Goal: Task Accomplishment & Management: Manage account settings

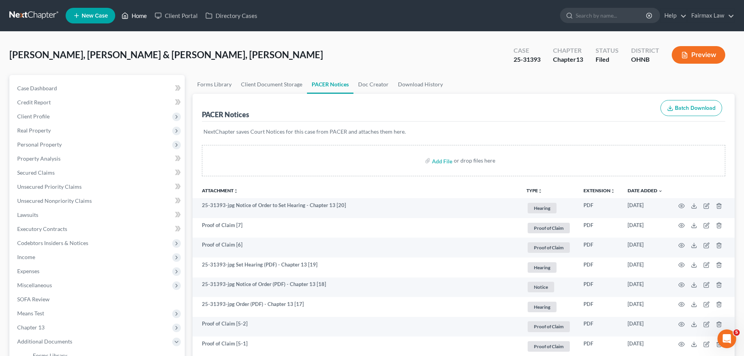
click at [125, 18] on polyline at bounding box center [125, 17] width 2 height 3
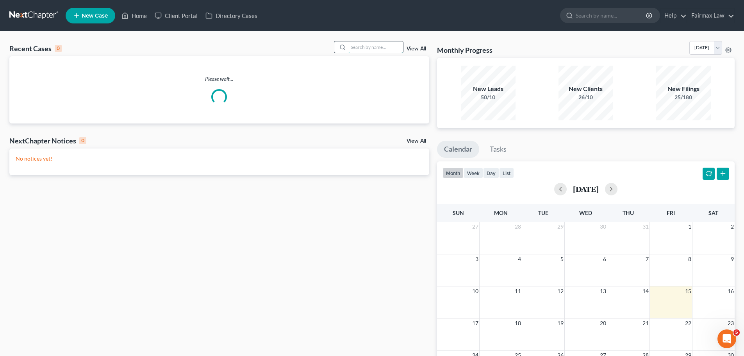
click at [368, 47] on input "search" at bounding box center [376, 46] width 55 height 11
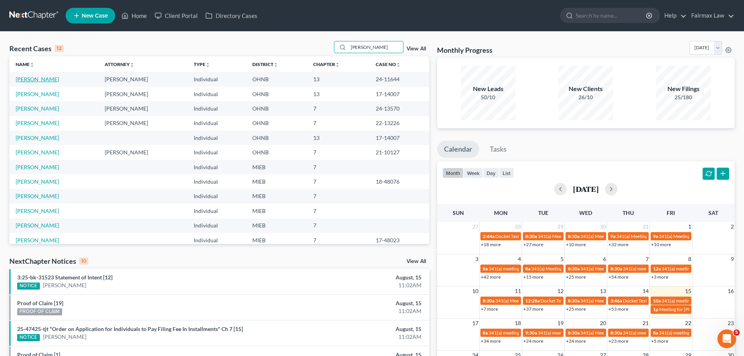
type input "[PERSON_NAME]"
click at [53, 79] on link "[PERSON_NAME]" at bounding box center [37, 79] width 43 height 7
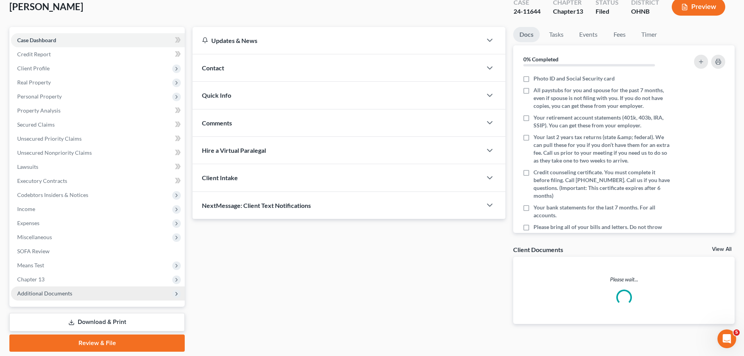
scroll to position [73, 0]
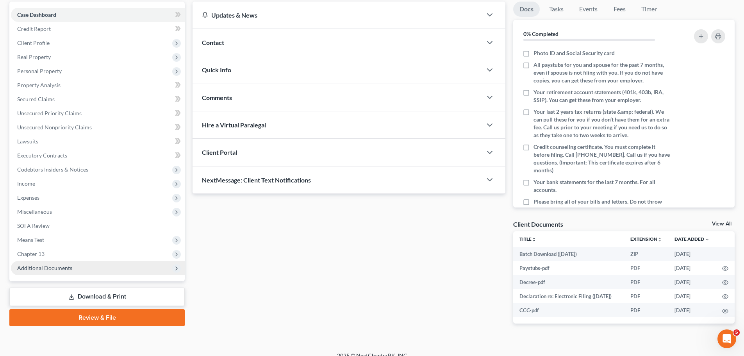
click at [49, 266] on span "Additional Documents" at bounding box center [44, 268] width 55 height 7
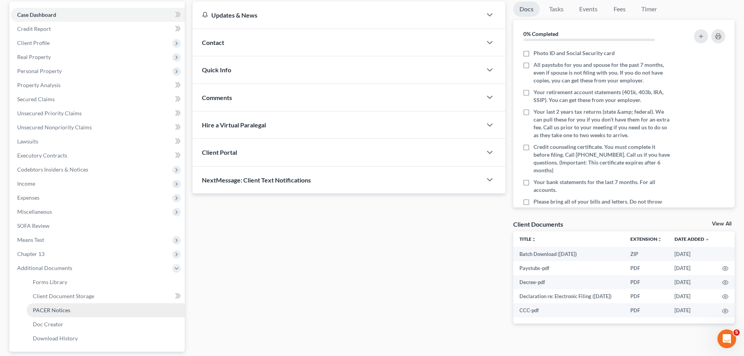
click at [59, 314] on link "PACER Notices" at bounding box center [106, 310] width 158 height 14
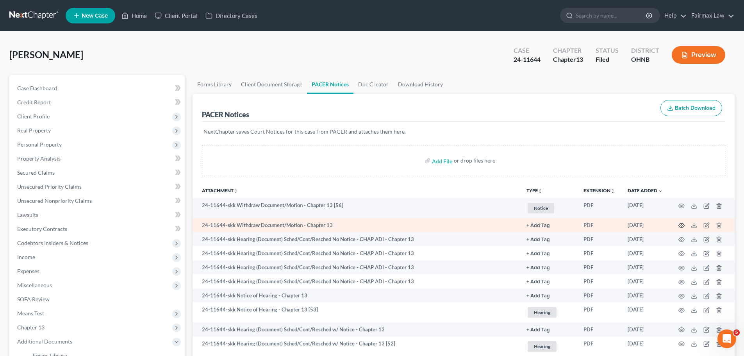
click at [680, 225] on icon "button" at bounding box center [682, 225] width 6 height 6
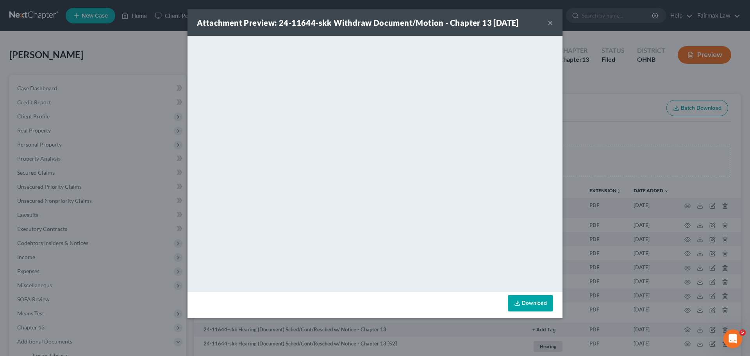
click at [632, 200] on div "Attachment Preview: 24-11644-skk Withdraw Document/Motion - Chapter 13 [DATE] ×…" at bounding box center [375, 178] width 750 height 356
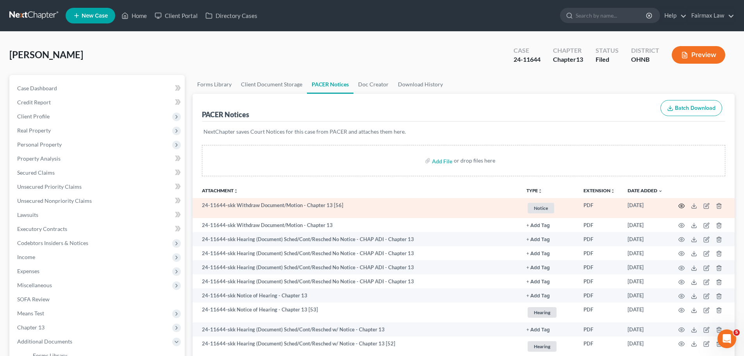
click at [683, 206] on icon "button" at bounding box center [682, 206] width 6 height 6
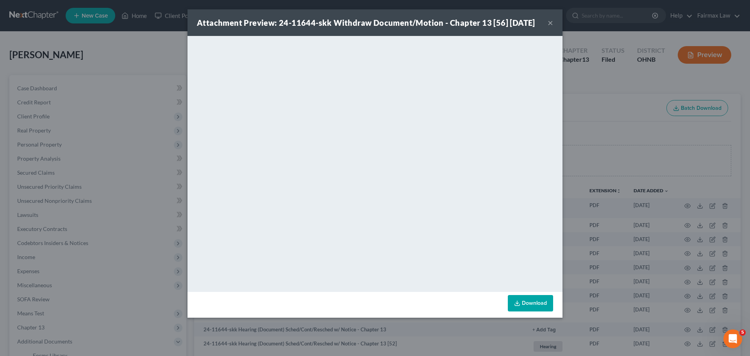
click at [658, 209] on div "Attachment Preview: 24-11644-skk Withdraw Document/Motion - Chapter 13 [56] [DA…" at bounding box center [375, 178] width 750 height 356
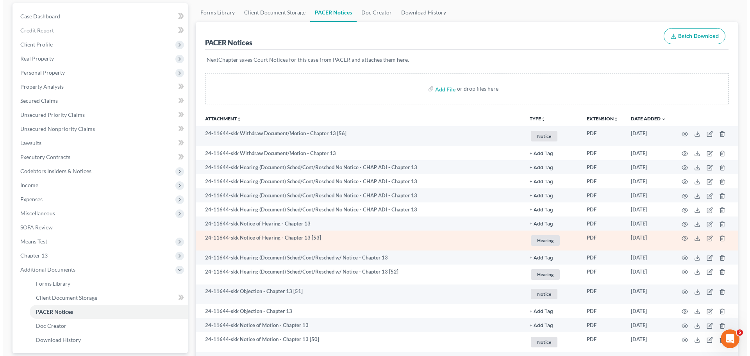
scroll to position [91, 0]
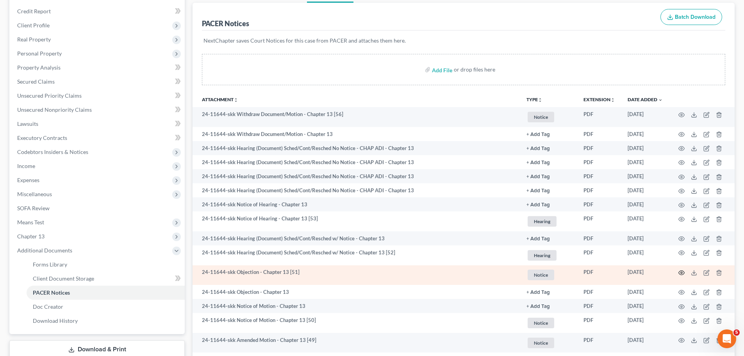
click at [680, 273] on icon "button" at bounding box center [682, 273] width 6 height 6
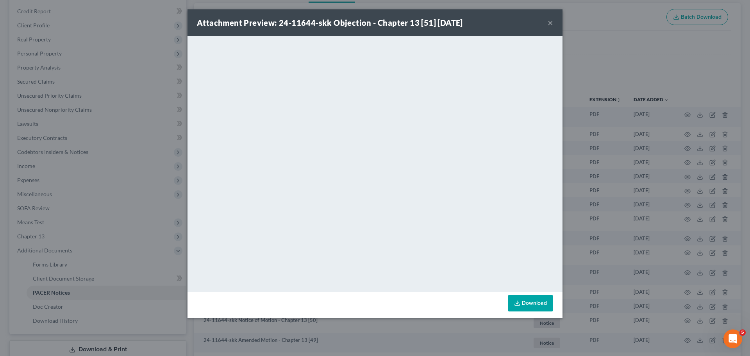
click at [120, 141] on div "Attachment Preview: 24-11644-skk Objection - Chapter 13 [51] [DATE] × <object n…" at bounding box center [375, 178] width 750 height 356
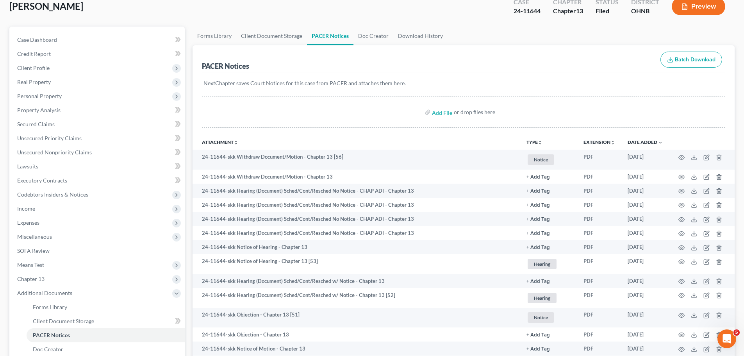
scroll to position [0, 0]
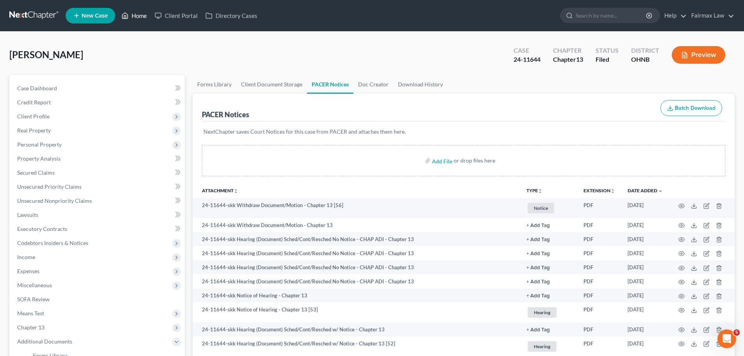
click at [137, 14] on link "Home" at bounding box center [134, 16] width 33 height 14
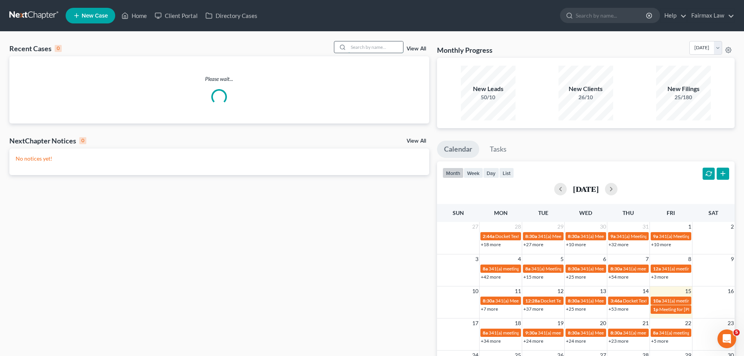
click at [383, 53] on input "search" at bounding box center [376, 46] width 55 height 11
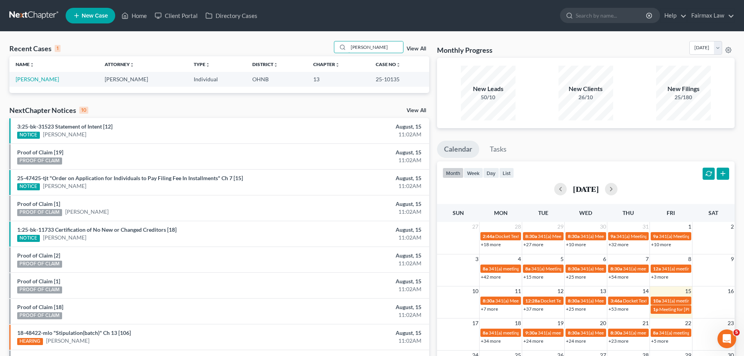
type input "[PERSON_NAME]"
click at [35, 82] on link "[PERSON_NAME]" at bounding box center [37, 79] width 43 height 7
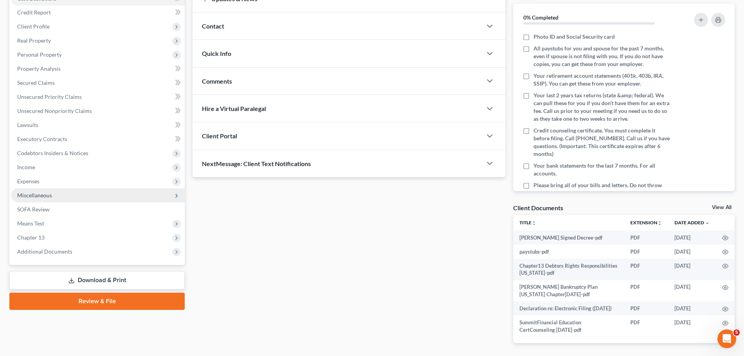
scroll to position [91, 0]
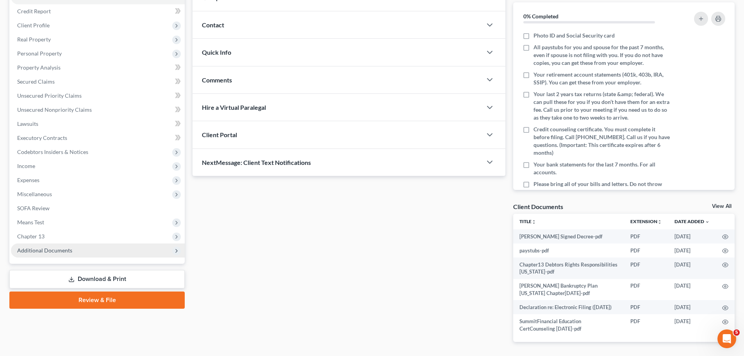
click at [88, 251] on span "Additional Documents" at bounding box center [98, 250] width 174 height 14
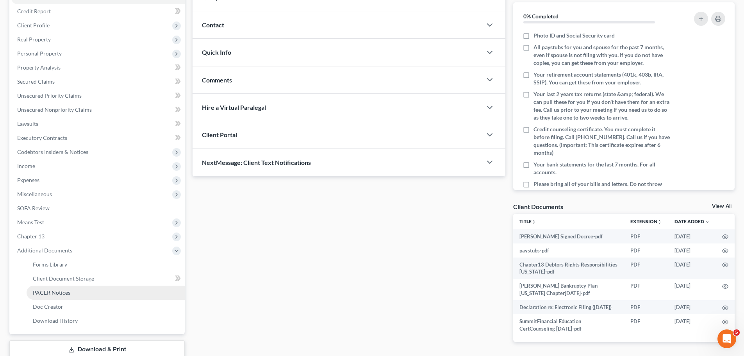
click at [77, 295] on link "PACER Notices" at bounding box center [106, 293] width 158 height 14
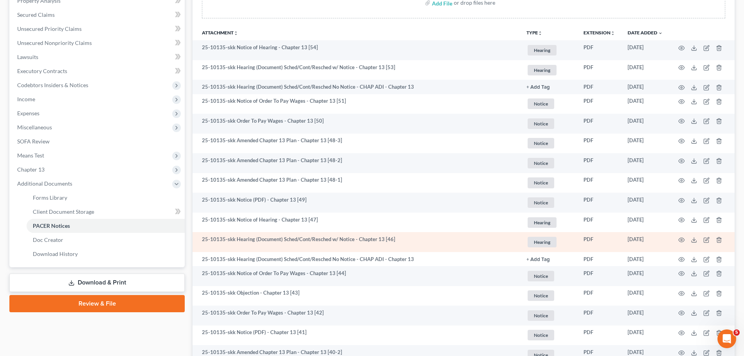
scroll to position [183, 0]
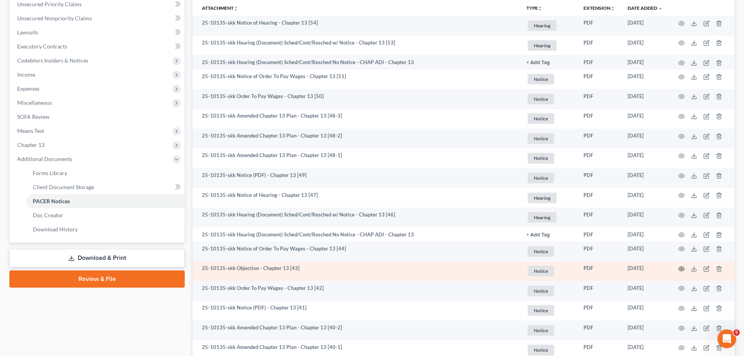
click at [684, 270] on icon "button" at bounding box center [682, 269] width 6 height 6
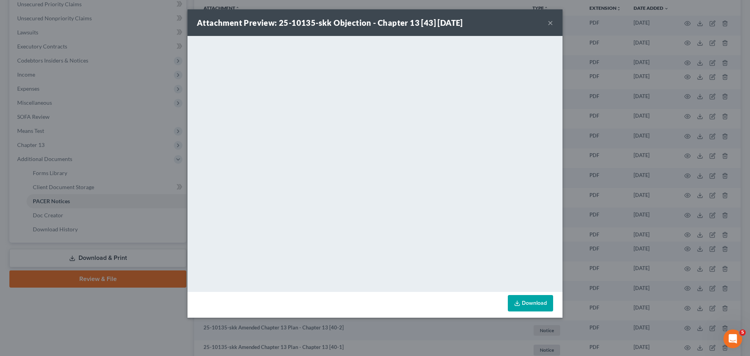
click at [632, 157] on div "Attachment Preview: 25-10135-skk Objection - Chapter 13 [43] [DATE] × <object n…" at bounding box center [375, 178] width 750 height 356
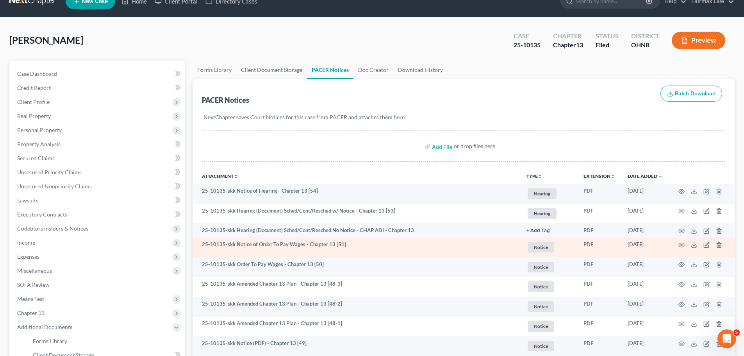
scroll to position [0, 0]
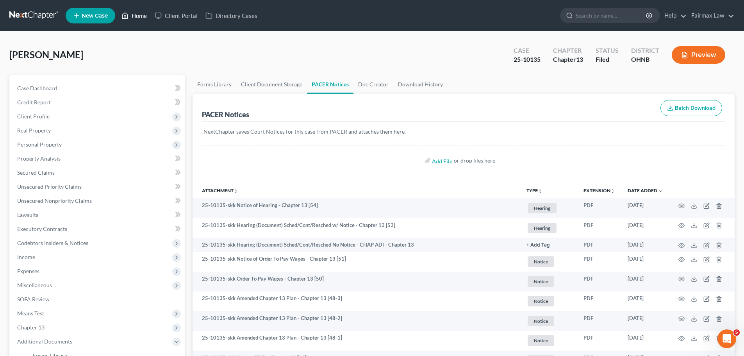
click at [133, 12] on link "Home" at bounding box center [134, 16] width 33 height 14
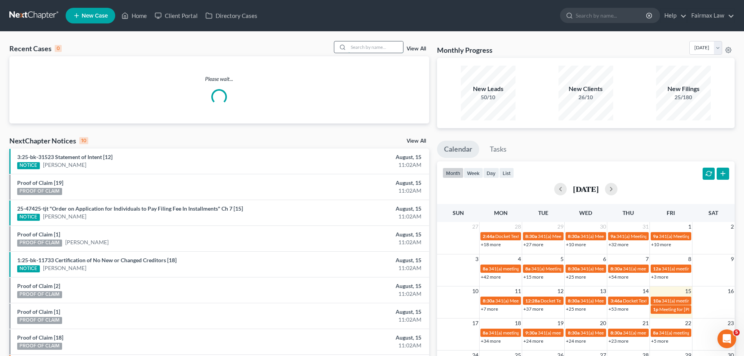
click at [375, 50] on input "search" at bounding box center [376, 46] width 55 height 11
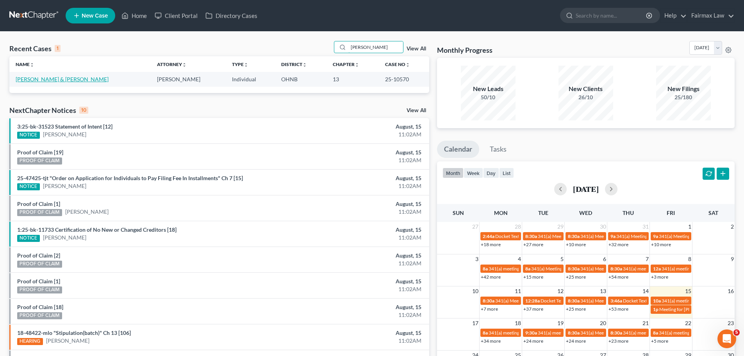
type input "[PERSON_NAME]"
click at [64, 82] on link "[PERSON_NAME] & [PERSON_NAME]" at bounding box center [62, 79] width 93 height 7
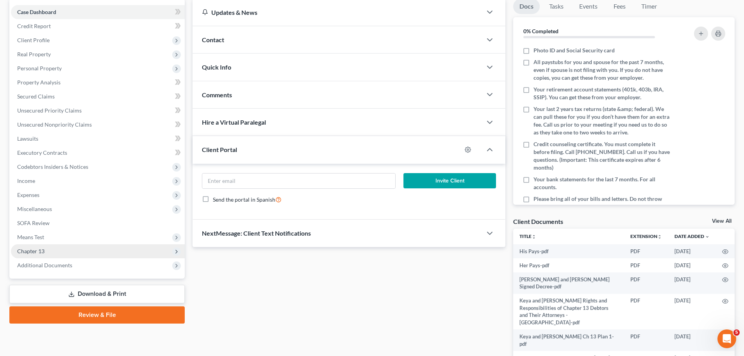
scroll to position [91, 0]
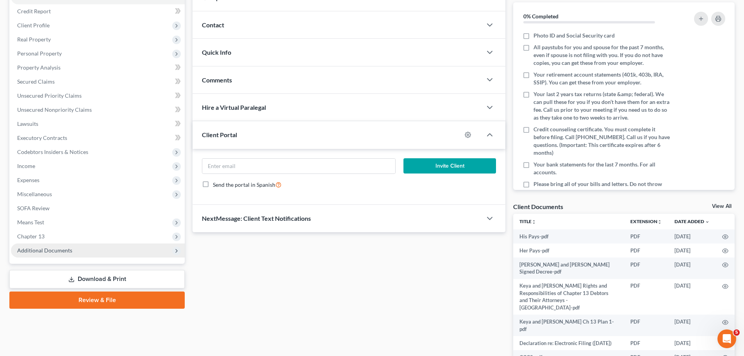
click at [61, 257] on span "Additional Documents" at bounding box center [98, 250] width 174 height 14
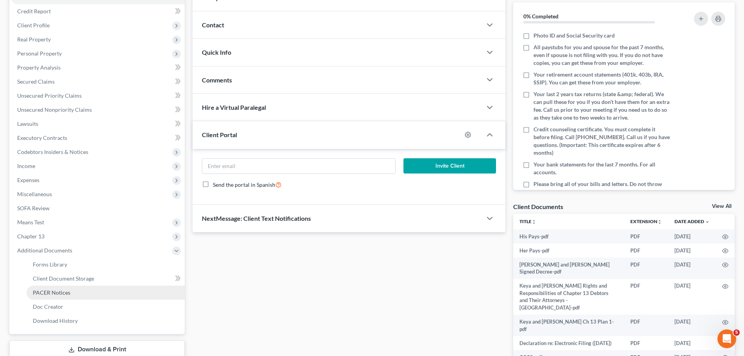
click at [73, 286] on link "PACER Notices" at bounding box center [106, 293] width 158 height 14
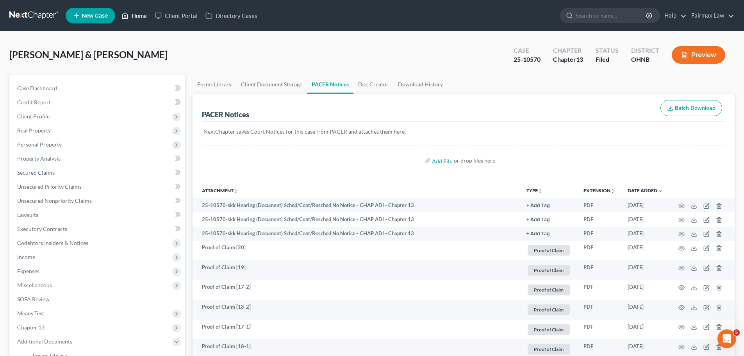
click at [138, 21] on link "Home" at bounding box center [134, 16] width 33 height 14
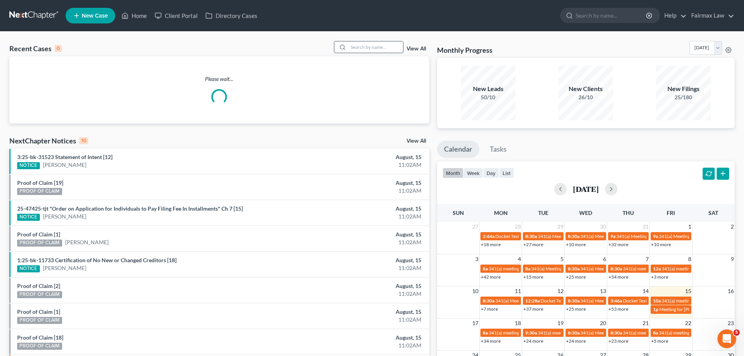
click at [358, 43] on input "search" at bounding box center [376, 46] width 55 height 11
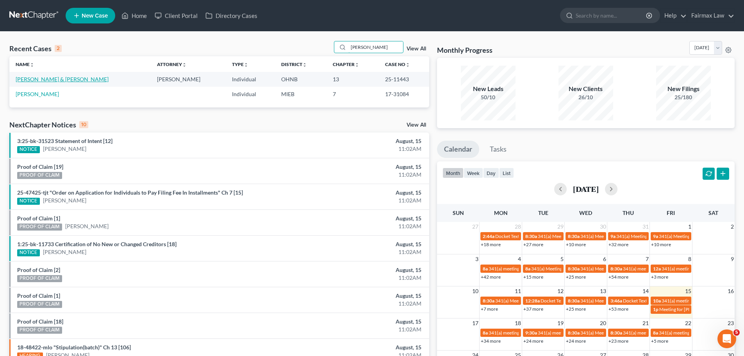
type input "[PERSON_NAME]"
click at [45, 79] on link "[PERSON_NAME] & [PERSON_NAME]" at bounding box center [62, 79] width 93 height 7
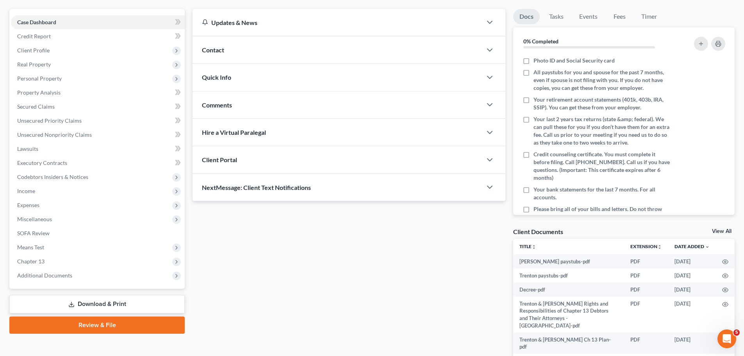
scroll to position [91, 0]
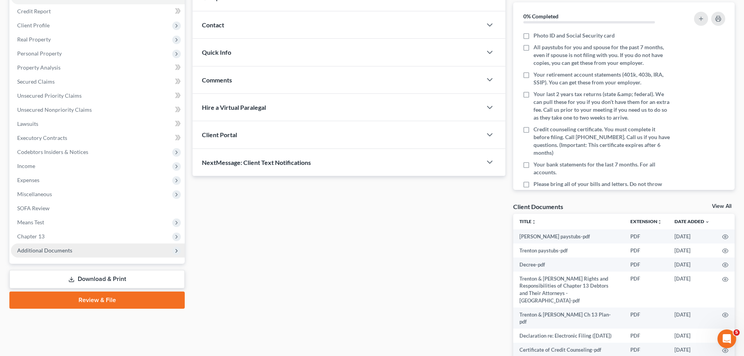
click at [93, 255] on span "Additional Documents" at bounding box center [98, 250] width 174 height 14
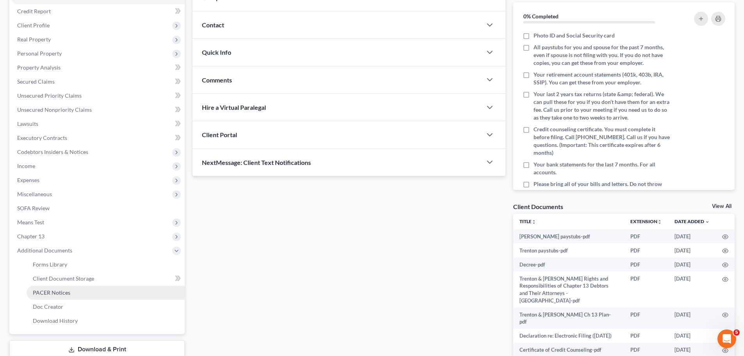
click at [89, 289] on link "PACER Notices" at bounding box center [106, 293] width 158 height 14
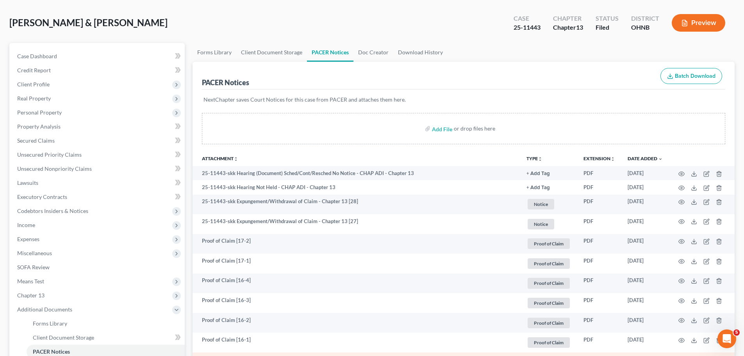
scroll to position [91, 0]
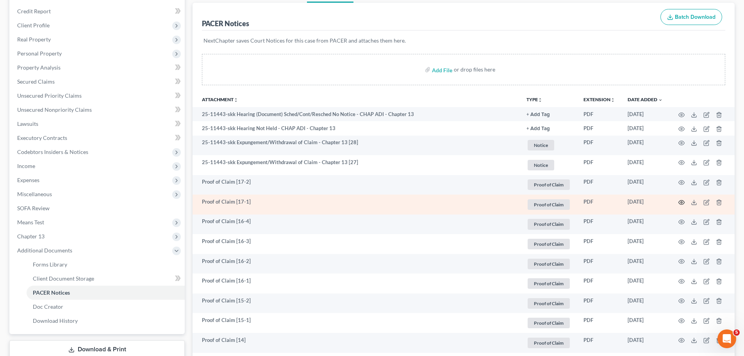
click at [682, 199] on icon "button" at bounding box center [682, 202] width 6 height 6
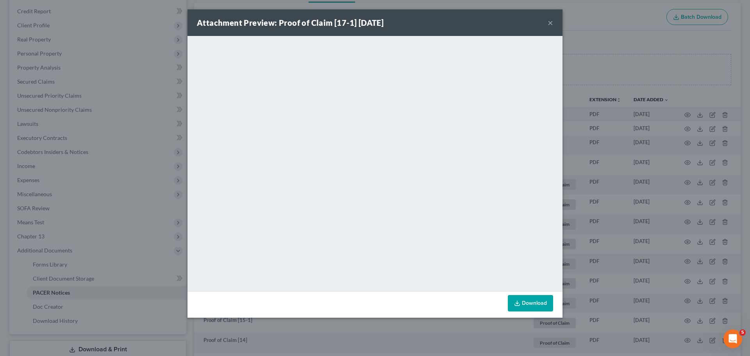
click at [641, 225] on div "Attachment Preview: Proof of Claim [17-1] [DATE] × <object ng-attr-data='[URL][…" at bounding box center [375, 178] width 750 height 356
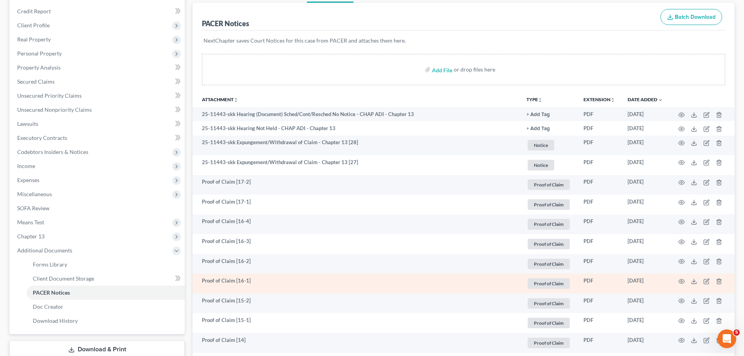
click at [685, 279] on td at bounding box center [702, 284] width 66 height 20
click at [680, 283] on icon "button" at bounding box center [682, 281] width 6 height 6
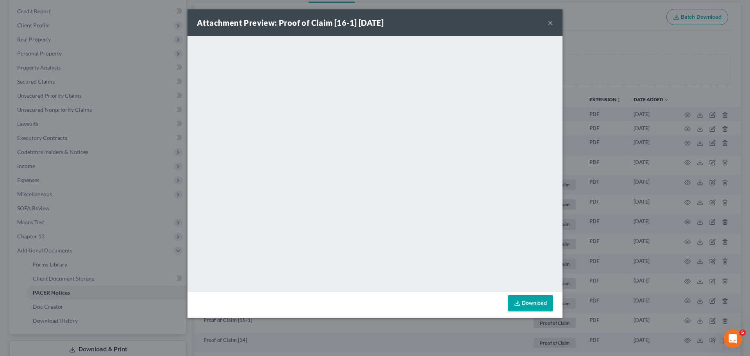
click at [628, 195] on div "Attachment Preview: Proof of Claim [16-1] [DATE] × <object ng-attr-data='[URL][…" at bounding box center [375, 178] width 750 height 356
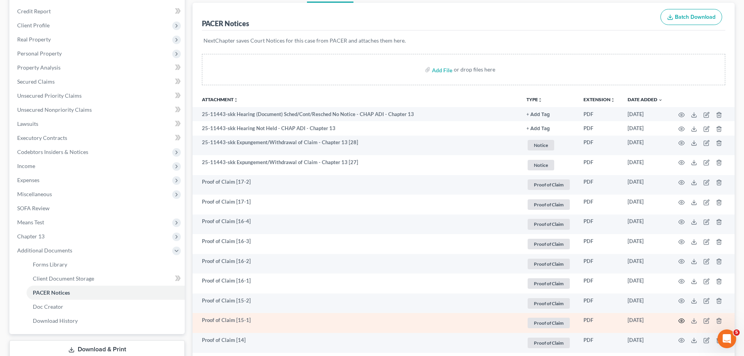
click at [685, 319] on icon "button" at bounding box center [682, 321] width 6 height 6
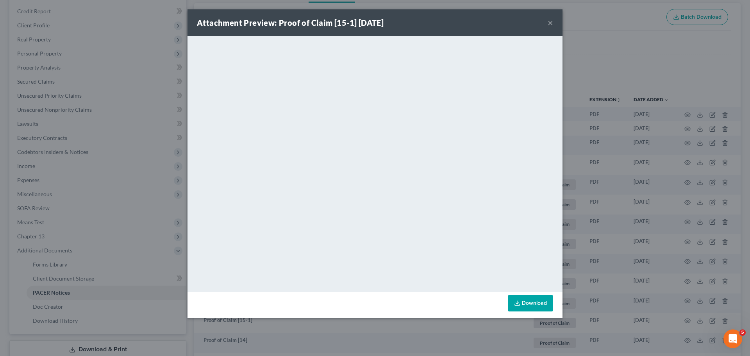
click at [579, 207] on div "Attachment Preview: Proof of Claim [15-1] [DATE] × <object ng-attr-data='[URL][…" at bounding box center [375, 178] width 750 height 356
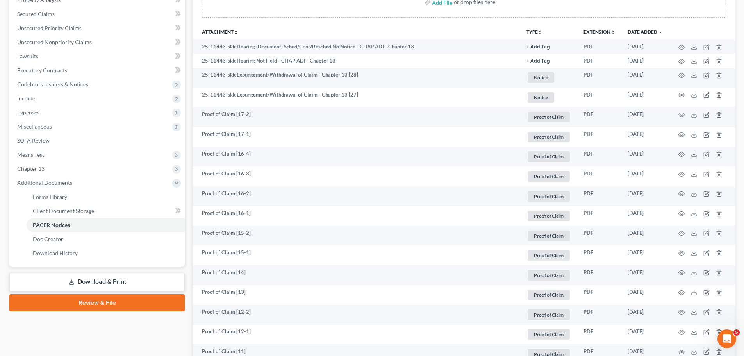
scroll to position [183, 0]
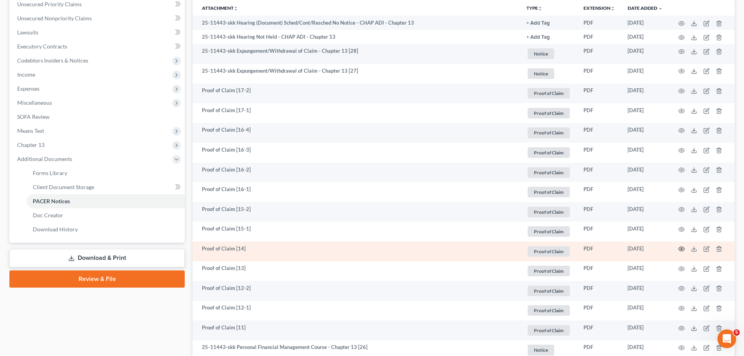
click at [682, 249] on icon "button" at bounding box center [682, 249] width 6 height 6
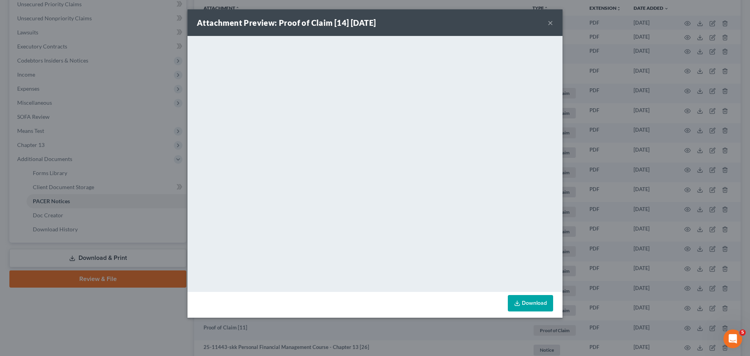
click at [595, 239] on div "Attachment Preview: Proof of Claim [14] [DATE] × <object ng-attr-data='[URL][DO…" at bounding box center [375, 178] width 750 height 356
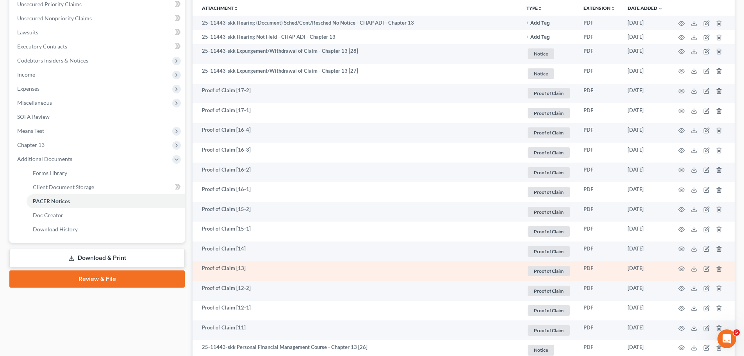
click at [685, 270] on td at bounding box center [702, 271] width 66 height 20
click at [684, 270] on icon "button" at bounding box center [682, 269] width 6 height 6
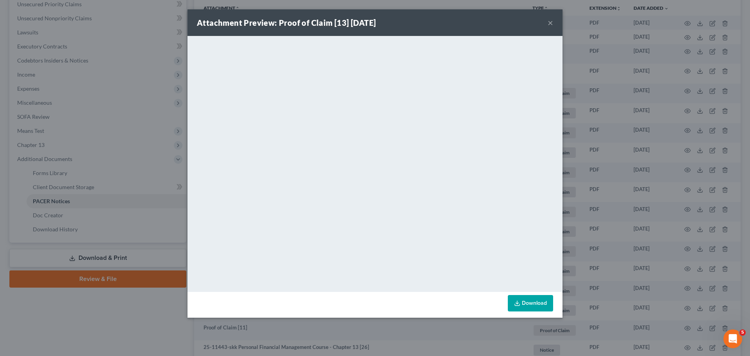
click at [638, 209] on div "Attachment Preview: Proof of Claim [13] [DATE] × <object ng-attr-data='[URL][DO…" at bounding box center [375, 178] width 750 height 356
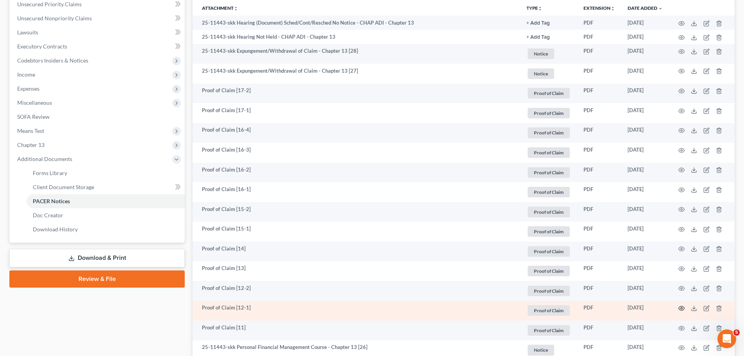
click at [681, 306] on icon "button" at bounding box center [682, 308] width 6 height 4
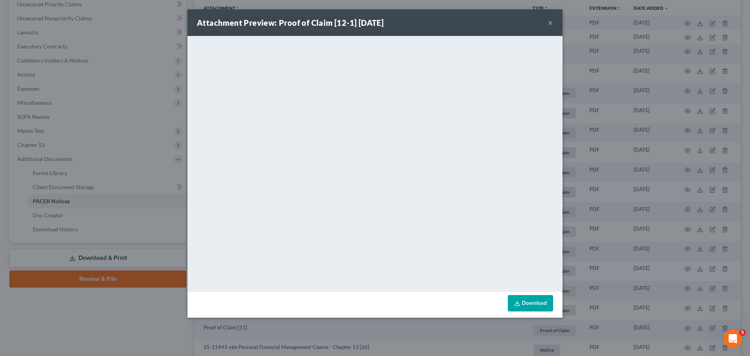
click at [663, 231] on div "Attachment Preview: Proof of Claim [12-1] [DATE] × <object ng-attr-data='[URL][…" at bounding box center [375, 178] width 750 height 356
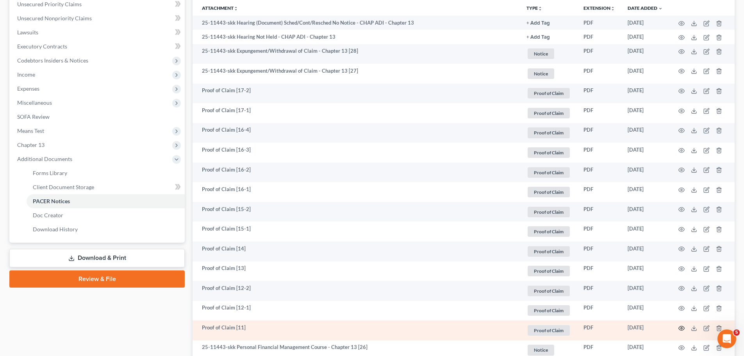
click at [683, 328] on circle "button" at bounding box center [682, 328] width 2 height 2
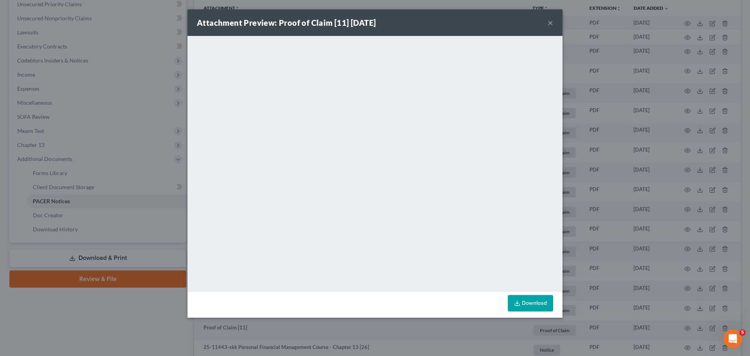
click at [616, 247] on div "Attachment Preview: Proof of Claim [11] [DATE] × <object ng-attr-data='[URL][DO…" at bounding box center [375, 178] width 750 height 356
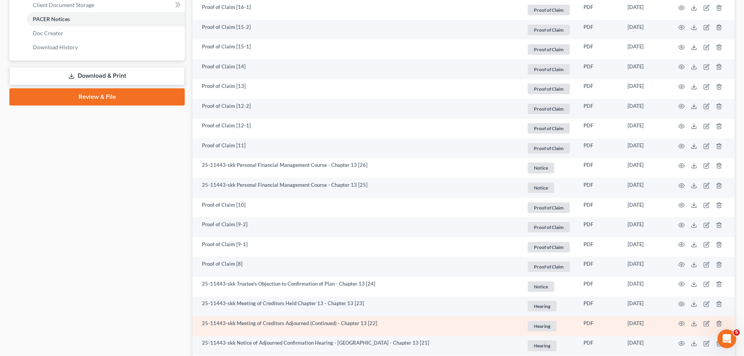
scroll to position [456, 0]
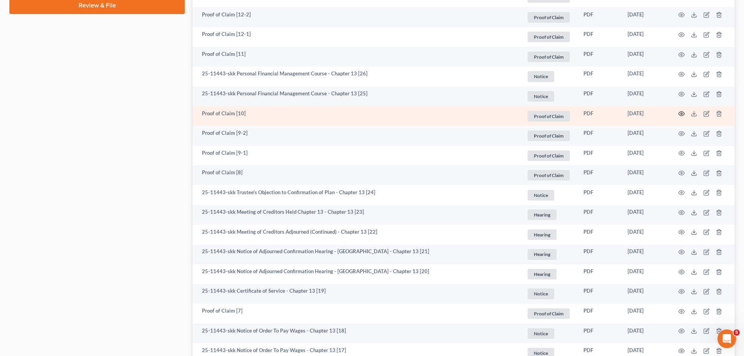
click at [680, 115] on icon "button" at bounding box center [682, 114] width 6 height 4
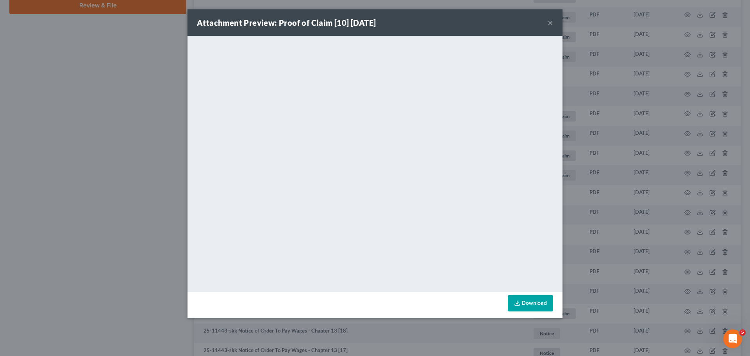
click at [602, 178] on div "Attachment Preview: Proof of Claim [10] [DATE] × <object ng-attr-data='[URL][DO…" at bounding box center [375, 178] width 750 height 356
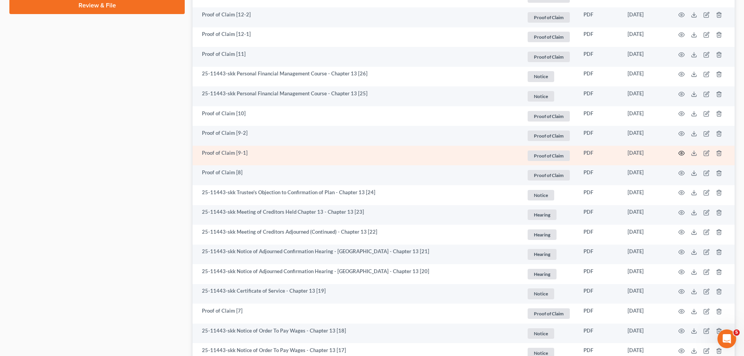
click at [682, 154] on icon "button" at bounding box center [682, 153] width 6 height 6
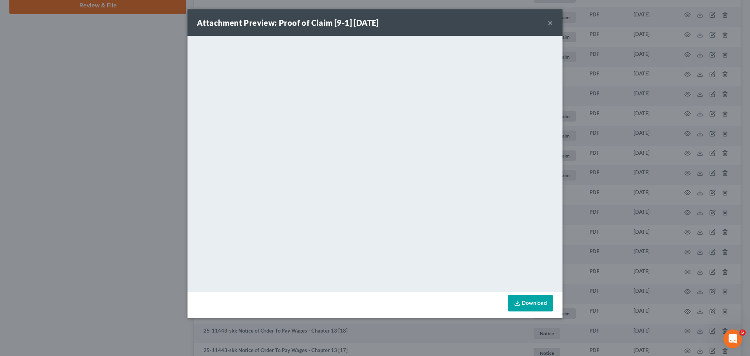
click at [606, 194] on div "Attachment Preview: Proof of Claim [9-1] [DATE] × <object ng-attr-data='[URL][D…" at bounding box center [375, 178] width 750 height 356
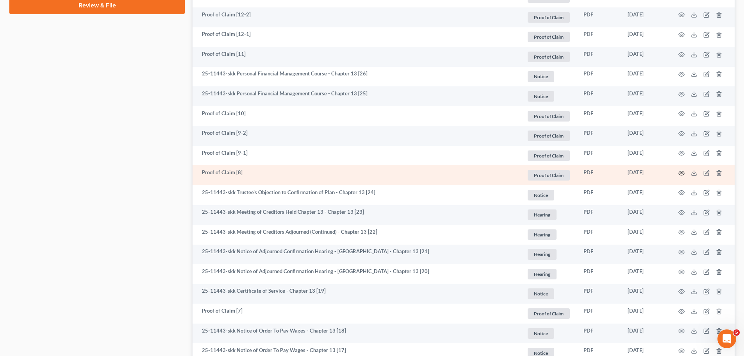
click at [683, 173] on icon "button" at bounding box center [682, 173] width 6 height 6
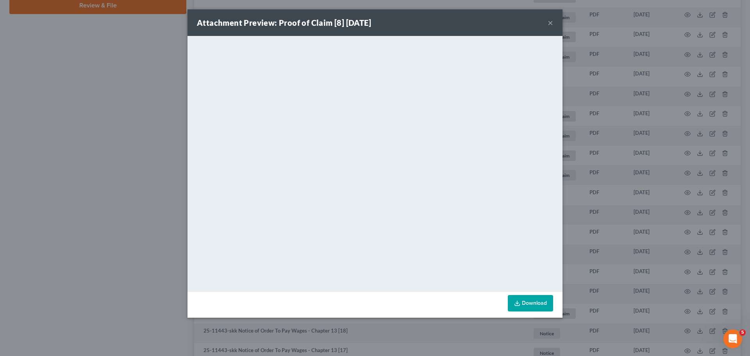
click at [646, 215] on div "Attachment Preview: Proof of Claim [8] [DATE] × <object ng-attr-data='[URL][DOM…" at bounding box center [375, 178] width 750 height 356
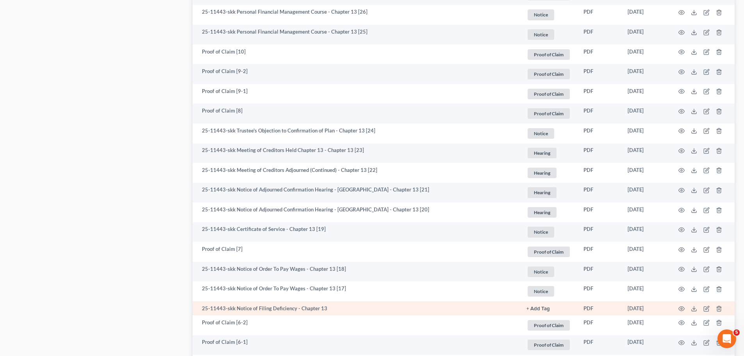
scroll to position [547, 0]
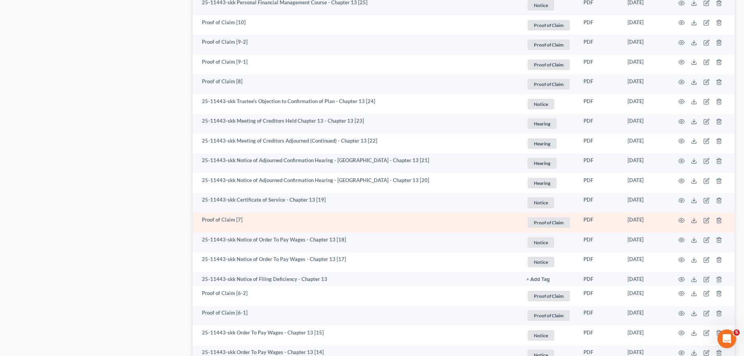
click at [678, 220] on td at bounding box center [702, 223] width 66 height 20
click at [679, 219] on icon "button" at bounding box center [682, 220] width 6 height 6
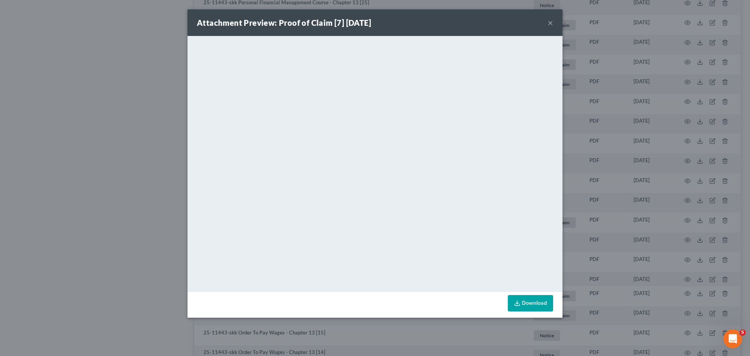
click at [634, 206] on div "Attachment Preview: Proof of Claim [7] [DATE] × <object ng-attr-data='[URL][DOM…" at bounding box center [375, 178] width 750 height 356
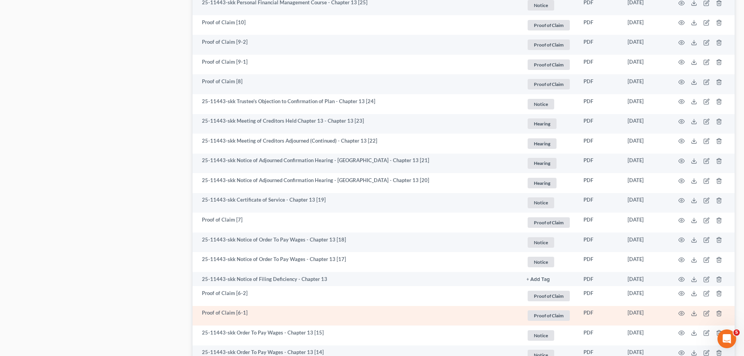
click at [685, 312] on td at bounding box center [702, 316] width 66 height 20
click at [680, 311] on icon "button" at bounding box center [682, 313] width 6 height 6
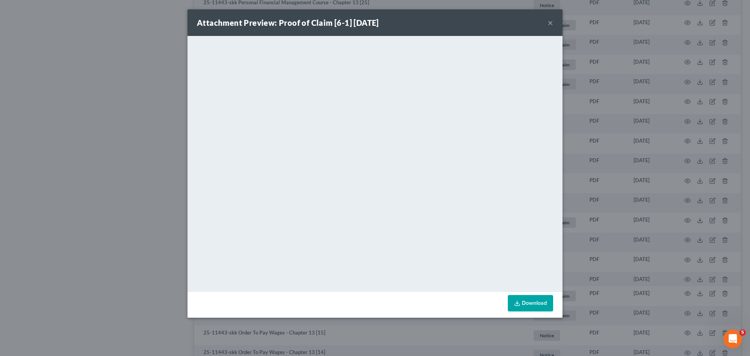
click at [599, 188] on div "Attachment Preview: Proof of Claim [6-1] [DATE] × <object ng-attr-data='[URL][D…" at bounding box center [375, 178] width 750 height 356
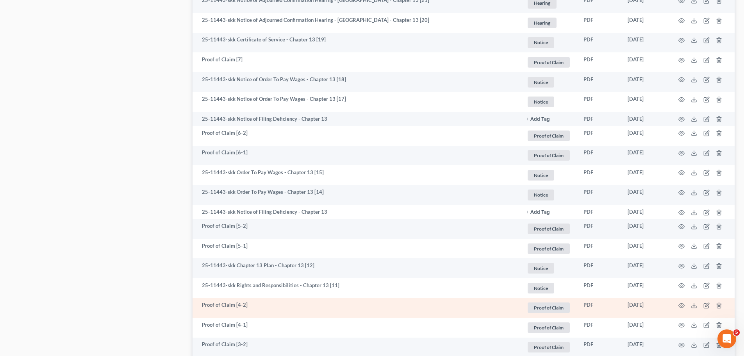
scroll to position [730, 0]
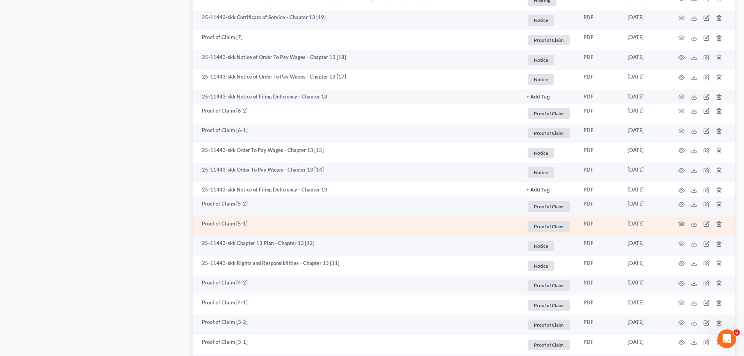
click at [682, 223] on circle "button" at bounding box center [682, 224] width 2 height 2
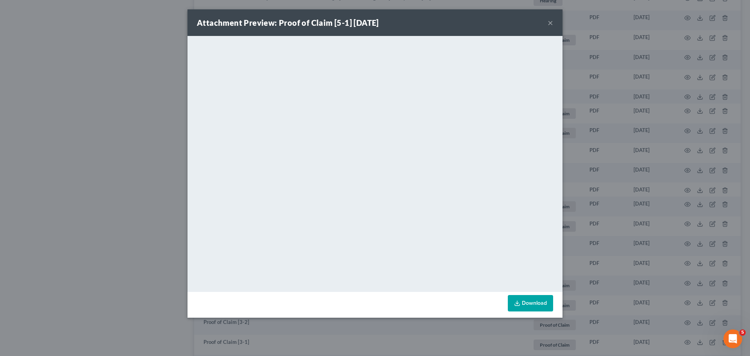
click at [625, 203] on div "Attachment Preview: Proof of Claim [5-1] [DATE] × <object ng-attr-data='[URL][D…" at bounding box center [375, 178] width 750 height 356
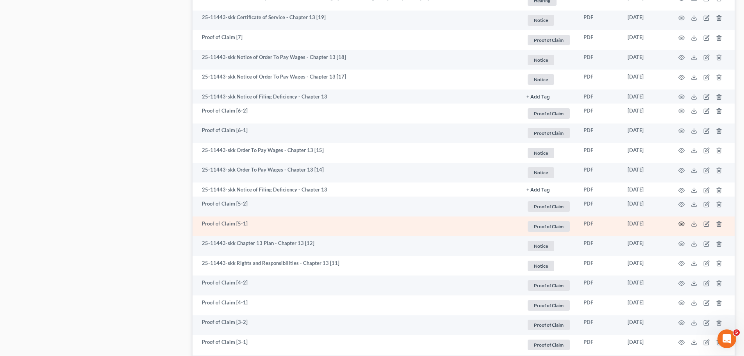
click at [681, 224] on icon "button" at bounding box center [682, 224] width 6 height 6
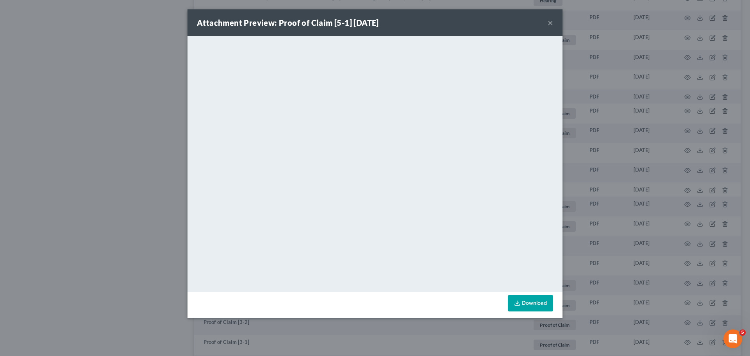
click at [684, 213] on div "Attachment Preview: Proof of Claim [5-1] [DATE] × <object ng-attr-data='[URL][D…" at bounding box center [375, 178] width 750 height 356
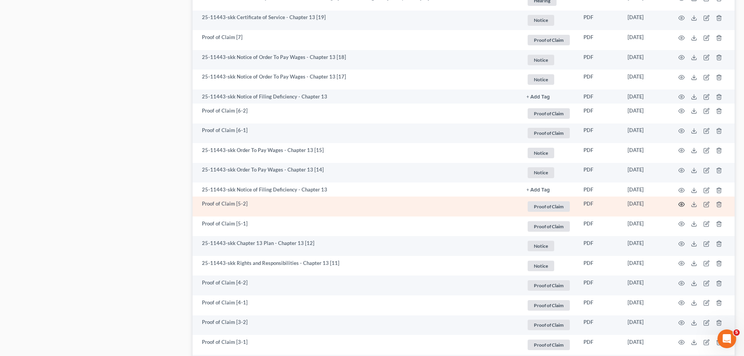
click at [681, 201] on icon "button" at bounding box center [682, 204] width 6 height 6
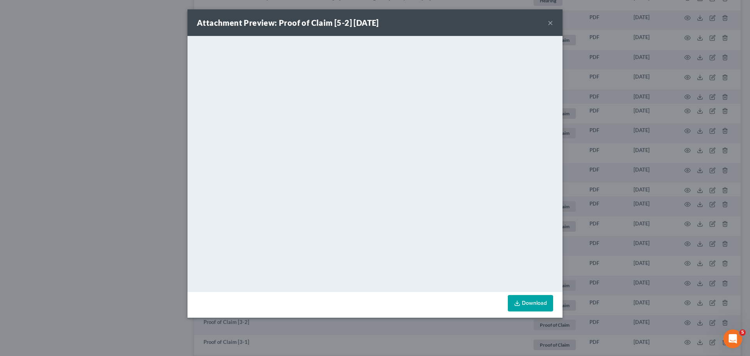
click at [617, 175] on div "Attachment Preview: Proof of Claim [5-2] [DATE] × <object ng-attr-data='[URL][D…" at bounding box center [375, 178] width 750 height 356
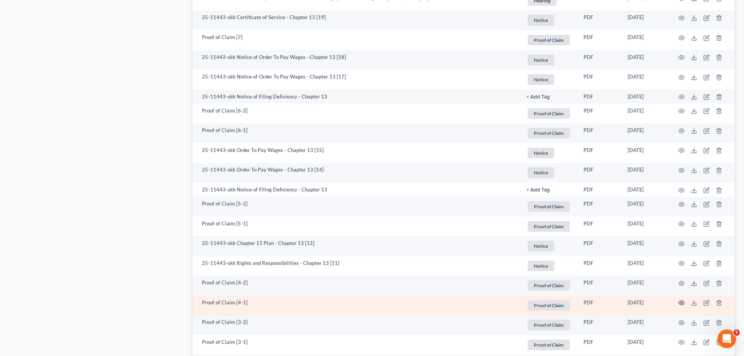
click at [681, 304] on circle "button" at bounding box center [682, 303] width 2 height 2
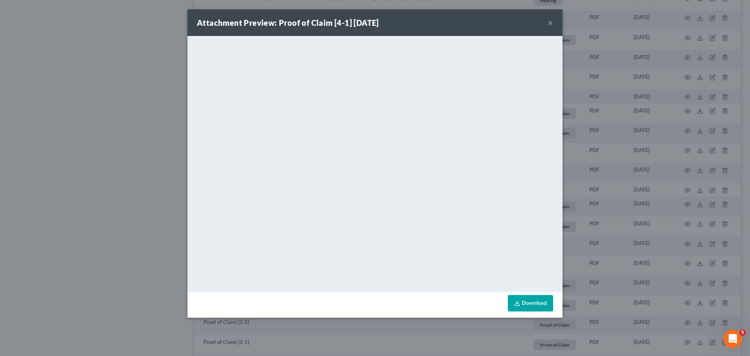
click at [607, 214] on div "Attachment Preview: Proof of Claim [4-1] [DATE] × <object ng-attr-data='[URL][D…" at bounding box center [375, 178] width 750 height 356
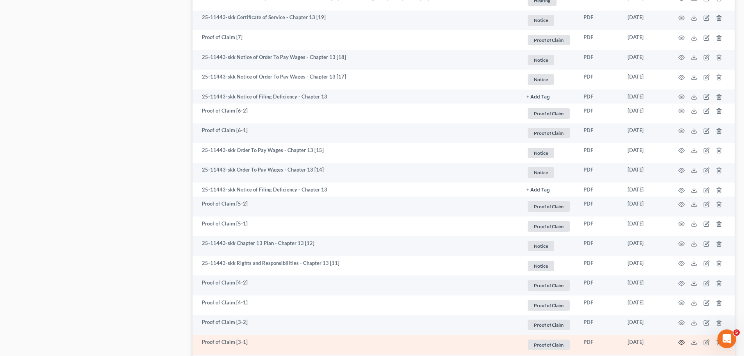
click at [680, 342] on icon "button" at bounding box center [682, 342] width 6 height 6
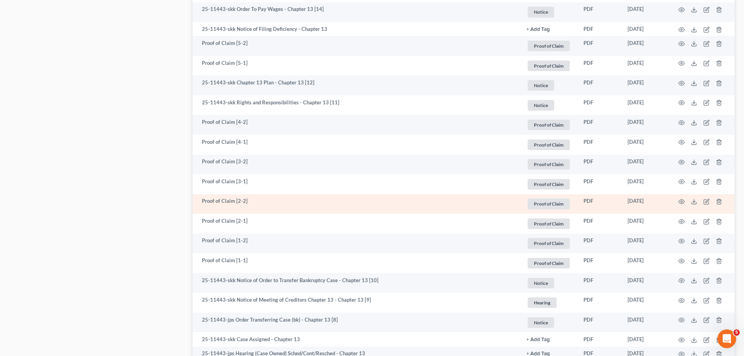
scroll to position [912, 0]
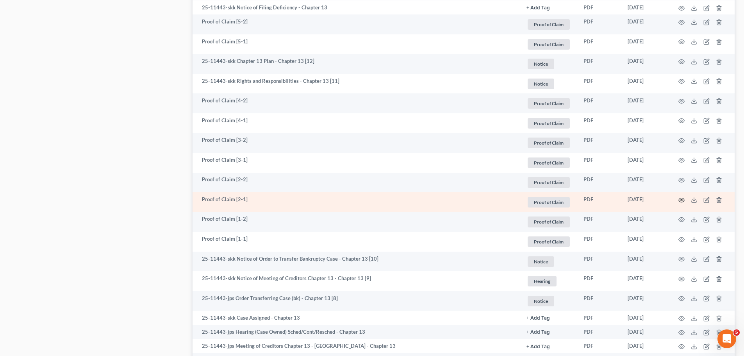
click at [681, 200] on icon "button" at bounding box center [682, 200] width 6 height 6
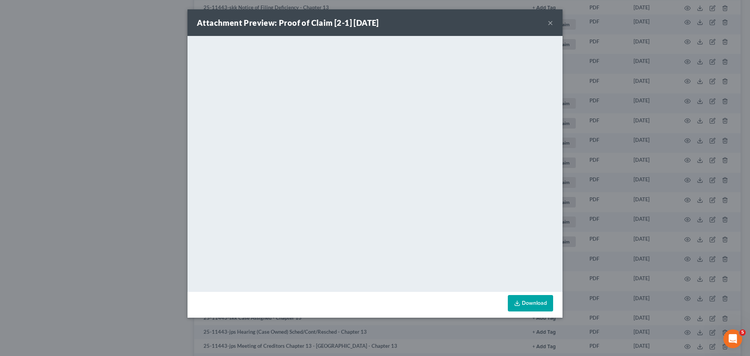
click at [617, 229] on div "Attachment Preview: Proof of Claim [2-1] [DATE] × <object ng-attr-data='[URL][D…" at bounding box center [375, 178] width 750 height 356
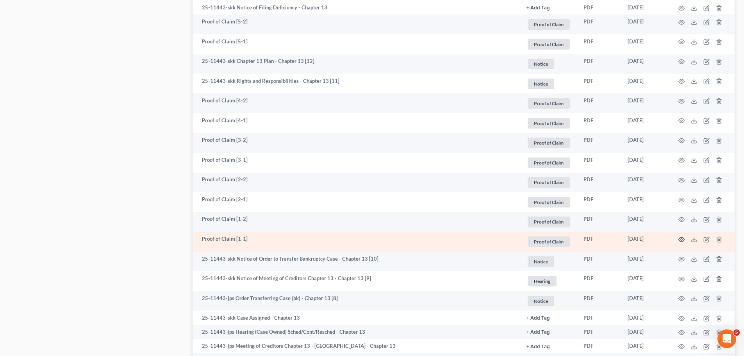
click at [680, 241] on icon "button" at bounding box center [682, 239] width 6 height 6
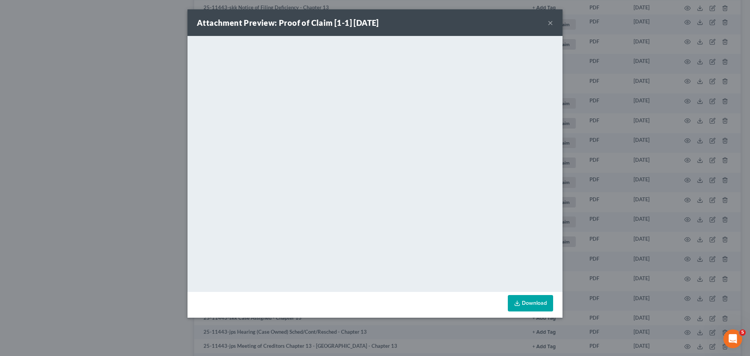
click at [625, 216] on div "Attachment Preview: Proof of Claim [1-1] [DATE] × <object ng-attr-data='[URL][D…" at bounding box center [375, 178] width 750 height 356
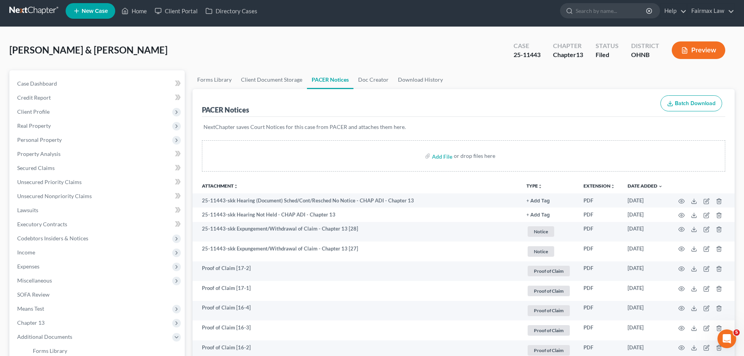
scroll to position [0, 0]
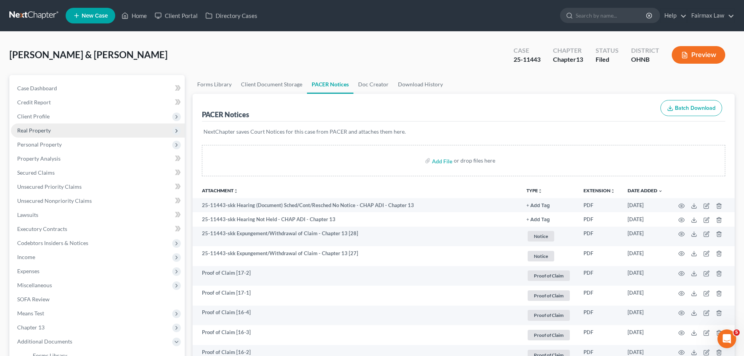
click at [77, 134] on span "Real Property" at bounding box center [98, 130] width 174 height 14
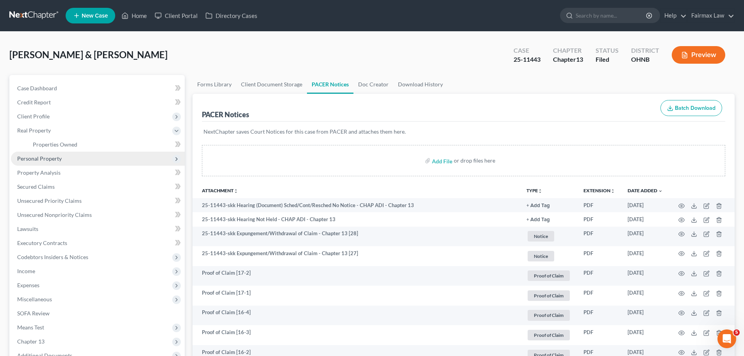
click at [62, 156] on span "Personal Property" at bounding box center [98, 159] width 174 height 14
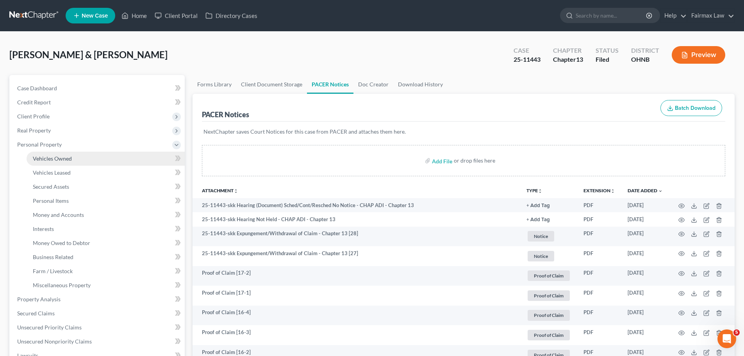
click at [60, 162] on link "Vehicles Owned" at bounding box center [106, 159] width 158 height 14
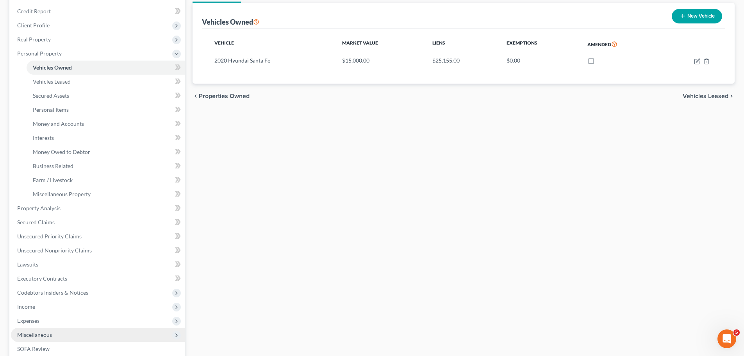
scroll to position [183, 0]
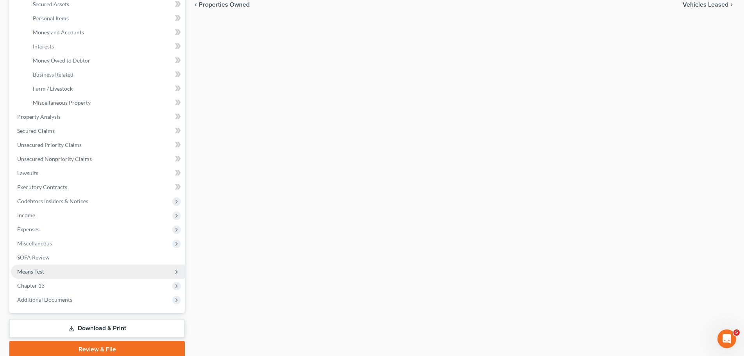
click at [57, 275] on span "Means Test" at bounding box center [98, 272] width 174 height 14
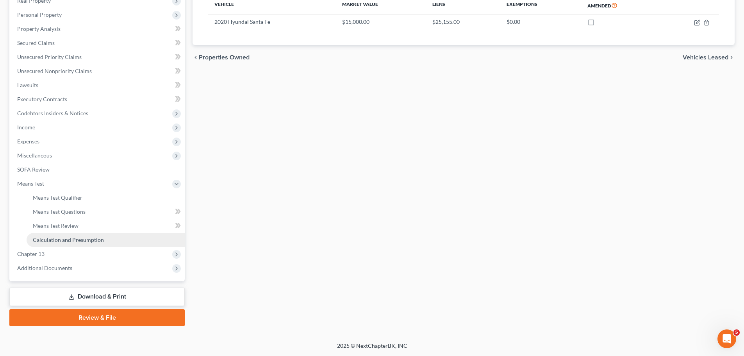
click at [76, 243] on link "Calculation and Presumption" at bounding box center [106, 240] width 158 height 14
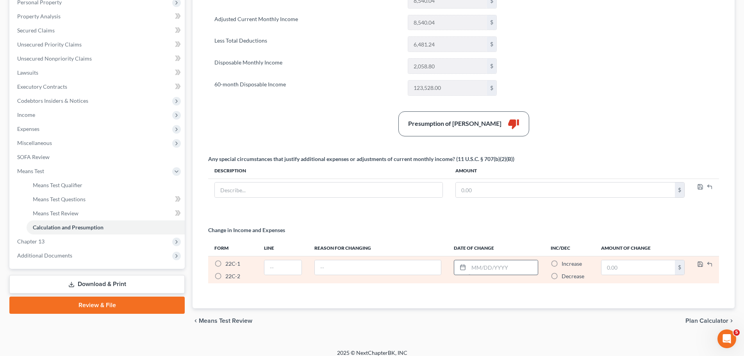
scroll to position [149, 0]
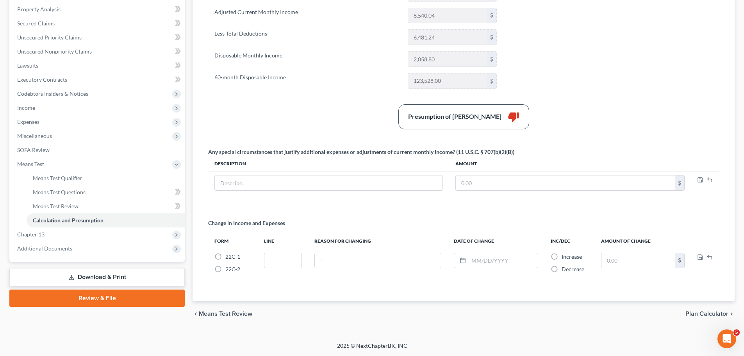
click at [714, 315] on span "Plan Calculator" at bounding box center [707, 314] width 43 height 6
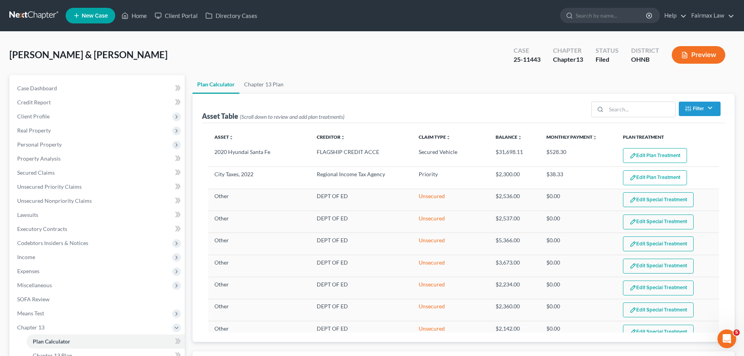
scroll to position [154, 0]
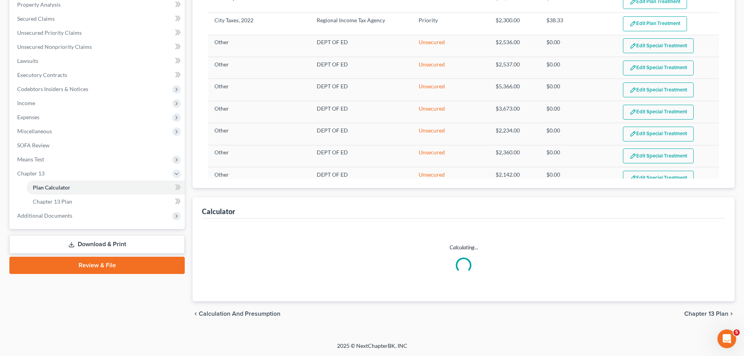
select select "59"
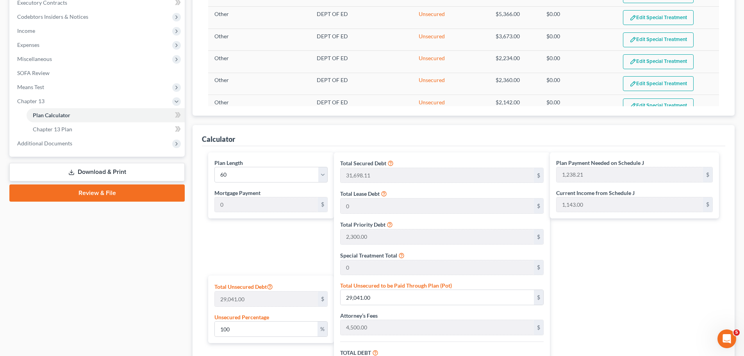
scroll to position [131, 0]
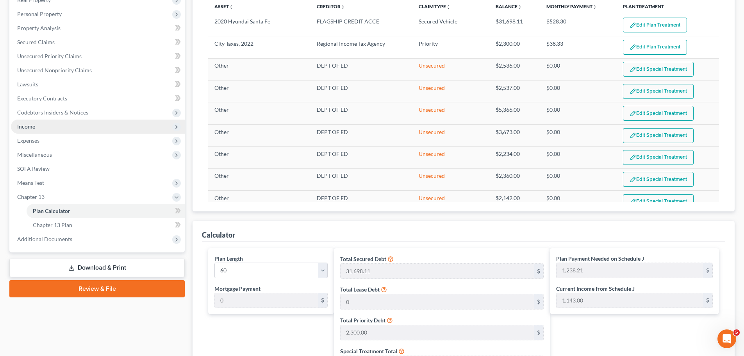
click at [43, 132] on span "Income" at bounding box center [98, 127] width 174 height 14
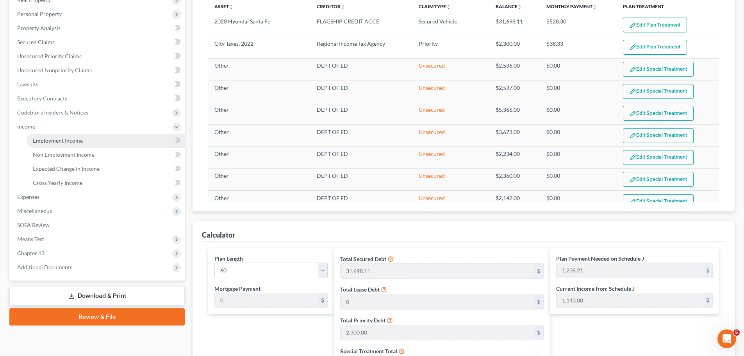
click at [47, 137] on span "Employment Income" at bounding box center [58, 140] width 50 height 7
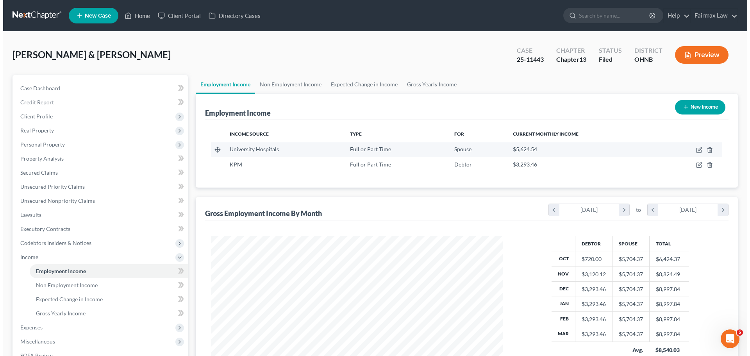
scroll to position [146, 307]
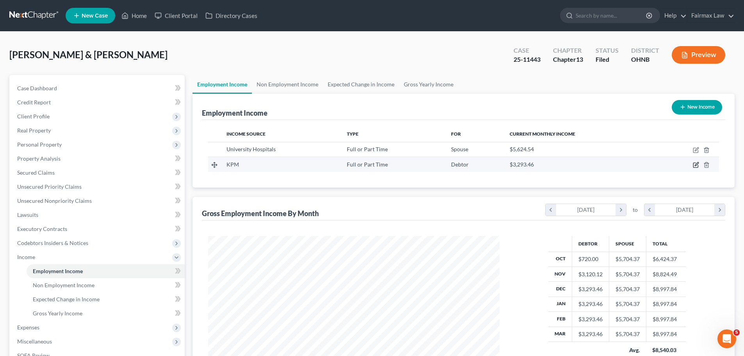
click at [695, 168] on icon "button" at bounding box center [696, 165] width 5 height 5
select select "0"
select select "36"
select select "1"
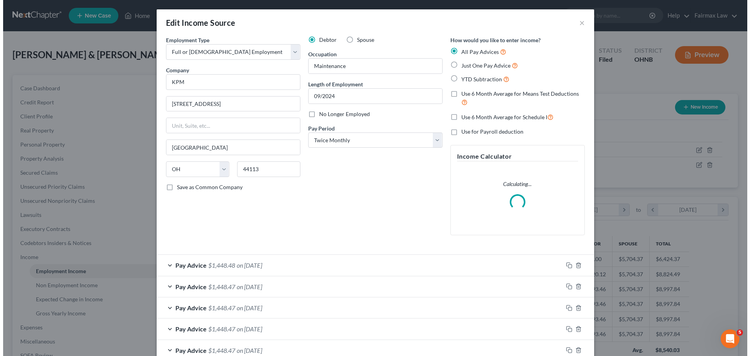
scroll to position [147, 310]
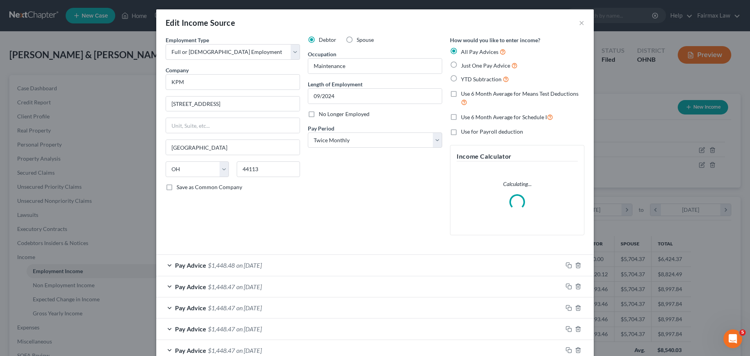
click at [350, 114] on span "No Longer Employed" at bounding box center [344, 114] width 51 height 7
click at [327, 114] on input "No Longer Employed" at bounding box center [324, 112] width 5 height 5
checkbox input "true"
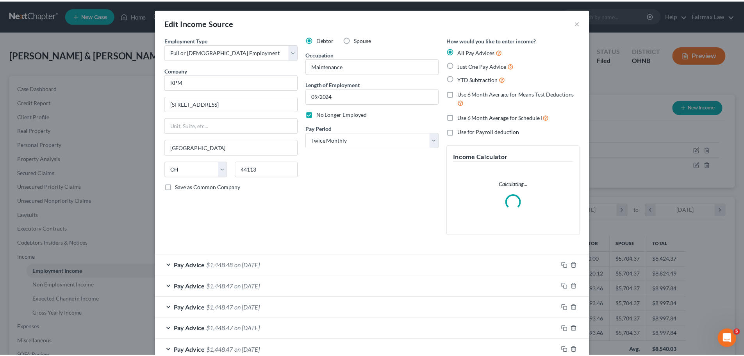
scroll to position [175, 0]
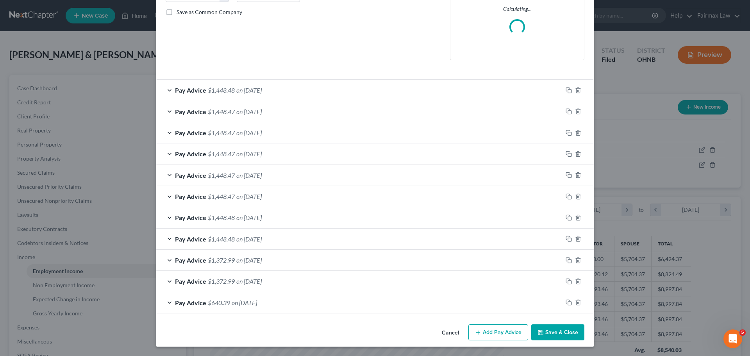
click at [555, 334] on button "Save & Close" at bounding box center [558, 332] width 53 height 16
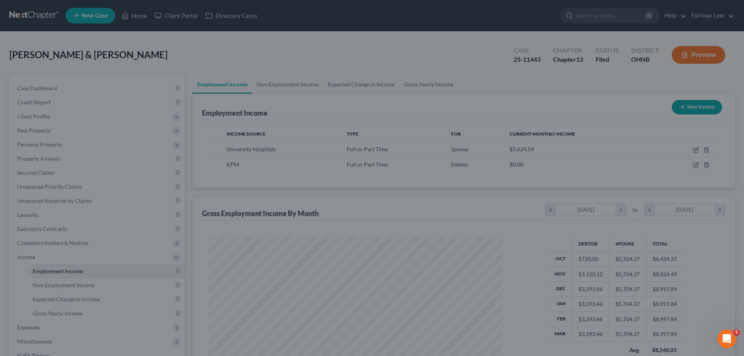
scroll to position [390664, 390503]
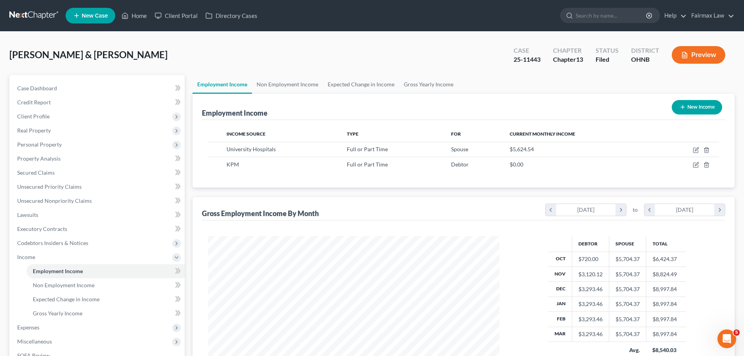
click at [72, 329] on span "Expenses" at bounding box center [98, 327] width 174 height 14
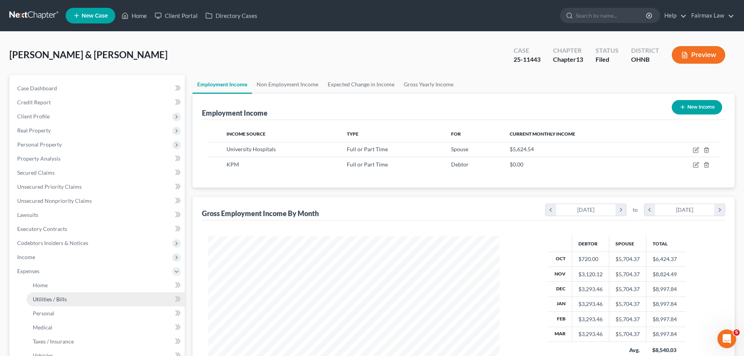
click at [61, 293] on link "Utilities / Bills" at bounding box center [106, 299] width 158 height 14
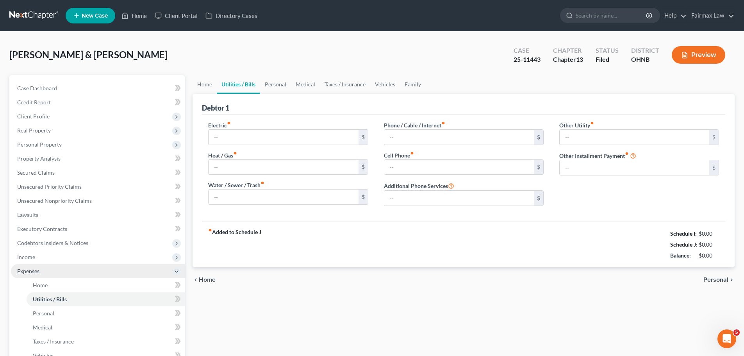
type input "250.00"
type input "200.00"
type input "250.00"
type input "300.00"
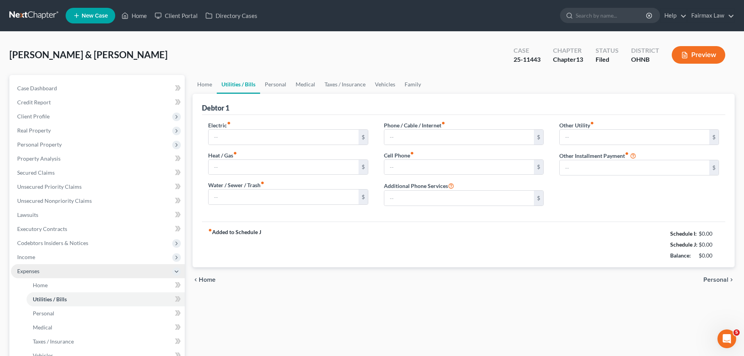
type input "0.00"
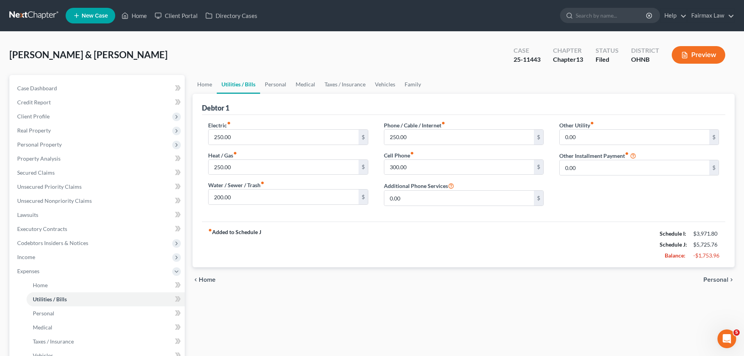
click at [272, 94] on div "Debtor 1" at bounding box center [464, 104] width 524 height 21
click at [272, 88] on link "Personal" at bounding box center [275, 84] width 31 height 19
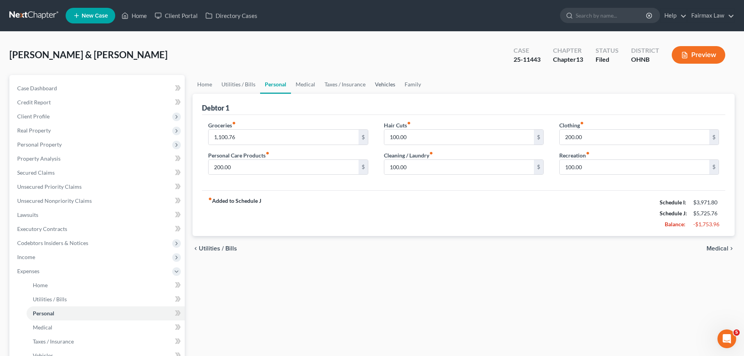
click at [374, 81] on link "Vehicles" at bounding box center [385, 84] width 30 height 19
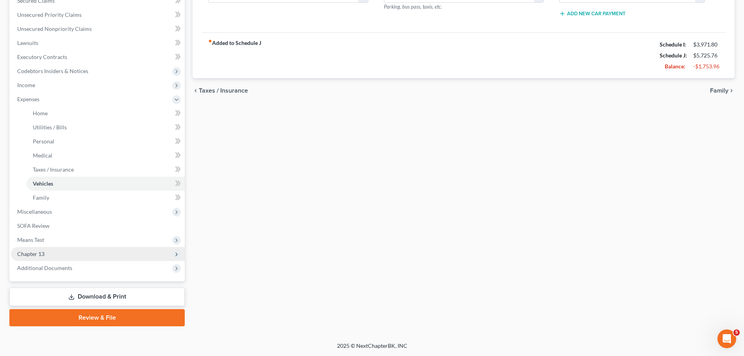
click at [80, 250] on span "Chapter 13" at bounding box center [98, 254] width 174 height 14
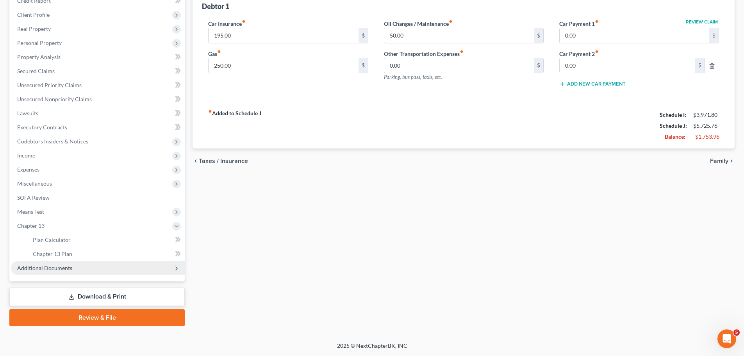
scroll to position [102, 0]
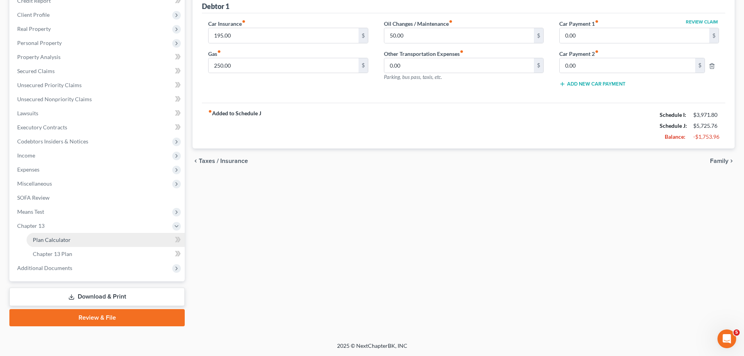
click at [66, 239] on span "Plan Calculator" at bounding box center [52, 239] width 38 height 7
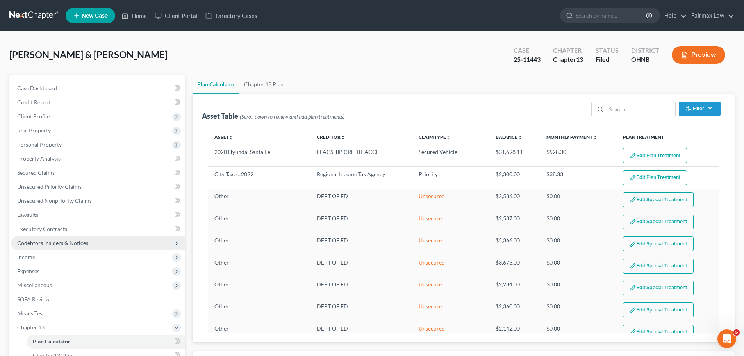
select select "59"
click at [266, 89] on link "Chapter 13 Plan" at bounding box center [264, 84] width 49 height 19
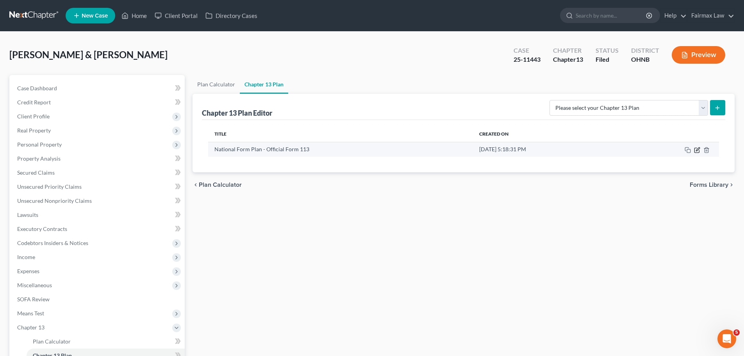
click at [699, 149] on icon "button" at bounding box center [698, 149] width 4 height 4
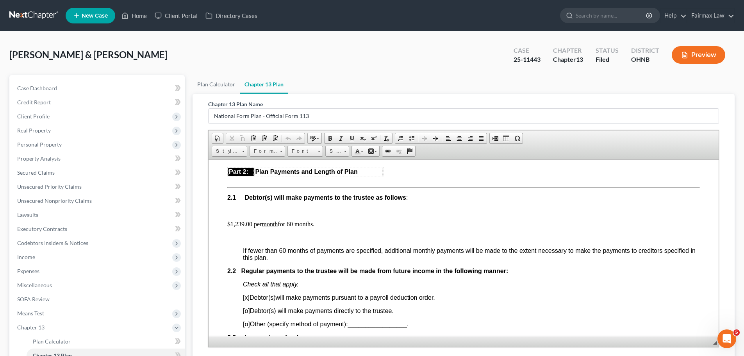
scroll to position [456, 0]
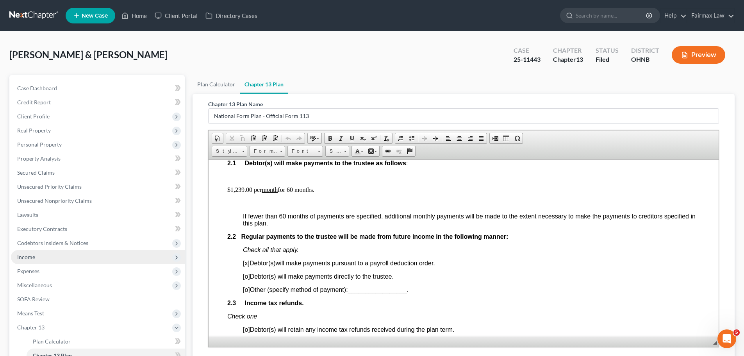
click at [28, 254] on span "Income" at bounding box center [26, 257] width 18 height 7
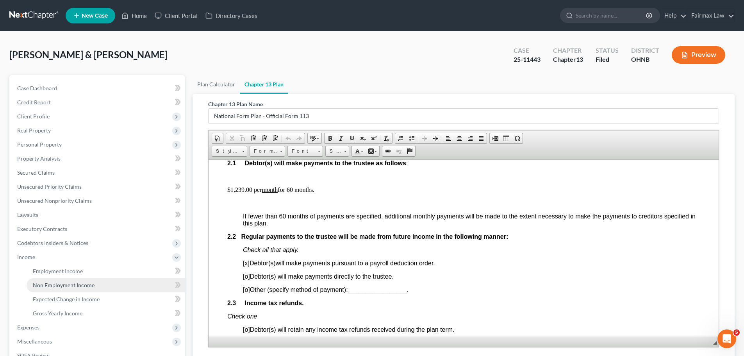
click at [38, 278] on link "Non Employment Income" at bounding box center [106, 285] width 158 height 14
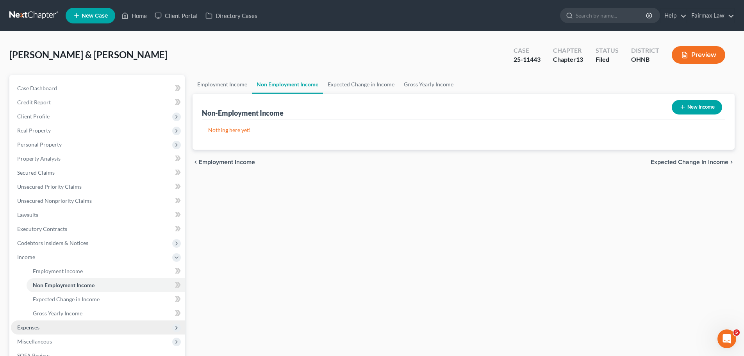
click at [31, 330] on span "Expenses" at bounding box center [28, 327] width 22 height 7
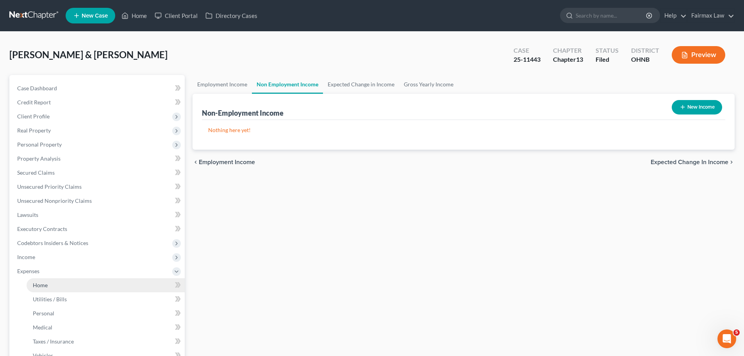
click at [52, 286] on link "Home" at bounding box center [106, 285] width 158 height 14
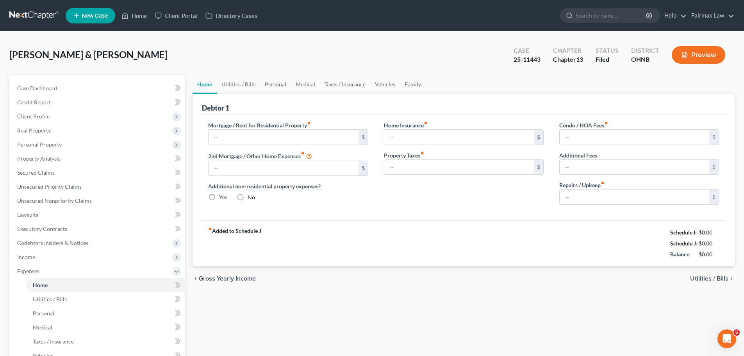
type input "1,600.00"
type input "0.00"
radio input "true"
type input "0.00"
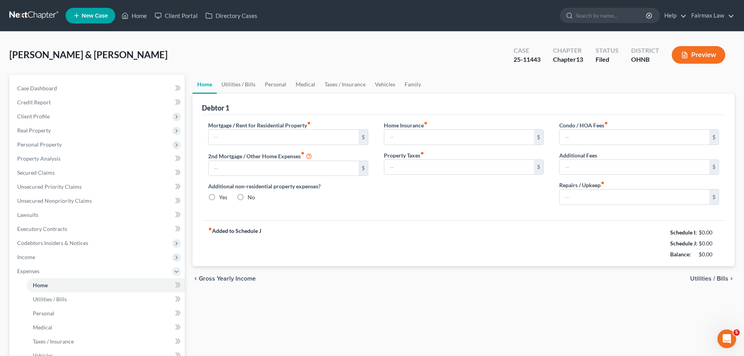
type input "0.00"
click at [243, 87] on link "Utilities / Bills" at bounding box center [238, 84] width 43 height 19
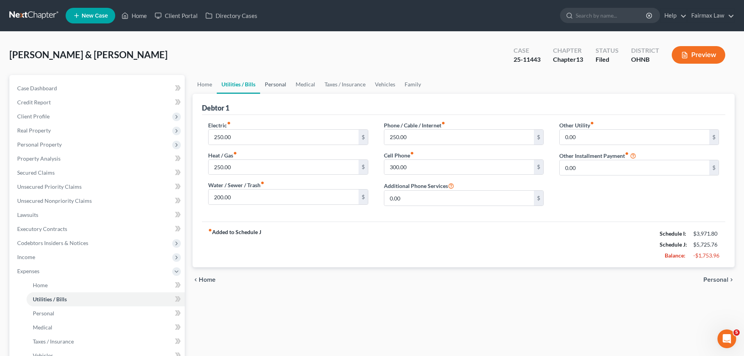
click at [272, 87] on link "Personal" at bounding box center [275, 84] width 31 height 19
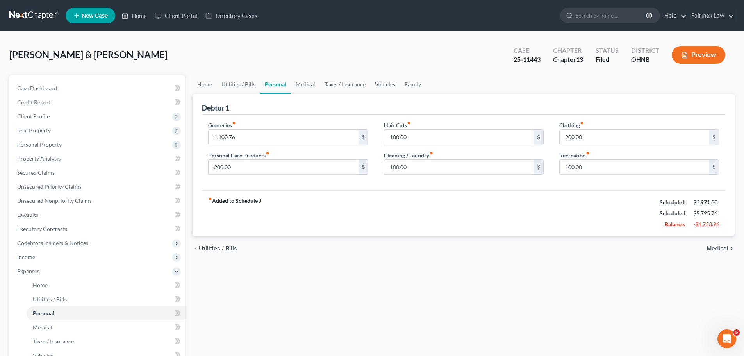
click at [387, 81] on link "Vehicles" at bounding box center [385, 84] width 30 height 19
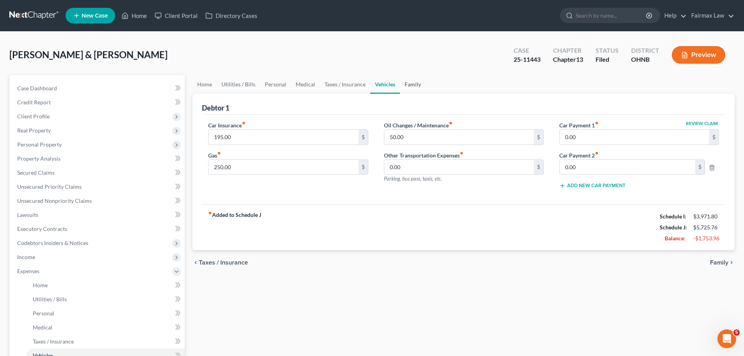
click at [410, 85] on link "Family" at bounding box center [413, 84] width 26 height 19
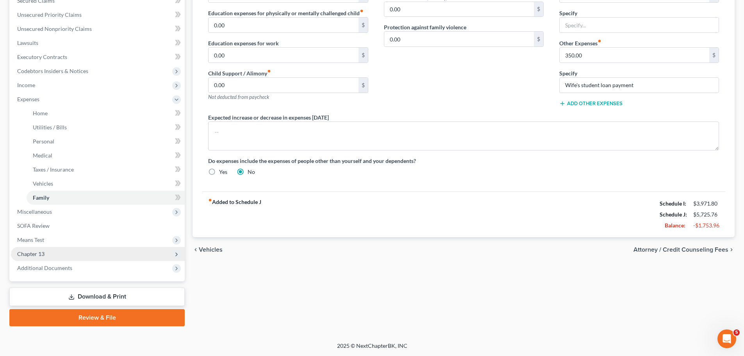
click at [66, 254] on span "Chapter 13" at bounding box center [98, 254] width 174 height 14
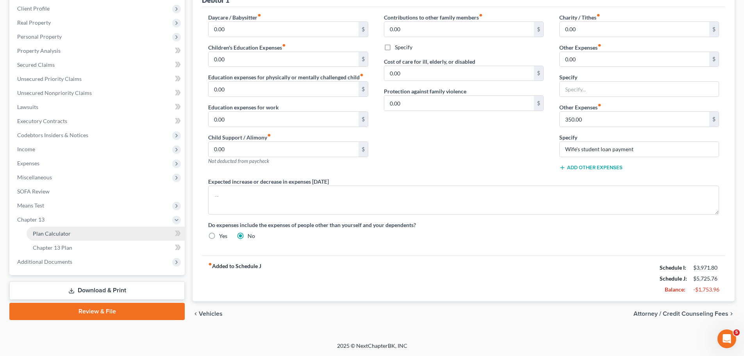
click at [69, 229] on link "Plan Calculator" at bounding box center [106, 234] width 158 height 14
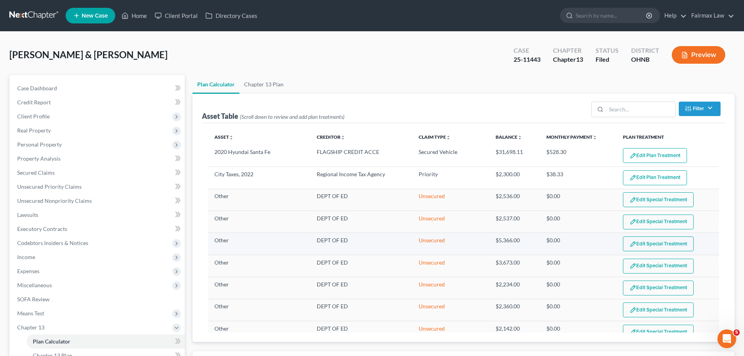
select select "59"
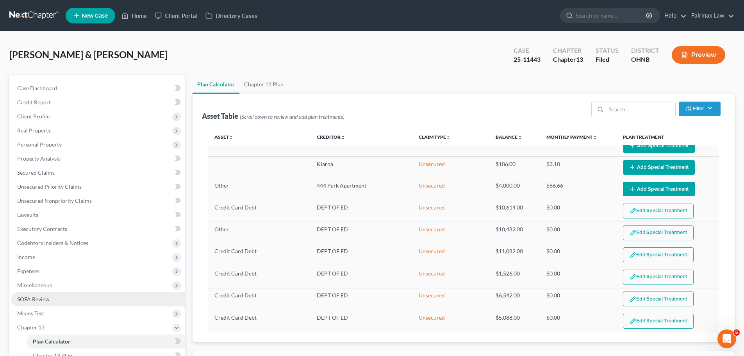
scroll to position [91, 0]
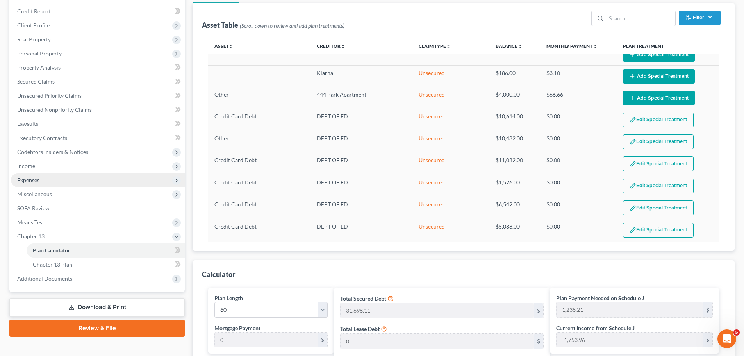
click at [63, 186] on span "Expenses" at bounding box center [98, 180] width 174 height 14
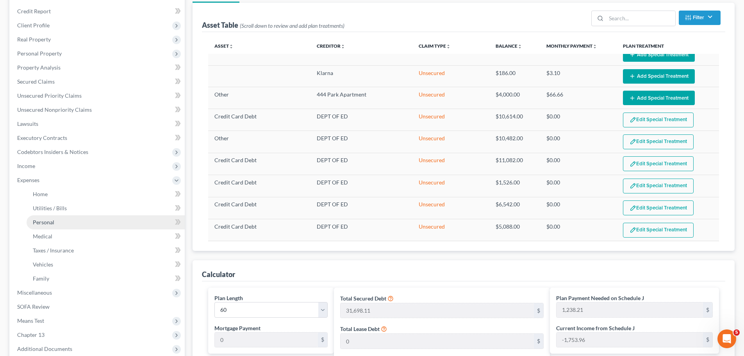
click at [34, 224] on span "Personal" at bounding box center [43, 222] width 21 height 7
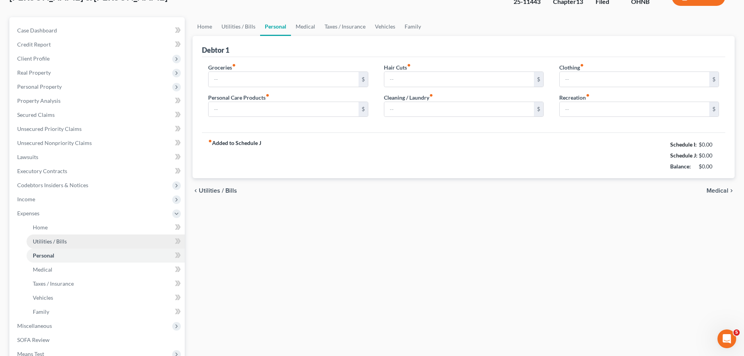
type input "1,100.76"
type input "200.00"
type input "100.00"
type input "200.00"
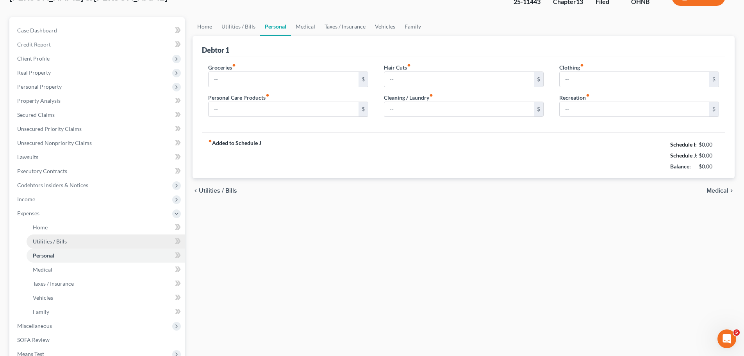
type input "100.00"
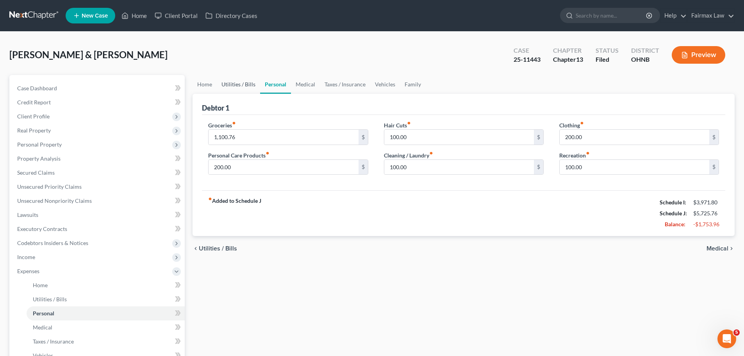
click at [221, 85] on link "Utilities / Bills" at bounding box center [238, 84] width 43 height 19
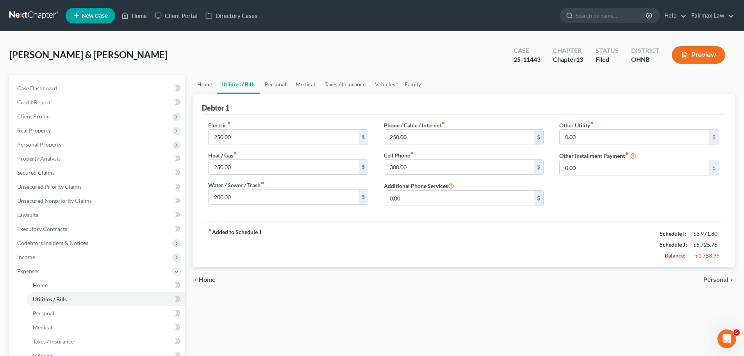
click at [206, 89] on link "Home" at bounding box center [205, 84] width 24 height 19
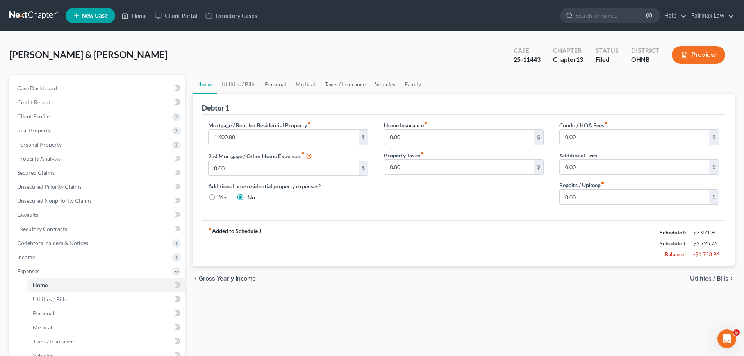
click at [378, 90] on link "Vehicles" at bounding box center [385, 84] width 30 height 19
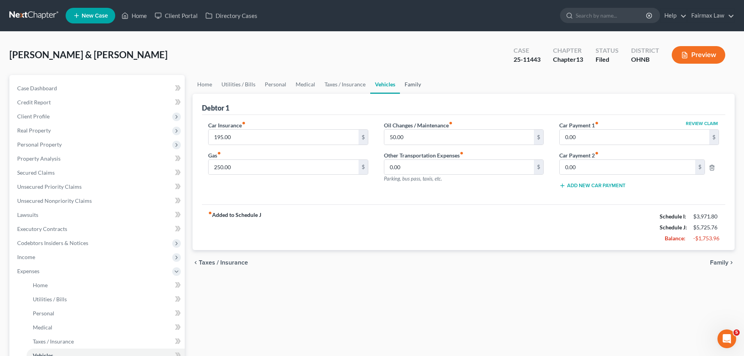
click at [417, 87] on link "Family" at bounding box center [413, 84] width 26 height 19
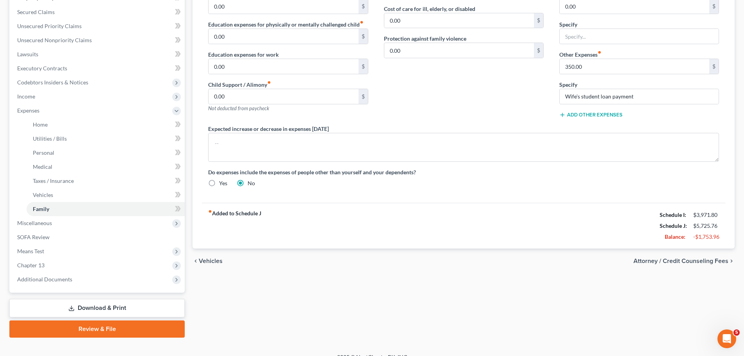
scroll to position [172, 0]
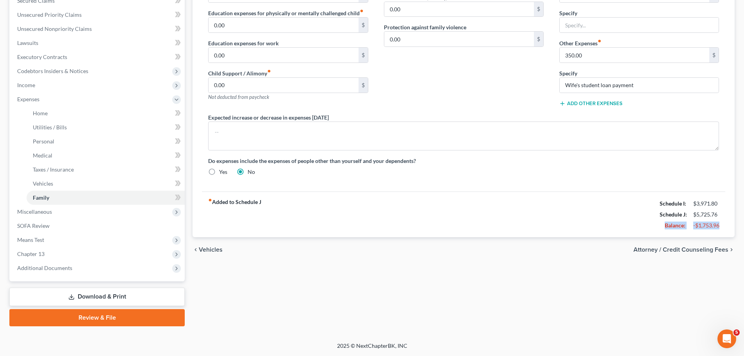
drag, startPoint x: 726, startPoint y: 227, endPoint x: 664, endPoint y: 229, distance: 62.6
click at [664, 229] on div "Debtor 1 Daycare / Babysitter fiber_manual_record 0.00 $ Children's Education E…" at bounding box center [464, 79] width 542 height 315
copy div "Balance: -$1,753.96"
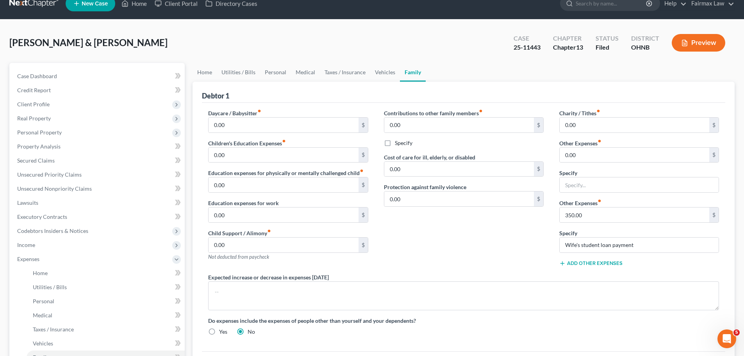
scroll to position [0, 0]
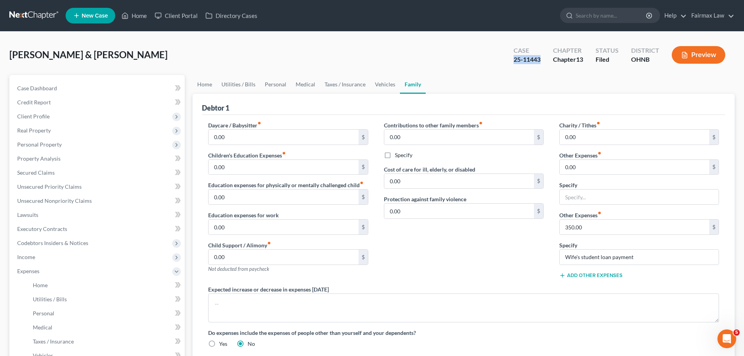
drag, startPoint x: 544, startPoint y: 57, endPoint x: 504, endPoint y: 62, distance: 40.9
click at [505, 62] on div "Case 25-11443 Chapter Chapter 13 Status Filed District OHNB Preview" at bounding box center [620, 55] width 231 height 28
copy div "25-11443"
drag, startPoint x: 119, startPoint y: 18, endPoint x: 358, endPoint y: 0, distance: 240.2
click at [119, 18] on link "Home" at bounding box center [134, 16] width 33 height 14
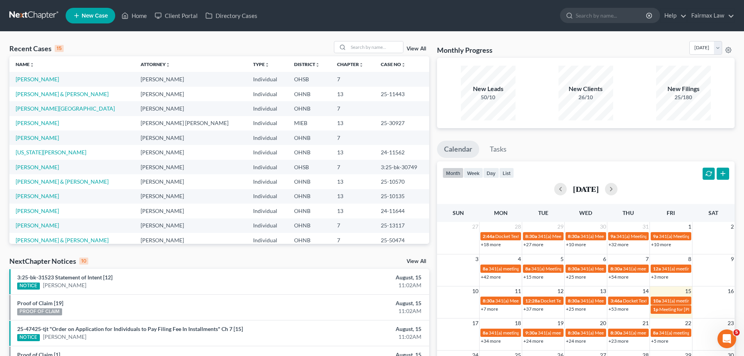
click at [356, 40] on div "Recent Cases 15 View All Name unfold_more expand_more expand_less Attorney unfo…" at bounding box center [372, 290] width 744 height 517
click at [358, 48] on input "search" at bounding box center [376, 46] width 55 height 11
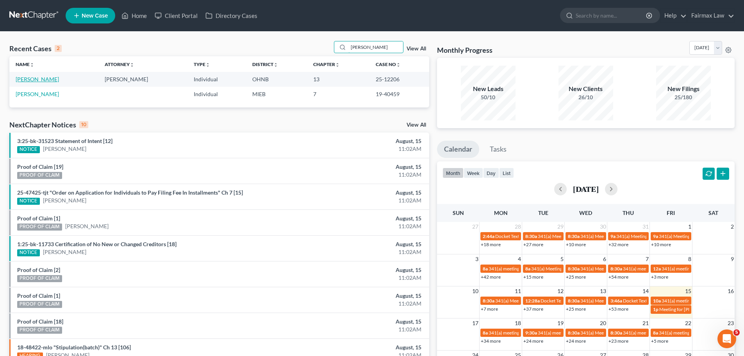
type input "[PERSON_NAME]"
click at [43, 80] on link "[PERSON_NAME]" at bounding box center [37, 79] width 43 height 7
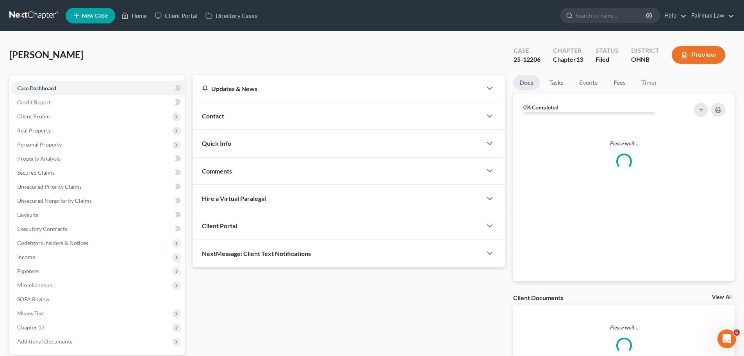
scroll to position [73, 0]
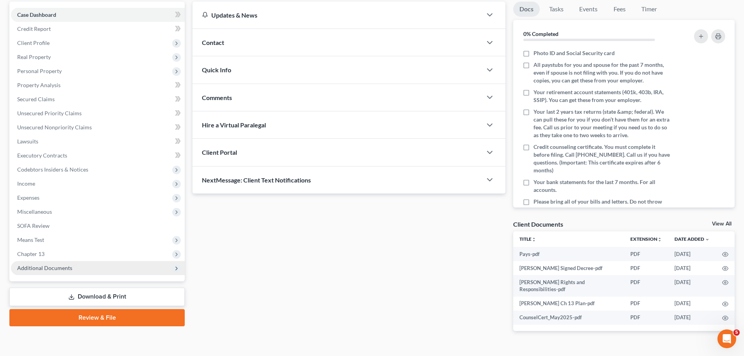
click at [66, 266] on span "Additional Documents" at bounding box center [44, 268] width 55 height 7
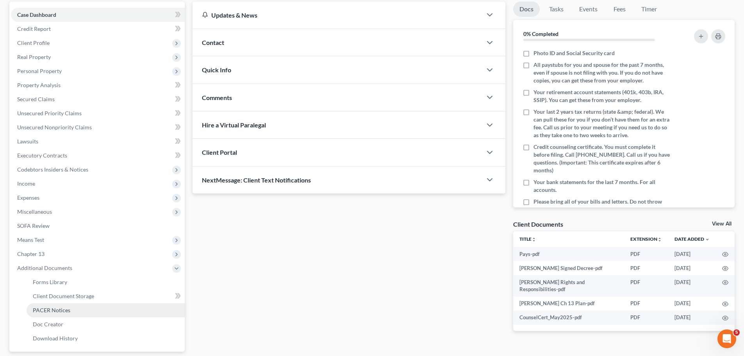
click at [49, 303] on link "PACER Notices" at bounding box center [106, 310] width 158 height 14
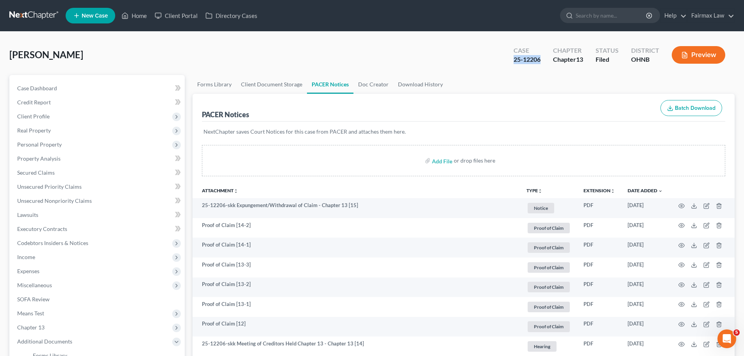
drag, startPoint x: 540, startPoint y: 61, endPoint x: 509, endPoint y: 62, distance: 31.7
click at [509, 62] on div "Case 25-12206" at bounding box center [527, 55] width 39 height 23
copy div "25-12206"
click at [143, 15] on link "Home" at bounding box center [134, 16] width 33 height 14
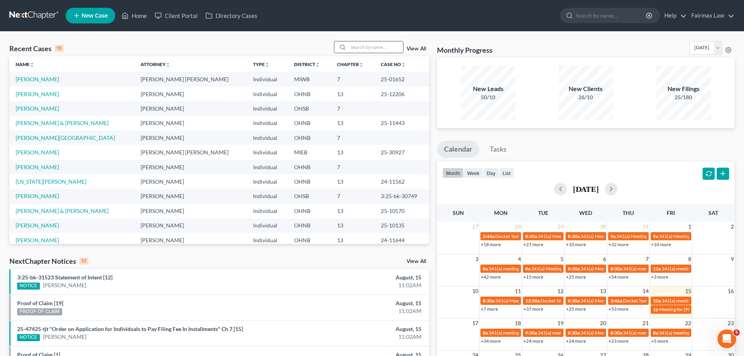
click at [356, 51] on input "search" at bounding box center [376, 46] width 55 height 11
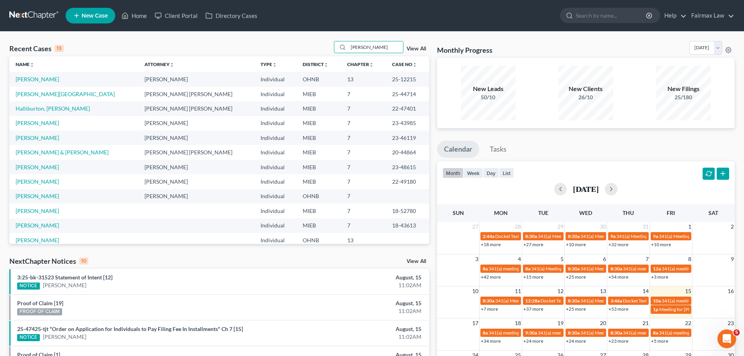
type input "[PERSON_NAME]"
click at [28, 77] on link "[PERSON_NAME]" at bounding box center [37, 79] width 43 height 7
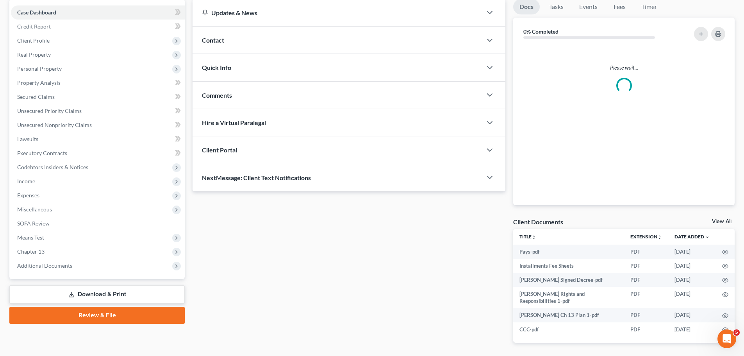
scroll to position [91, 0]
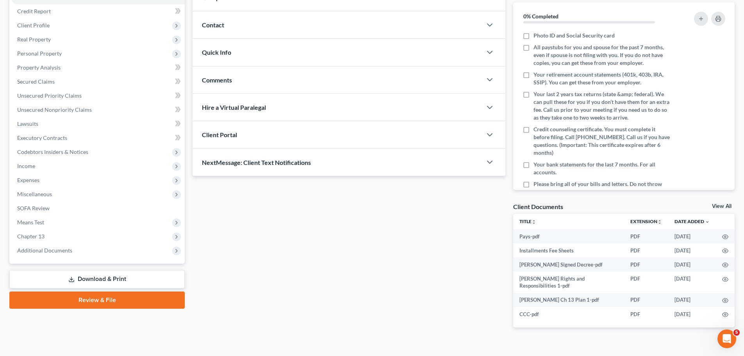
drag, startPoint x: 85, startPoint y: 255, endPoint x: 66, endPoint y: 295, distance: 44.7
click at [86, 255] on span "Additional Documents" at bounding box center [98, 250] width 174 height 14
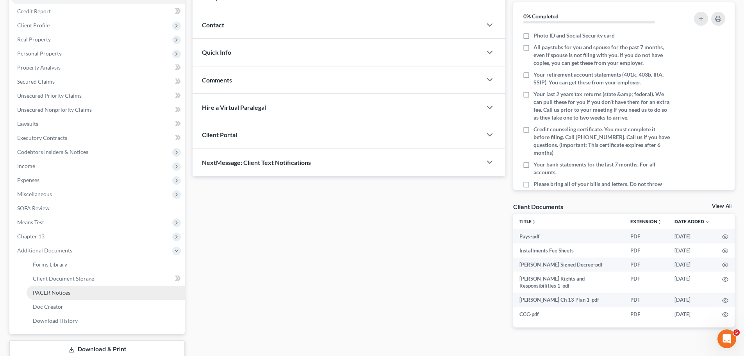
click at [66, 288] on link "PACER Notices" at bounding box center [106, 293] width 158 height 14
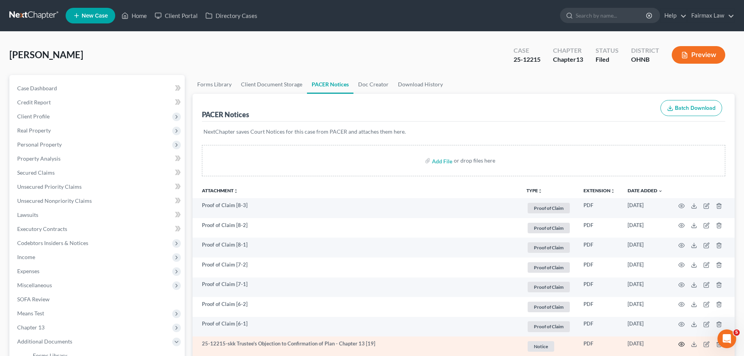
click at [685, 344] on icon "button" at bounding box center [682, 344] width 6 height 4
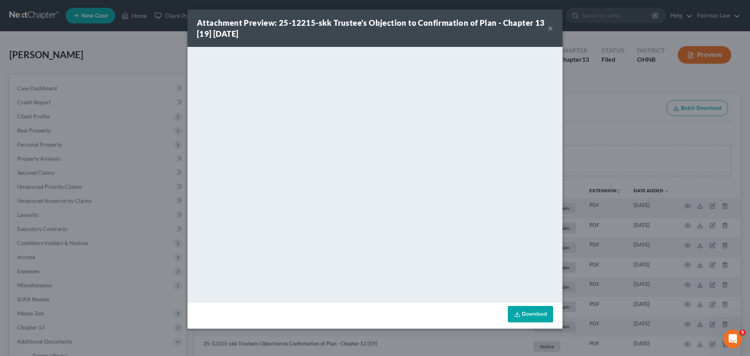
click at [610, 203] on div "Attachment Preview: 25-12215-skk Trustee's Objection to Confirmation of Plan - …" at bounding box center [375, 178] width 750 height 356
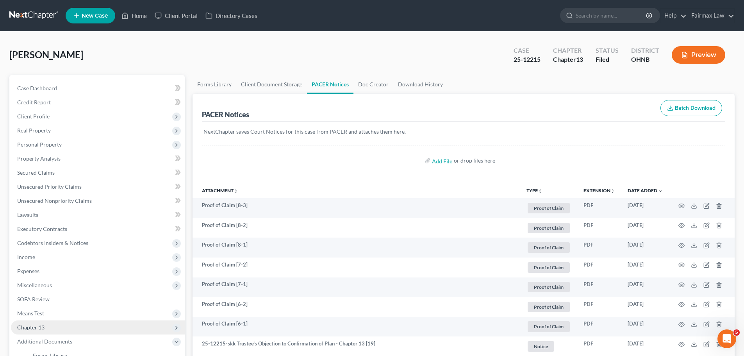
click at [19, 331] on span "Chapter 13" at bounding box center [98, 327] width 174 height 14
drag, startPoint x: 50, startPoint y: 343, endPoint x: 59, endPoint y: 319, distance: 26.0
click at [50, 343] on span "Plan Calculator" at bounding box center [52, 341] width 38 height 7
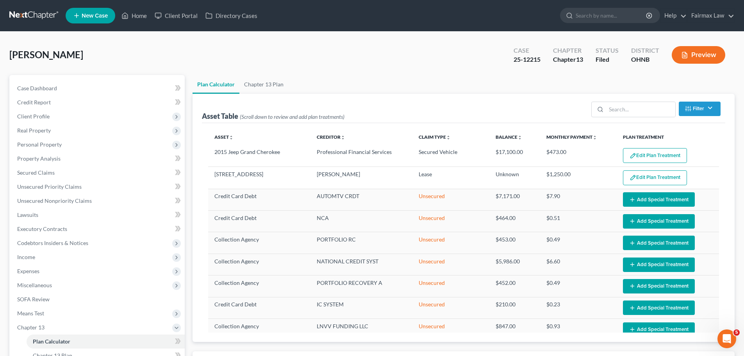
select select "35"
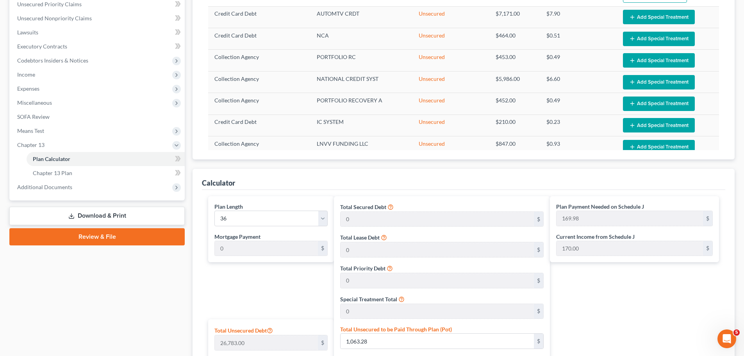
scroll to position [91, 0]
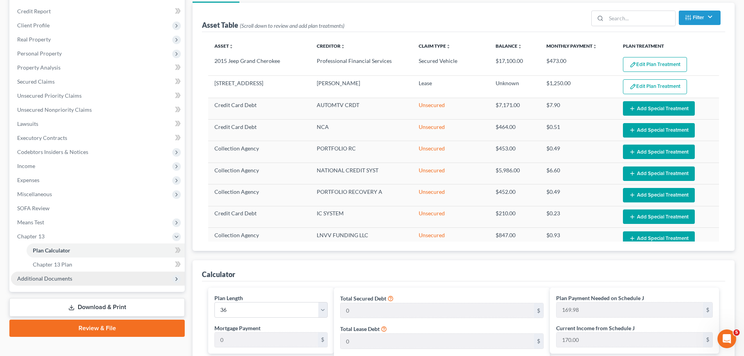
click at [19, 277] on span "Additional Documents" at bounding box center [44, 278] width 55 height 7
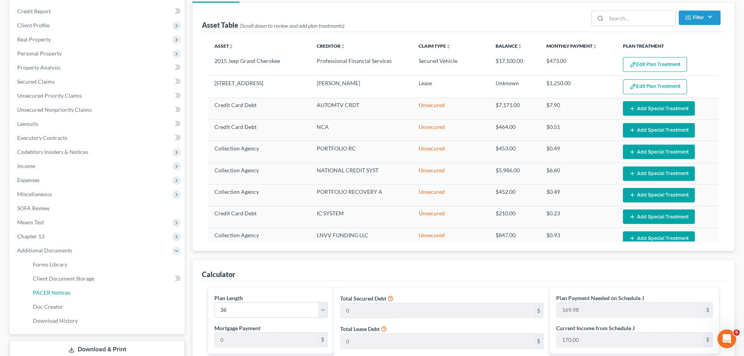
drag, startPoint x: 50, startPoint y: 293, endPoint x: 194, endPoint y: 276, distance: 144.9
click at [51, 293] on span "PACER Notices" at bounding box center [52, 292] width 38 height 7
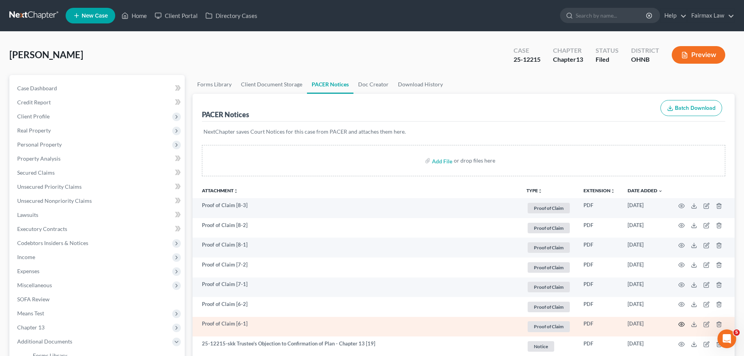
click at [680, 326] on icon "button" at bounding box center [682, 324] width 6 height 4
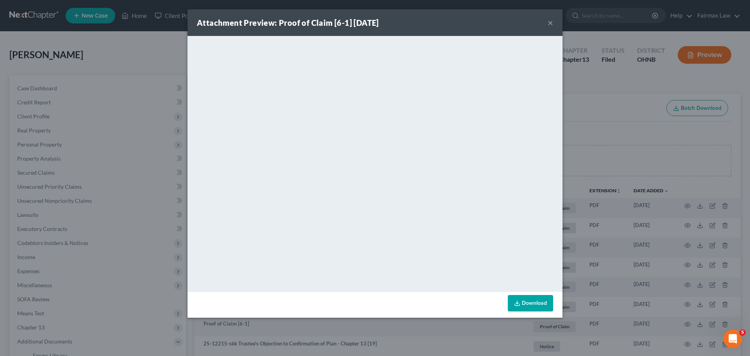
click at [610, 224] on div "Attachment Preview: Proof of Claim [6-1] [DATE] × <object ng-attr-data='[URL][D…" at bounding box center [375, 178] width 750 height 356
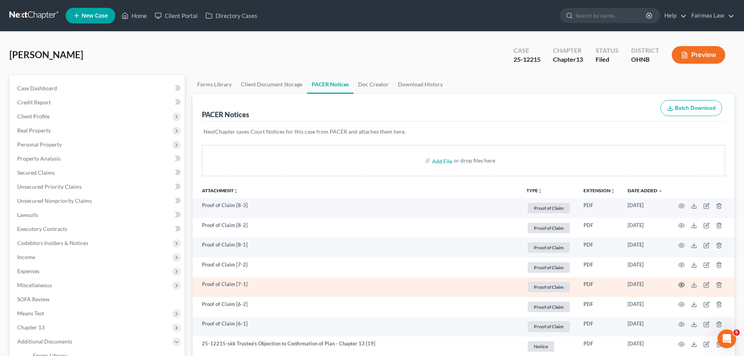
click at [682, 285] on icon "button" at bounding box center [682, 285] width 6 height 6
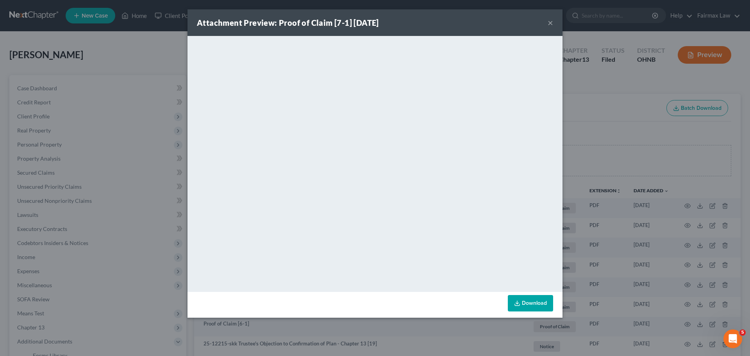
click at [641, 228] on div "Attachment Preview: Proof of Claim [7-1] [DATE] × <object ng-attr-data='[URL][D…" at bounding box center [375, 178] width 750 height 356
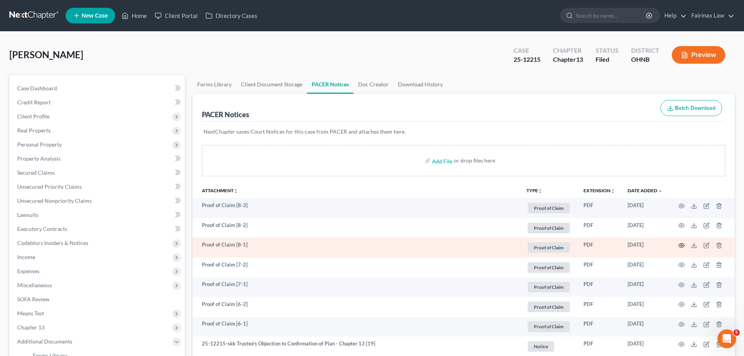
click at [683, 245] on circle "button" at bounding box center [682, 246] width 2 height 2
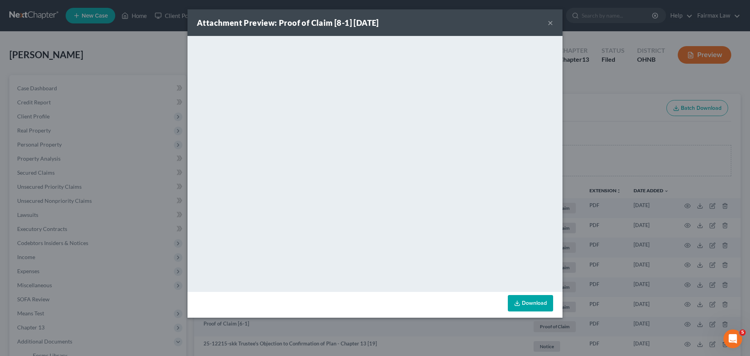
drag, startPoint x: 633, startPoint y: 184, endPoint x: 620, endPoint y: 234, distance: 51.7
click at [633, 184] on div "Attachment Preview: Proof of Claim [8-1] [DATE] × <object ng-attr-data='[URL][D…" at bounding box center [375, 178] width 750 height 356
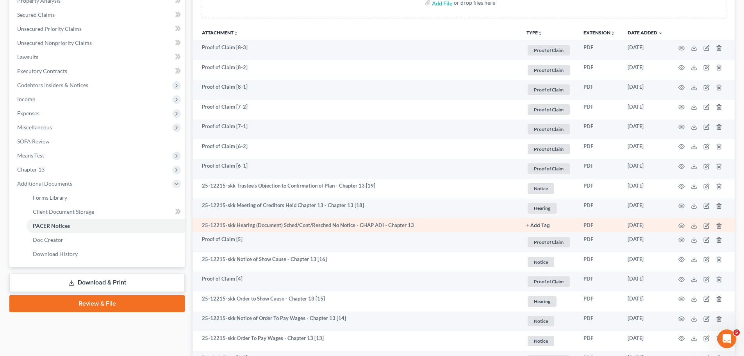
scroll to position [274, 0]
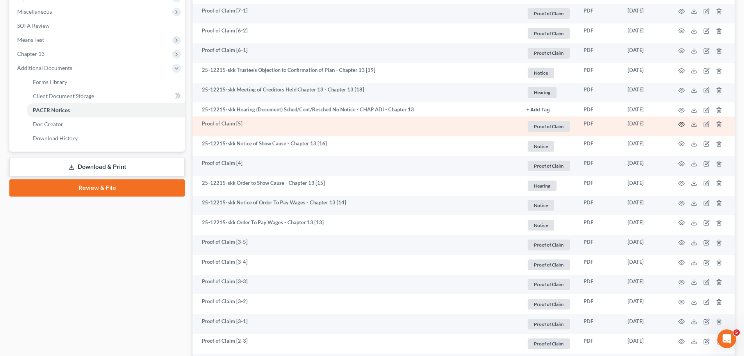
click at [679, 127] on icon "button" at bounding box center [682, 124] width 6 height 6
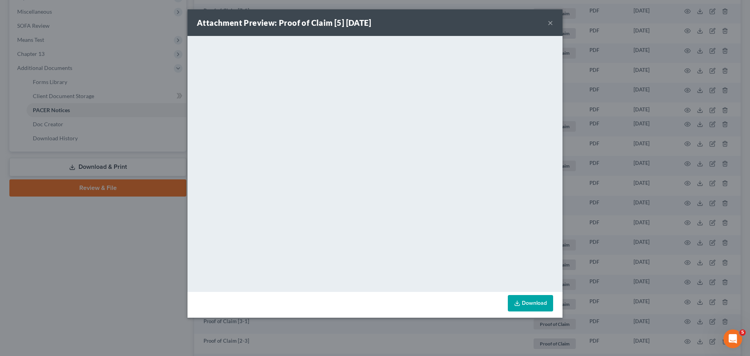
click at [615, 226] on div "Attachment Preview: Proof of Claim [5] [DATE] × <object ng-attr-data='[URL][DOM…" at bounding box center [375, 178] width 750 height 356
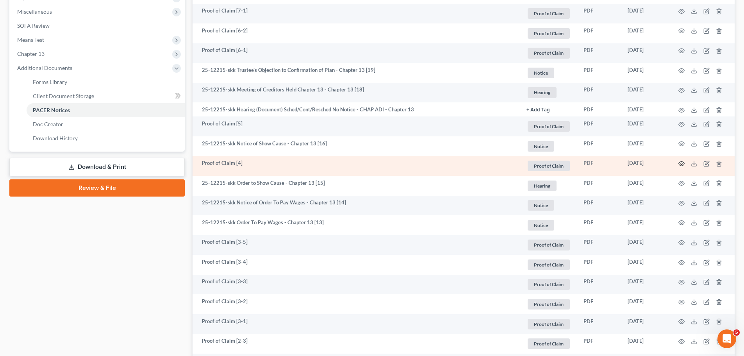
click at [680, 164] on icon "button" at bounding box center [682, 164] width 6 height 6
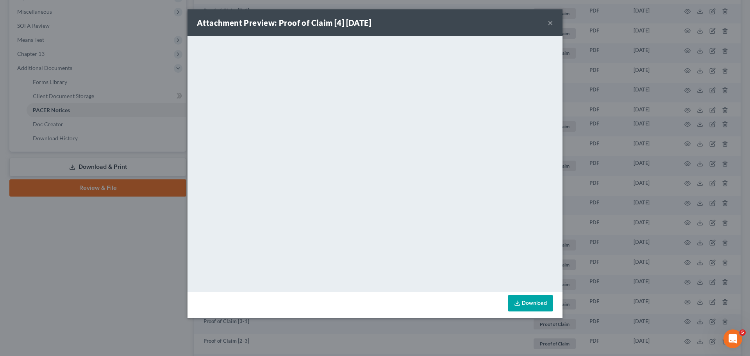
click at [595, 191] on div "Attachment Preview: Proof of Claim [4] [DATE] × <object ng-attr-data='[URL][DOM…" at bounding box center [375, 178] width 750 height 356
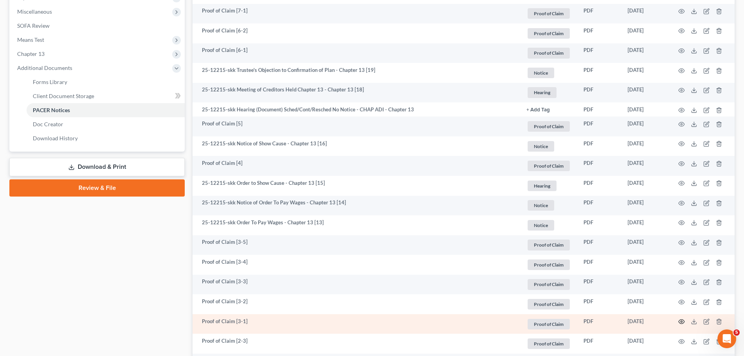
click at [679, 324] on icon "button" at bounding box center [682, 322] width 6 height 6
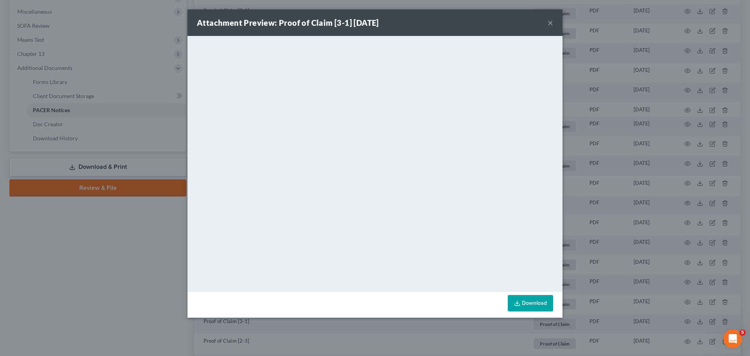
click at [685, 260] on div "Attachment Preview: Proof of Claim [3-1] [DATE] × <object ng-attr-data='[URL][D…" at bounding box center [375, 178] width 750 height 356
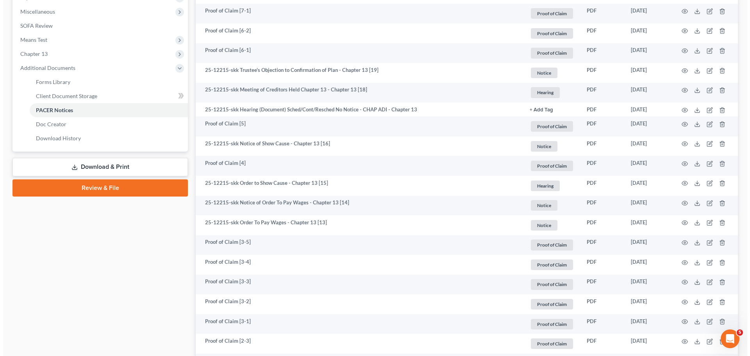
scroll to position [365, 0]
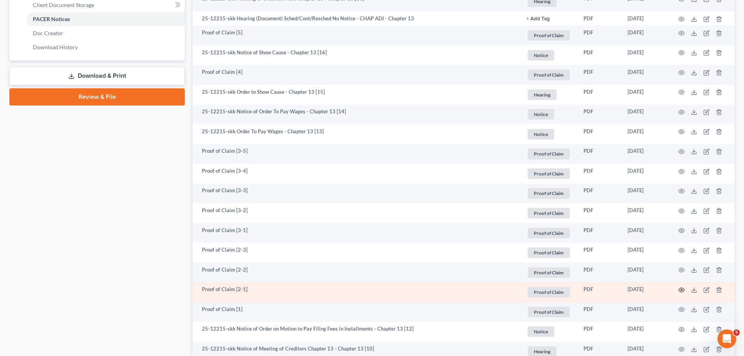
click at [681, 288] on icon "button" at bounding box center [682, 290] width 6 height 6
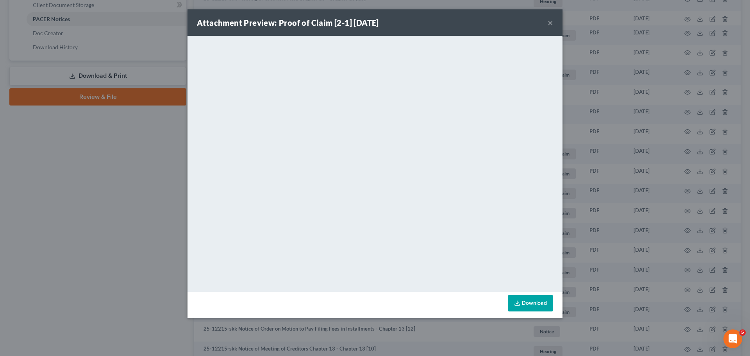
click at [608, 210] on div "Attachment Preview: Proof of Claim [2-1] [DATE] × <object ng-attr-data='[URL][D…" at bounding box center [375, 178] width 750 height 356
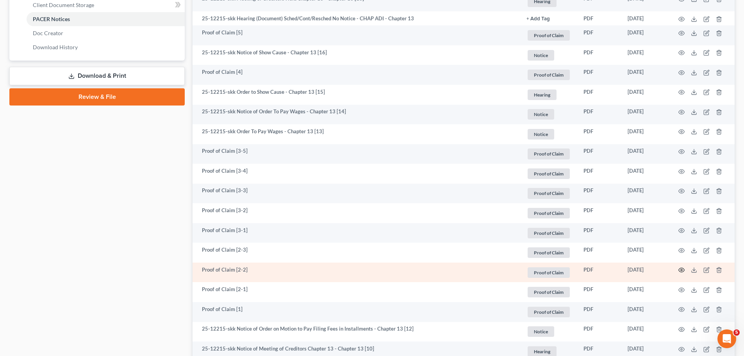
click at [684, 271] on icon "button" at bounding box center [682, 270] width 6 height 6
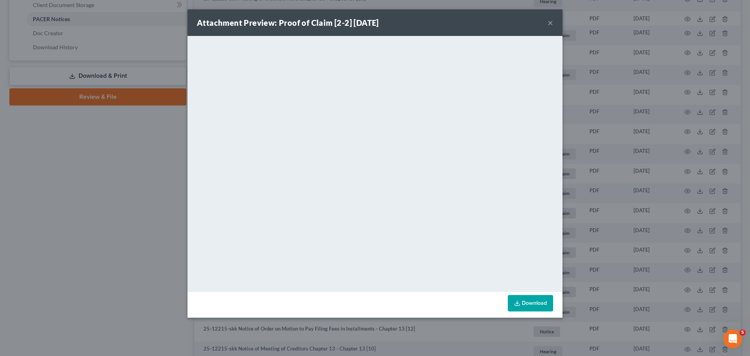
click at [88, 229] on div "Attachment Preview: Proof of Claim [2-2] [DATE] × <object ng-attr-data='[URL][D…" at bounding box center [375, 178] width 750 height 356
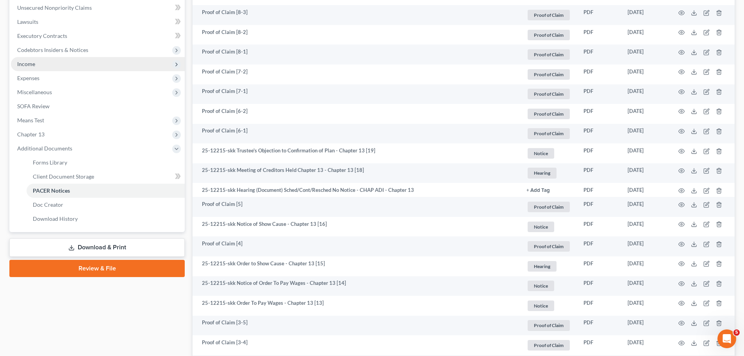
scroll to position [0, 0]
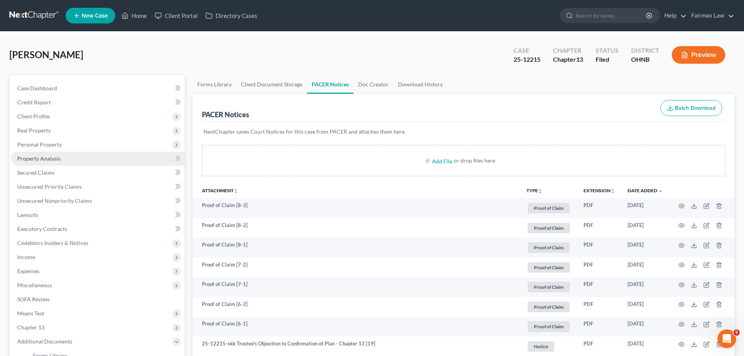
click at [38, 154] on link "Property Analysis" at bounding box center [98, 159] width 174 height 14
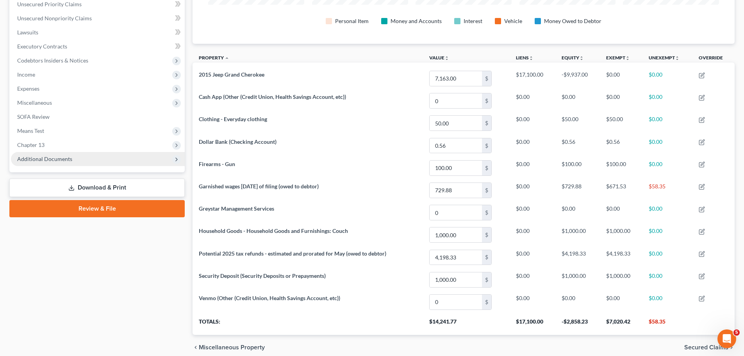
click at [67, 158] on span "Additional Documents" at bounding box center [44, 159] width 55 height 7
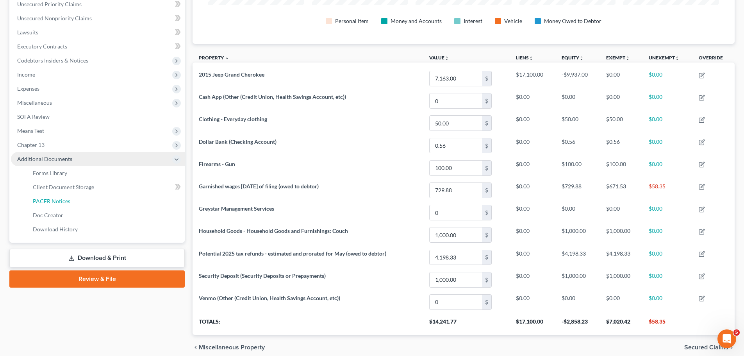
click at [58, 200] on span "PACER Notices" at bounding box center [52, 201] width 38 height 7
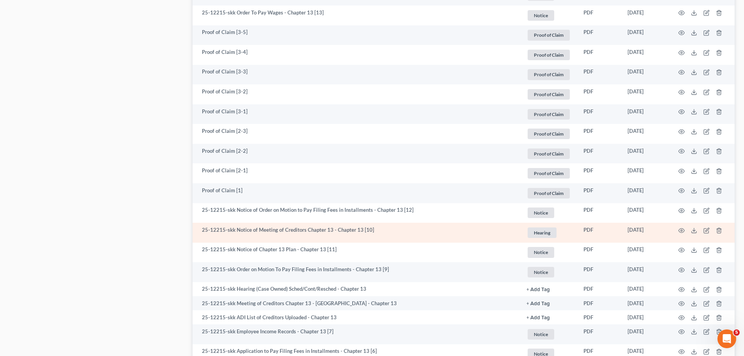
scroll to position [456, 0]
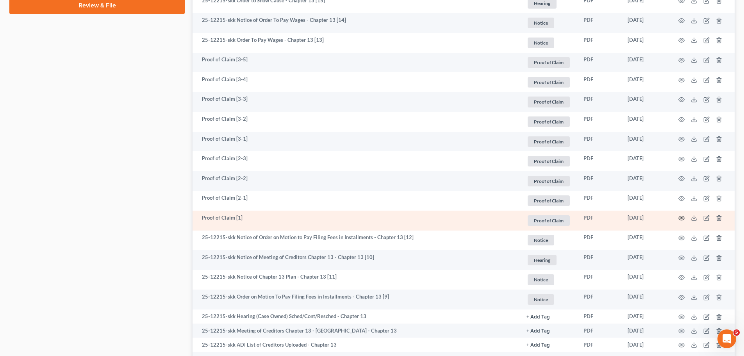
click at [683, 220] on icon "button" at bounding box center [682, 218] width 6 height 4
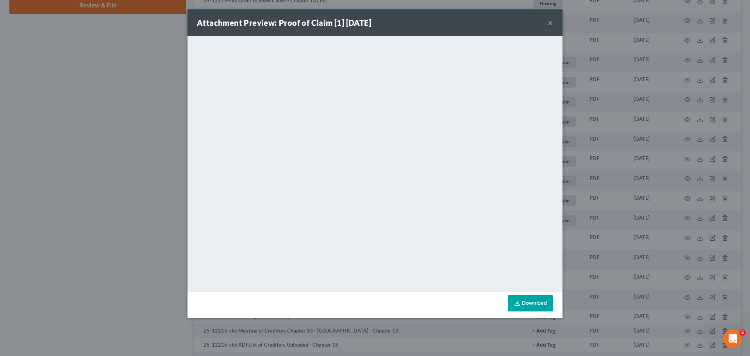
click at [123, 141] on div "Attachment Preview: Proof of Claim [1] [DATE] × <object ng-attr-data='[URL][DOM…" at bounding box center [375, 178] width 750 height 356
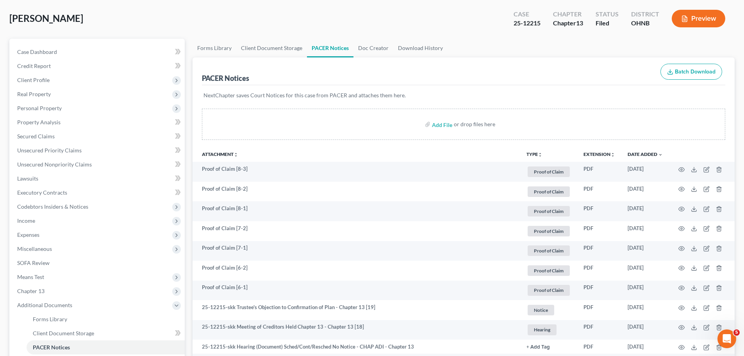
scroll to position [0, 0]
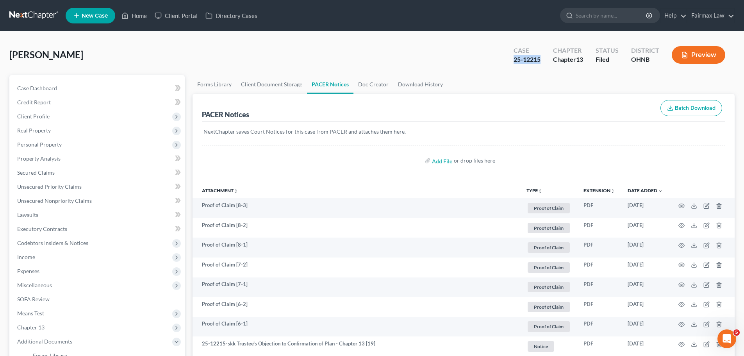
drag, startPoint x: 540, startPoint y: 56, endPoint x: 506, endPoint y: 61, distance: 34.8
click at [506, 61] on div "Case 25-12215 Chapter Chapter 13 Status Filed District [GEOGRAPHIC_DATA] Preview" at bounding box center [620, 55] width 231 height 28
copy div "25-12215"
click at [128, 20] on icon at bounding box center [125, 15] width 7 height 9
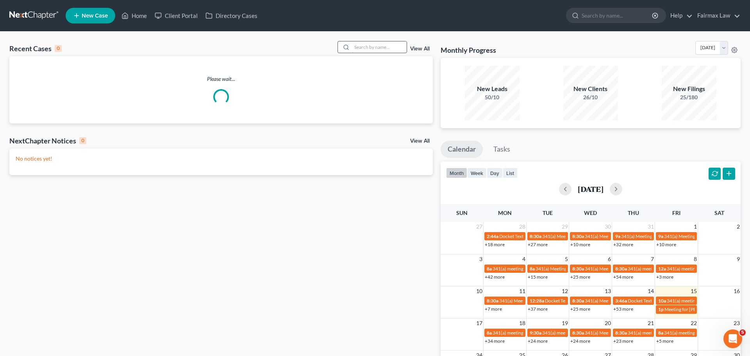
click at [374, 47] on input "search" at bounding box center [379, 46] width 55 height 11
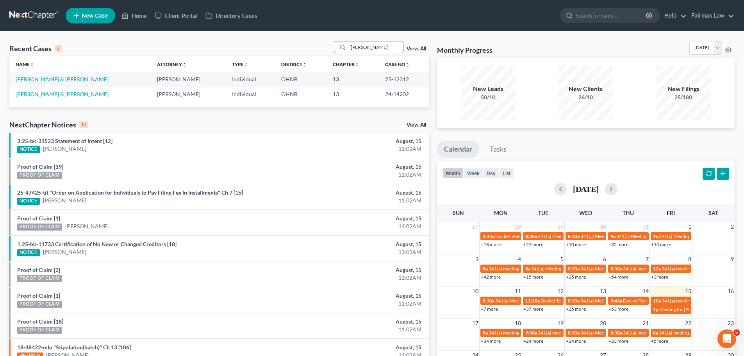
type input "[PERSON_NAME]"
click at [59, 79] on link "[PERSON_NAME] & [PERSON_NAME]" at bounding box center [62, 79] width 93 height 7
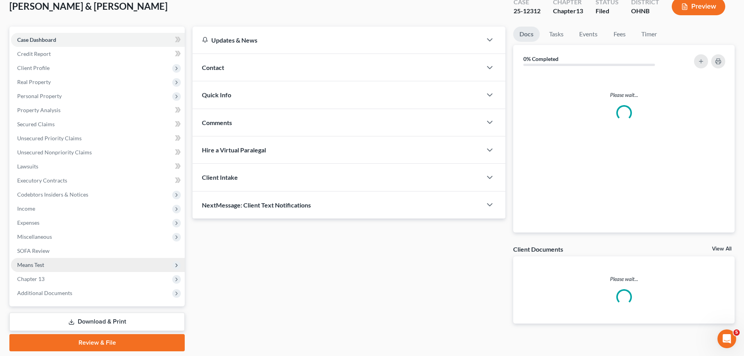
scroll to position [73, 0]
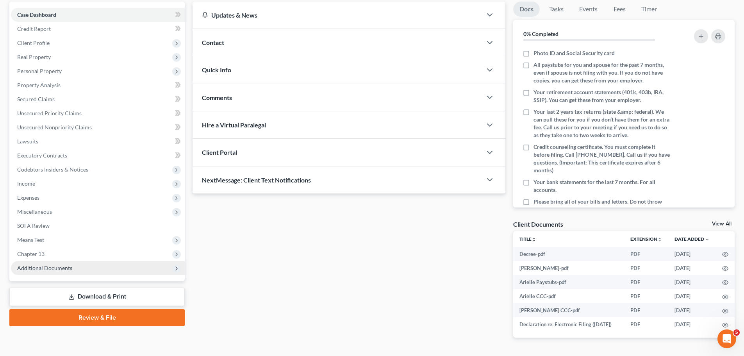
click at [66, 266] on span "Additional Documents" at bounding box center [44, 268] width 55 height 7
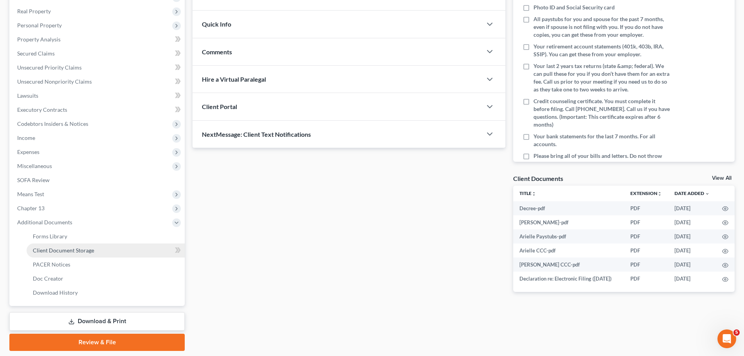
scroll to position [144, 0]
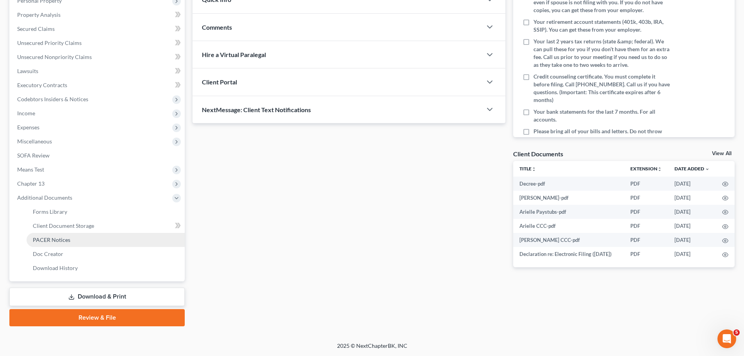
click at [68, 235] on link "PACER Notices" at bounding box center [106, 240] width 158 height 14
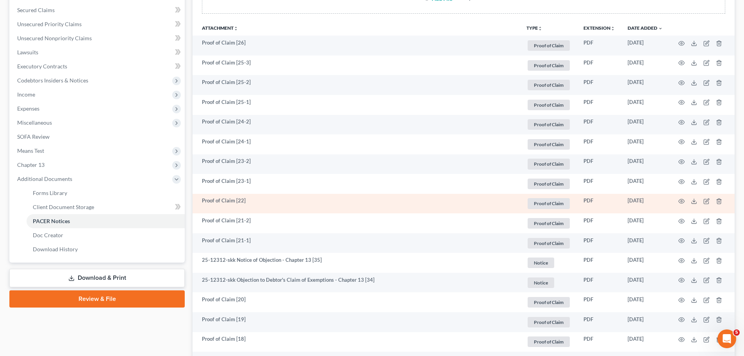
scroll to position [183, 0]
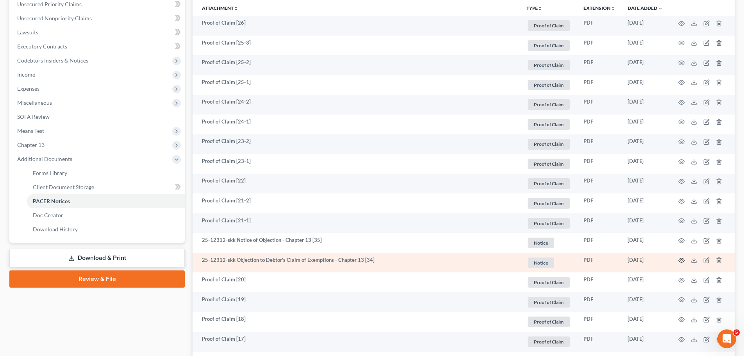
click at [685, 259] on icon "button" at bounding box center [682, 260] width 6 height 6
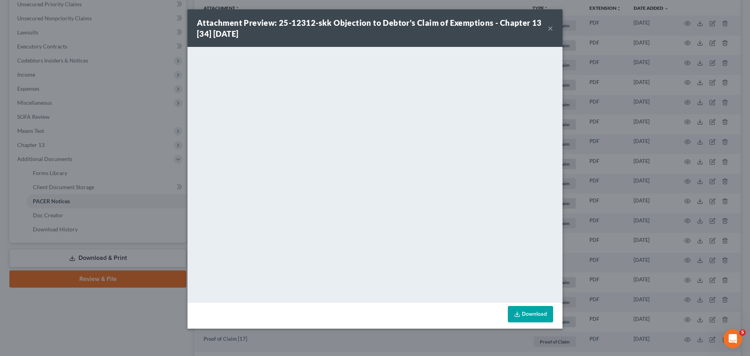
click at [73, 199] on div "Attachment Preview: 25-12312-skk Objection to Debtor's Claim of Exemptions - Ch…" at bounding box center [375, 178] width 750 height 356
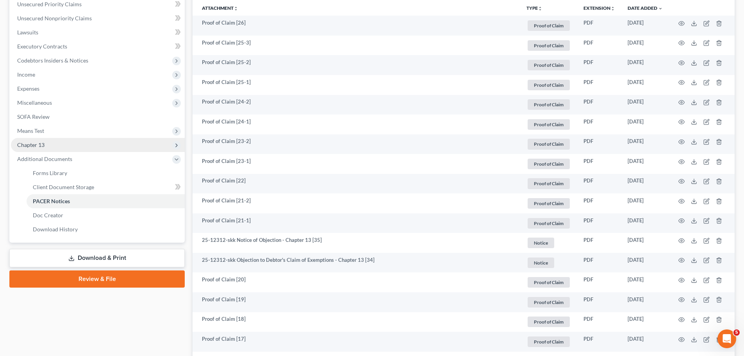
click at [44, 141] on span "Chapter 13" at bounding box center [30, 144] width 27 height 7
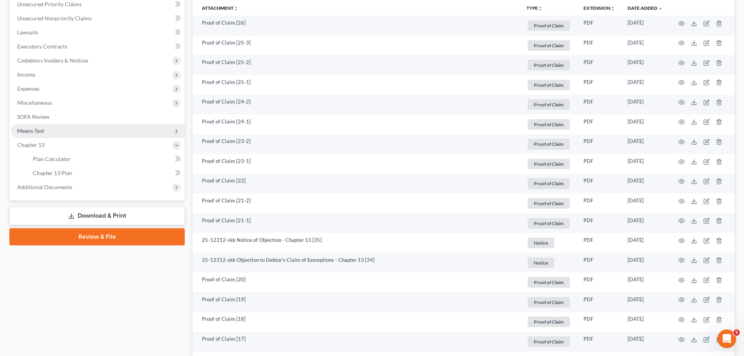
click at [46, 133] on span "Means Test" at bounding box center [98, 131] width 174 height 14
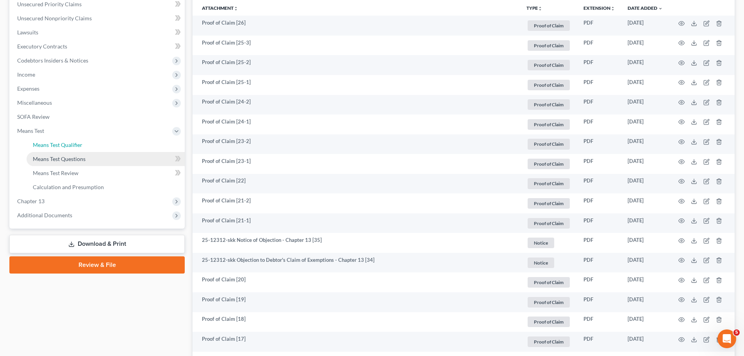
click at [42, 150] on link "Means Test Qualifier" at bounding box center [106, 145] width 158 height 14
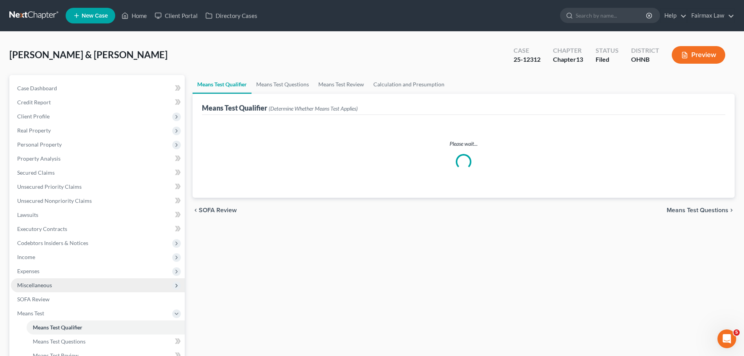
scroll to position [91, 0]
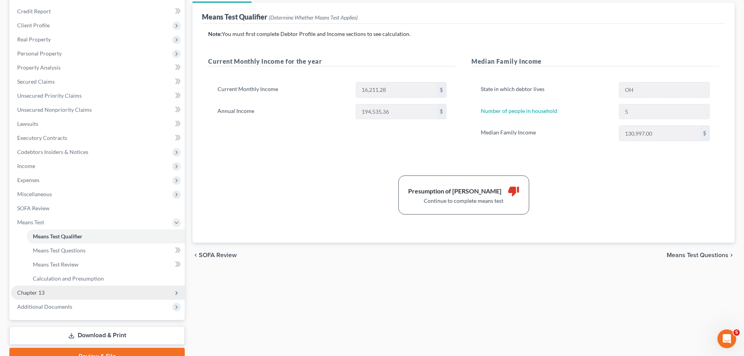
click at [78, 292] on span "Chapter 13" at bounding box center [98, 293] width 174 height 14
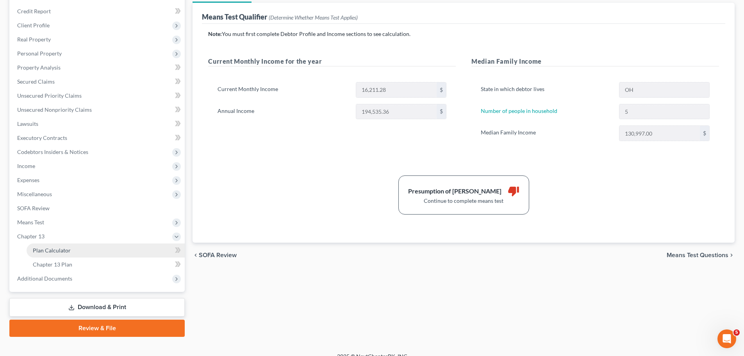
click at [73, 255] on link "Plan Calculator" at bounding box center [106, 250] width 158 height 14
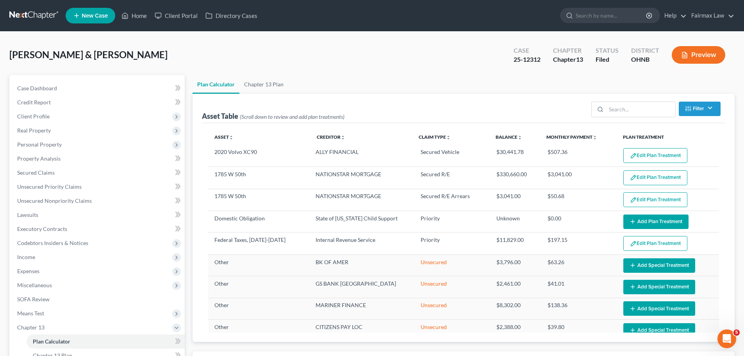
select select "59"
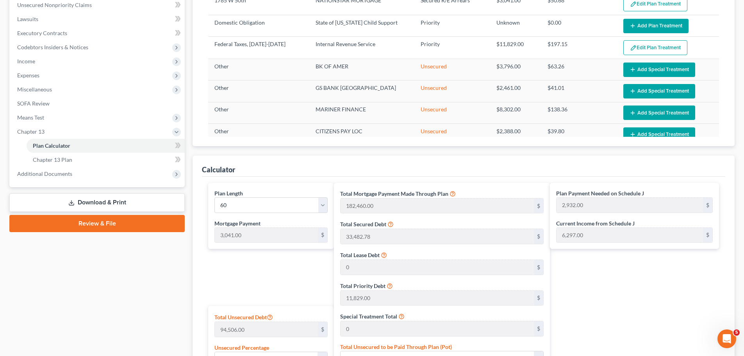
scroll to position [161, 0]
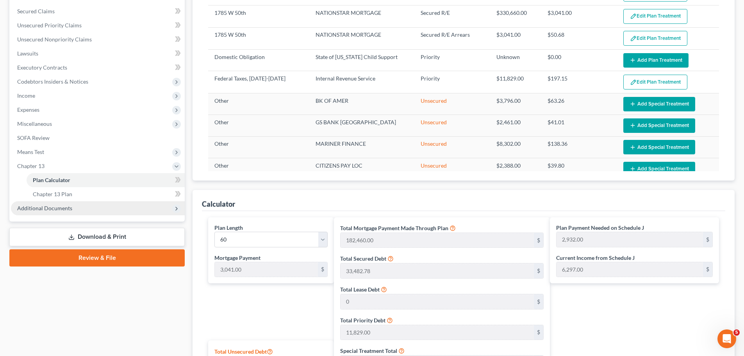
click at [57, 209] on span "Additional Documents" at bounding box center [44, 208] width 55 height 7
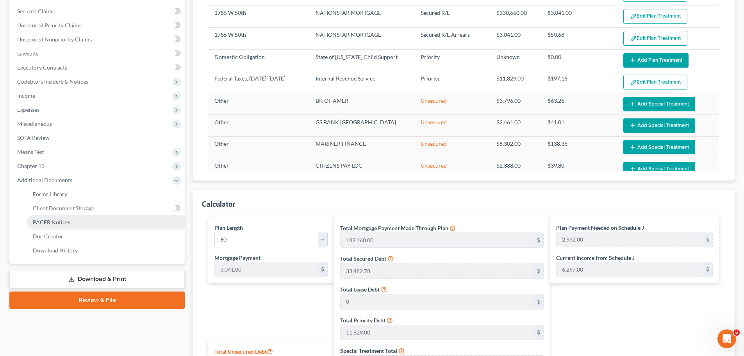
click at [57, 227] on link "PACER Notices" at bounding box center [106, 222] width 158 height 14
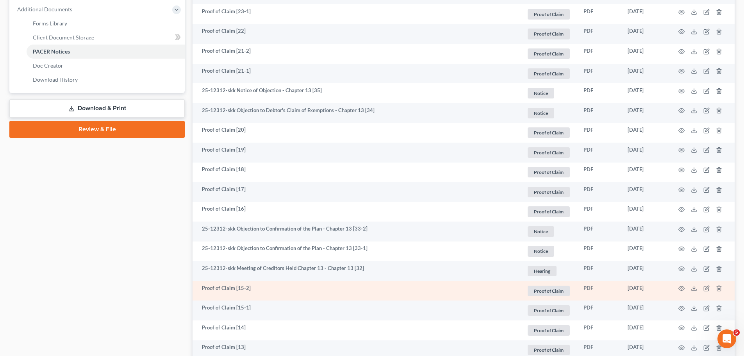
scroll to position [365, 0]
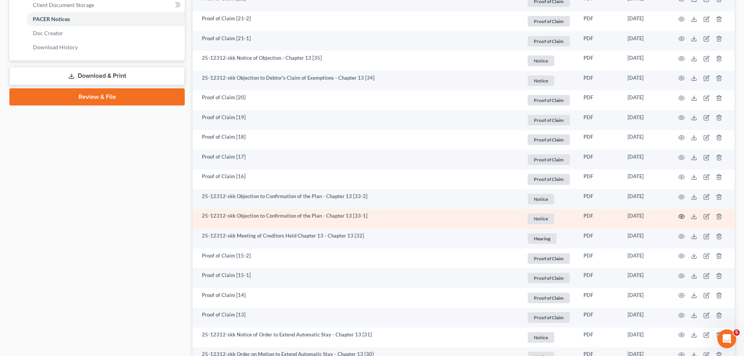
click at [680, 219] on icon "button" at bounding box center [682, 216] width 6 height 6
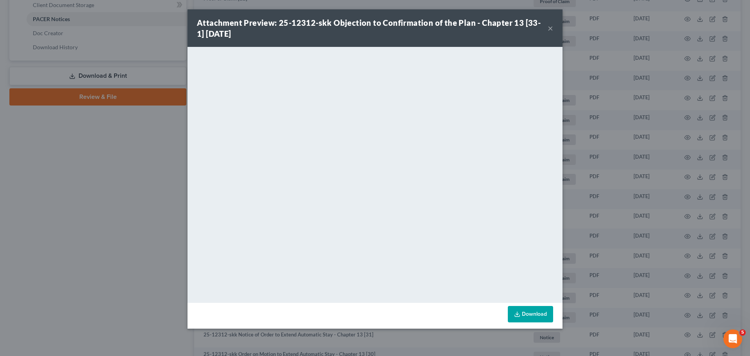
click at [587, 237] on div "Attachment Preview: 25-12312-skk Objection to Confirmation of the Plan - Chapte…" at bounding box center [375, 178] width 750 height 356
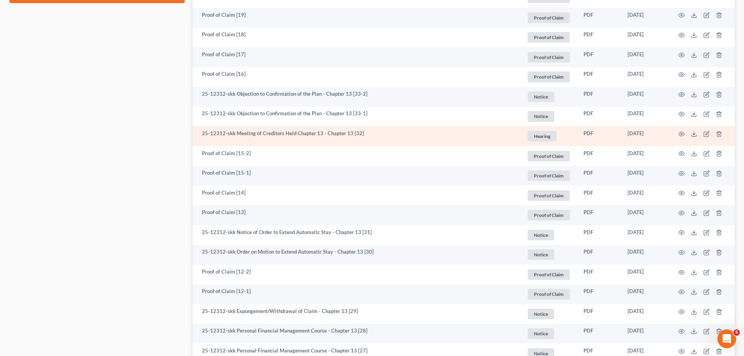
scroll to position [456, 0]
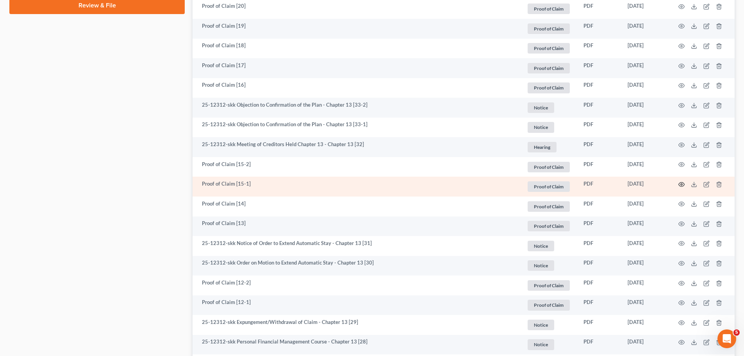
click at [681, 183] on icon "button" at bounding box center [682, 184] width 6 height 4
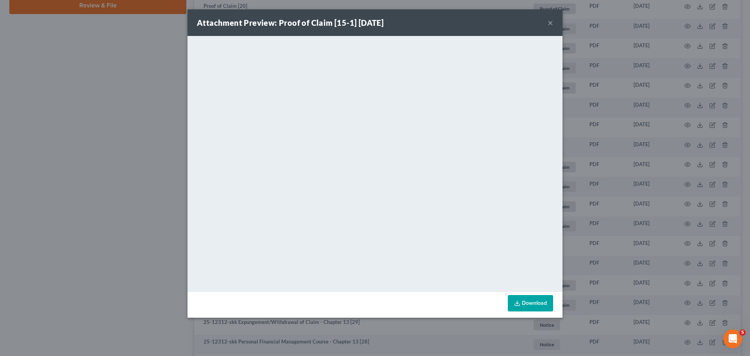
click at [130, 157] on div "Attachment Preview: Proof of Claim [15-1] [DATE] × <object ng-attr-data='[URL][…" at bounding box center [375, 178] width 750 height 356
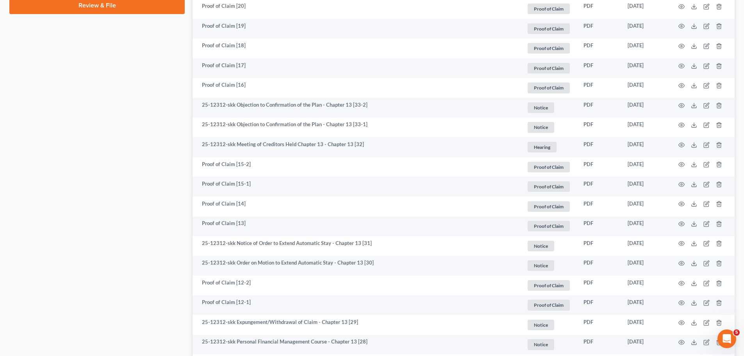
scroll to position [183, 0]
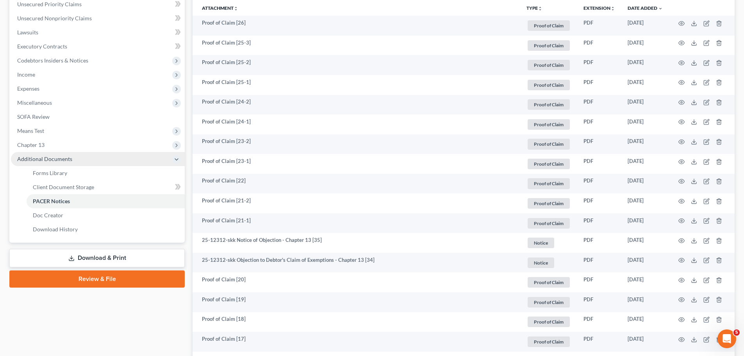
drag, startPoint x: 40, startPoint y: 148, endPoint x: 43, endPoint y: 156, distance: 8.8
click at [40, 147] on span "Chapter 13" at bounding box center [98, 145] width 174 height 14
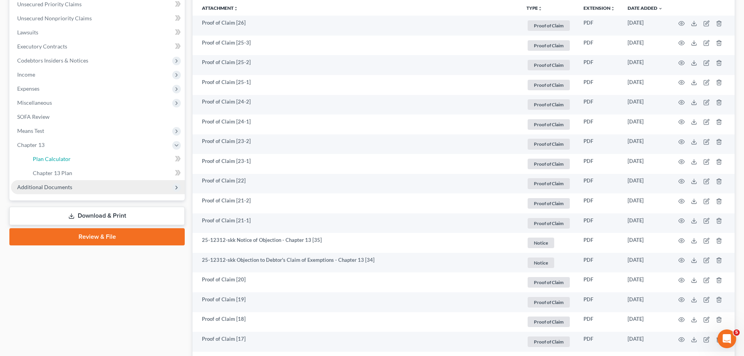
click at [43, 156] on span "Plan Calculator" at bounding box center [52, 159] width 38 height 7
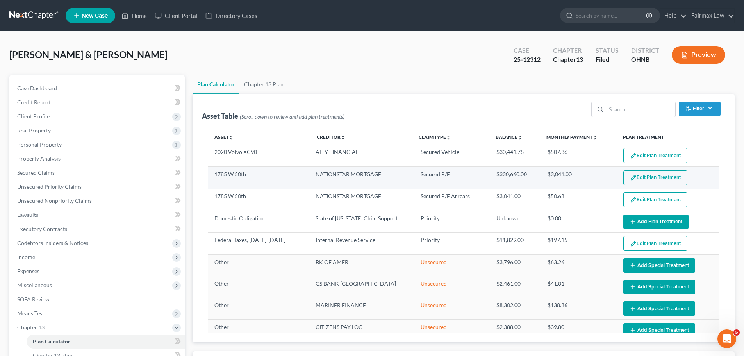
select select "59"
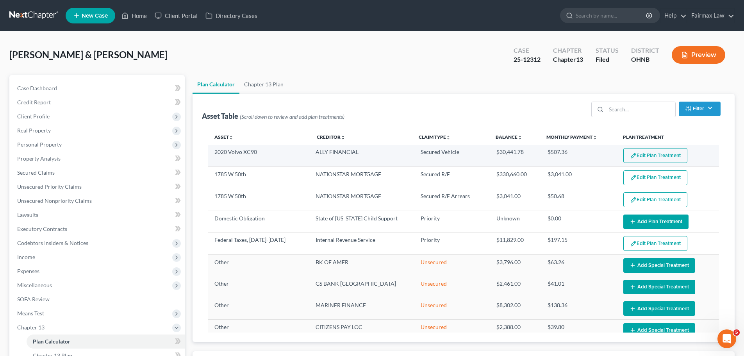
click at [649, 154] on button "Edit Plan Treatment" at bounding box center [656, 155] width 64 height 15
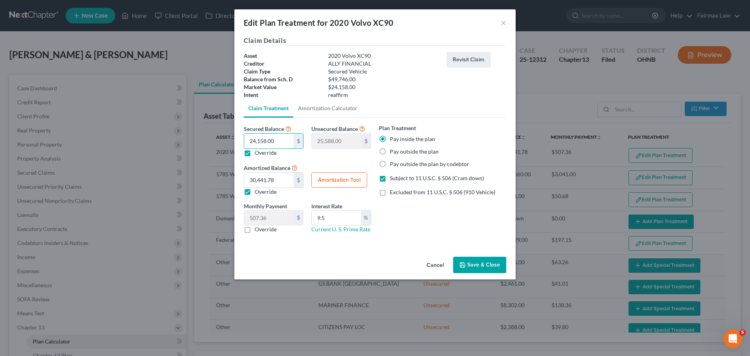
type input "2"
type input "49,744.00"
type input "28"
type input "49,718.00"
type input "282"
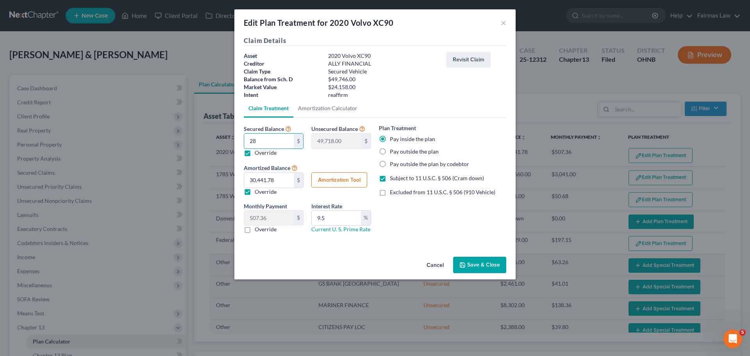
type input "49,464.00"
type input "2827"
type input "46,919.00"
type input "2,8275"
type input "21,471.00"
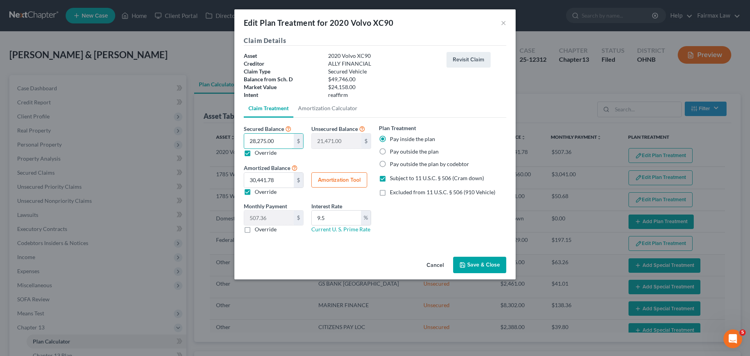
type input "28,275.00"
click at [349, 179] on button "Amortization Tool" at bounding box center [339, 180] width 56 height 16
type input "28,275.00"
type input "9.5"
type input "60"
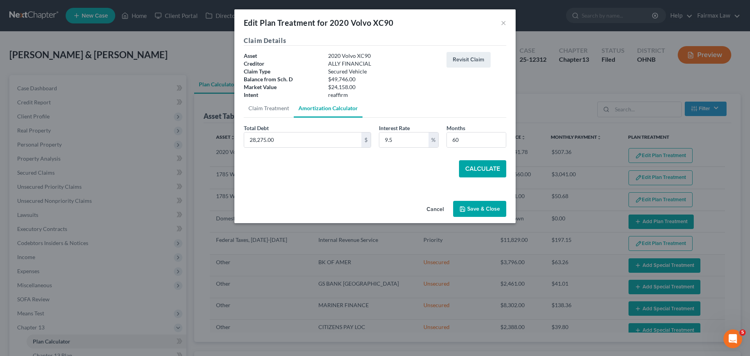
click at [473, 172] on button "Calculate" at bounding box center [482, 168] width 47 height 17
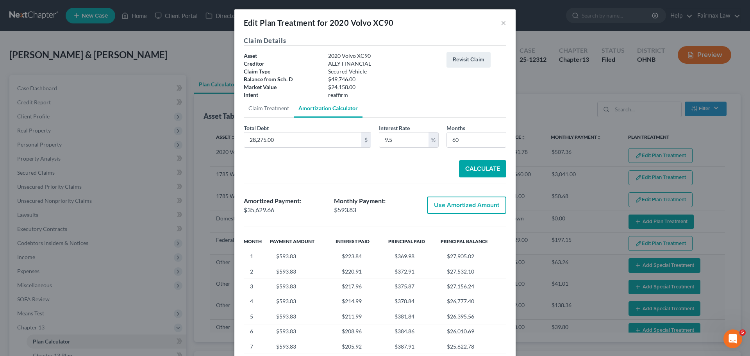
click at [458, 209] on button "Use Amortized Amount" at bounding box center [466, 205] width 79 height 17
type input "35,629.65"
type input "593.82"
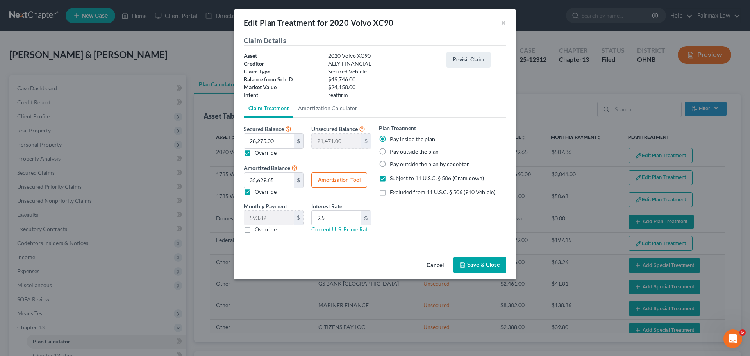
click at [492, 262] on button "Save & Close" at bounding box center [479, 265] width 53 height 16
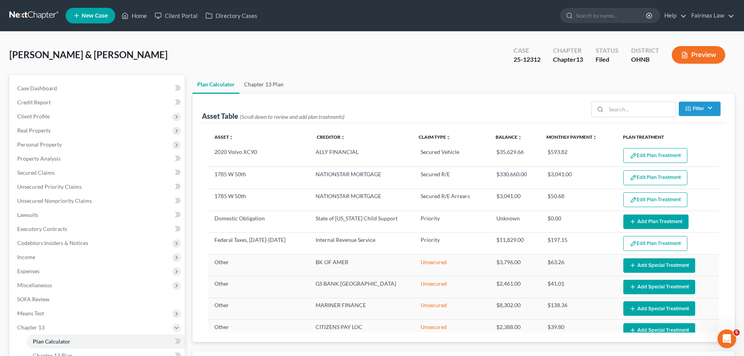
select select "59"
click at [276, 86] on link "Chapter 13 Plan" at bounding box center [264, 84] width 49 height 19
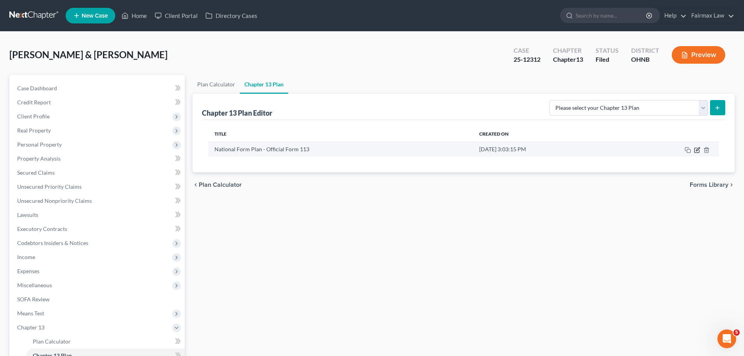
click at [698, 149] on icon "button" at bounding box center [698, 149] width 4 height 4
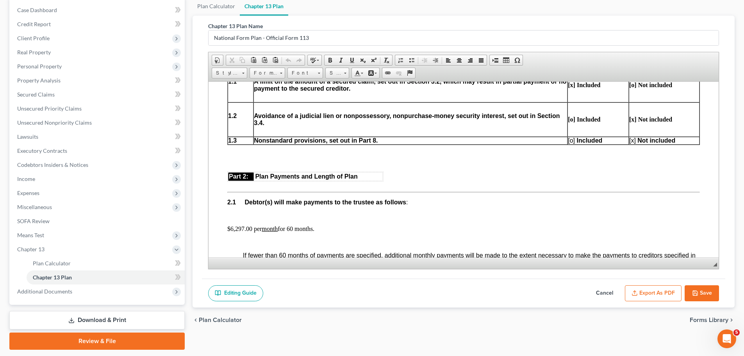
scroll to position [102, 0]
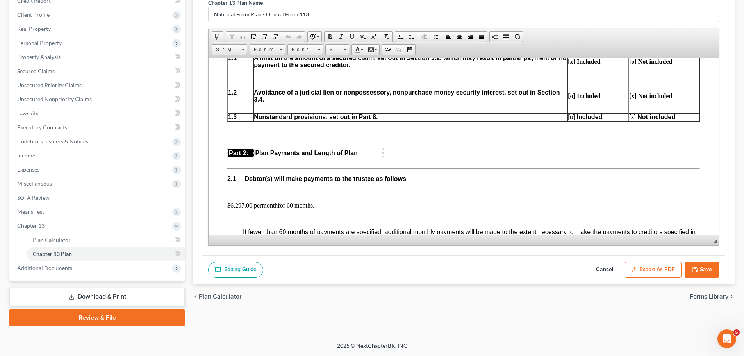
drag, startPoint x: 371, startPoint y: 150, endPoint x: 660, endPoint y: 271, distance: 313.2
click at [660, 271] on button "Export as PDF" at bounding box center [653, 270] width 57 height 16
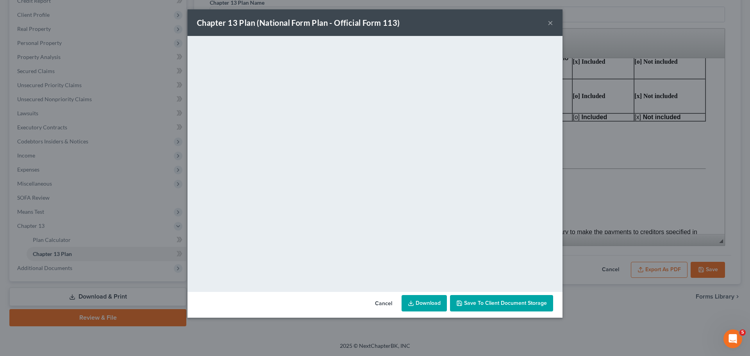
click at [384, 305] on button "Cancel" at bounding box center [384, 304] width 30 height 16
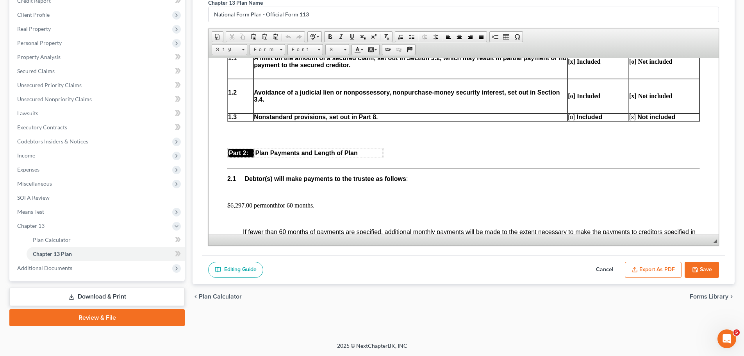
click at [609, 269] on button "Cancel" at bounding box center [605, 270] width 34 height 16
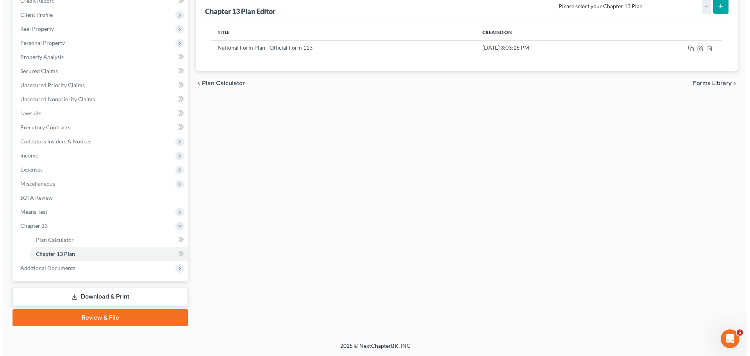
scroll to position [11, 0]
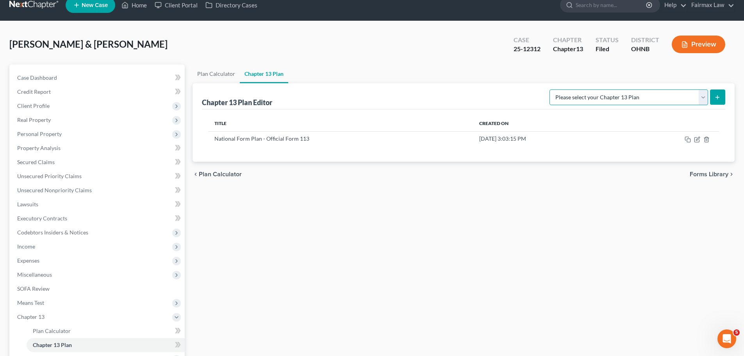
drag, startPoint x: 632, startPoint y: 95, endPoint x: 633, endPoint y: 105, distance: 10.2
click at [632, 95] on select "Please select your Chapter 13 Plan National Form Plan - Official Form 113 North…" at bounding box center [629, 97] width 159 height 16
select select "0"
click at [596, 89] on select "Please select your Chapter 13 Plan National Form Plan - Official Form 113 North…" at bounding box center [629, 97] width 159 height 16
click at [721, 98] on icon "submit" at bounding box center [718, 97] width 6 height 6
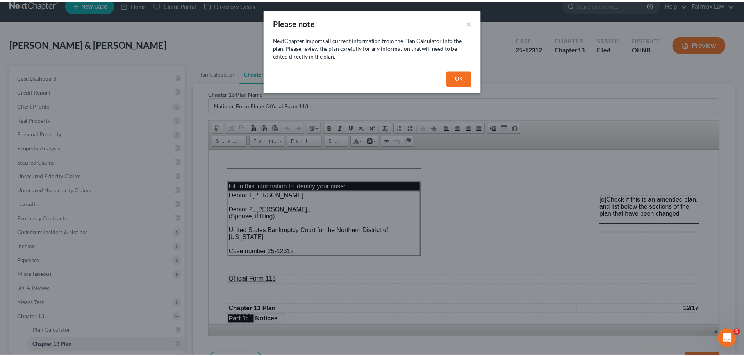
scroll to position [156, 0]
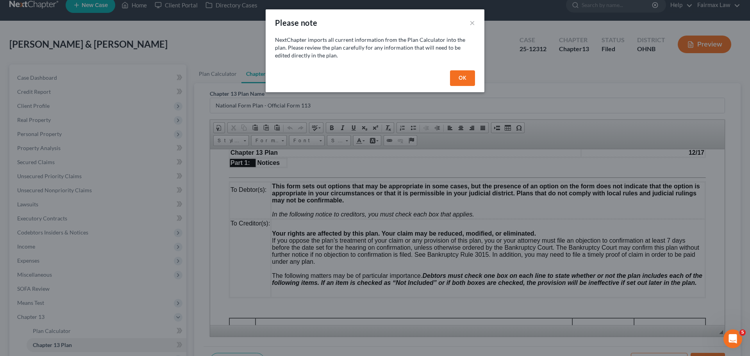
click at [465, 75] on button "OK" at bounding box center [462, 78] width 25 height 16
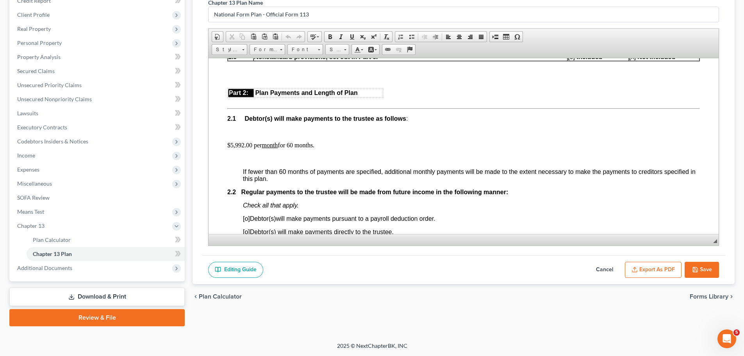
scroll to position [430, 0]
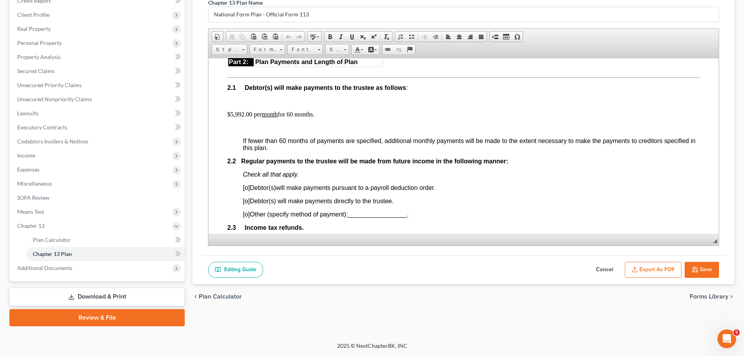
click at [248, 190] on span "[o]" at bounding box center [246, 187] width 7 height 7
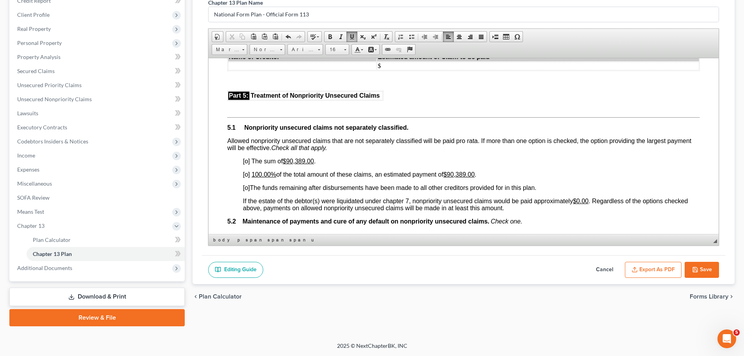
scroll to position [1686, 0]
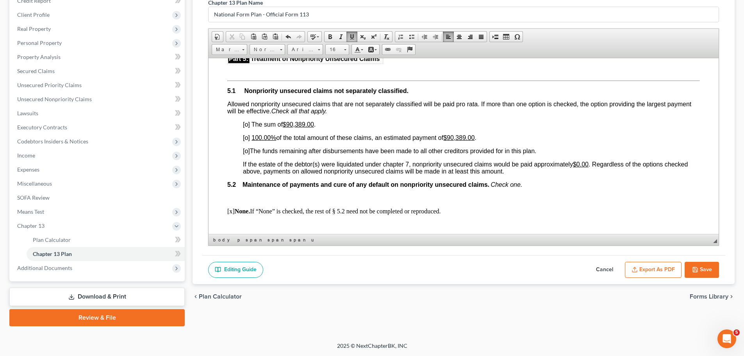
click at [247, 127] on span "[o]" at bounding box center [246, 124] width 7 height 7
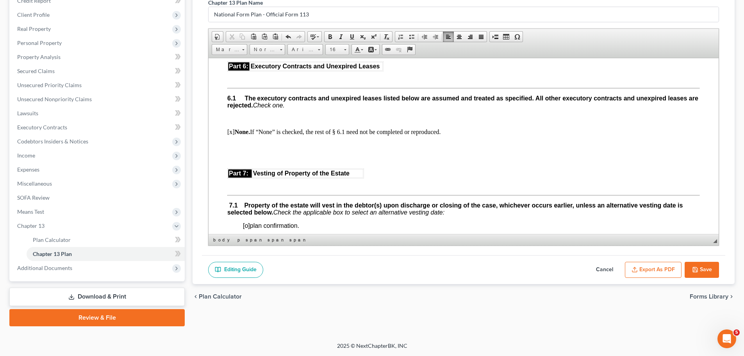
scroll to position [1959, 0]
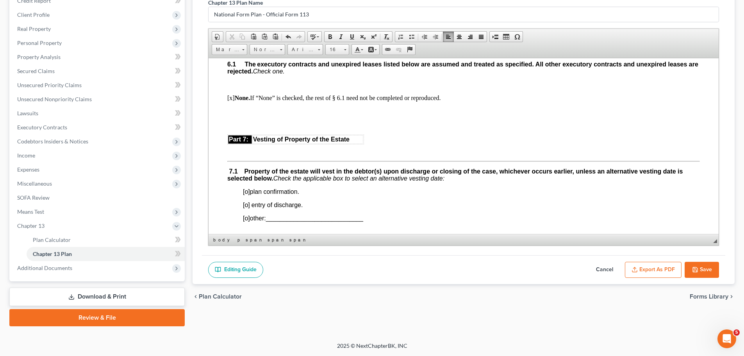
click at [246, 195] on span "[o]" at bounding box center [246, 191] width 7 height 7
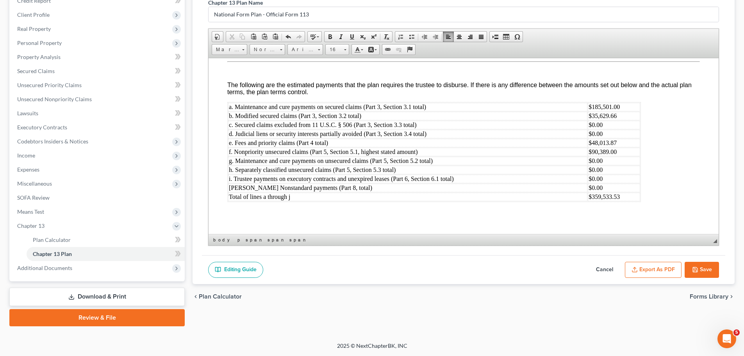
scroll to position [2529, 0]
drag, startPoint x: 652, startPoint y: 264, endPoint x: 645, endPoint y: 255, distance: 11.1
click at [652, 263] on button "Export as PDF" at bounding box center [653, 270] width 57 height 16
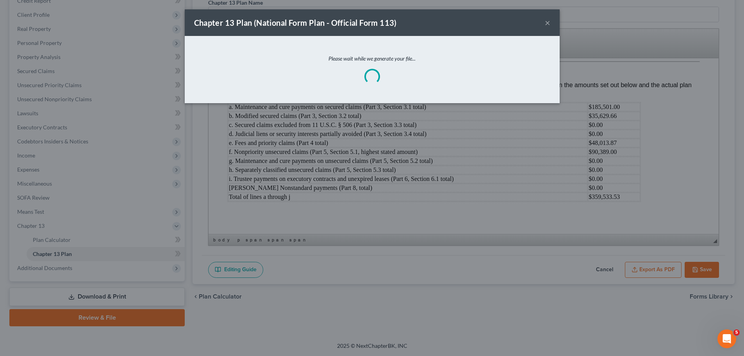
scroll to position [2522, 0]
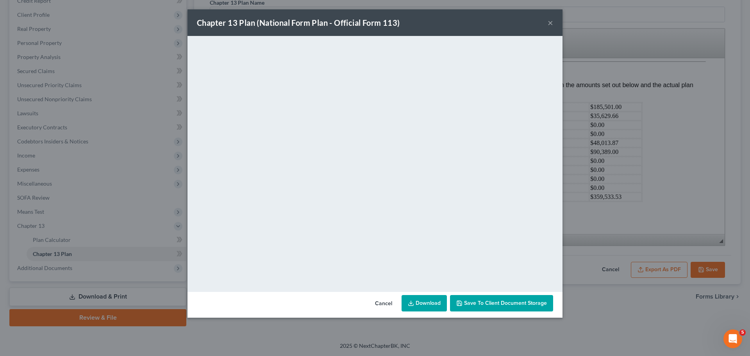
click at [429, 303] on link "Download" at bounding box center [424, 303] width 45 height 16
click at [387, 301] on button "Cancel" at bounding box center [384, 304] width 30 height 16
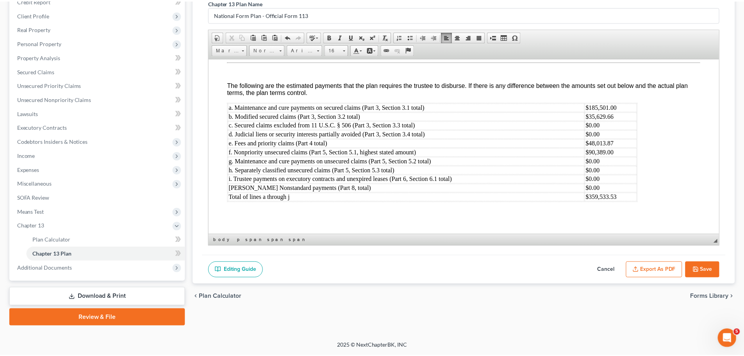
scroll to position [2529, 0]
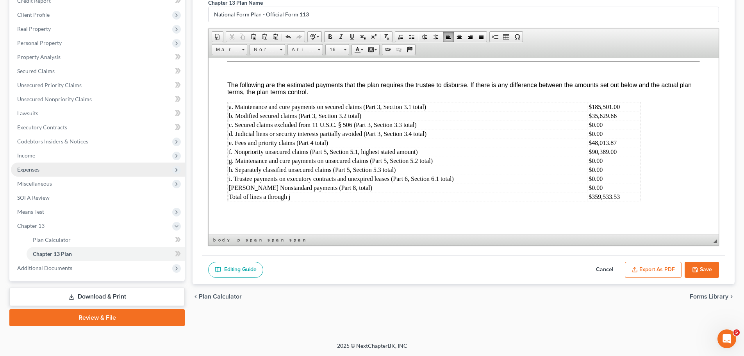
click at [47, 175] on span "Expenses" at bounding box center [98, 170] width 174 height 14
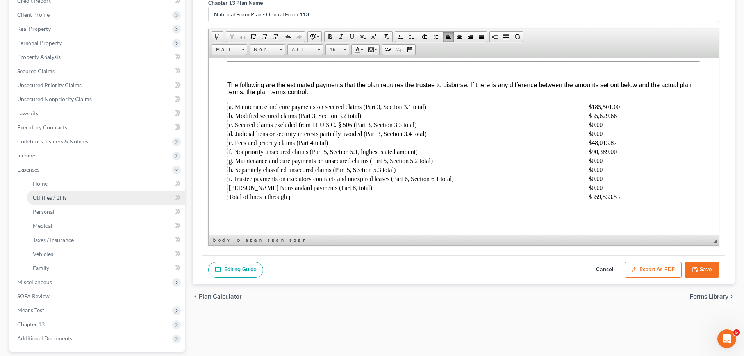
click at [45, 200] on span "Utilities / Bills" at bounding box center [50, 197] width 34 height 7
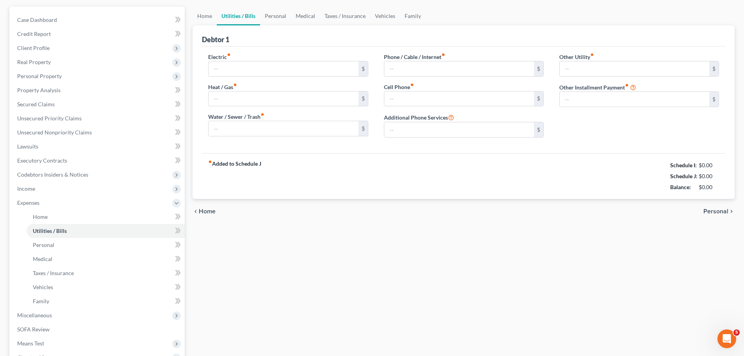
type input "300.00"
type input "100.00"
type input "75.00"
type input "285.00"
type input "460.00"
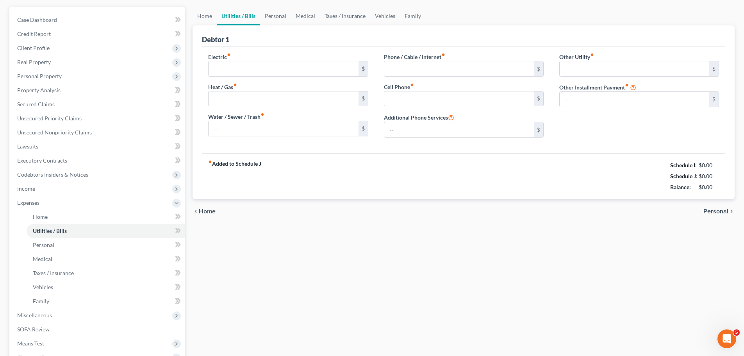
type input "0.00"
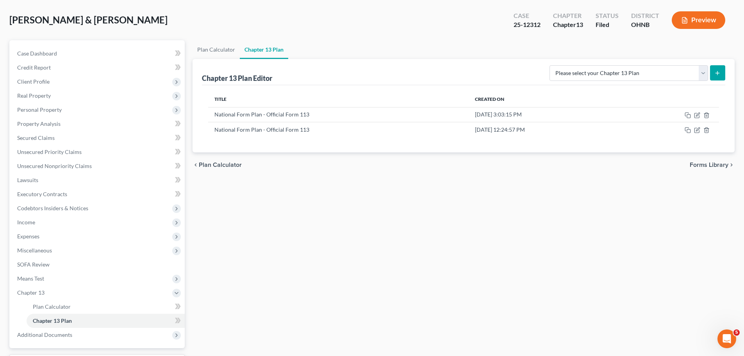
scroll to position [11, 0]
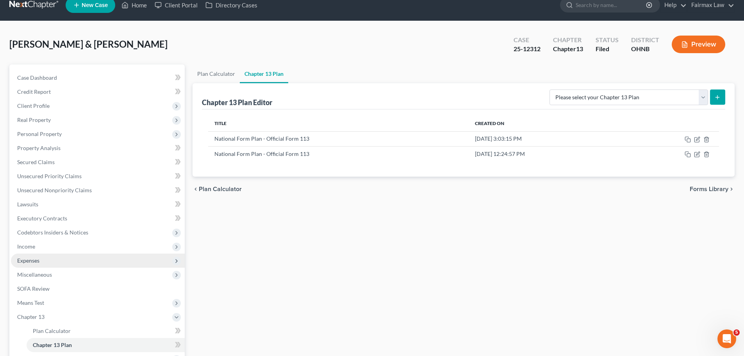
click at [53, 263] on span "Expenses" at bounding box center [98, 261] width 174 height 14
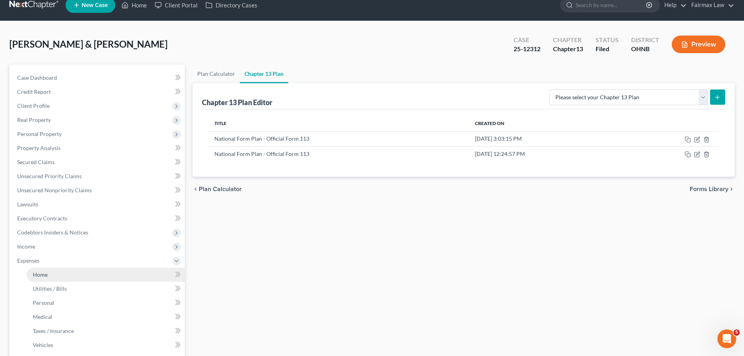
click at [53, 280] on link "Home" at bounding box center [106, 275] width 158 height 14
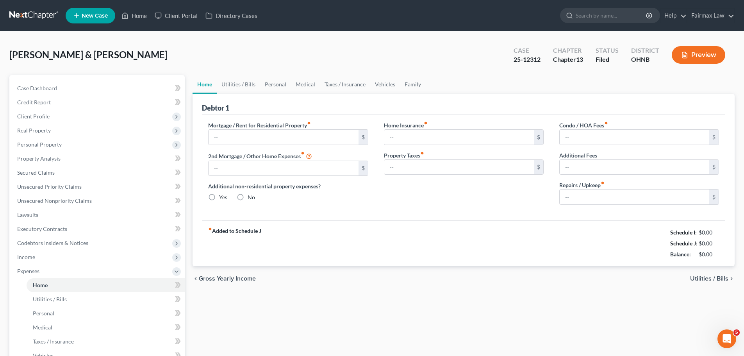
type input "0.00"
radio input "true"
type input "0.00"
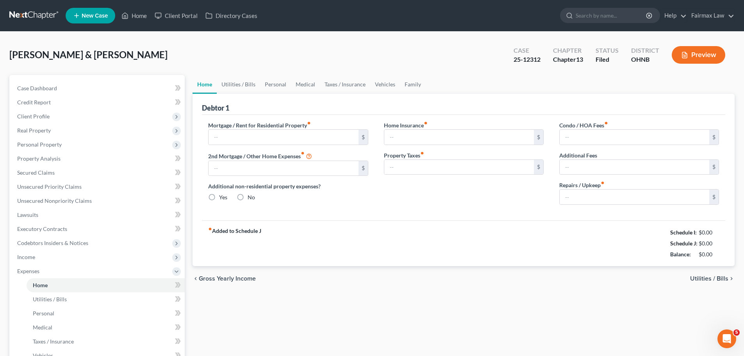
type input "0.00"
type input "150.00"
click at [272, 86] on link "Personal" at bounding box center [275, 84] width 31 height 19
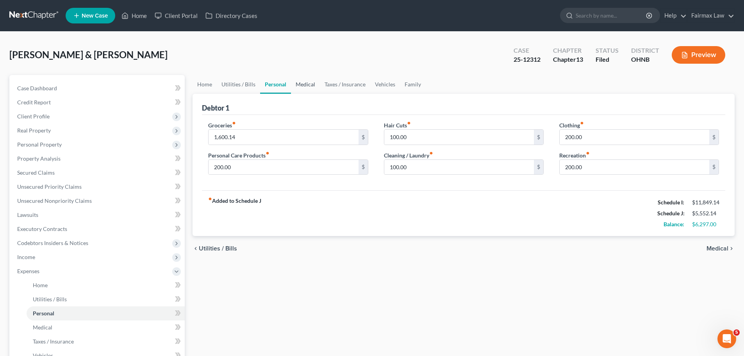
click at [315, 83] on link "Medical" at bounding box center [305, 84] width 29 height 19
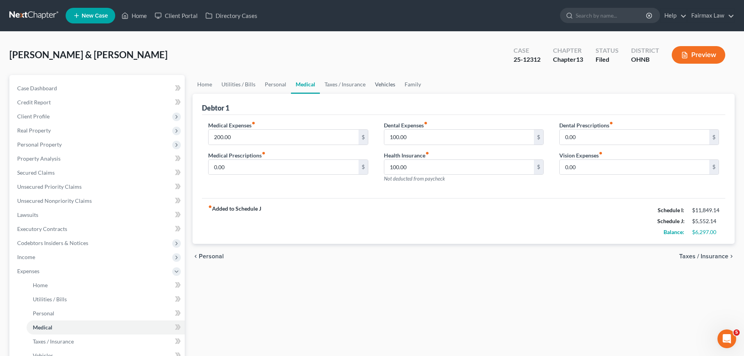
click at [377, 80] on link "Vehicles" at bounding box center [385, 84] width 30 height 19
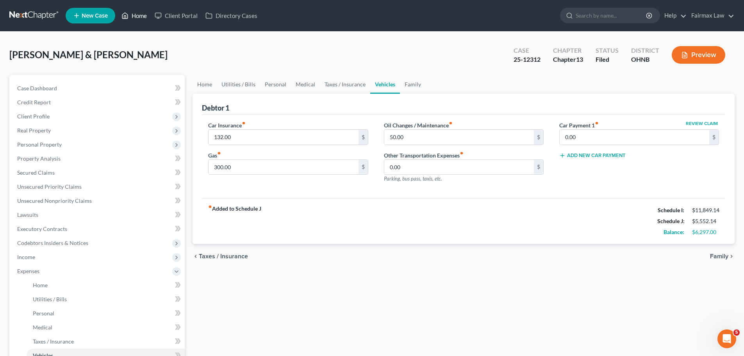
drag, startPoint x: 141, startPoint y: 17, endPoint x: 172, endPoint y: 84, distance: 73.4
click at [141, 17] on link "Home" at bounding box center [134, 16] width 33 height 14
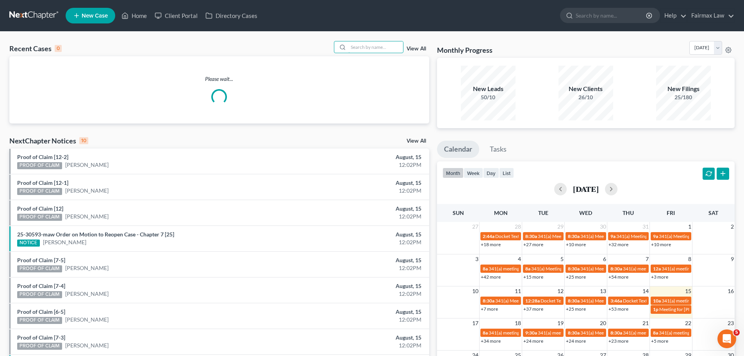
drag, startPoint x: 363, startPoint y: 43, endPoint x: 361, endPoint y: 36, distance: 6.7
click at [361, 36] on div "Recent Cases 0 View All Please wait... NextChapter Notices 10 View All Proof of…" at bounding box center [372, 235] width 744 height 406
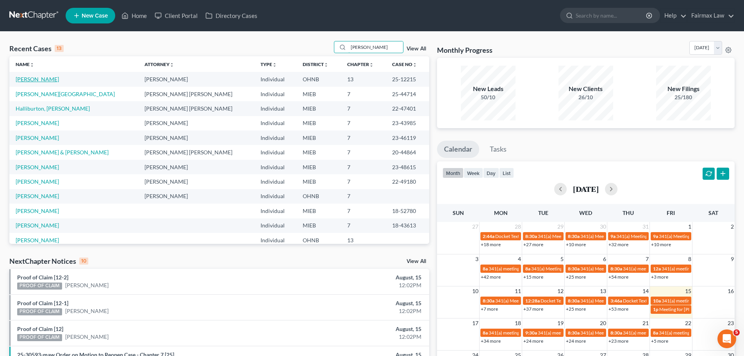
type input "[PERSON_NAME]"
click at [39, 76] on link "[PERSON_NAME]" at bounding box center [37, 79] width 43 height 7
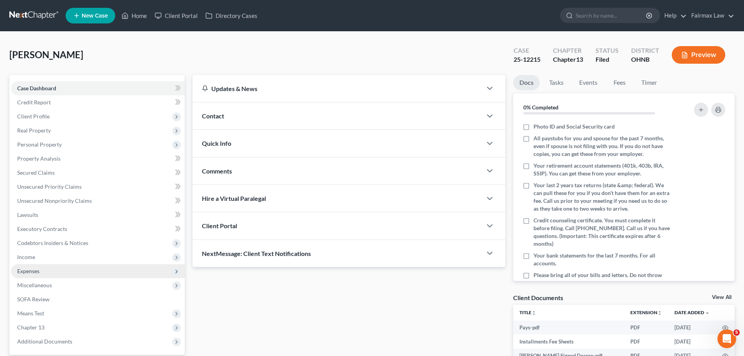
scroll to position [73, 0]
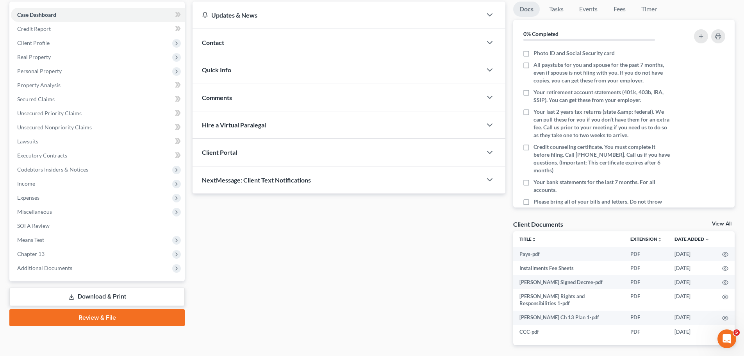
click at [70, 275] on div "Case Dashboard Payments Invoices Payments Payments Credit Report Client Profile…" at bounding box center [96, 142] width 175 height 280
click at [71, 272] on span "Additional Documents" at bounding box center [98, 268] width 174 height 14
click at [76, 263] on span "Additional Documents" at bounding box center [98, 268] width 174 height 14
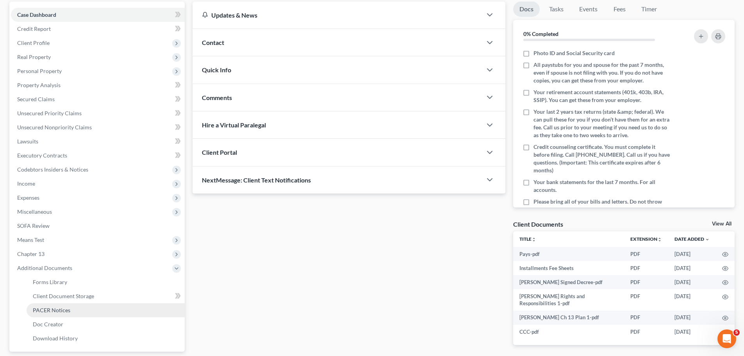
click at [62, 310] on span "PACER Notices" at bounding box center [52, 310] width 38 height 7
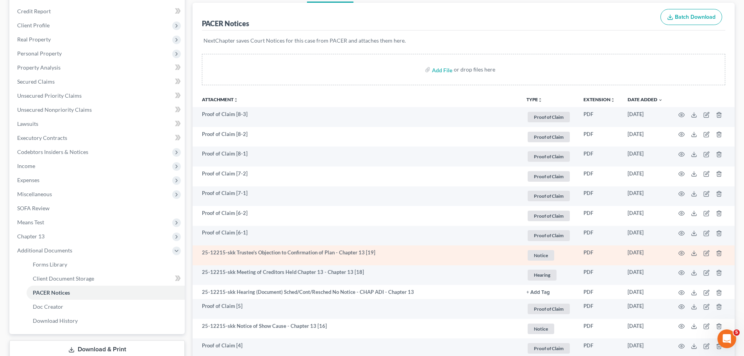
scroll to position [651, 0]
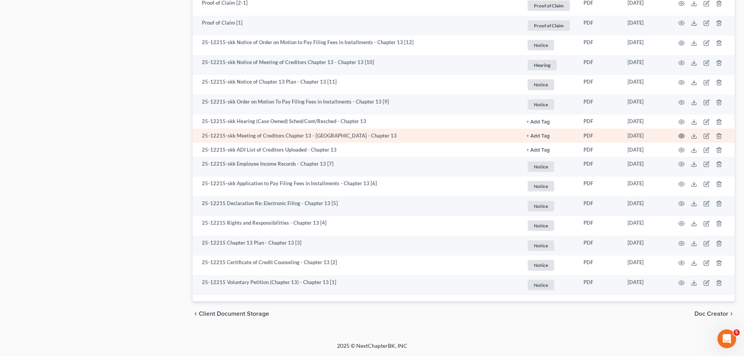
click at [681, 136] on icon "button" at bounding box center [682, 136] width 6 height 6
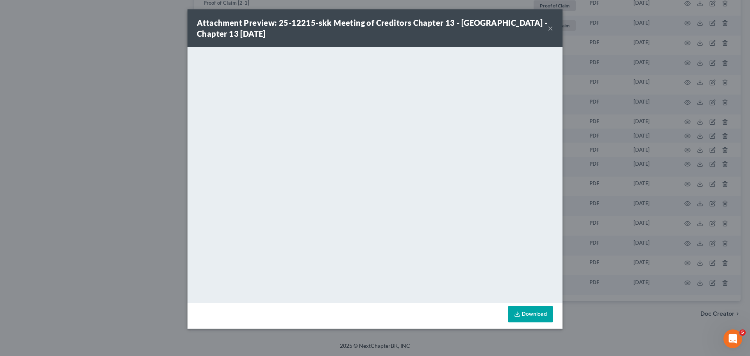
click at [658, 190] on div "Attachment Preview: 25-12215-skk Meeting of Creditors Chapter 13 - [GEOGRAPHIC_…" at bounding box center [375, 178] width 750 height 356
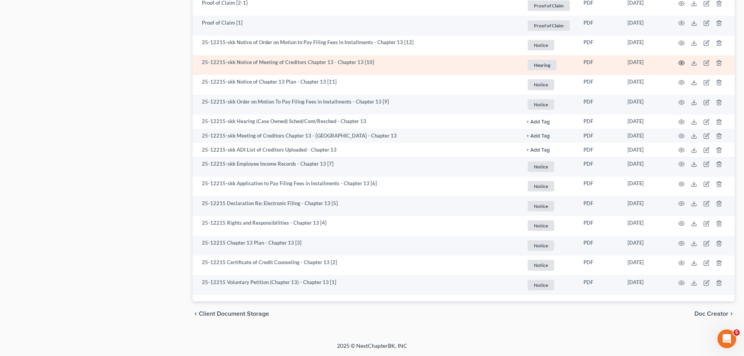
click at [683, 63] on icon "button" at bounding box center [682, 63] width 6 height 6
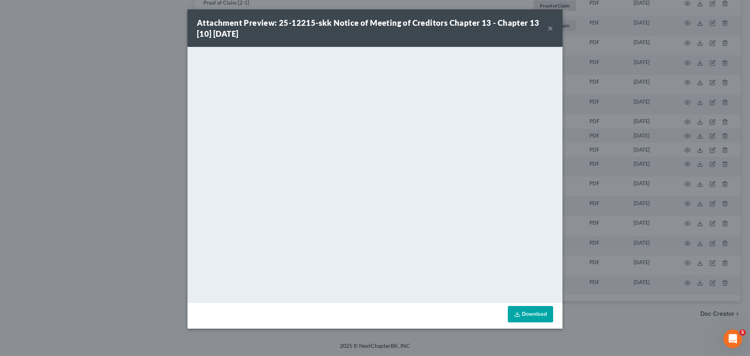
click at [145, 159] on div "Attachment Preview: 25-12215-skk Notice of Meeting of Creditors Chapter 13 - Ch…" at bounding box center [375, 178] width 750 height 356
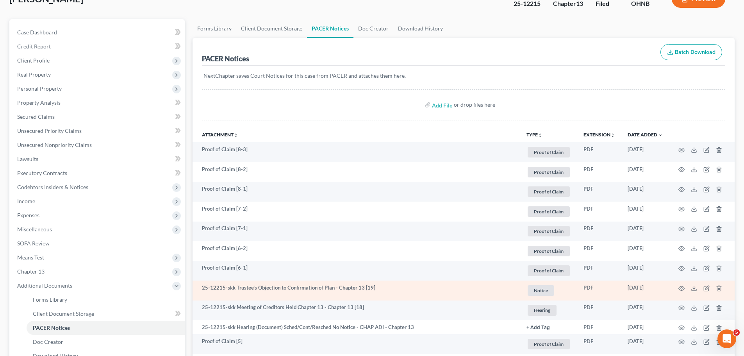
scroll to position [91, 0]
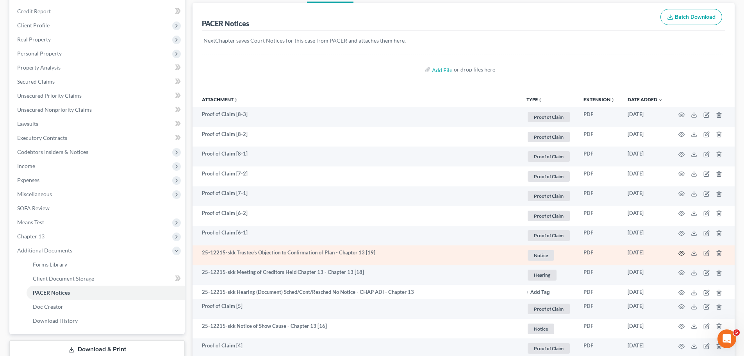
click at [680, 250] on icon "button" at bounding box center [682, 253] width 6 height 6
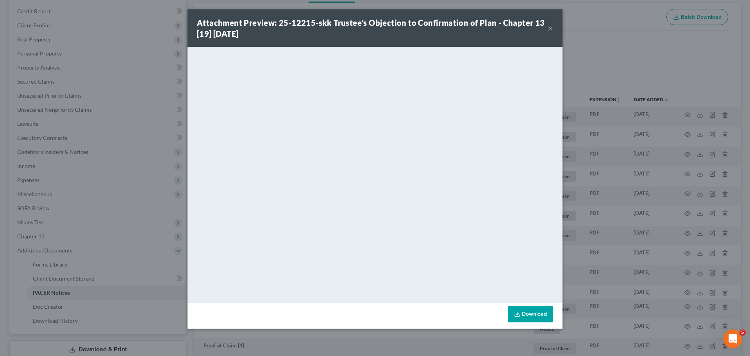
click at [107, 244] on div "Attachment Preview: 25-12215-skk Trustee's Objection to Confirmation of Plan - …" at bounding box center [375, 178] width 750 height 356
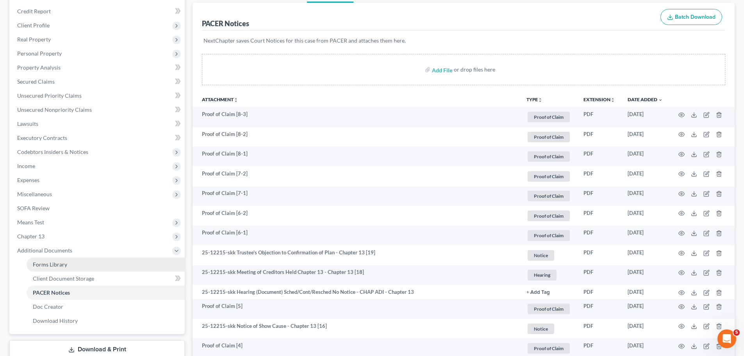
drag, startPoint x: 29, startPoint y: 233, endPoint x: 38, endPoint y: 259, distance: 27.4
click at [29, 233] on span "Chapter 13" at bounding box center [30, 236] width 27 height 7
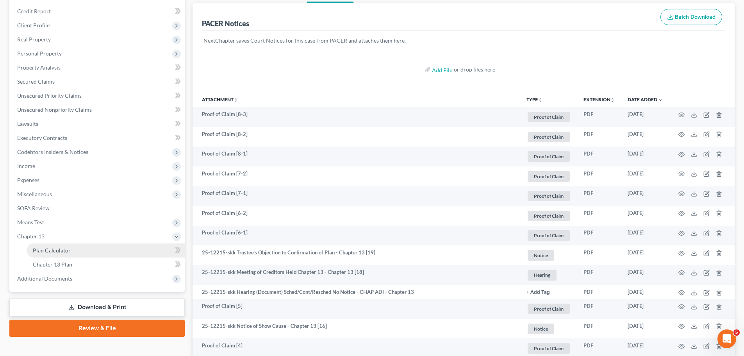
click at [42, 250] on span "Plan Calculator" at bounding box center [52, 250] width 38 height 7
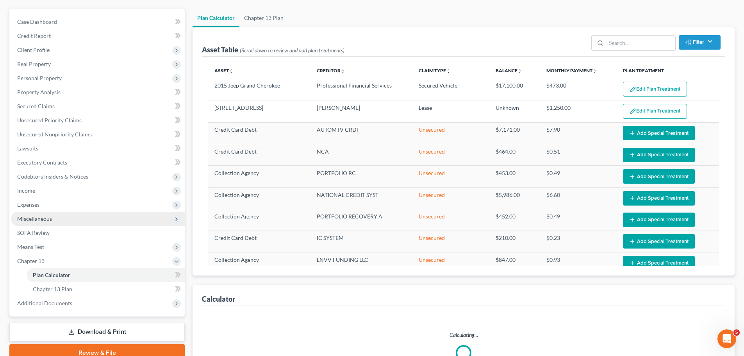
scroll to position [91, 0]
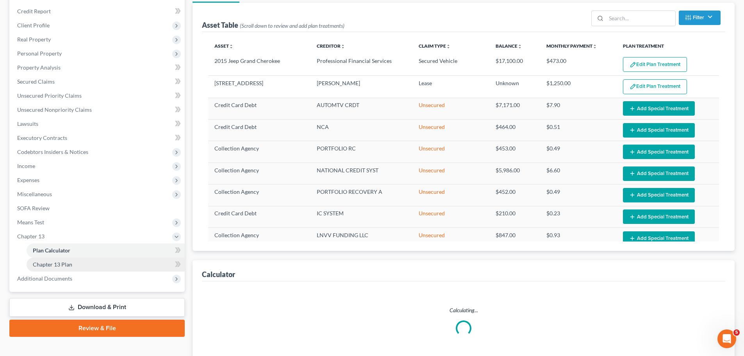
select select "35"
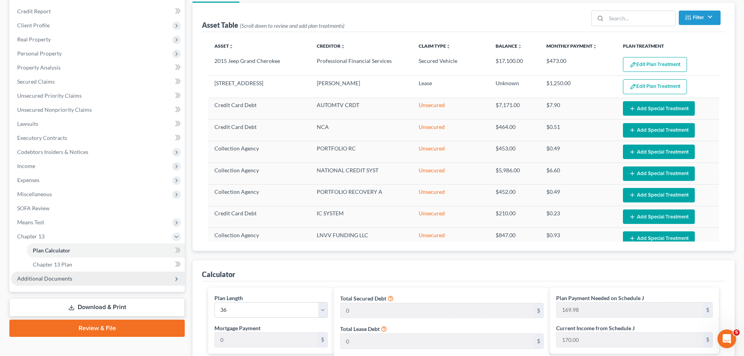
click at [54, 283] on span "Additional Documents" at bounding box center [98, 279] width 174 height 14
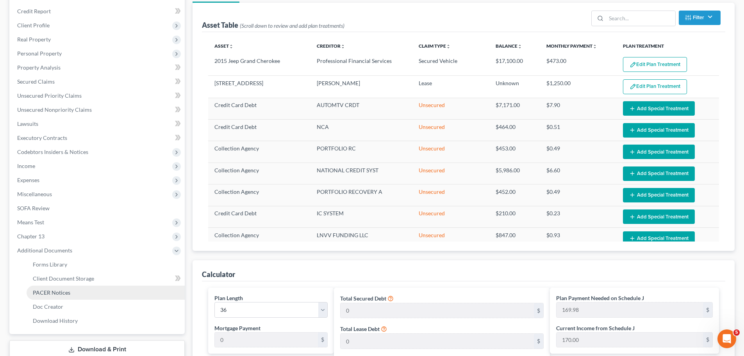
click at [53, 297] on link "PACER Notices" at bounding box center [106, 293] width 158 height 14
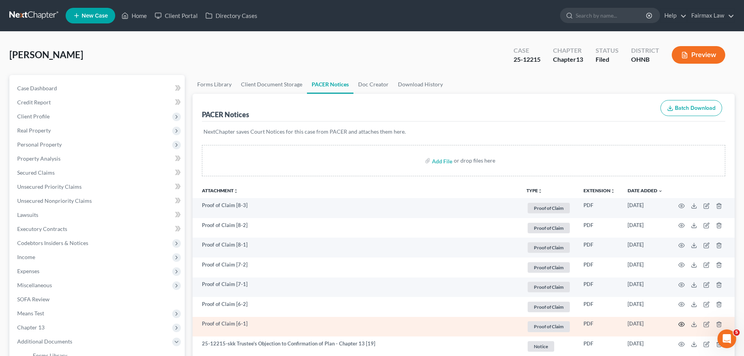
drag, startPoint x: 691, startPoint y: 321, endPoint x: 679, endPoint y: 324, distance: 12.5
click at [679, 324] on td at bounding box center [702, 327] width 66 height 20
click at [679, 324] on icon "button" at bounding box center [682, 324] width 6 height 4
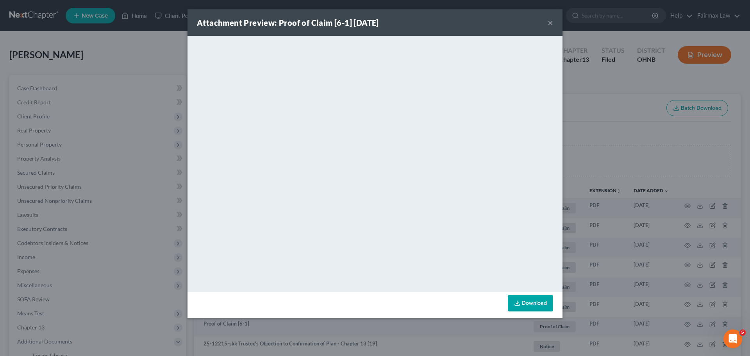
click at [622, 241] on div "Attachment Preview: Proof of Claim [6-1] [DATE] × <object ng-attr-data='[URL][D…" at bounding box center [375, 178] width 750 height 356
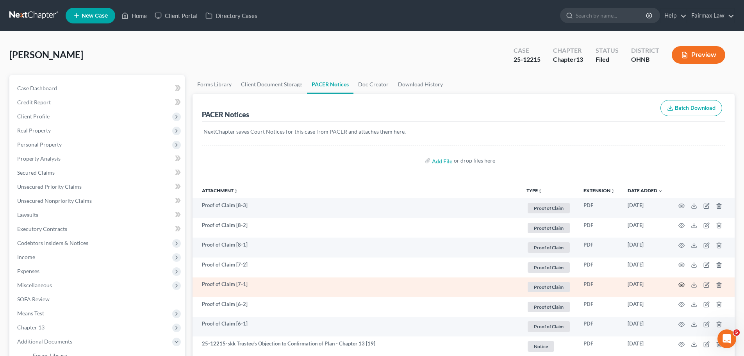
click at [684, 286] on icon "button" at bounding box center [682, 285] width 6 height 4
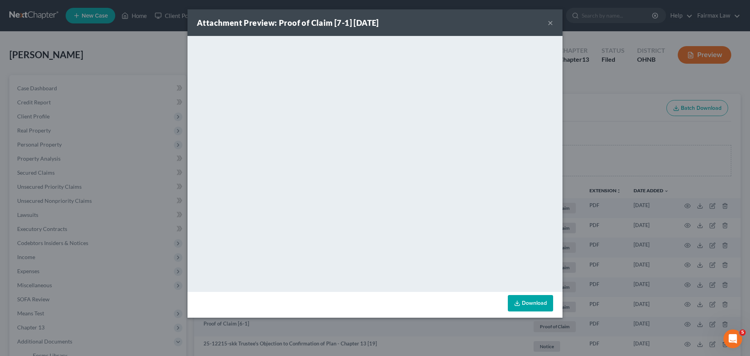
click at [648, 212] on div "Attachment Preview: Proof of Claim [7-1] [DATE] × <object ng-attr-data='[URL][D…" at bounding box center [375, 178] width 750 height 356
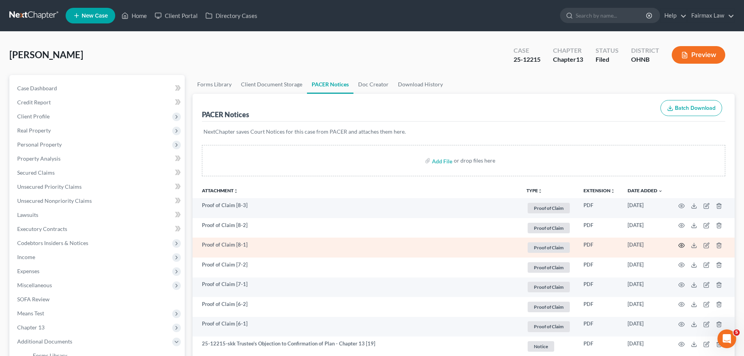
click at [682, 243] on icon "button" at bounding box center [682, 245] width 6 height 4
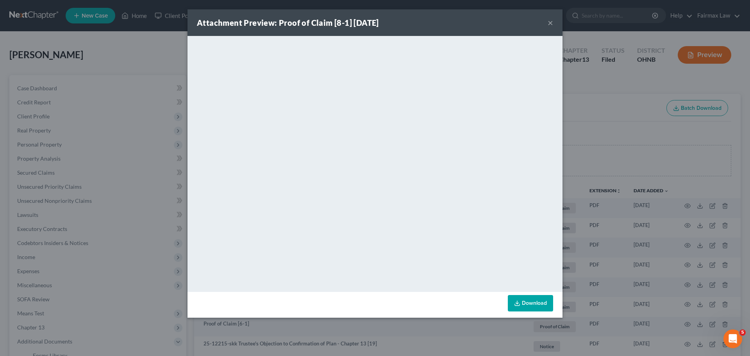
click at [633, 214] on div "Attachment Preview: Proof of Claim [8-1] [DATE] × <object ng-attr-data='[URL][D…" at bounding box center [375, 178] width 750 height 356
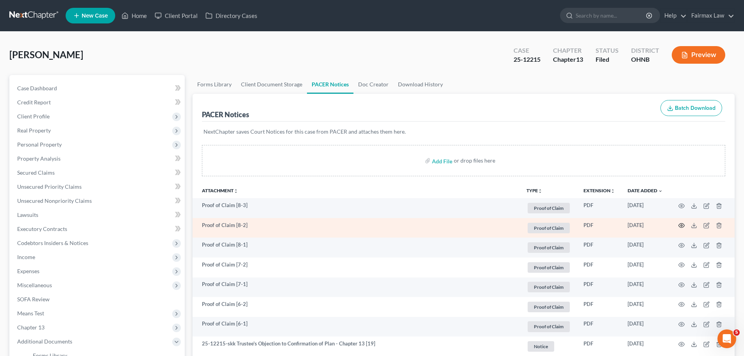
click at [681, 224] on icon "button" at bounding box center [682, 226] width 6 height 4
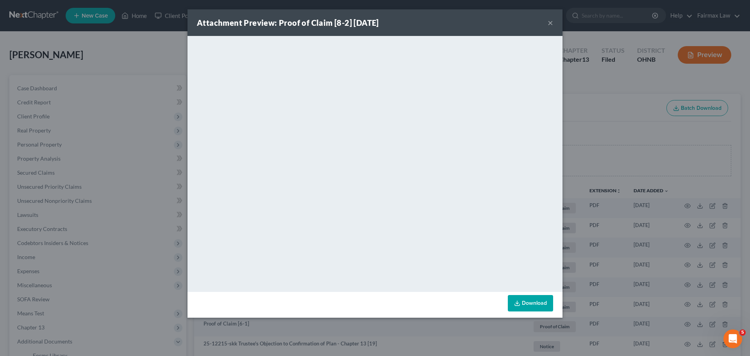
click at [690, 228] on div "Attachment Preview: Proof of Claim [8-2] [DATE] × <object ng-attr-data='[URL][D…" at bounding box center [375, 178] width 750 height 356
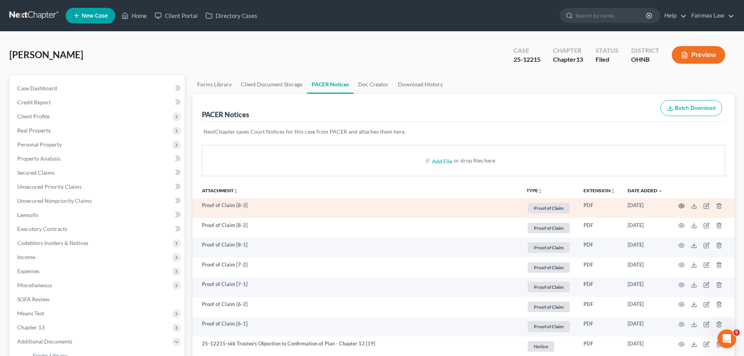
click at [682, 207] on circle "button" at bounding box center [682, 206] width 2 height 2
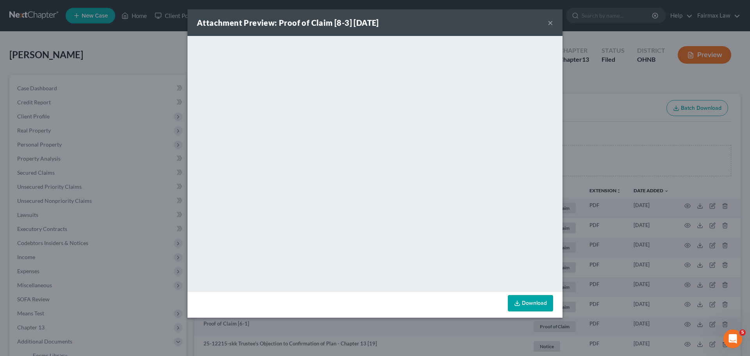
click at [677, 210] on div "Attachment Preview: Proof of Claim [8-3] [DATE] × <object ng-attr-data='[URL][D…" at bounding box center [375, 178] width 750 height 356
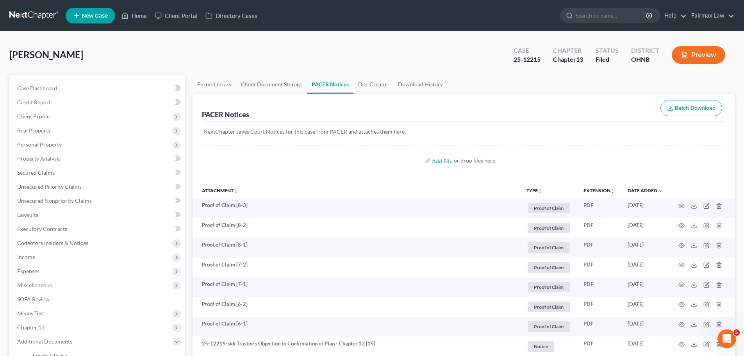
click at [137, 7] on ul "New Case Home Client Portal Directory Cases - No Result - See all results Or Pr…" at bounding box center [400, 15] width 669 height 20
click at [138, 12] on link "Home" at bounding box center [134, 16] width 33 height 14
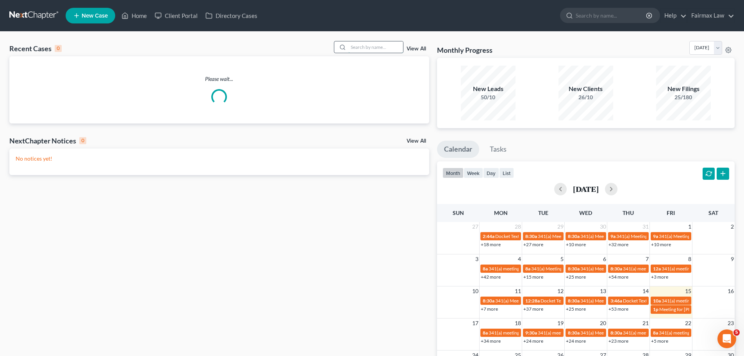
click at [366, 51] on input "search" at bounding box center [376, 46] width 55 height 11
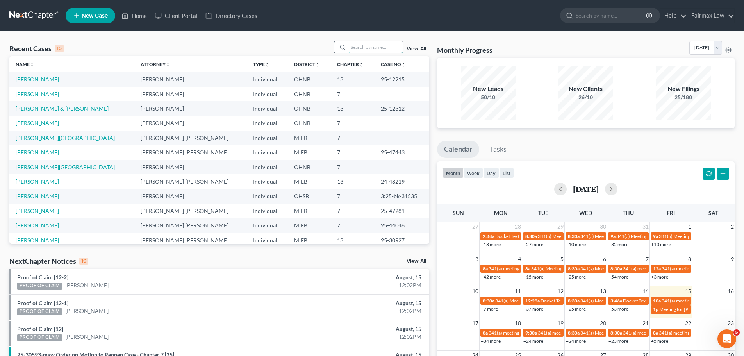
drag, startPoint x: 362, startPoint y: 51, endPoint x: 350, endPoint y: 48, distance: 12.3
click at [362, 51] on input "search" at bounding box center [376, 46] width 55 height 11
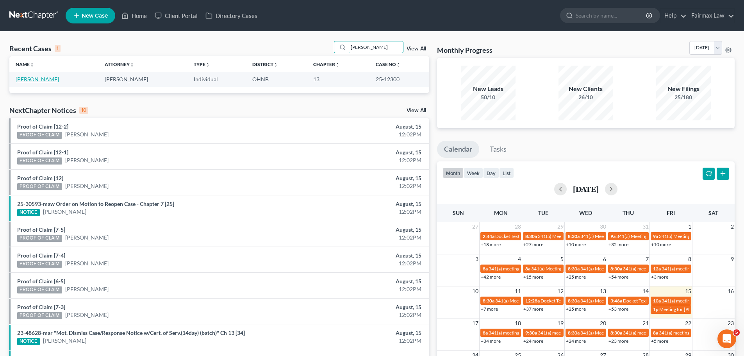
type input "[PERSON_NAME]"
click at [52, 79] on link "[PERSON_NAME]" at bounding box center [37, 79] width 43 height 7
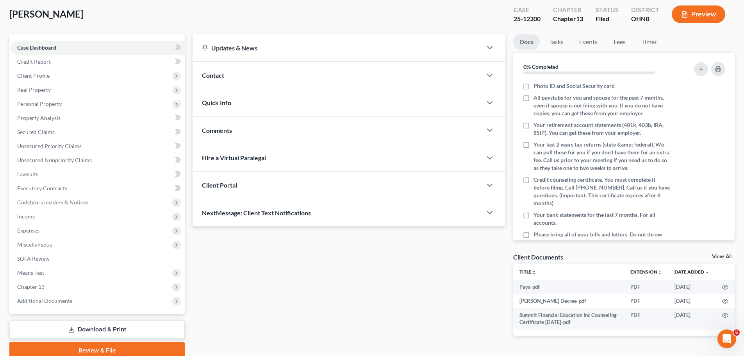
scroll to position [73, 0]
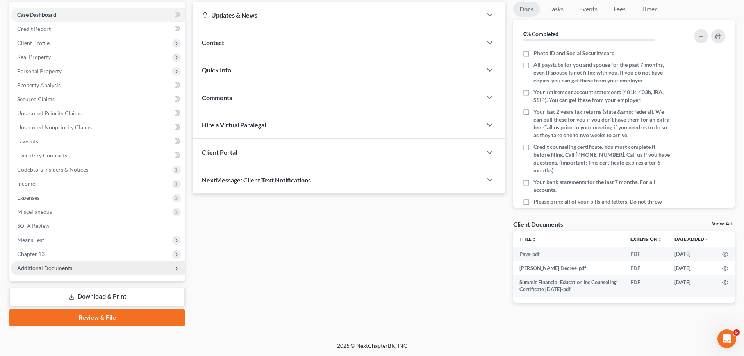
click at [60, 272] on span "Additional Documents" at bounding box center [98, 268] width 174 height 14
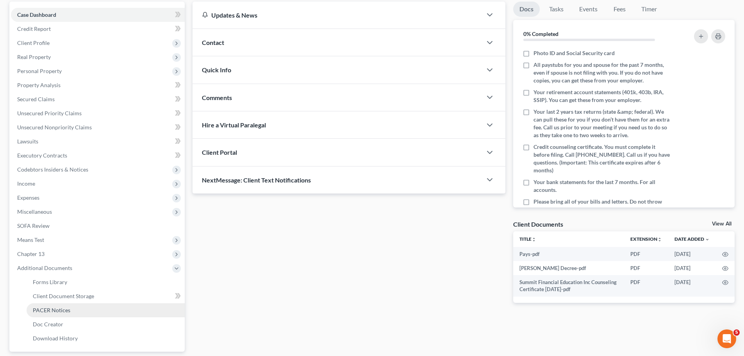
click at [53, 310] on span "PACER Notices" at bounding box center [52, 310] width 38 height 7
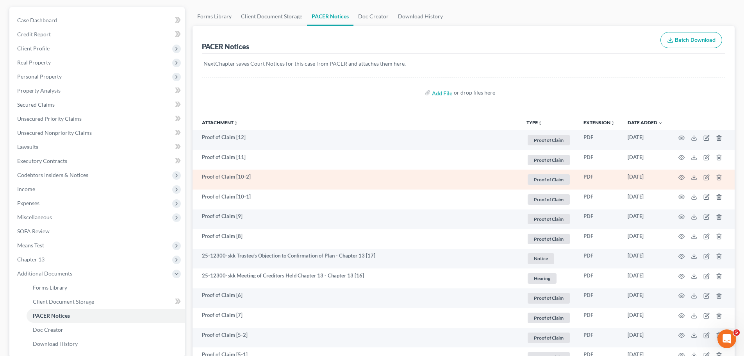
scroll to position [91, 0]
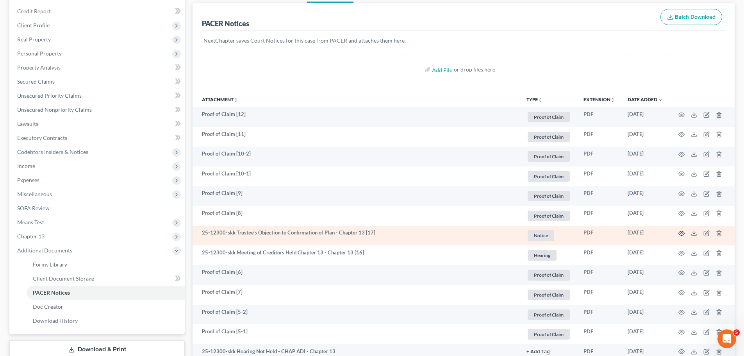
click at [682, 233] on circle "button" at bounding box center [682, 234] width 2 height 2
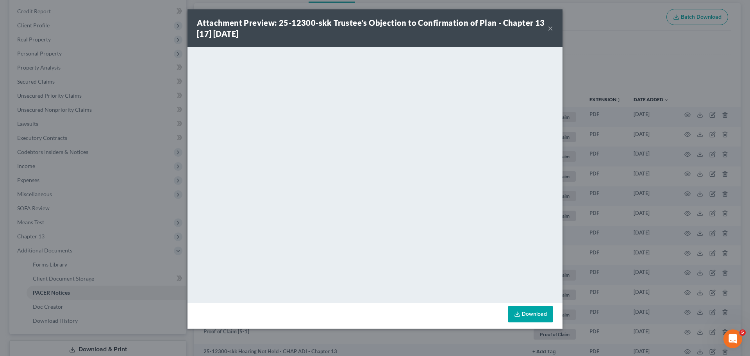
click at [583, 37] on div "Attachment Preview: 25-12300-skk Trustee's Objection to Confirmation of Plan - …" at bounding box center [375, 178] width 750 height 356
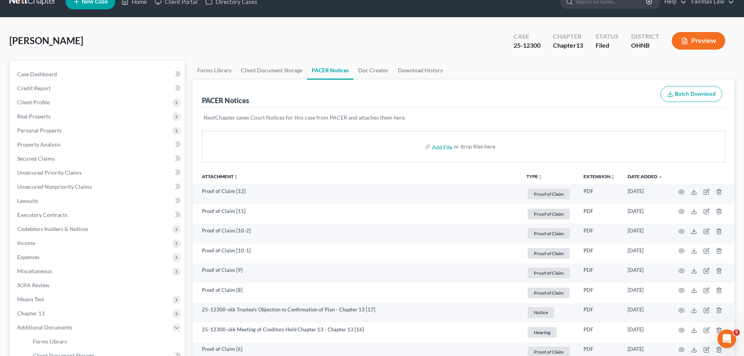
scroll to position [0, 0]
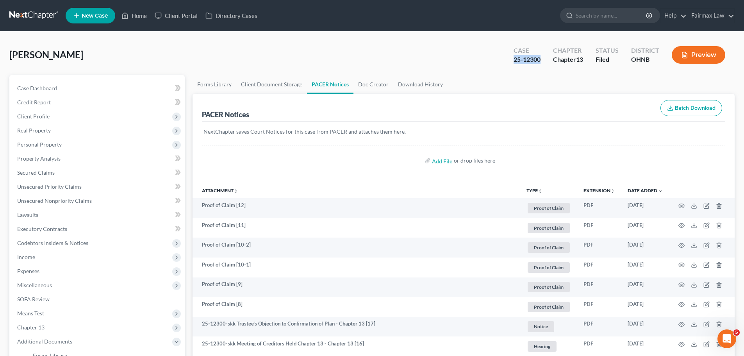
drag, startPoint x: 540, startPoint y: 57, endPoint x: 501, endPoint y: 68, distance: 41.6
click at [501, 68] on div "[PERSON_NAME] Upgraded Case 25-12300 Chapter Chapter 13 Status Filed District O…" at bounding box center [372, 58] width 726 height 34
copy div "25-12300"
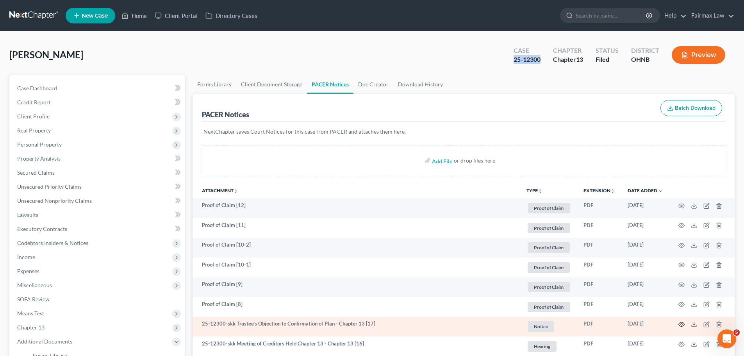
click at [683, 324] on icon "button" at bounding box center [682, 324] width 6 height 6
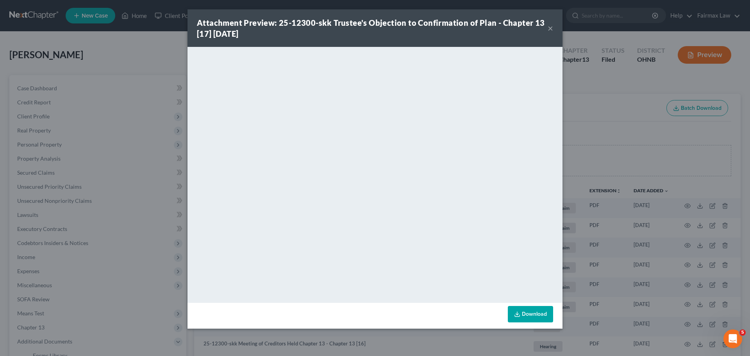
drag, startPoint x: 59, startPoint y: 279, endPoint x: 46, endPoint y: 321, distance: 43.5
click at [59, 279] on div "Attachment Preview: 25-12300-skk Trustee's Objection to Confirmation of Plan - …" at bounding box center [375, 178] width 750 height 356
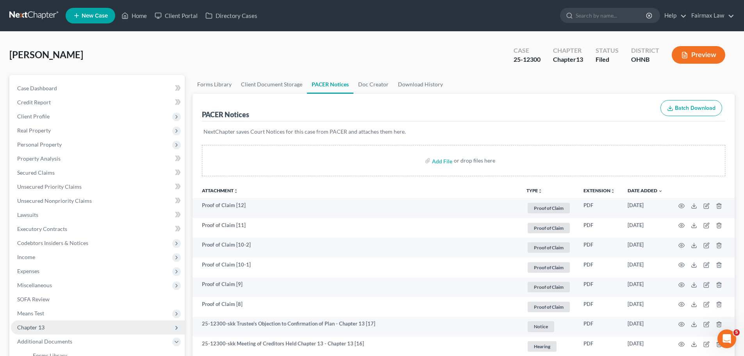
click at [50, 329] on span "Chapter 13" at bounding box center [98, 327] width 174 height 14
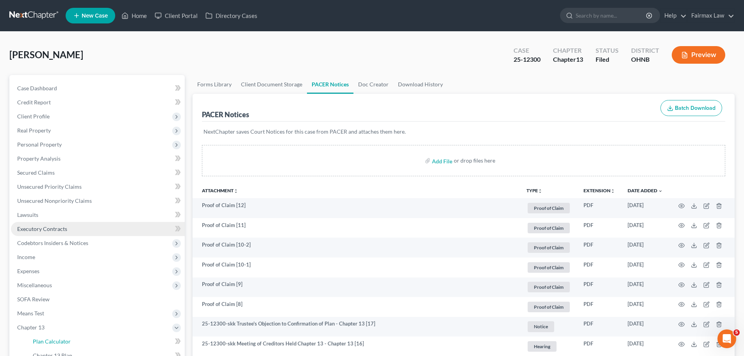
drag, startPoint x: 49, startPoint y: 338, endPoint x: 121, endPoint y: 223, distance: 135.5
click at [49, 338] on span "Plan Calculator" at bounding box center [52, 341] width 38 height 7
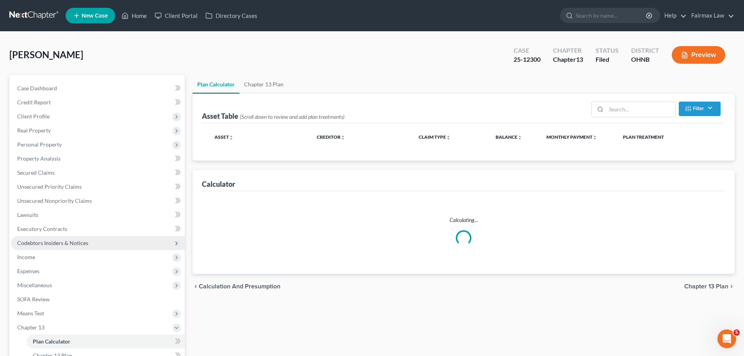
select select "59"
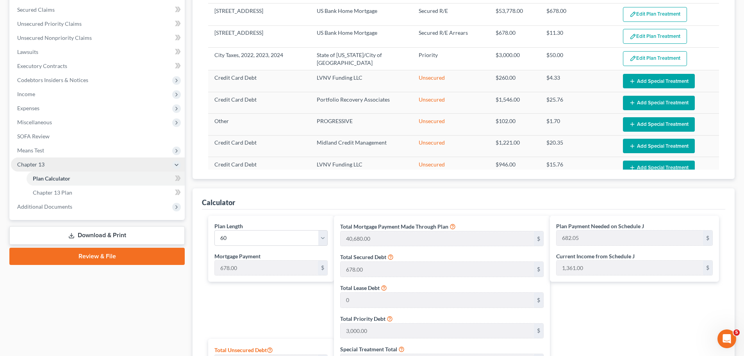
scroll to position [161, 0]
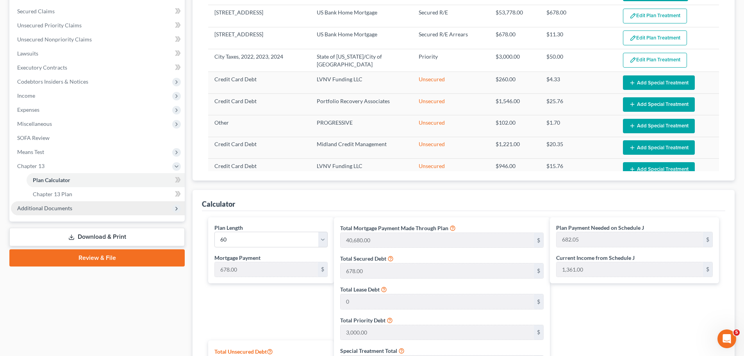
click at [55, 213] on span "Additional Documents" at bounding box center [98, 208] width 174 height 14
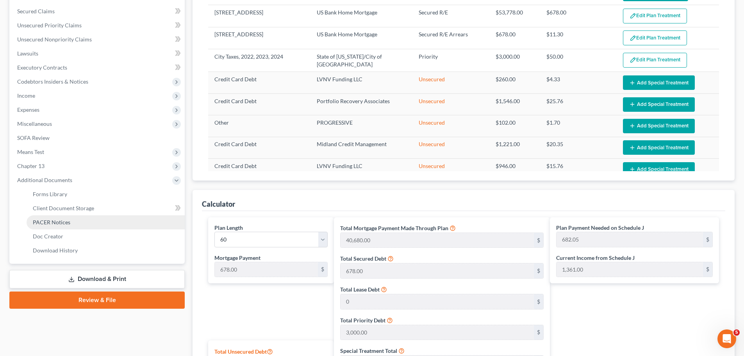
click at [57, 225] on link "PACER Notices" at bounding box center [106, 222] width 158 height 14
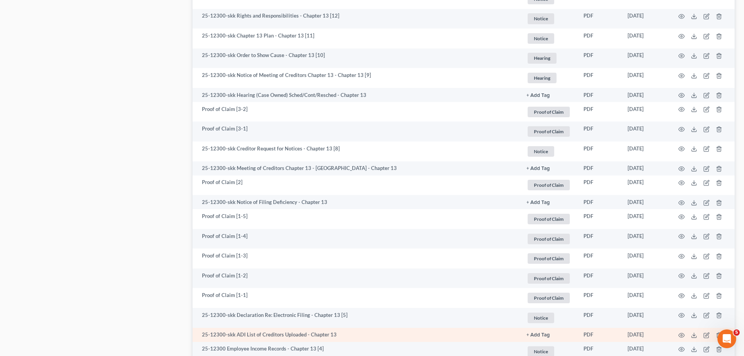
scroll to position [535, 0]
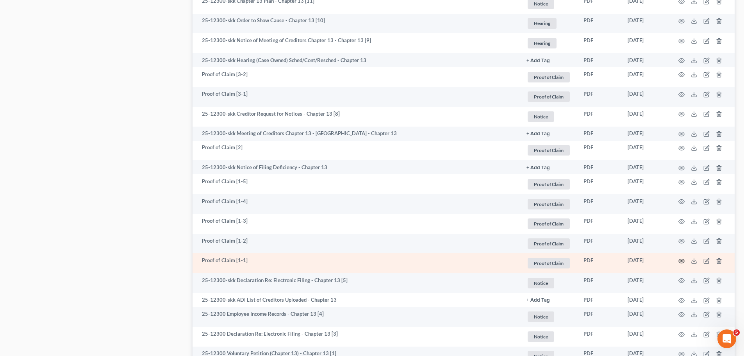
click at [683, 261] on icon "button" at bounding box center [682, 261] width 6 height 6
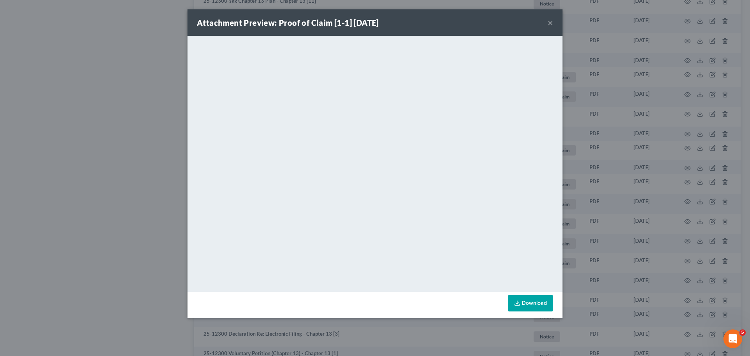
click at [621, 182] on div "Attachment Preview: Proof of Claim [1-1] [DATE] × <object ng-attr-data='[URL][D…" at bounding box center [375, 178] width 750 height 356
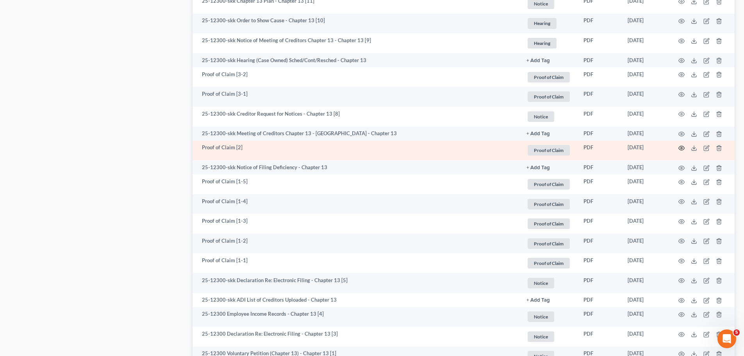
click at [680, 149] on icon "button" at bounding box center [682, 148] width 6 height 4
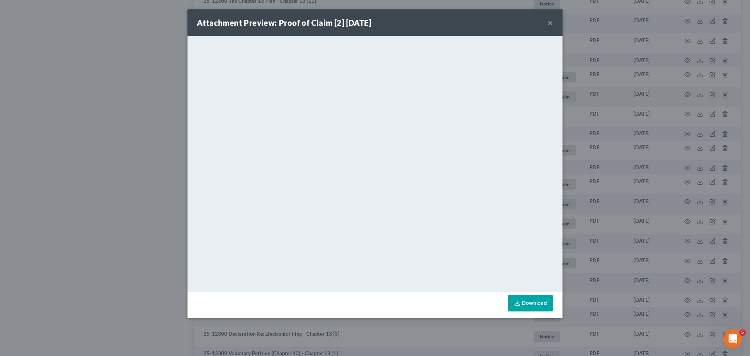
click at [612, 89] on div "Attachment Preview: Proof of Claim [2] [DATE] × <object ng-attr-data='[URL][DOM…" at bounding box center [375, 178] width 750 height 356
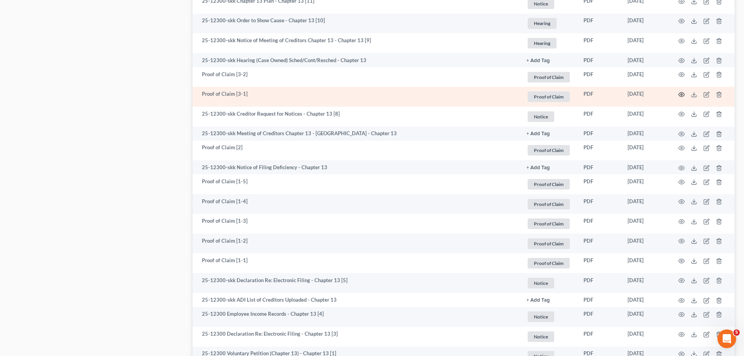
click at [682, 95] on circle "button" at bounding box center [682, 95] width 2 height 2
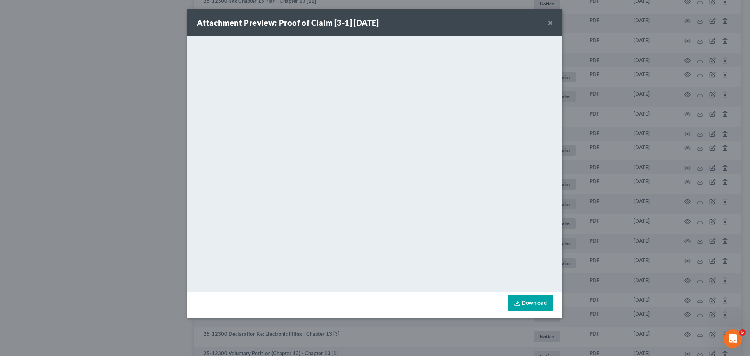
click at [691, 140] on div "Attachment Preview: Proof of Claim [3-1] [DATE] × <object ng-attr-data='[URL][D…" at bounding box center [375, 178] width 750 height 356
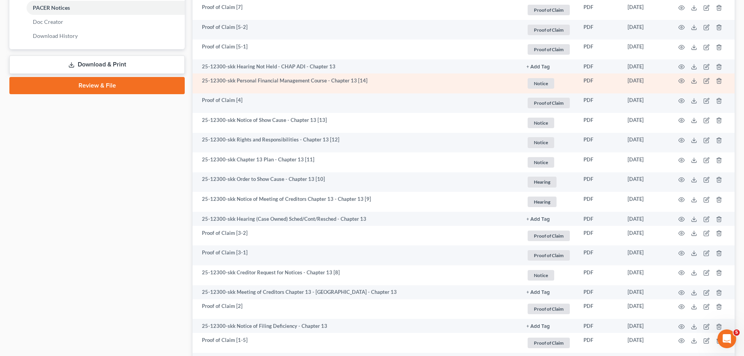
scroll to position [352, 0]
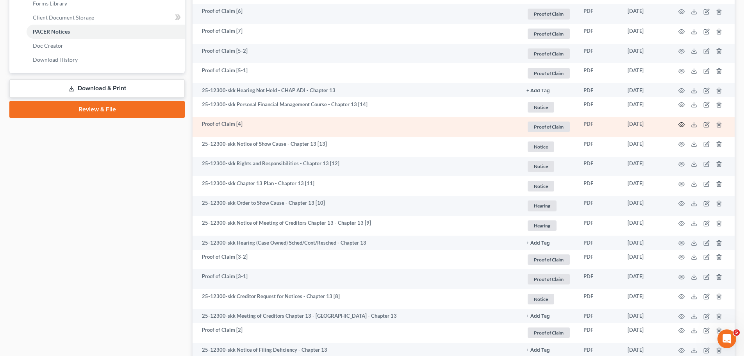
click at [681, 125] on icon "button" at bounding box center [682, 125] width 6 height 6
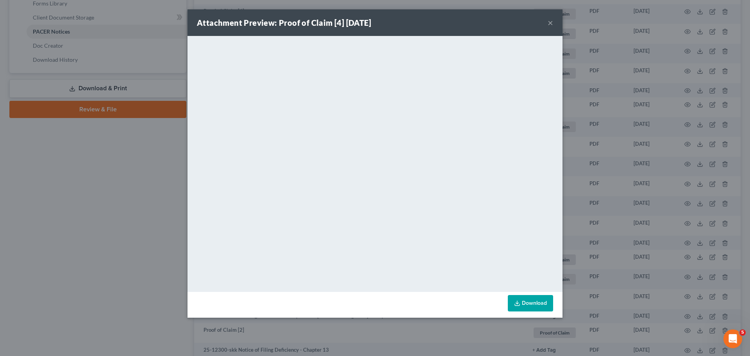
click at [623, 244] on div "Attachment Preview: Proof of Claim [4] [DATE] × <object ng-attr-data='[URL][DOM…" at bounding box center [375, 178] width 750 height 356
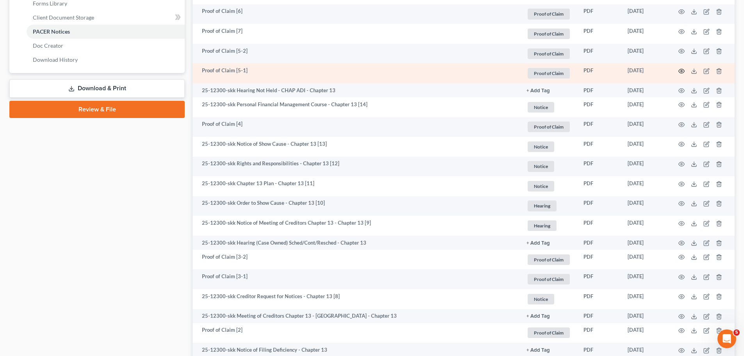
click at [682, 69] on icon "button" at bounding box center [682, 71] width 6 height 4
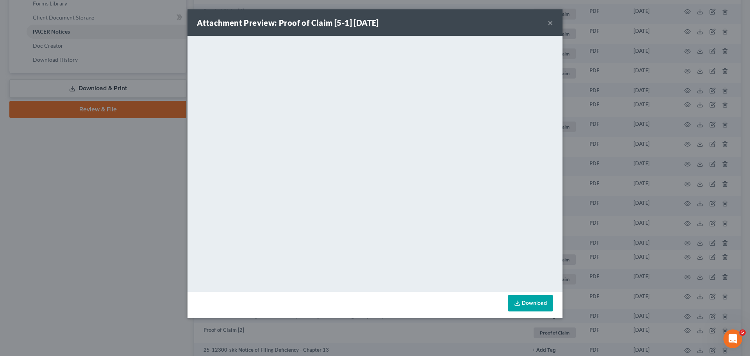
click at [682, 208] on div "Attachment Preview: Proof of Claim [5-1] [DATE] × <object ng-attr-data='[URL][D…" at bounding box center [375, 178] width 750 height 356
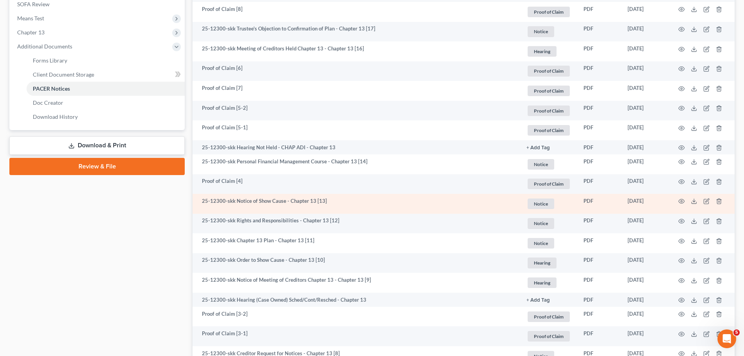
scroll to position [261, 0]
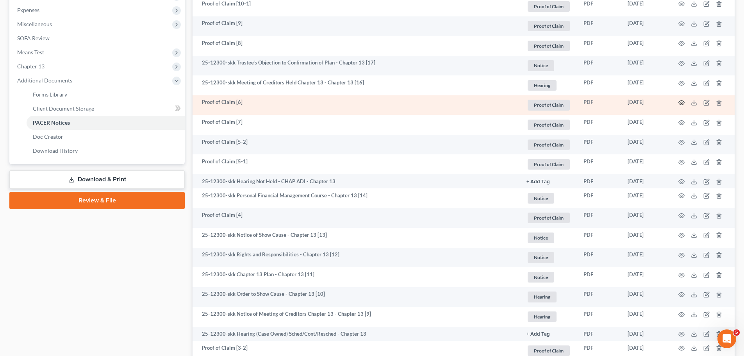
click at [679, 103] on icon "button" at bounding box center [682, 103] width 6 height 6
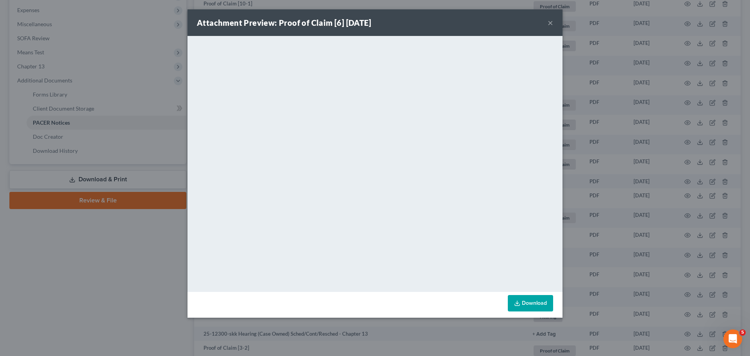
click at [650, 210] on div "Attachment Preview: Proof of Claim [6] [DATE] × <object ng-attr-data='[URL][DOM…" at bounding box center [375, 178] width 750 height 356
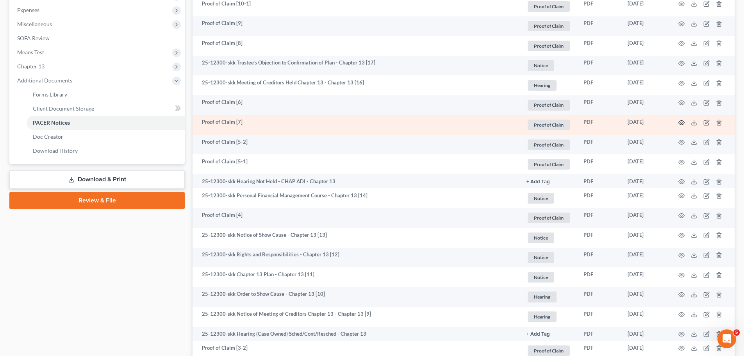
click at [680, 125] on icon "button" at bounding box center [682, 123] width 6 height 6
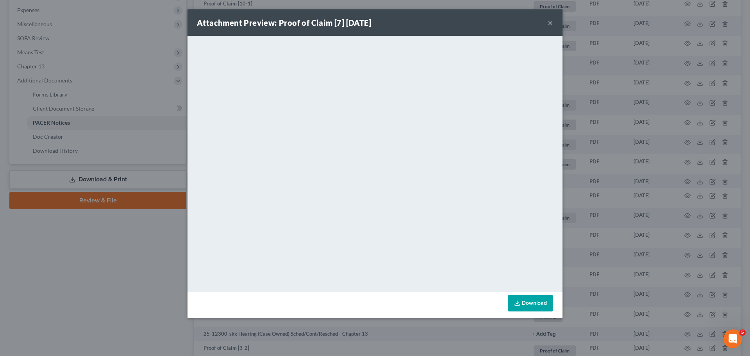
click at [617, 125] on div "Attachment Preview: Proof of Claim [7] [DATE] × <object ng-attr-data='[URL][DOM…" at bounding box center [375, 178] width 750 height 356
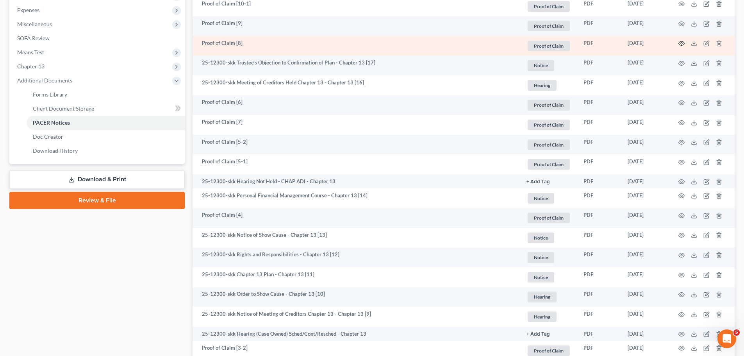
click at [681, 43] on icon "button" at bounding box center [682, 43] width 6 height 6
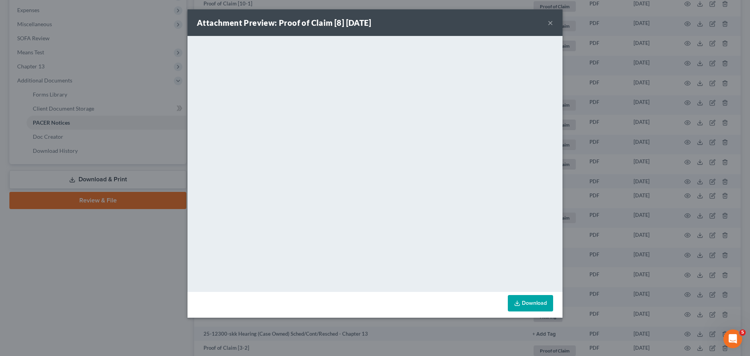
click at [589, 143] on div "Attachment Preview: Proof of Claim [8] [DATE] × <object ng-attr-data='[URL][DOM…" at bounding box center [375, 178] width 750 height 356
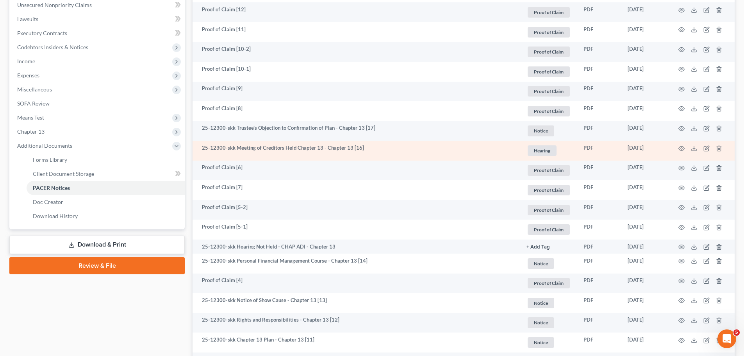
scroll to position [170, 0]
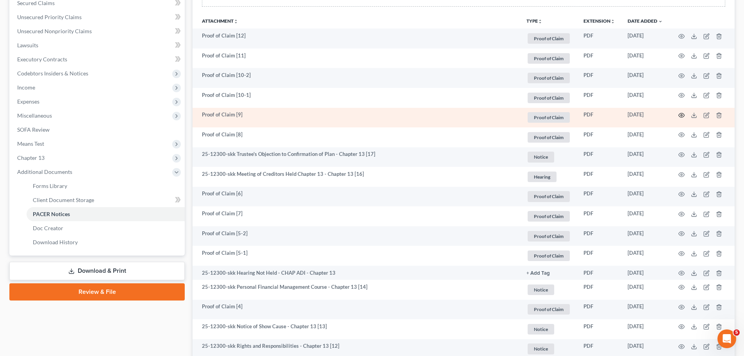
click at [679, 115] on icon "button" at bounding box center [682, 115] width 6 height 6
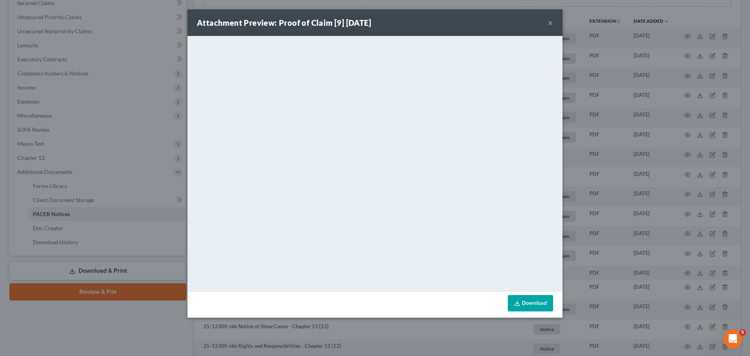
drag, startPoint x: 664, startPoint y: 115, endPoint x: 657, endPoint y: 100, distance: 17.1
click at [664, 115] on div "Attachment Preview: Proof of Claim [9] [DATE] × <object ng-attr-data='[URL][DOM…" at bounding box center [375, 178] width 750 height 356
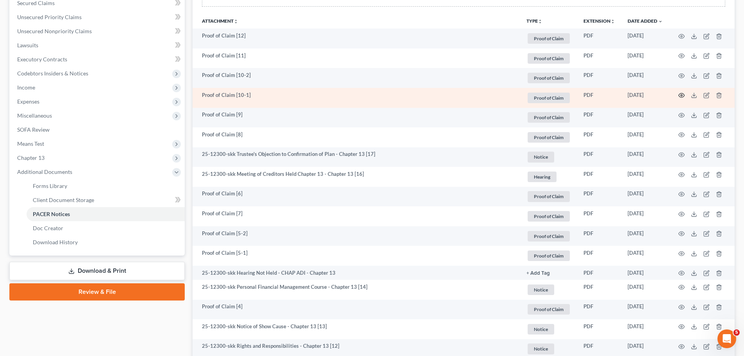
click at [679, 97] on icon "button" at bounding box center [682, 95] width 6 height 6
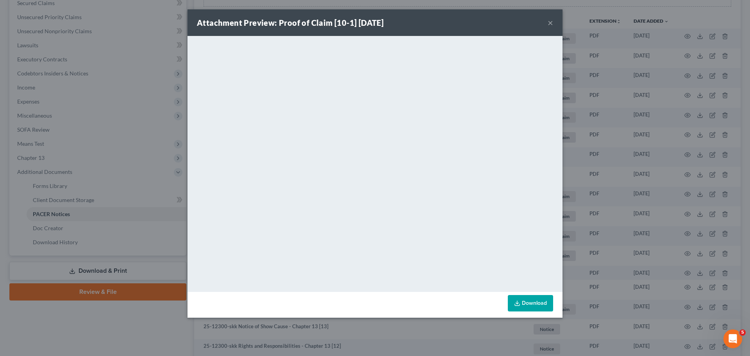
click at [680, 197] on div "Attachment Preview: Proof of Claim [10-1] [DATE] × <object ng-attr-data='[URL][…" at bounding box center [375, 178] width 750 height 356
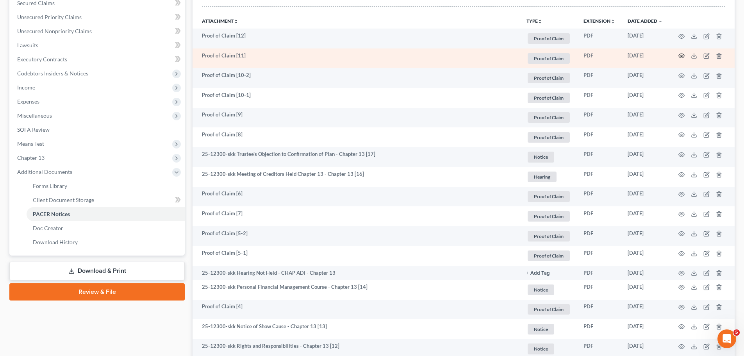
click at [684, 56] on icon "button" at bounding box center [682, 56] width 6 height 6
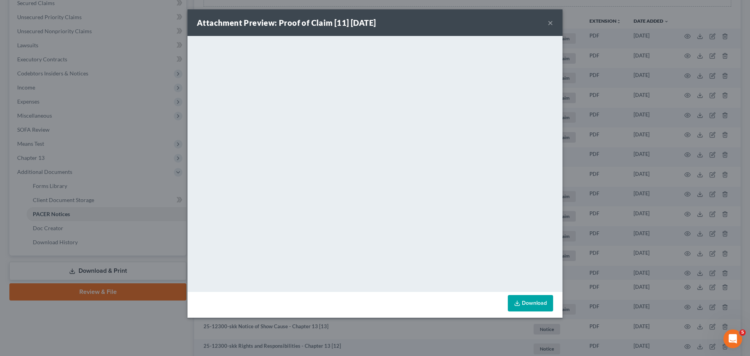
click at [632, 192] on div "Attachment Preview: Proof of Claim [11] [DATE] × <object ng-attr-data='[URL][DO…" at bounding box center [375, 178] width 750 height 356
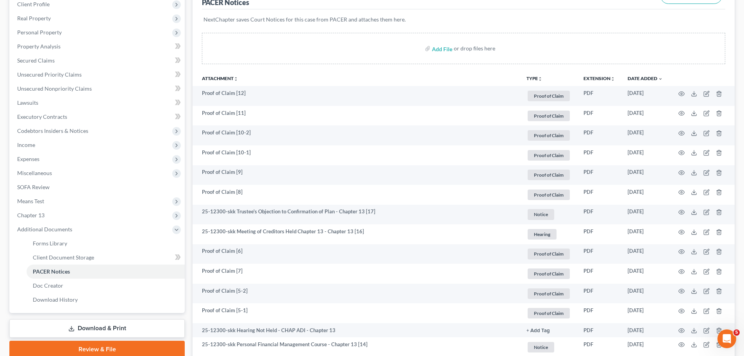
scroll to position [79, 0]
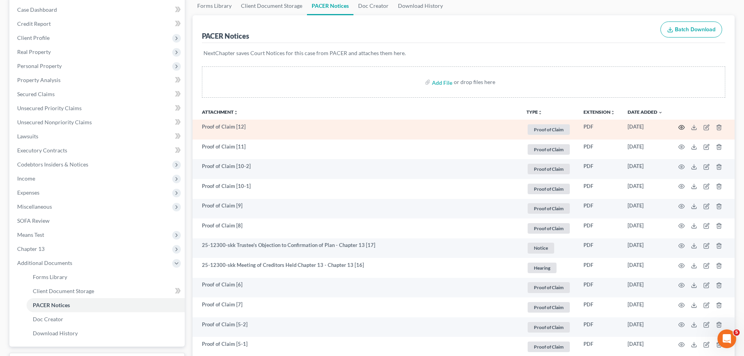
click at [683, 129] on icon "button" at bounding box center [682, 127] width 6 height 6
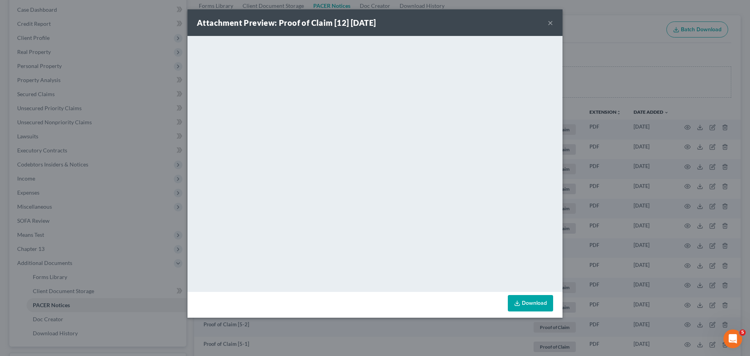
drag, startPoint x: 637, startPoint y: 151, endPoint x: 441, endPoint y: 1, distance: 247.0
click at [637, 151] on div "Attachment Preview: Proof of Claim [12] [DATE] × <object ng-attr-data='[URL][DO…" at bounding box center [375, 178] width 750 height 356
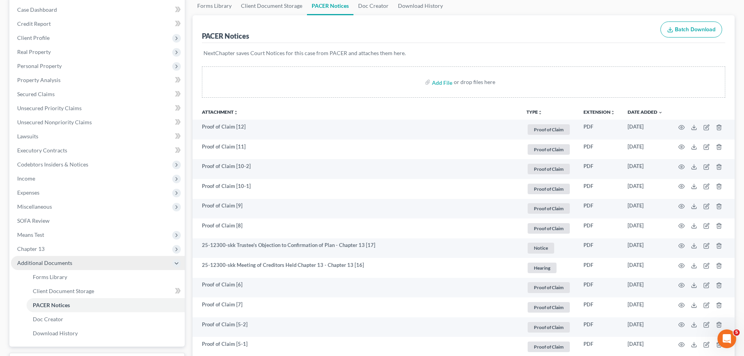
drag, startPoint x: 57, startPoint y: 245, endPoint x: 48, endPoint y: 259, distance: 16.7
click at [57, 245] on span "Chapter 13" at bounding box center [98, 249] width 174 height 14
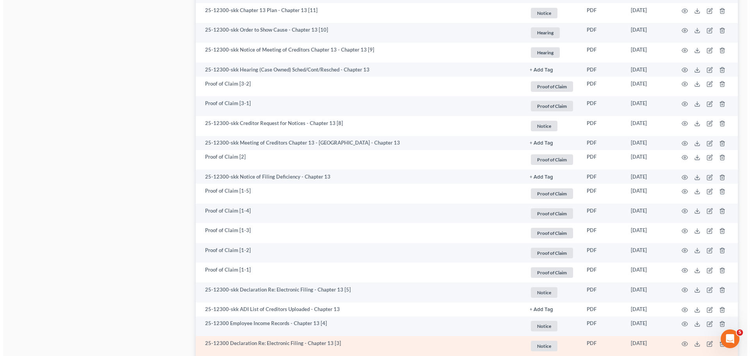
scroll to position [626, 0]
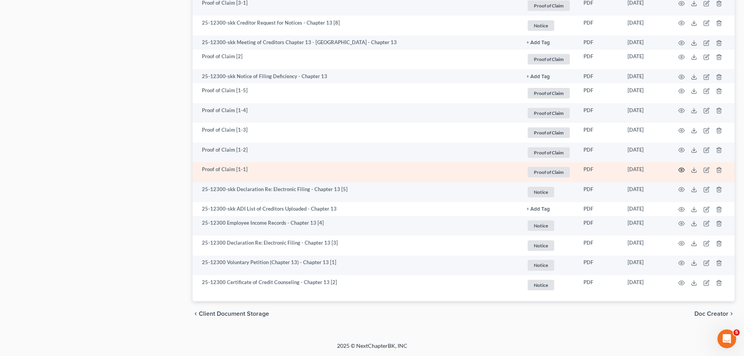
click at [681, 169] on icon "button" at bounding box center [682, 170] width 6 height 6
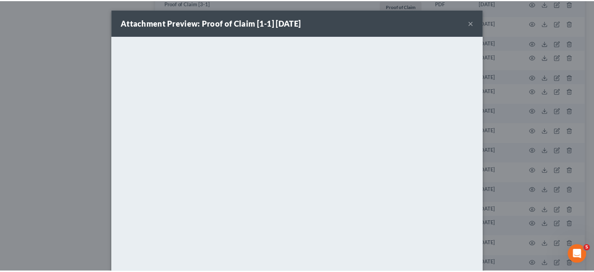
scroll to position [55, 0]
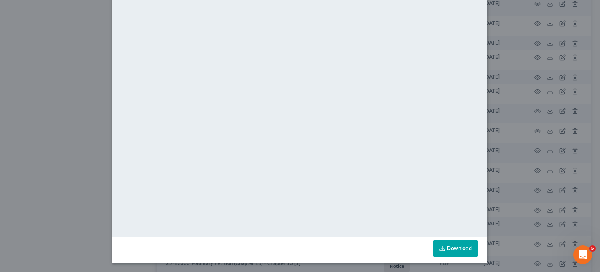
click at [559, 154] on div "Attachment Preview: Proof of Claim [1-1] [DATE] × <object ng-attr-data='[URL][D…" at bounding box center [300, 136] width 600 height 272
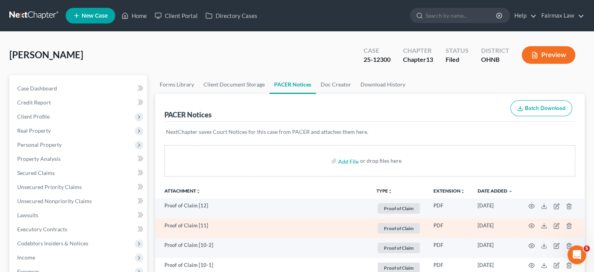
scroll to position [91, 0]
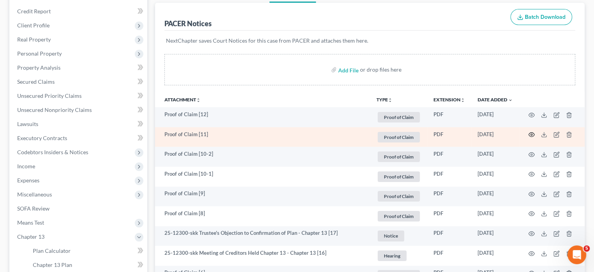
click at [531, 135] on icon "button" at bounding box center [532, 134] width 6 height 6
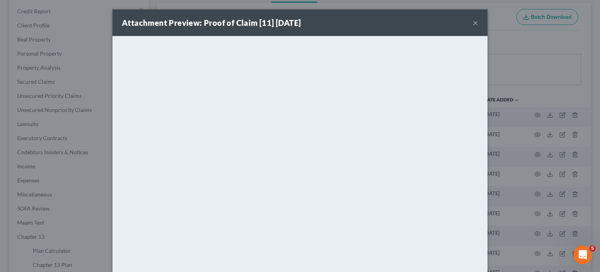
drag, startPoint x: 549, startPoint y: 126, endPoint x: 536, endPoint y: 131, distance: 13.4
click at [549, 126] on div "Attachment Preview: Proof of Claim [11] [DATE] × <object ng-attr-data='[URL][DO…" at bounding box center [300, 136] width 600 height 272
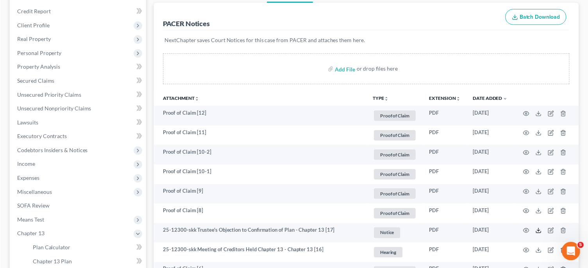
scroll to position [91, 0]
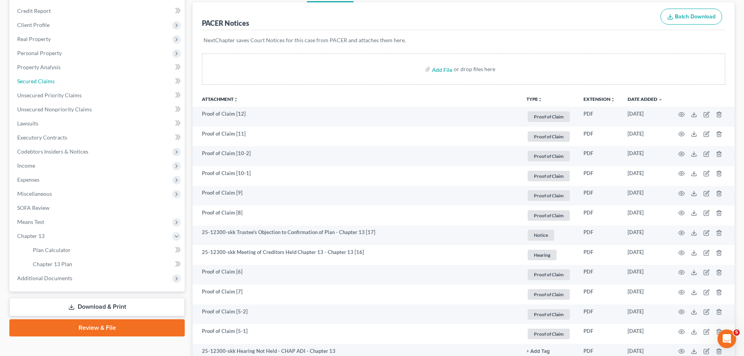
drag, startPoint x: 68, startPoint y: 80, endPoint x: 193, endPoint y: 0, distance: 148.3
click at [68, 80] on link "Secured Claims" at bounding box center [98, 81] width 174 height 14
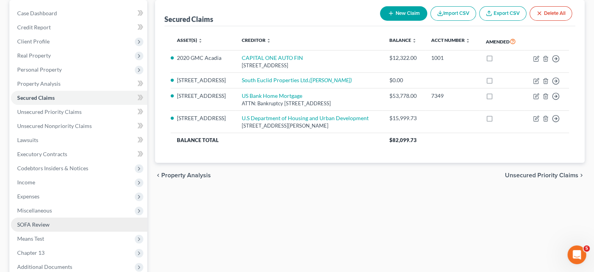
scroll to position [91, 0]
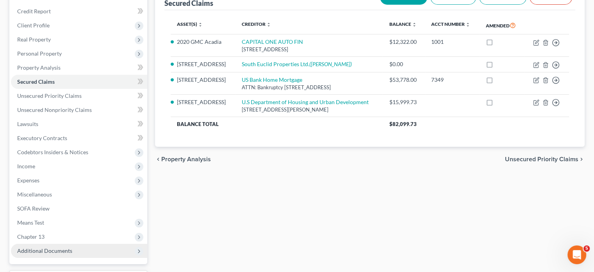
click at [27, 249] on span "Additional Documents" at bounding box center [44, 250] width 55 height 7
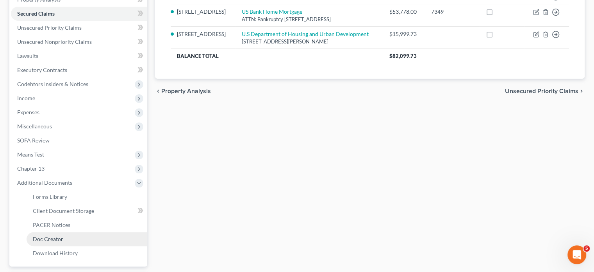
scroll to position [182, 0]
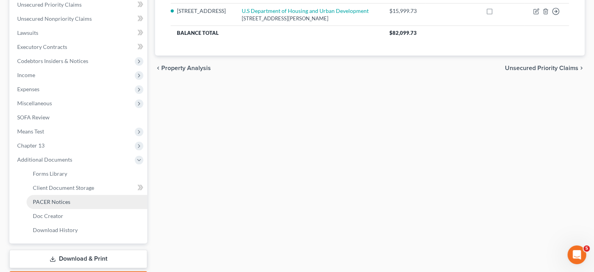
click at [61, 200] on span "PACER Notices" at bounding box center [52, 201] width 38 height 7
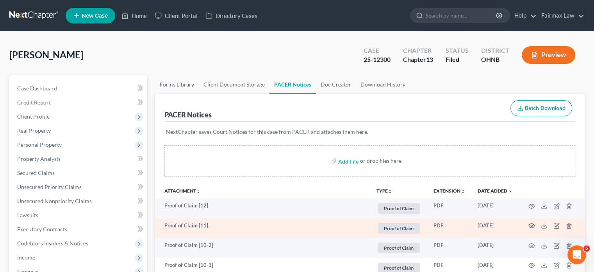
click at [533, 223] on icon "button" at bounding box center [532, 225] width 6 height 6
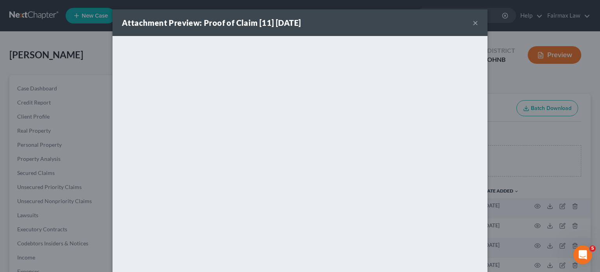
drag, startPoint x: 528, startPoint y: 171, endPoint x: 519, endPoint y: 204, distance: 34.3
click at [528, 171] on div "Attachment Preview: Proof of Claim [11] [DATE] × <object ng-attr-data='[URL][DO…" at bounding box center [300, 136] width 600 height 272
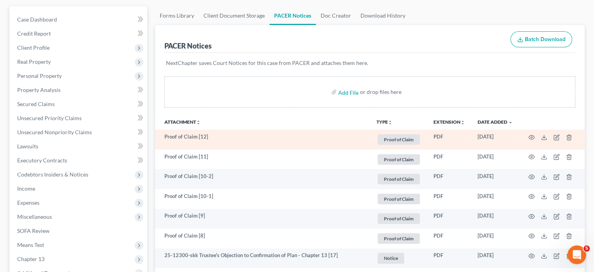
scroll to position [91, 0]
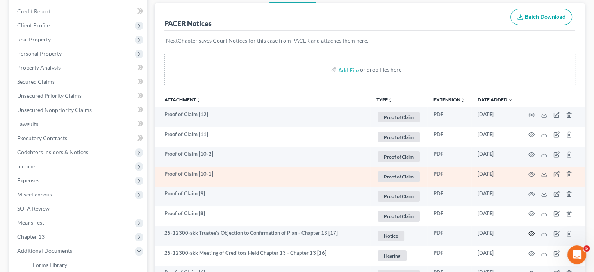
drag, startPoint x: 530, startPoint y: 233, endPoint x: 354, endPoint y: 170, distance: 186.4
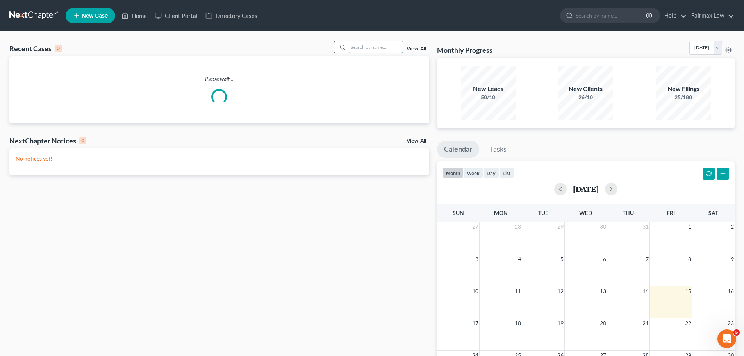
click at [394, 45] on input "search" at bounding box center [376, 46] width 55 height 11
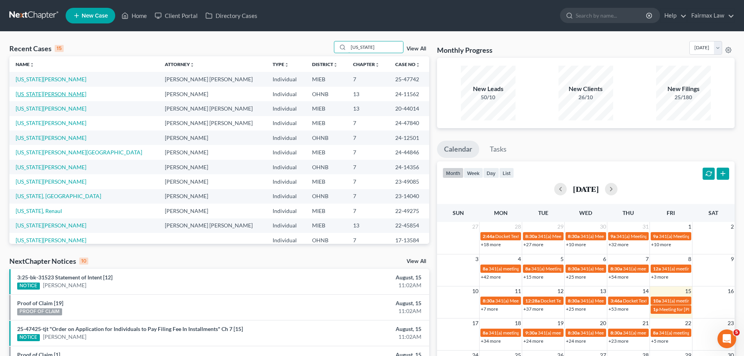
type input "washington"
click at [45, 93] on link "[US_STATE][PERSON_NAME]" at bounding box center [51, 94] width 71 height 7
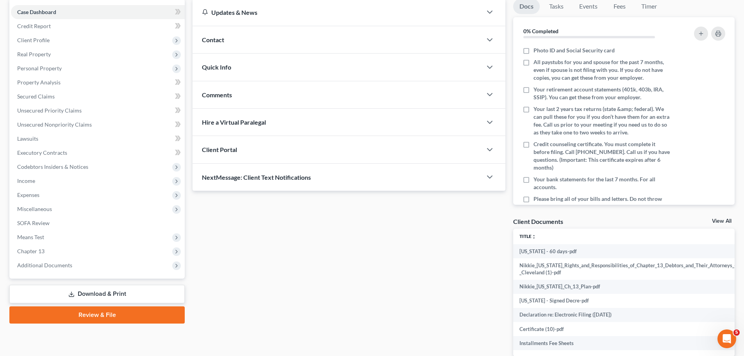
scroll to position [91, 0]
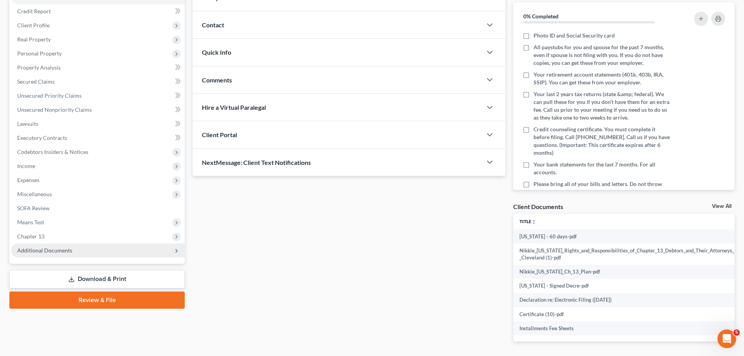
click at [86, 257] on span "Additional Documents" at bounding box center [98, 250] width 174 height 14
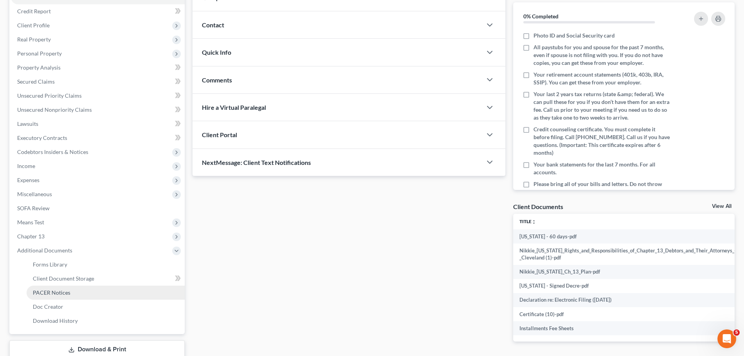
click at [74, 294] on link "PACER Notices" at bounding box center [106, 293] width 158 height 14
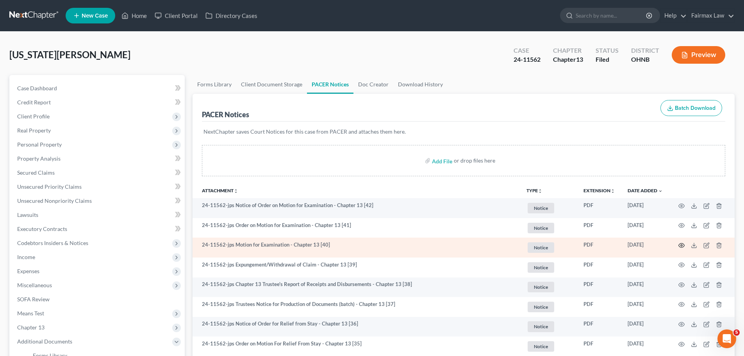
click at [683, 244] on icon "button" at bounding box center [682, 245] width 6 height 6
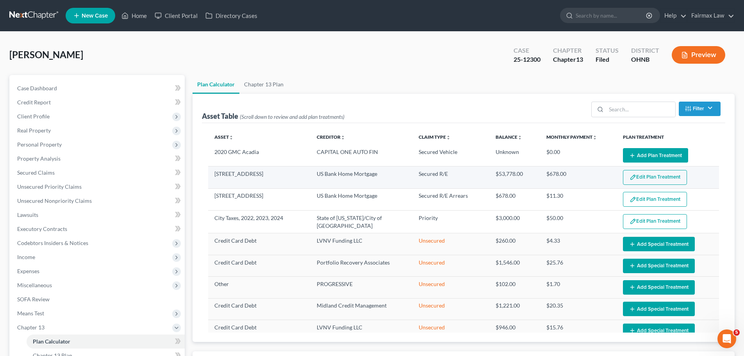
select select "59"
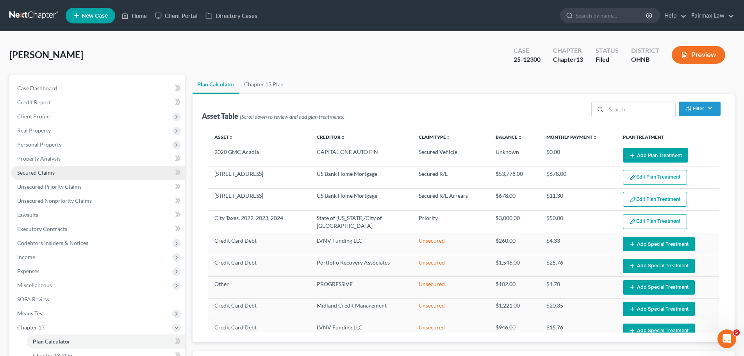
click at [72, 171] on link "Secured Claims" at bounding box center [98, 173] width 174 height 14
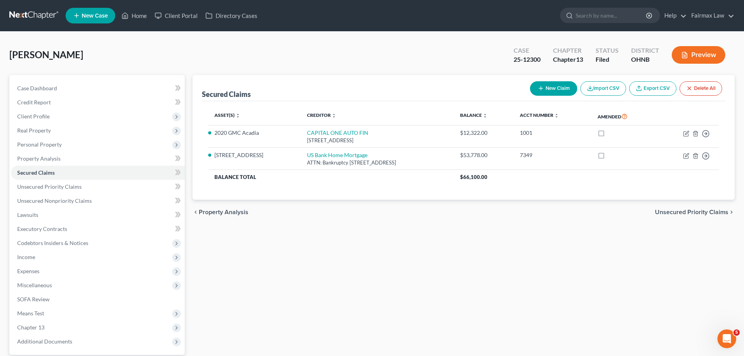
click at [549, 86] on button "New Claim" at bounding box center [553, 88] width 47 height 14
select select "0"
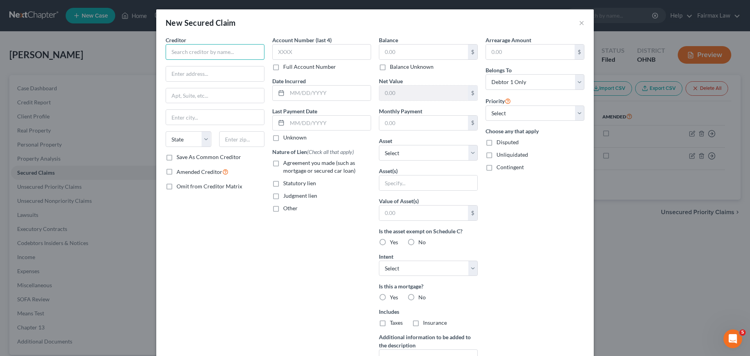
click at [210, 56] on input "text" at bounding box center [215, 52] width 99 height 16
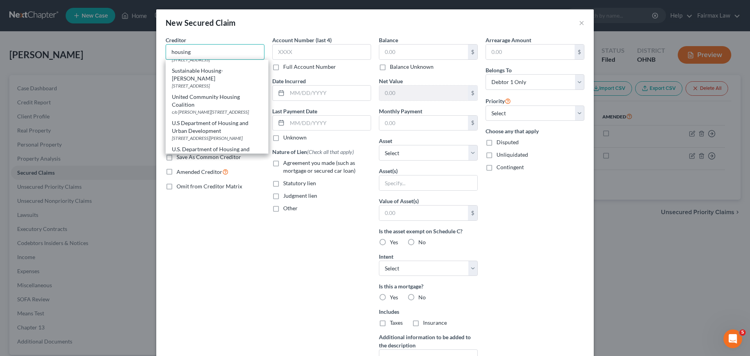
scroll to position [365, 0]
drag, startPoint x: 216, startPoint y: 52, endPoint x: 82, endPoint y: 43, distance: 133.9
click at [82, 43] on div "New Secured Claim × Creditor * housing Akron Metropolitan Housing Authority 524…" at bounding box center [375, 178] width 750 height 356
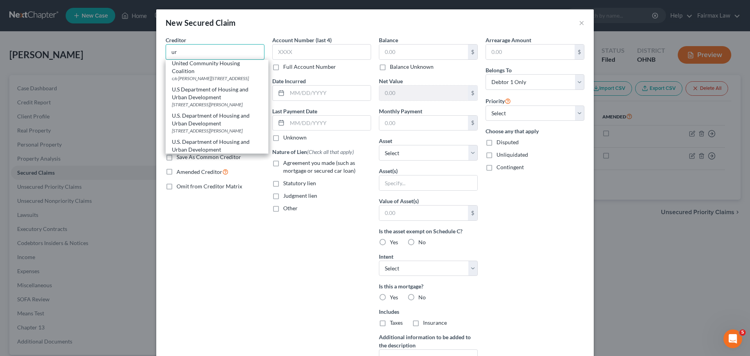
scroll to position [0, 0]
click at [238, 130] on div "U.S Department of Housing and Urban Development" at bounding box center [217, 122] width 90 height 16
type input "U.S Department of Housing and Urban Development"
type input "77 West Jackson Boulevard"
type input "Chicago"
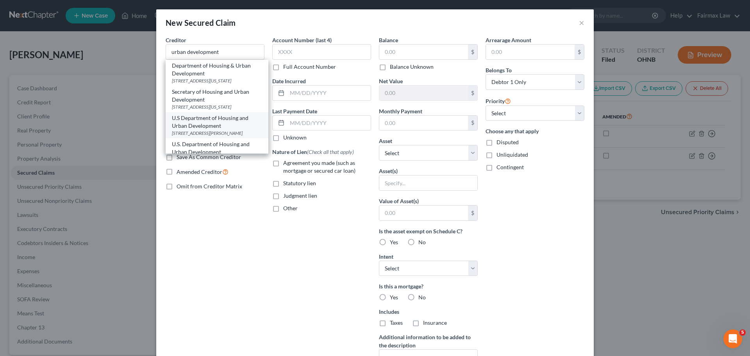
select select "14"
type input "60604"
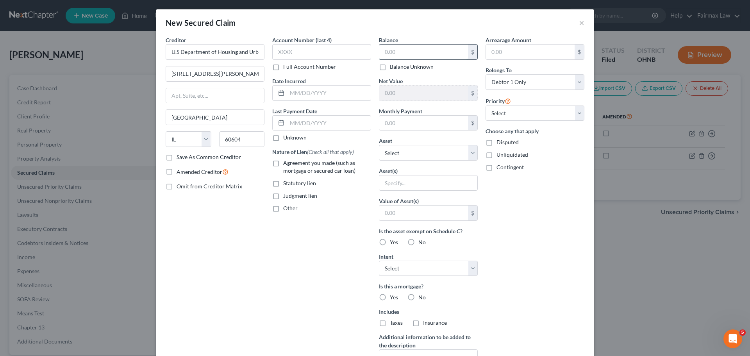
click at [407, 53] on input "text" at bounding box center [423, 52] width 89 height 15
type input "15,999.73"
click at [420, 124] on input "text" at bounding box center [423, 123] width 89 height 15
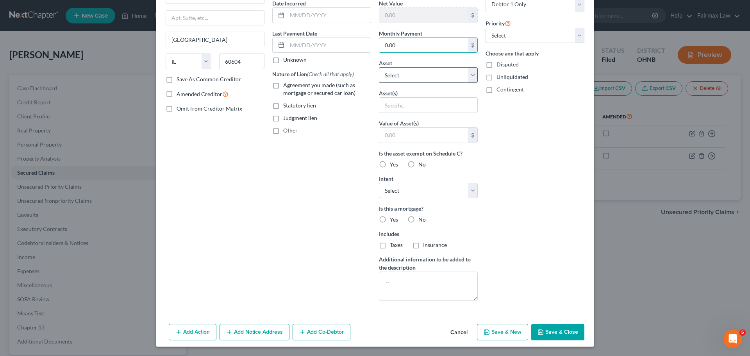
type input "0.00"
click at [421, 74] on select "Select Other Multiple Assets Clothing - Everyday clothing - $500.0 Household Go…" at bounding box center [428, 75] width 99 height 16
select select "8"
click at [379, 83] on select "Select Other Multiple Assets Clothing - Everyday clothing - $500.0 Household Go…" at bounding box center [428, 75] width 99 height 16
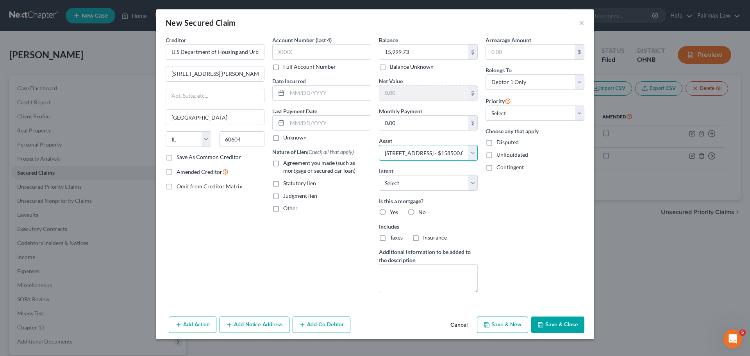
scroll to position [0, 0]
click at [517, 120] on select "Select 1st 2nd 3rd 4th 5th 6th 7th 8th 9th 10th 11th 12th 13th 14th 15th 16th 1…" at bounding box center [535, 114] width 99 height 16
select select "1"
click at [486, 106] on select "Select 1st 2nd 3rd 4th 5th 6th 7th 8th 9th 10th 11th 12th 13th 14th 15th 16th 1…" at bounding box center [535, 114] width 99 height 16
click at [419, 205] on div "Is this a mortgage? Yes No" at bounding box center [428, 206] width 99 height 19
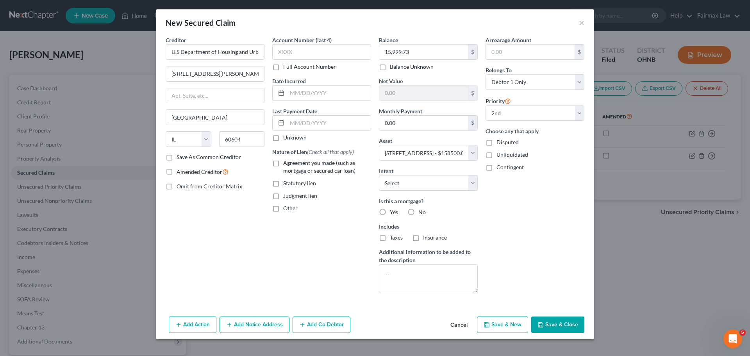
click at [418, 213] on div "No" at bounding box center [417, 212] width 18 height 8
click at [419, 210] on label "No" at bounding box center [422, 212] width 7 height 8
click at [422, 210] on input "No" at bounding box center [424, 210] width 5 height 5
radio input "true"
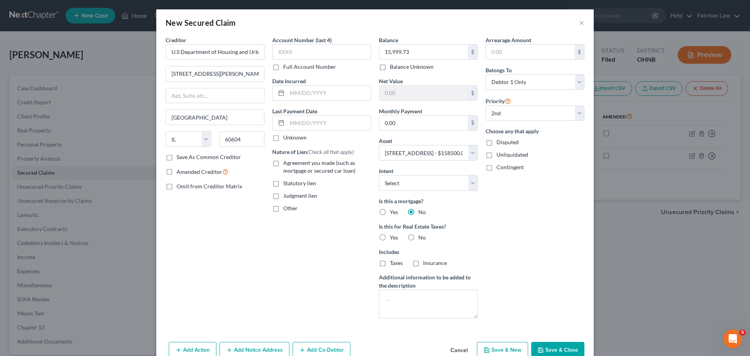
click at [558, 354] on button "Save & Close" at bounding box center [558, 350] width 53 height 16
select select
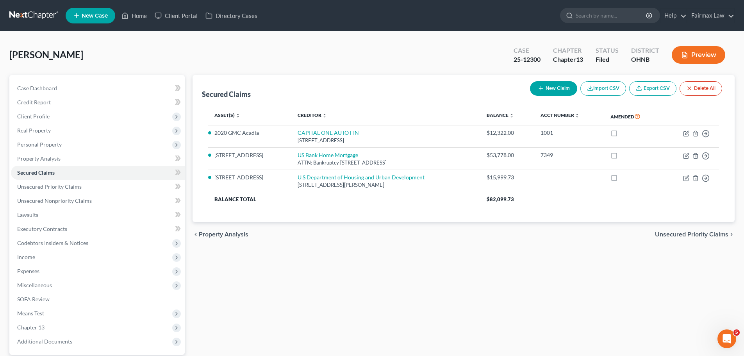
click at [564, 92] on button "New Claim" at bounding box center [553, 88] width 47 height 14
select select "0"
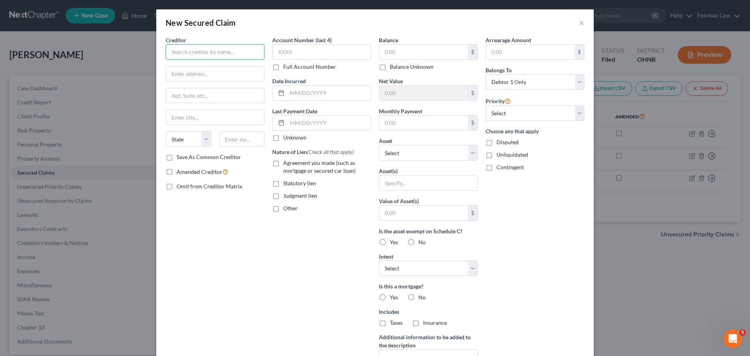
click at [177, 48] on input "text" at bounding box center [215, 52] width 99 height 16
type input "South Euclid Properties Ltd."
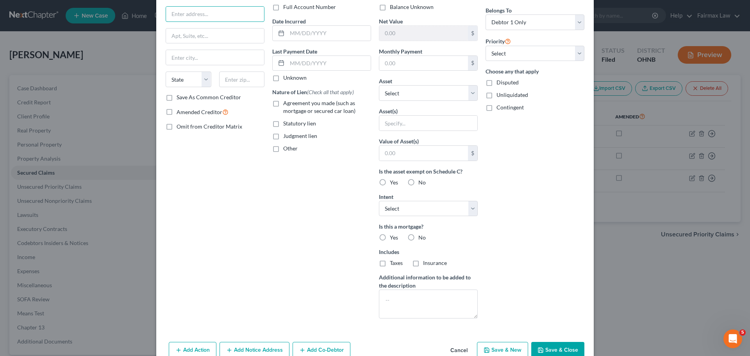
scroll to position [78, 0]
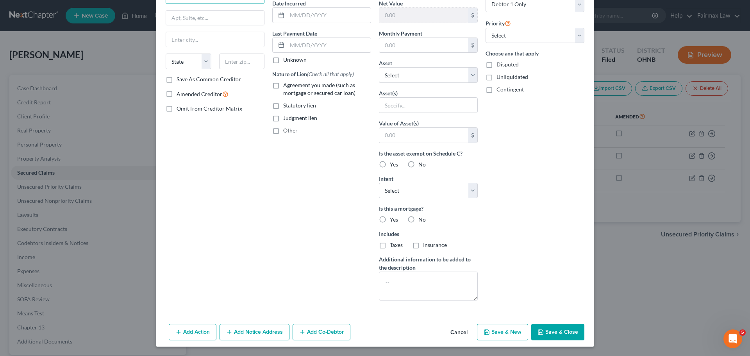
click at [259, 337] on button "Add Notice Address" at bounding box center [255, 332] width 70 height 16
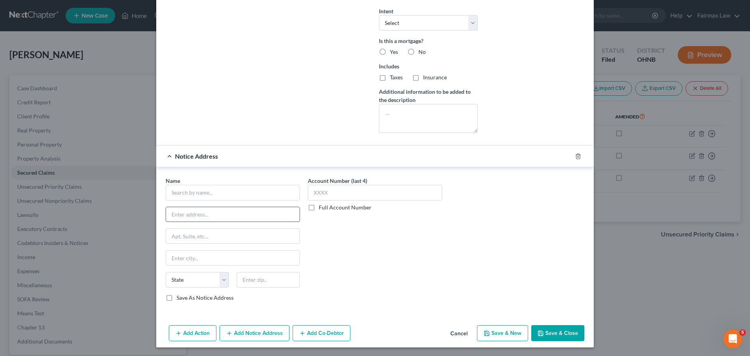
scroll to position [246, 0]
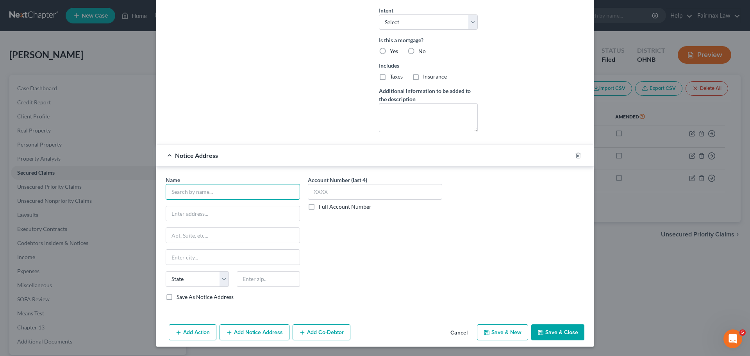
click at [217, 197] on input "text" at bounding box center [233, 192] width 134 height 16
type input "Loren Gordon"
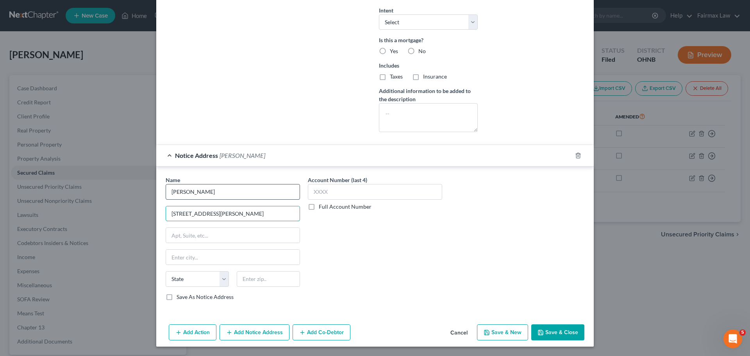
type input "5001 Mayfield Road"
type input "Suite 208"
type input "44124"
type input "[GEOGRAPHIC_DATA]"
select select "36"
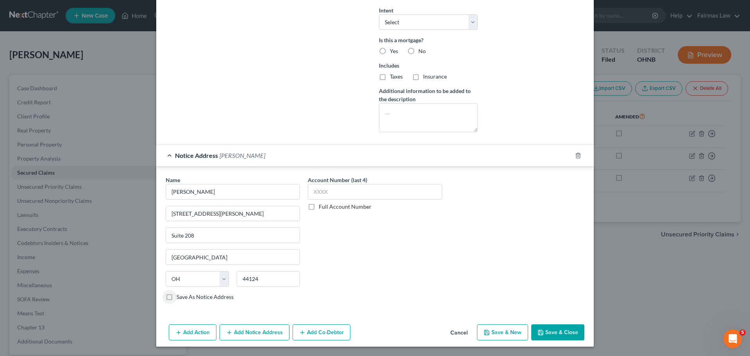
scroll to position [64, 0]
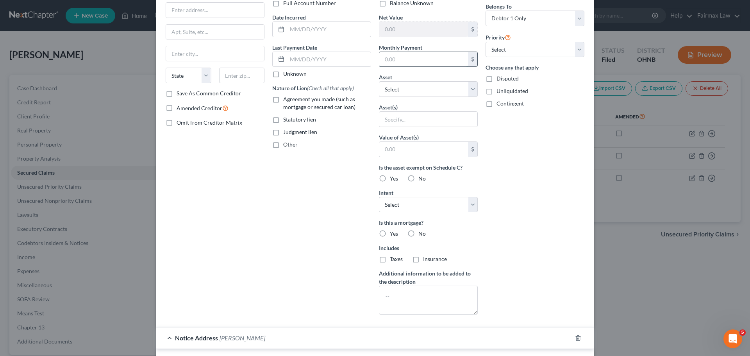
click at [405, 63] on input "text" at bounding box center [423, 59] width 89 height 15
type input "4,533.99"
click at [424, 92] on select "Select Other Multiple Assets Clothing - Everyday clothing - $500.0 Household Go…" at bounding box center [428, 89] width 99 height 16
select select "8"
click at [379, 81] on select "Select Other Multiple Assets Clothing - Everyday clothing - $500.0 Household Go…" at bounding box center [428, 89] width 99 height 16
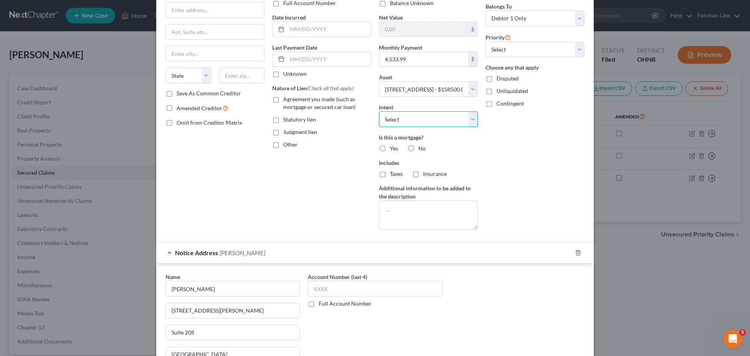
drag, startPoint x: 445, startPoint y: 113, endPoint x: 446, endPoint y: 127, distance: 14.2
click at [445, 113] on select "Select Surrender Redeem Reaffirm Avoid Other" at bounding box center [428, 119] width 99 height 16
select select "3"
click at [379, 111] on select "Select Surrender Redeem Reaffirm Avoid Other" at bounding box center [428, 119] width 99 height 16
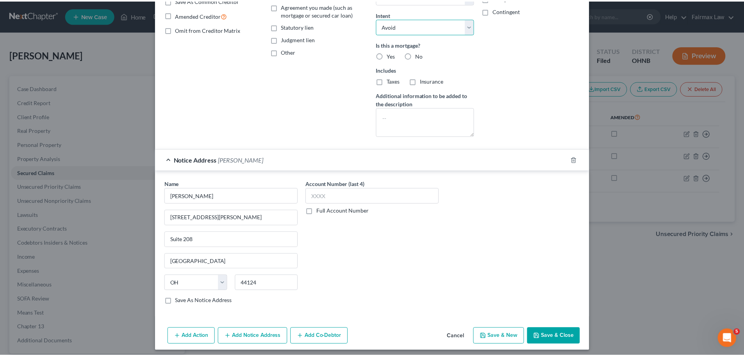
scroll to position [161, 0]
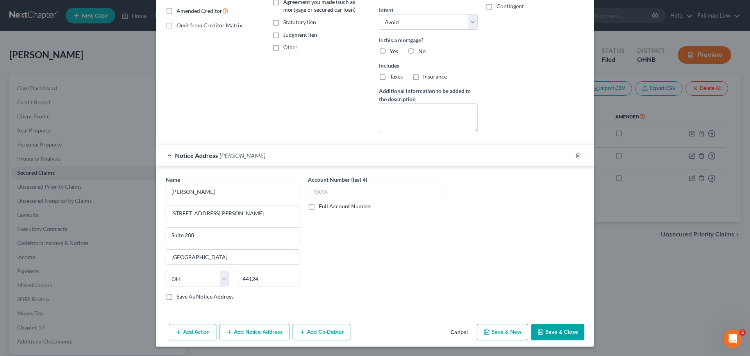
click at [566, 331] on button "Save & Close" at bounding box center [558, 332] width 53 height 16
select select
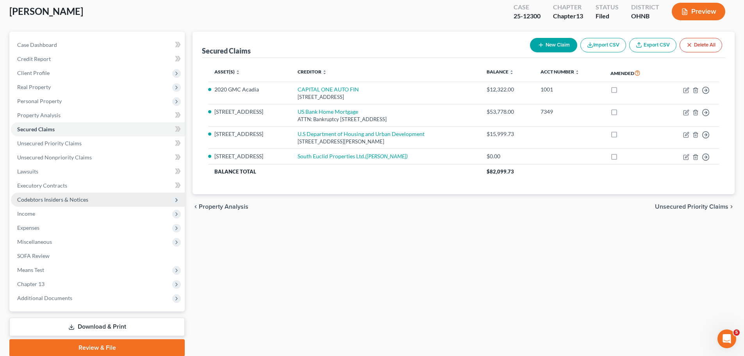
scroll to position [73, 0]
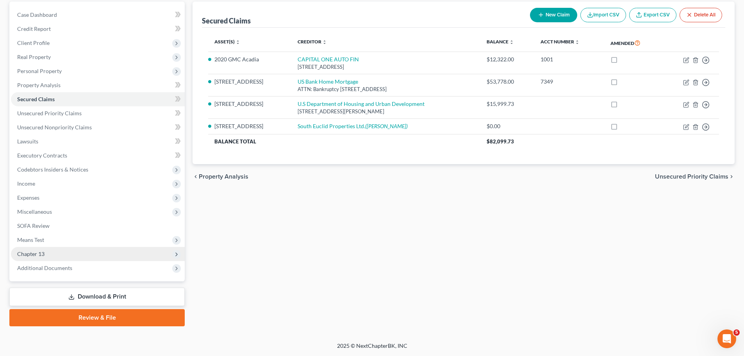
click at [48, 251] on span "Chapter 13" at bounding box center [98, 254] width 174 height 14
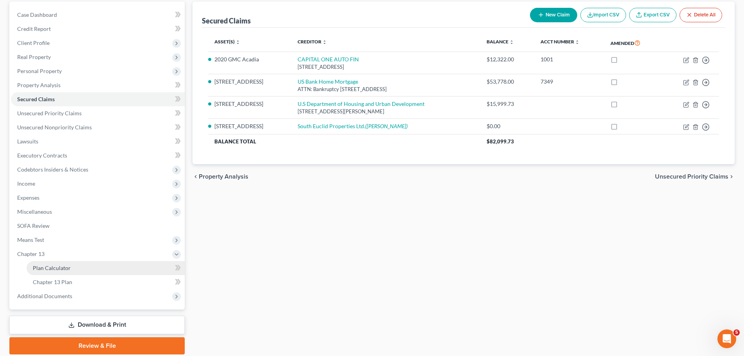
click at [44, 271] on span "Plan Calculator" at bounding box center [52, 268] width 38 height 7
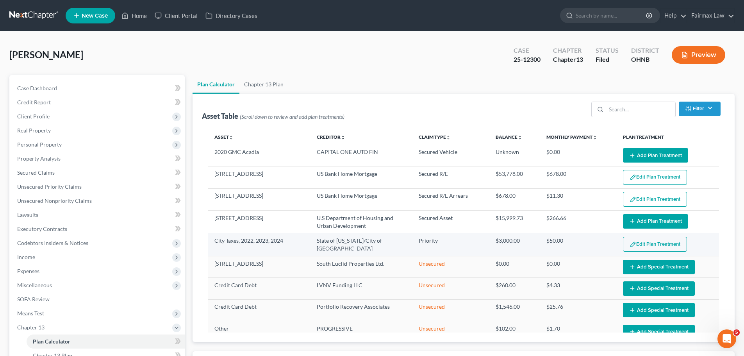
select select "59"
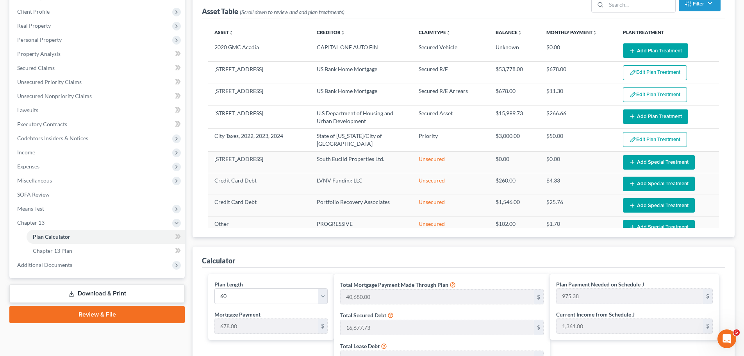
scroll to position [70, 0]
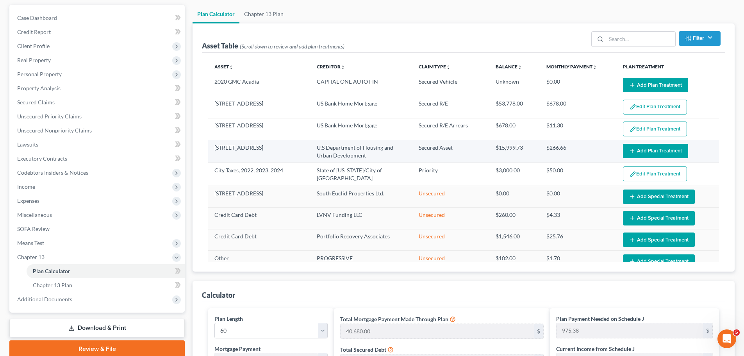
click at [630, 152] on icon "button" at bounding box center [633, 151] width 6 height 6
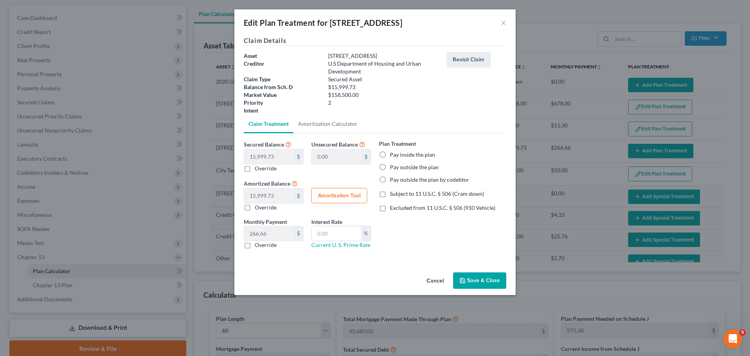
click at [426, 165] on label "Pay outside the plan" at bounding box center [414, 167] width 49 height 8
click at [398, 165] on input "Pay outside the plan" at bounding box center [395, 165] width 5 height 5
radio input "true"
click at [331, 239] on input "text" at bounding box center [336, 233] width 49 height 15
type input "0.0"
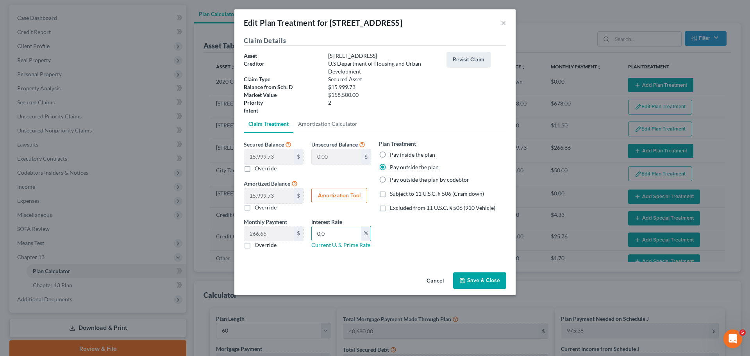
click at [476, 279] on button "Save & Close" at bounding box center [479, 280] width 53 height 16
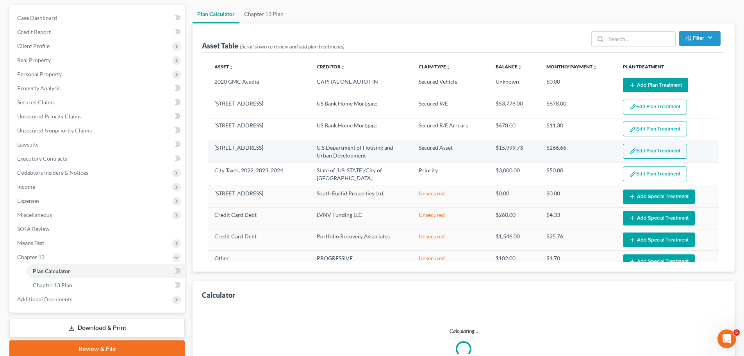
select select "59"
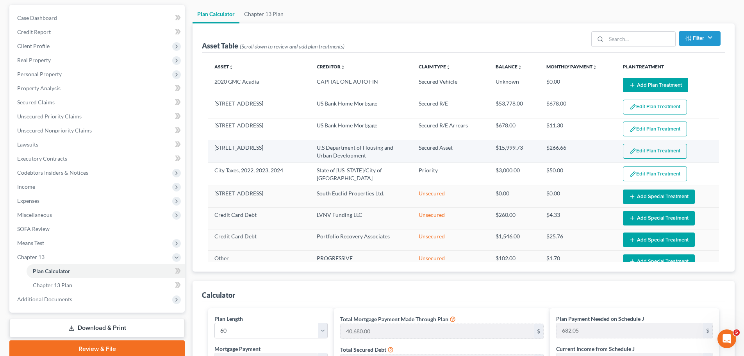
click at [637, 152] on button "Edit Plan Treatment" at bounding box center [655, 151] width 64 height 15
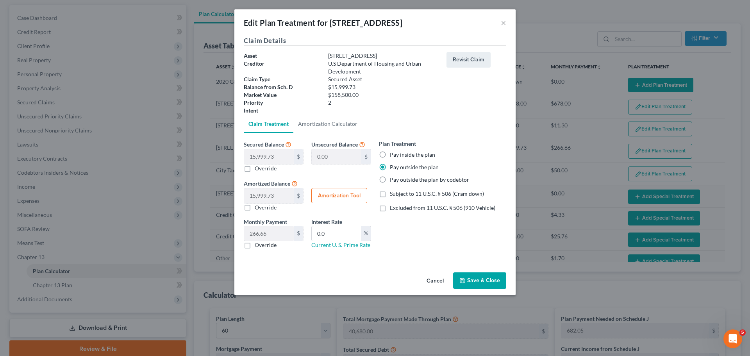
click at [447, 193] on span "Subject to 11 U.S.C. § 506 (Cram down)" at bounding box center [437, 193] width 94 height 7
click at [398, 193] on input "Subject to 11 U.S.C. § 506 (Cram down)" at bounding box center [395, 192] width 5 height 5
checkbox input "true"
click at [480, 270] on div "Cancel Save & Close" at bounding box center [374, 282] width 281 height 26
click at [266, 245] on label "Override" at bounding box center [266, 245] width 22 height 8
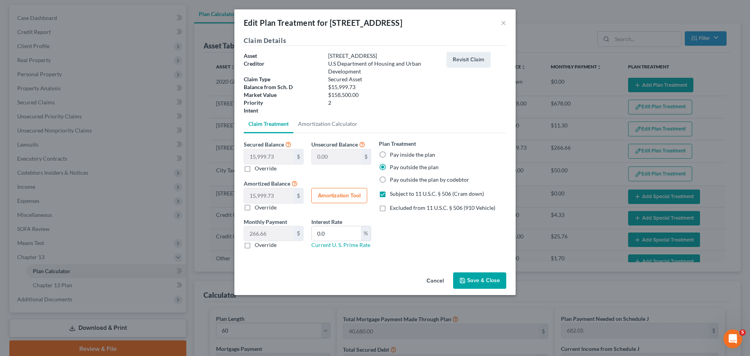
click at [263, 245] on input "Override" at bounding box center [260, 243] width 5 height 5
checkbox input "true"
click at [269, 237] on input "0.00" at bounding box center [269, 233] width 50 height 15
click at [438, 249] on div "Plan Treatment Pay inside the plan Pay outside the plan Pay outside the plan by…" at bounding box center [442, 198] width 135 height 116
click at [465, 288] on button "Save & Close" at bounding box center [479, 280] width 53 height 16
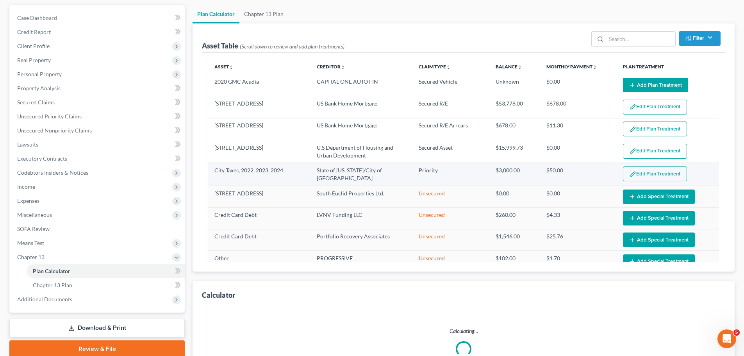
select select "59"
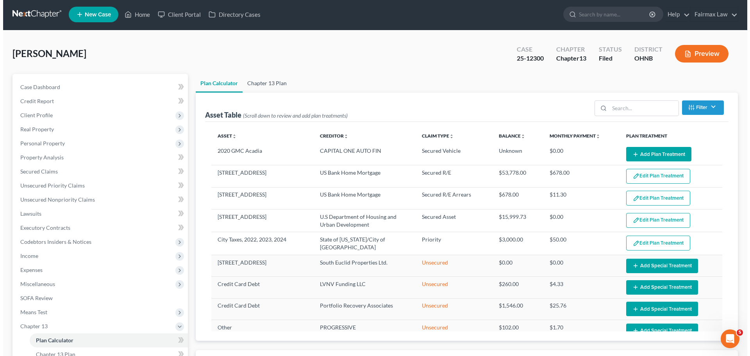
scroll to position [0, 0]
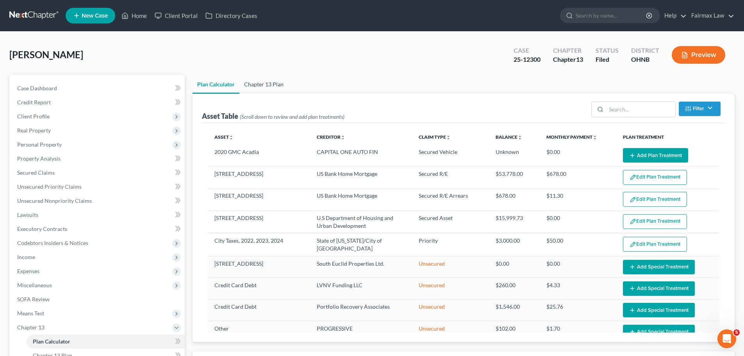
click at [272, 84] on link "Chapter 13 Plan" at bounding box center [264, 84] width 49 height 19
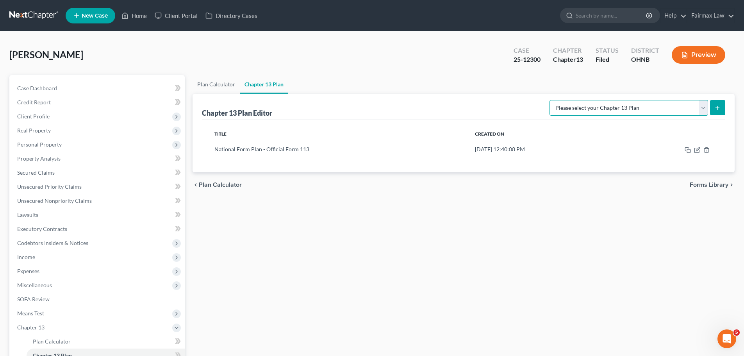
click at [697, 110] on select "Please select your Chapter 13 Plan National Form Plan - Official Form 113 North…" at bounding box center [629, 108] width 159 height 16
select select "0"
click at [596, 100] on select "Please select your Chapter 13 Plan National Form Plan - Official Form 113 North…" at bounding box center [629, 108] width 159 height 16
click at [716, 106] on icon "submit" at bounding box center [718, 108] width 6 height 6
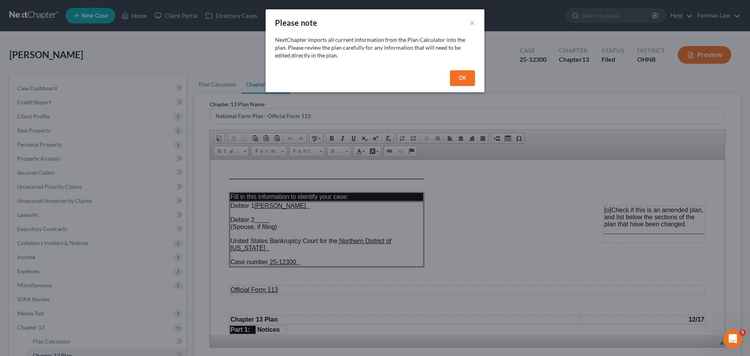
click at [462, 76] on button "OK" at bounding box center [462, 78] width 25 height 16
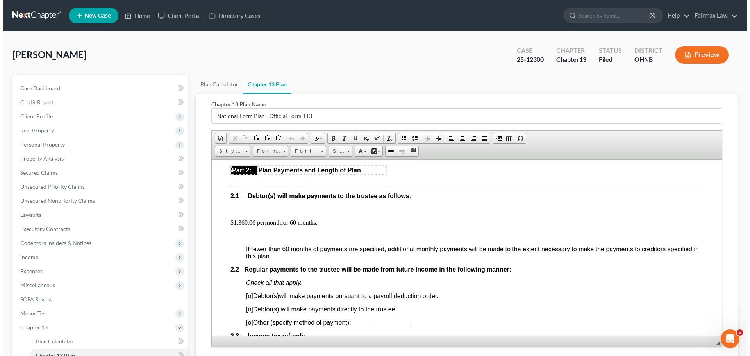
scroll to position [456, 0]
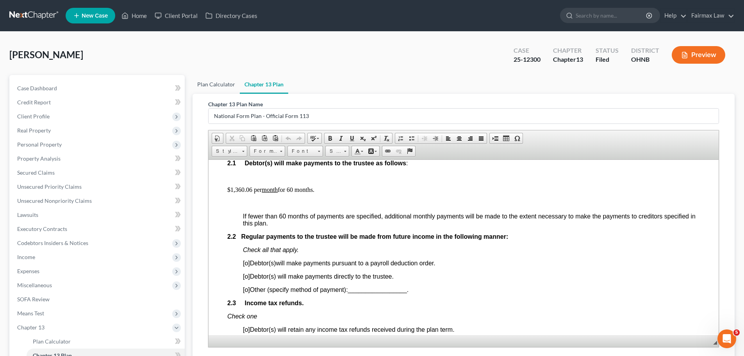
click at [213, 93] on link "Plan Calculator" at bounding box center [216, 84] width 47 height 19
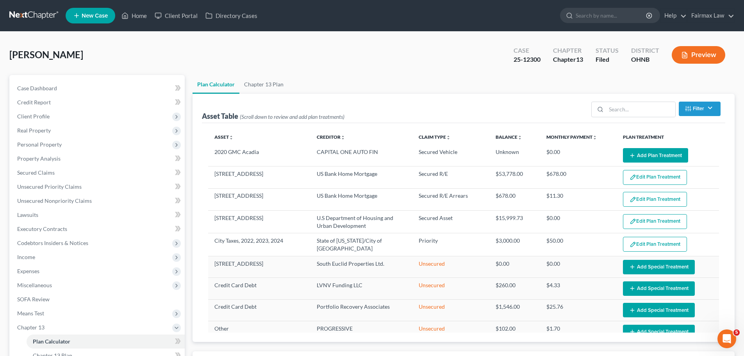
select select "59"
click at [244, 86] on link "Chapter 13 Plan" at bounding box center [264, 84] width 49 height 19
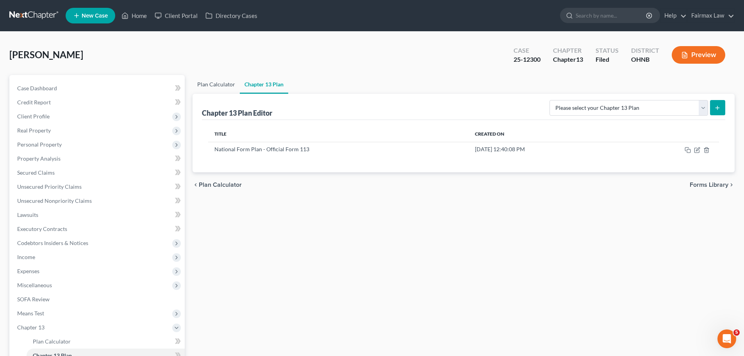
click at [221, 83] on link "Plan Calculator" at bounding box center [216, 84] width 47 height 19
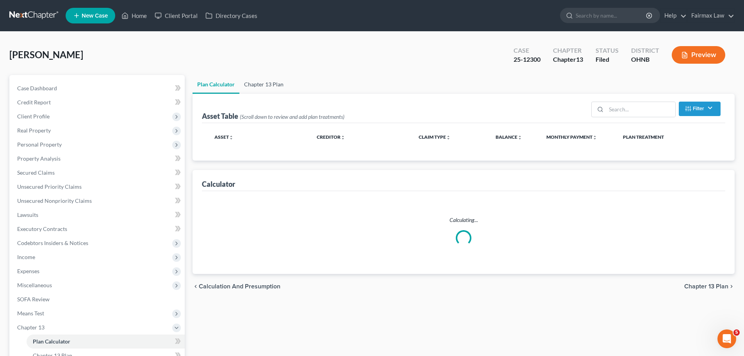
click at [269, 83] on link "Chapter 13 Plan" at bounding box center [264, 84] width 49 height 19
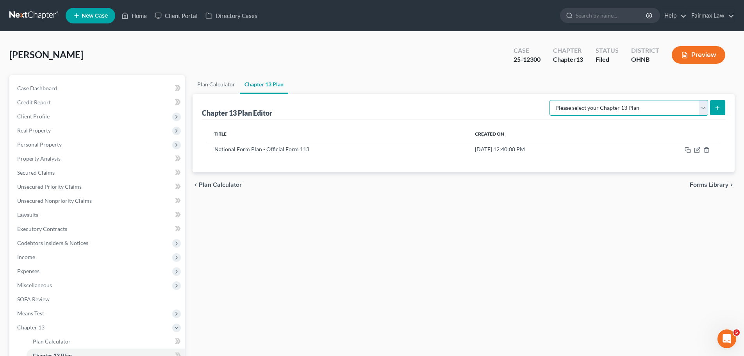
drag, startPoint x: 674, startPoint y: 103, endPoint x: 671, endPoint y: 111, distance: 9.1
click at [674, 103] on select "Please select your Chapter 13 Plan National Form Plan - Official Form 113 North…" at bounding box center [629, 108] width 159 height 16
select select "0"
click at [596, 100] on select "Please select your Chapter 13 Plan National Form Plan - Official Form 113 North…" at bounding box center [629, 108] width 159 height 16
click at [714, 106] on button "submit" at bounding box center [717, 107] width 15 height 15
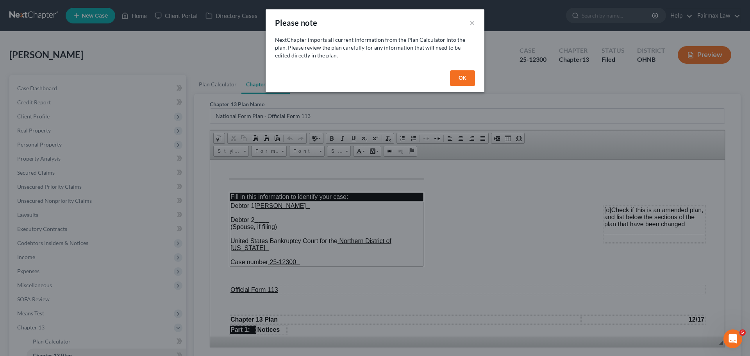
click at [472, 81] on button "OK" at bounding box center [462, 78] width 25 height 16
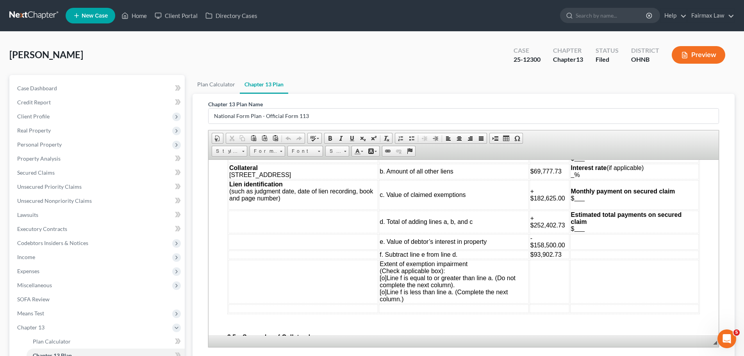
scroll to position [1277, 0]
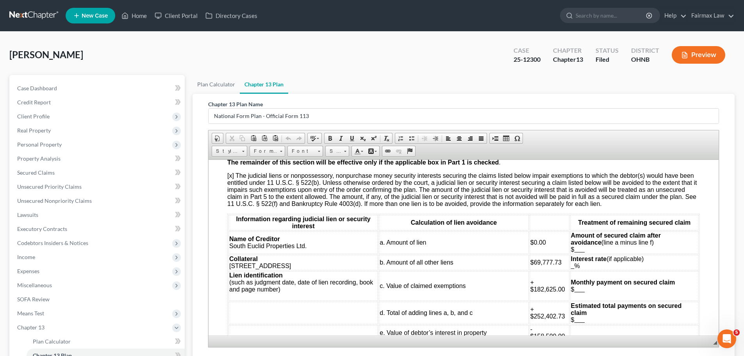
click at [532, 239] on span "$0.00" at bounding box center [539, 242] width 16 height 7
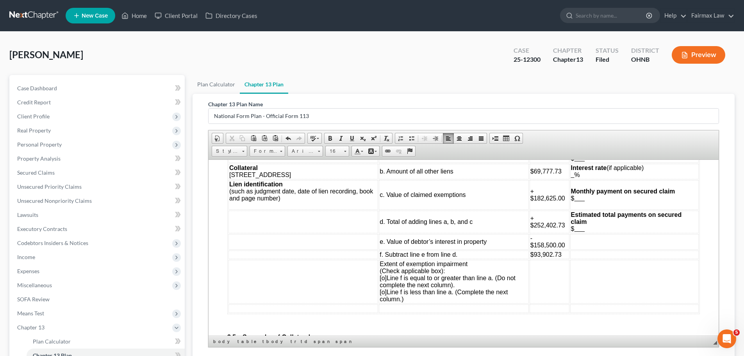
click at [380, 274] on span "[o]" at bounding box center [383, 277] width 7 height 7
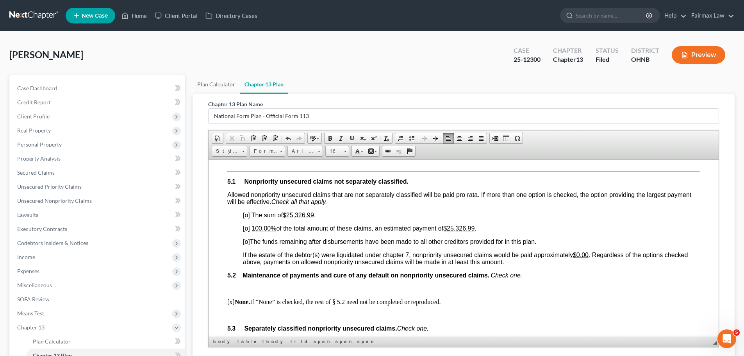
scroll to position [2006, 0]
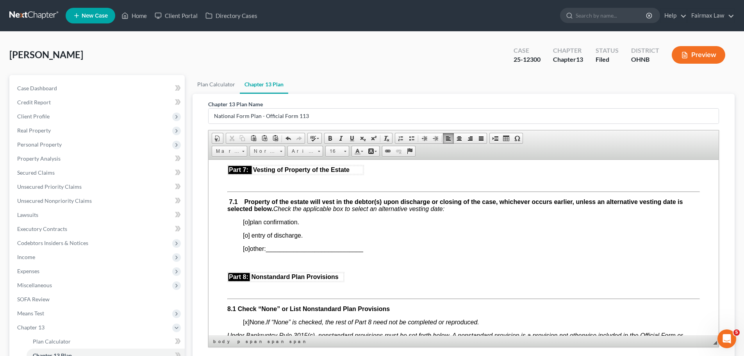
scroll to position [2280, 0]
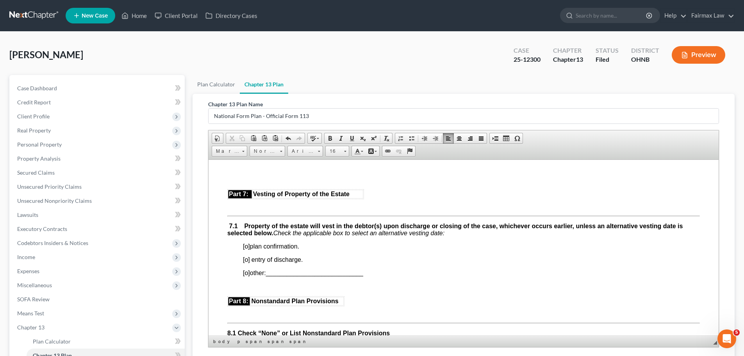
click at [248, 249] on p "[o] plan confirmation." at bounding box center [471, 246] width 457 height 7
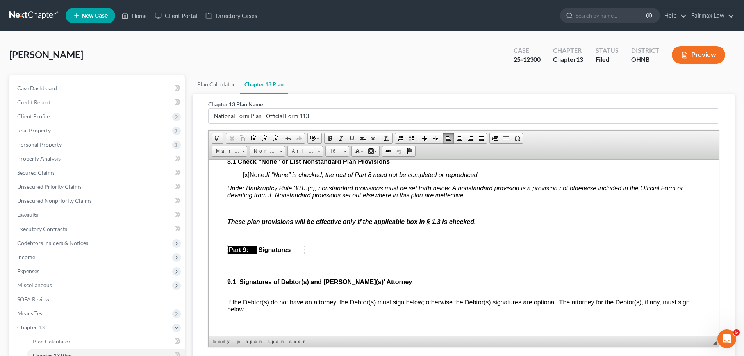
scroll to position [2462, 0]
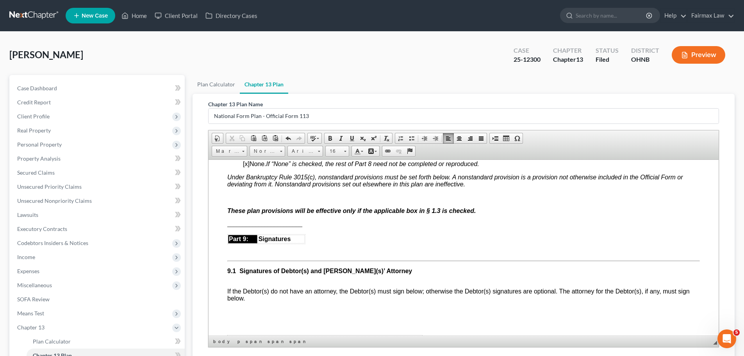
click at [246, 165] on span "[x]" at bounding box center [246, 163] width 7 height 7
click at [306, 194] on p "Debtor will turn over" at bounding box center [463, 197] width 473 height 7
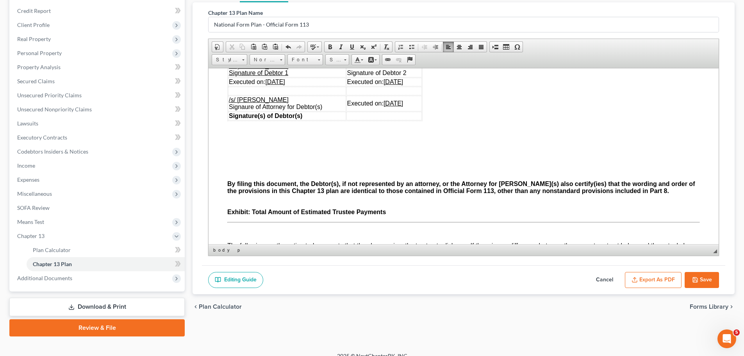
scroll to position [102, 0]
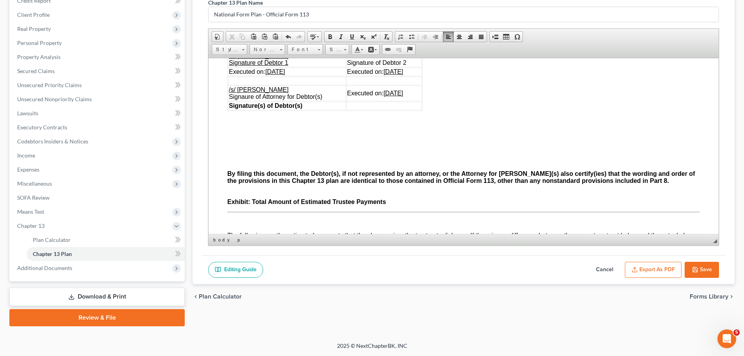
click at [694, 263] on button "Save" at bounding box center [702, 270] width 34 height 16
select select "0"
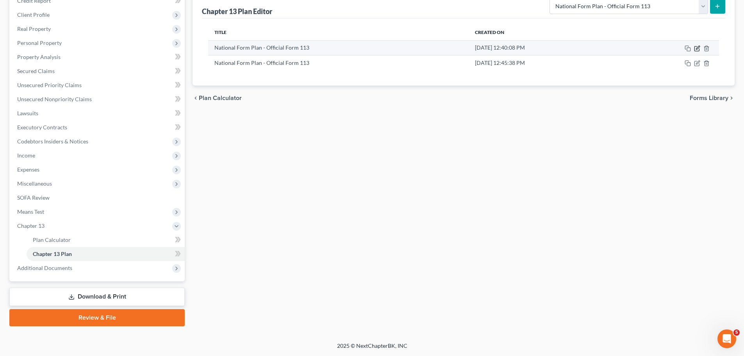
click at [698, 50] on icon "button" at bounding box center [697, 48] width 6 height 6
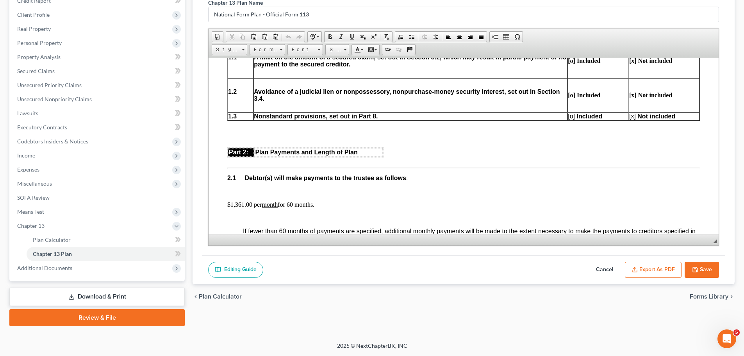
scroll to position [365, 0]
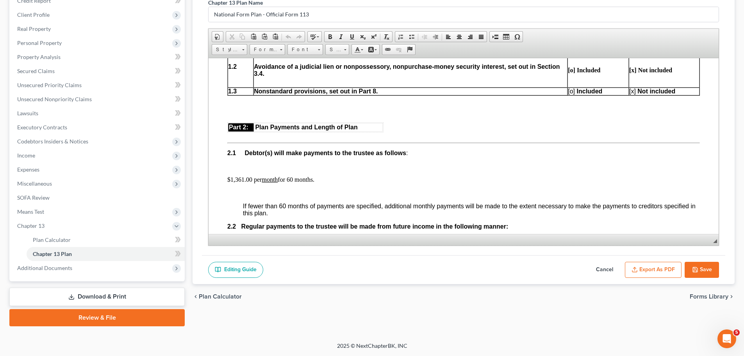
click at [607, 270] on button "Cancel" at bounding box center [605, 270] width 34 height 16
select select "0"
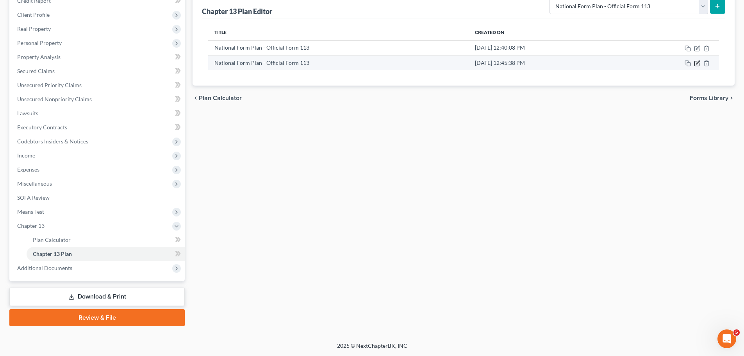
click at [698, 64] on icon "button" at bounding box center [697, 63] width 6 height 6
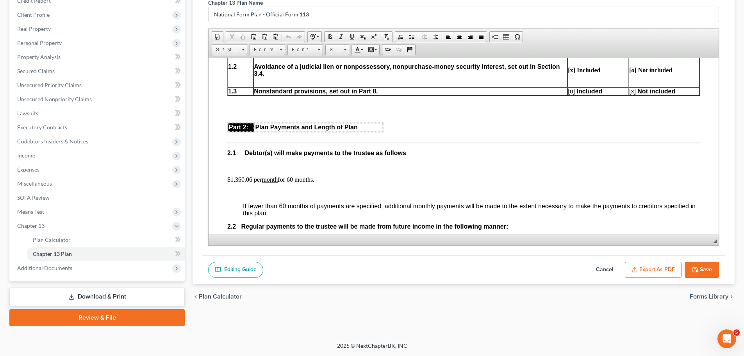
click at [595, 272] on button "Cancel" at bounding box center [605, 270] width 34 height 16
select select "0"
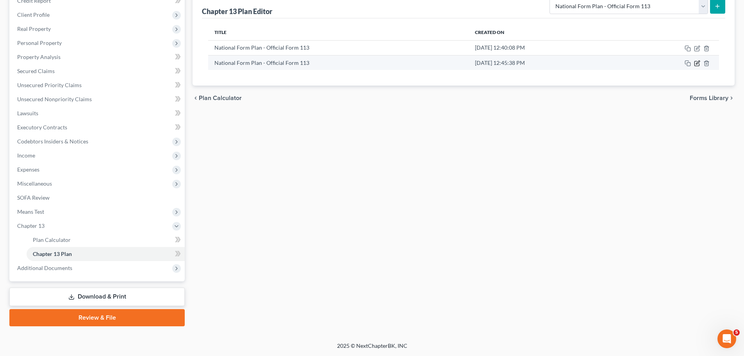
click at [698, 61] on icon "button" at bounding box center [697, 63] width 6 height 6
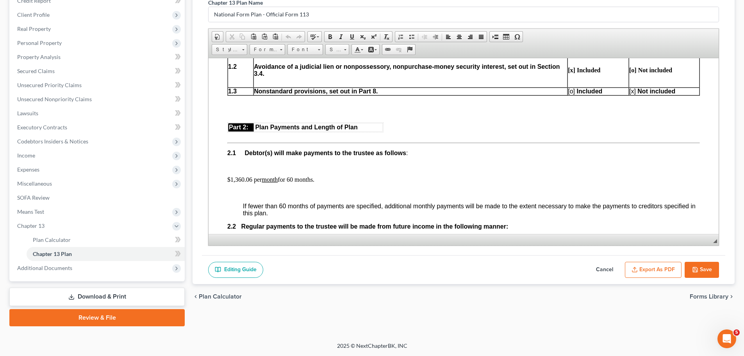
click at [697, 273] on button "Save" at bounding box center [702, 270] width 34 height 16
select select "0"
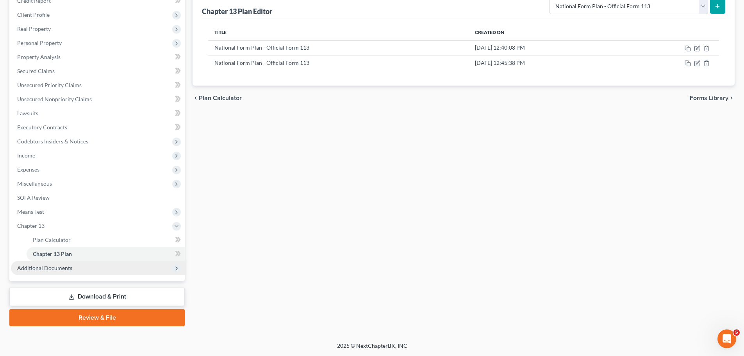
click at [81, 269] on span "Additional Documents" at bounding box center [98, 268] width 174 height 14
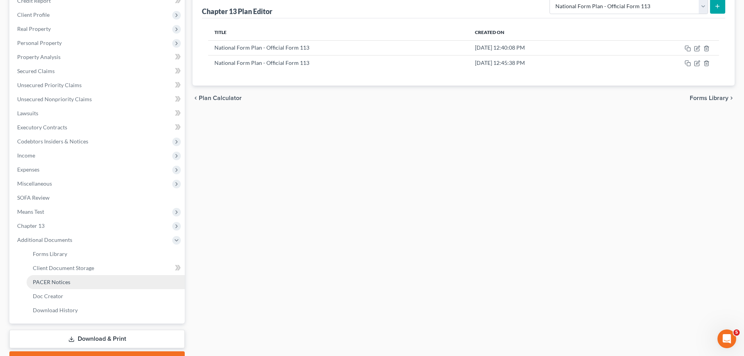
click at [68, 280] on span "PACER Notices" at bounding box center [52, 282] width 38 height 7
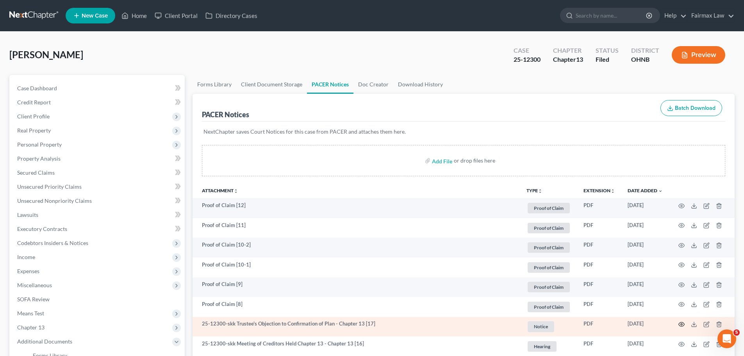
click at [681, 324] on icon "button" at bounding box center [682, 324] width 6 height 6
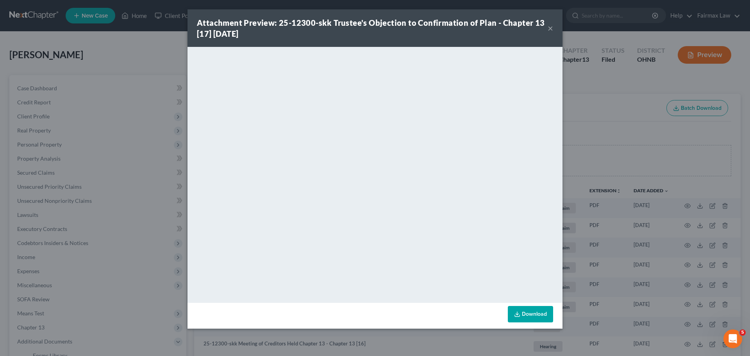
click at [591, 226] on div "Attachment Preview: 25-12300-skk Trustee's Objection to Confirmation of Plan - …" at bounding box center [375, 178] width 750 height 356
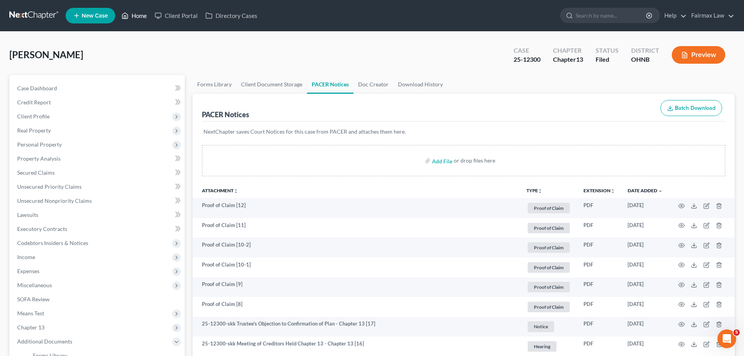
drag, startPoint x: 129, startPoint y: 10, endPoint x: 125, endPoint y: 0, distance: 10.0
click at [129, 10] on link "Home" at bounding box center [134, 16] width 33 height 14
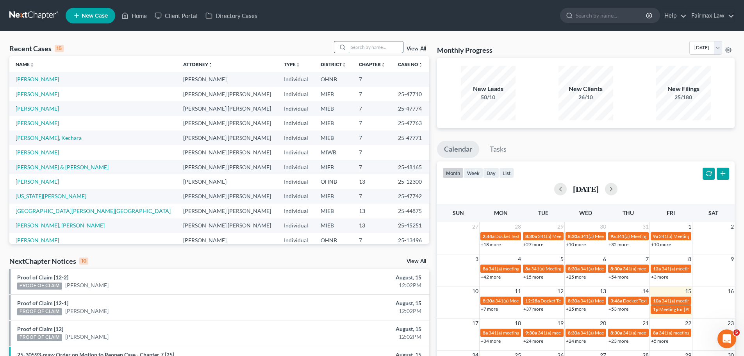
click at [391, 43] on input "search" at bounding box center [376, 46] width 55 height 11
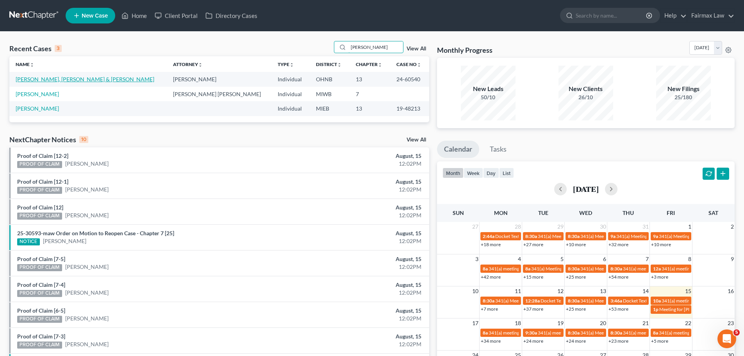
type input "lloyd"
click at [34, 80] on link "Lloyd, Littleton & Chrystal" at bounding box center [85, 79] width 139 height 7
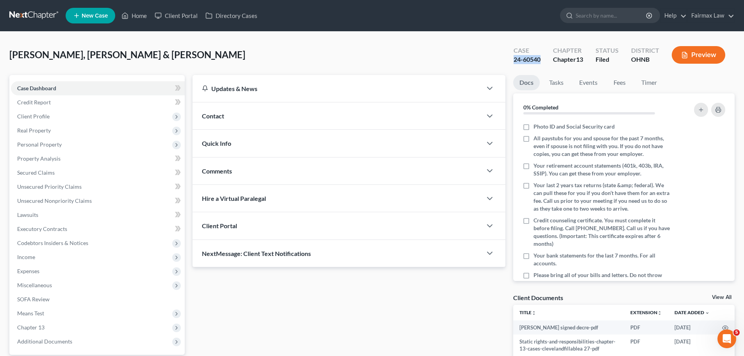
drag, startPoint x: 540, startPoint y: 61, endPoint x: 509, endPoint y: 62, distance: 31.3
click at [509, 62] on div "Case 24-60540" at bounding box center [527, 55] width 39 height 23
copy div "24-60540"
click at [139, 19] on link "Home" at bounding box center [134, 16] width 33 height 14
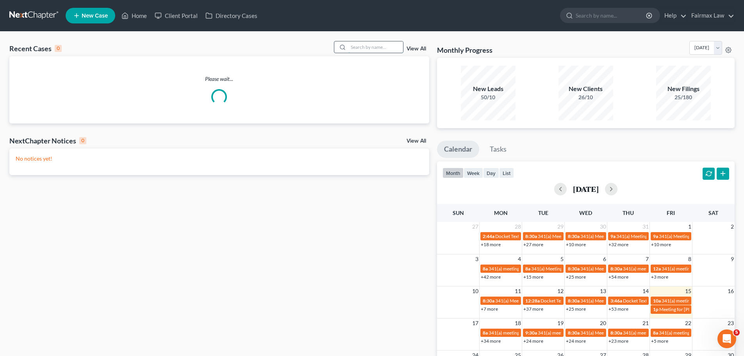
click at [362, 51] on input "search" at bounding box center [376, 46] width 55 height 11
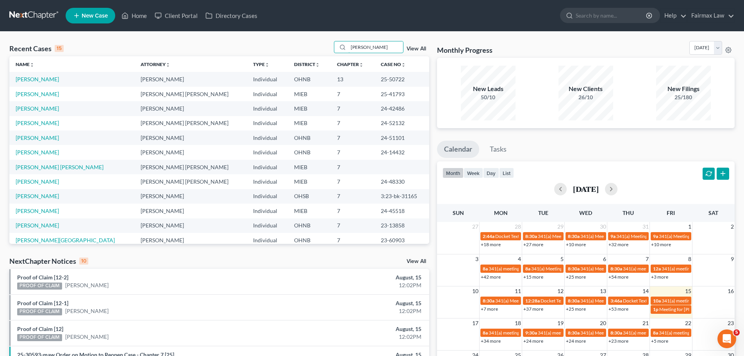
type input "clark"
click at [37, 79] on link "Clark, Shala" at bounding box center [37, 79] width 43 height 7
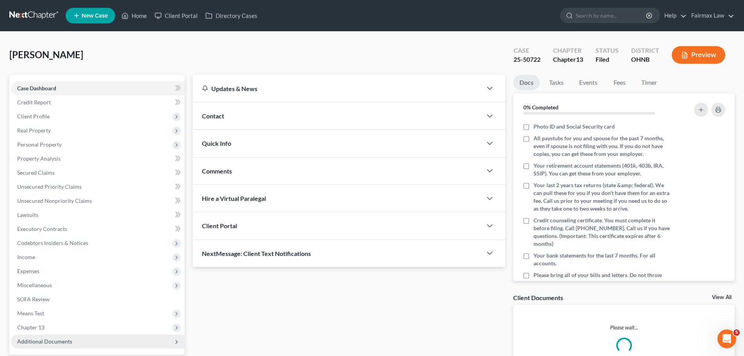
click at [74, 338] on span "Additional Documents" at bounding box center [98, 342] width 174 height 14
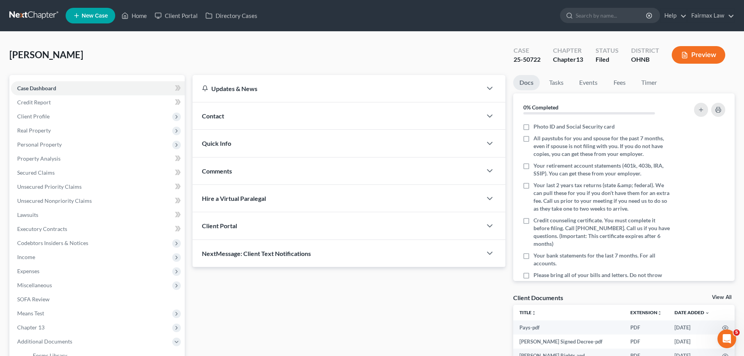
scroll to position [91, 0]
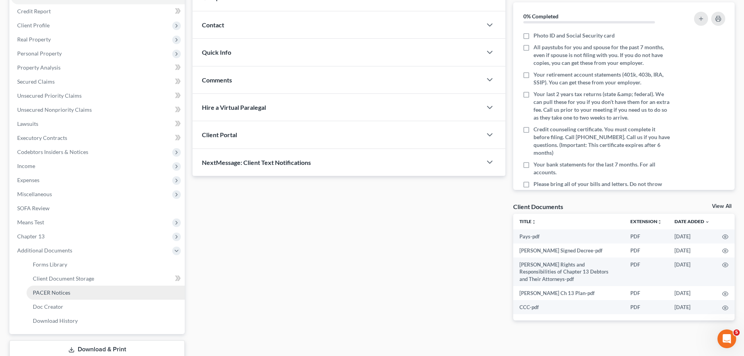
click at [58, 293] on span "PACER Notices" at bounding box center [52, 292] width 38 height 7
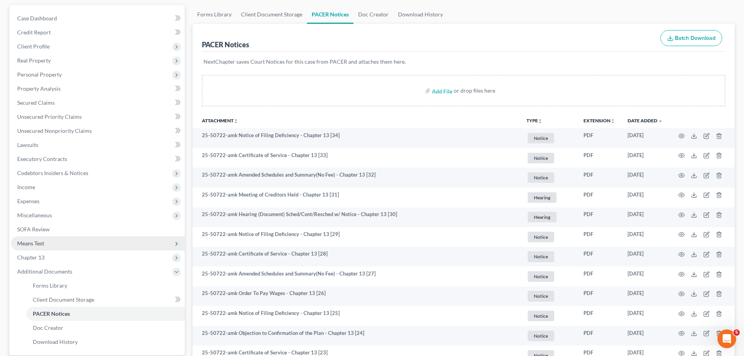
scroll to position [91, 0]
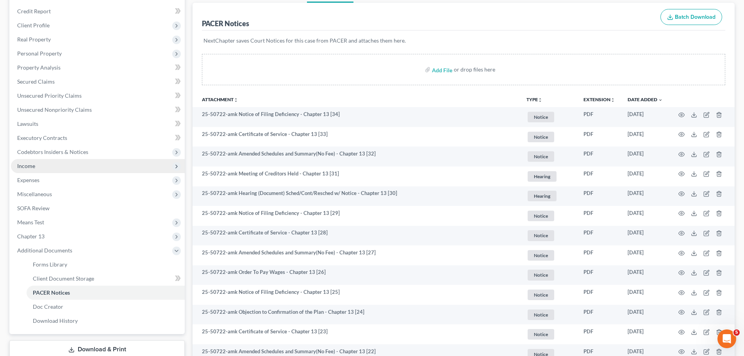
click at [52, 165] on span "Income" at bounding box center [98, 166] width 174 height 14
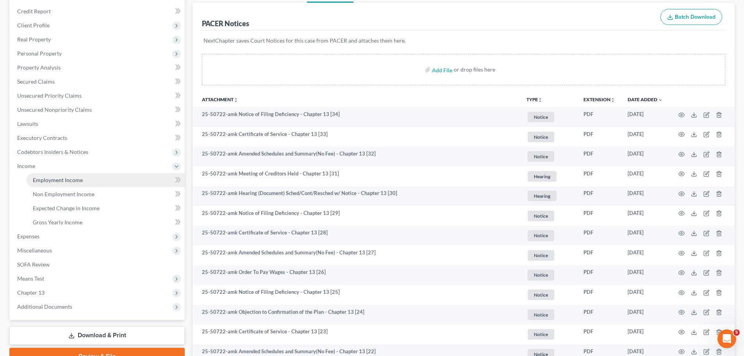
click at [53, 175] on link "Employment Income" at bounding box center [106, 180] width 158 height 14
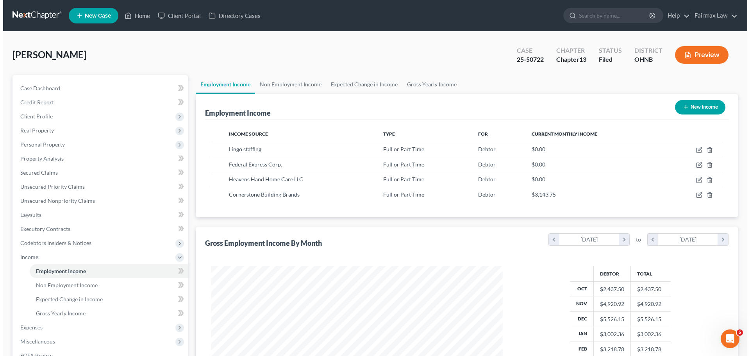
scroll to position [146, 307]
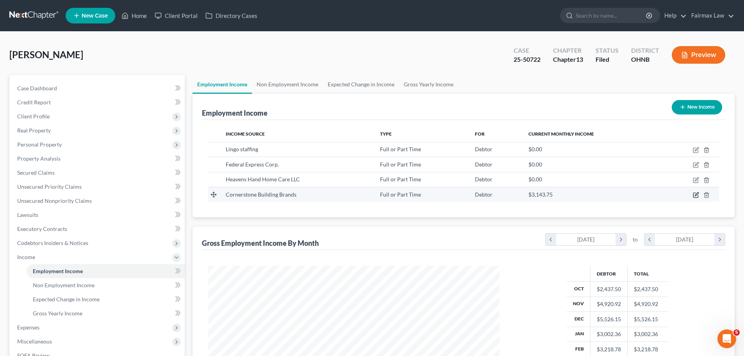
click at [698, 197] on icon "button" at bounding box center [696, 195] width 6 height 6
select select "0"
select select "28"
select select "3"
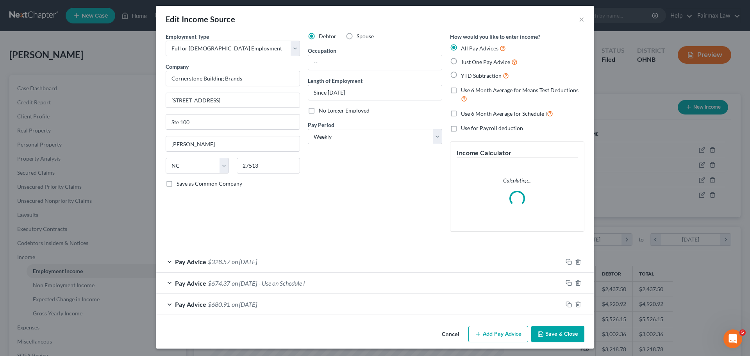
scroll to position [5, 0]
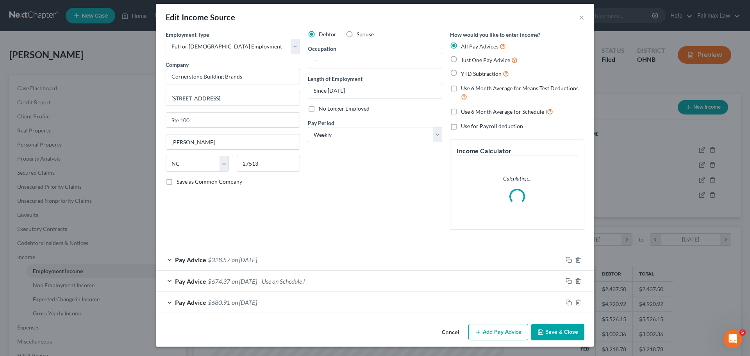
click at [302, 281] on span "- Use on Schedule I" at bounding box center [282, 280] width 47 height 7
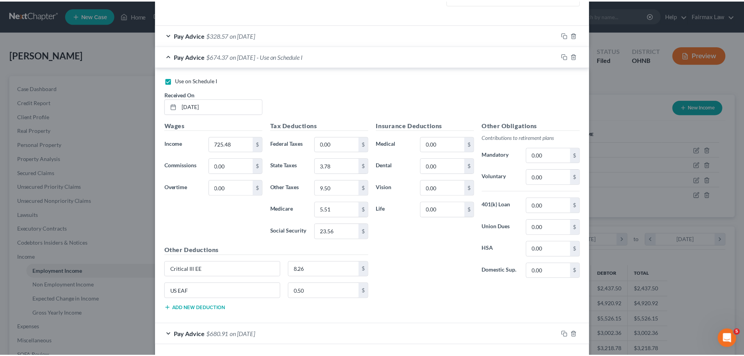
scroll to position [263, 0]
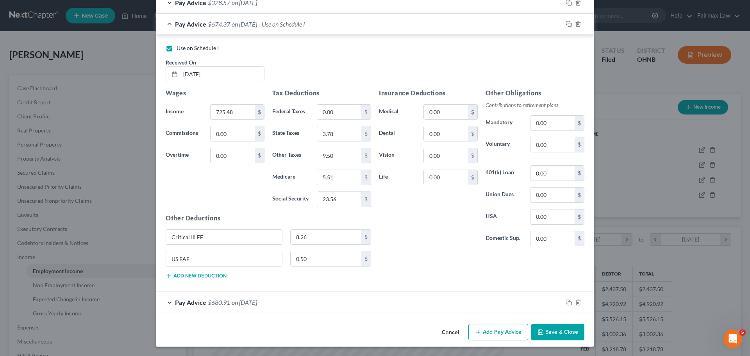
click at [443, 335] on button "Cancel" at bounding box center [451, 333] width 30 height 16
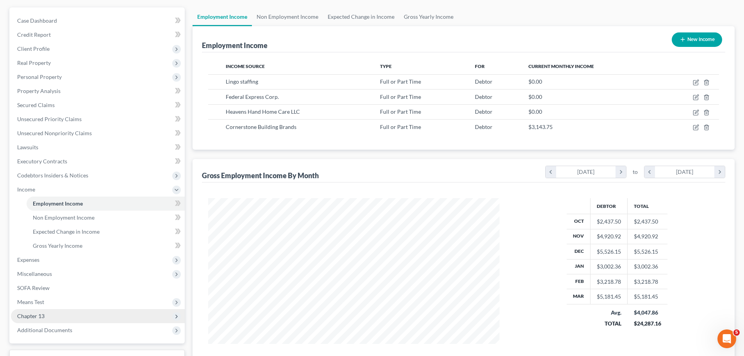
scroll to position [91, 0]
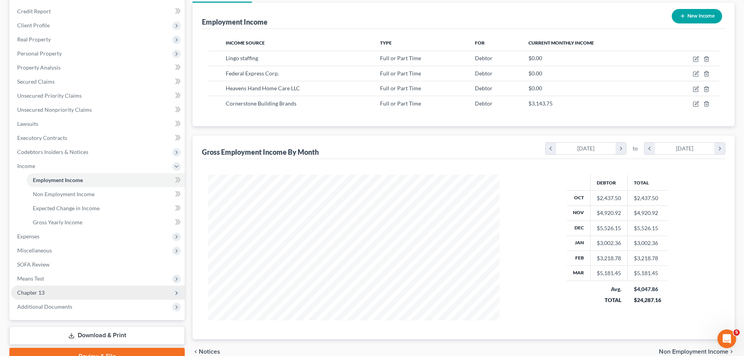
click at [52, 293] on span "Chapter 13" at bounding box center [98, 293] width 174 height 14
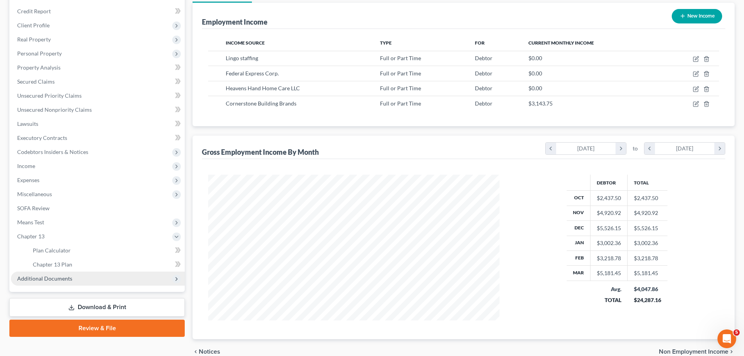
click at [70, 277] on span "Additional Documents" at bounding box center [44, 278] width 55 height 7
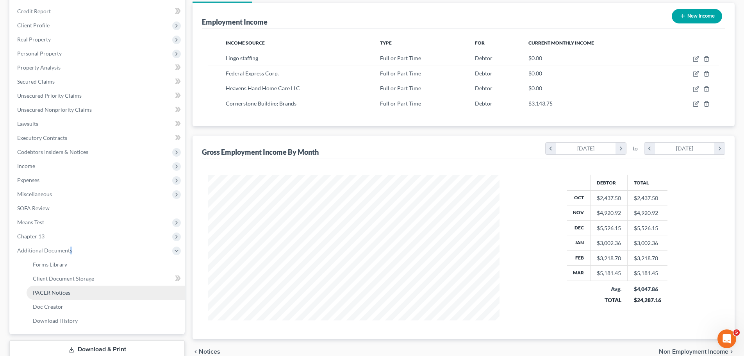
click at [73, 290] on link "PACER Notices" at bounding box center [106, 293] width 158 height 14
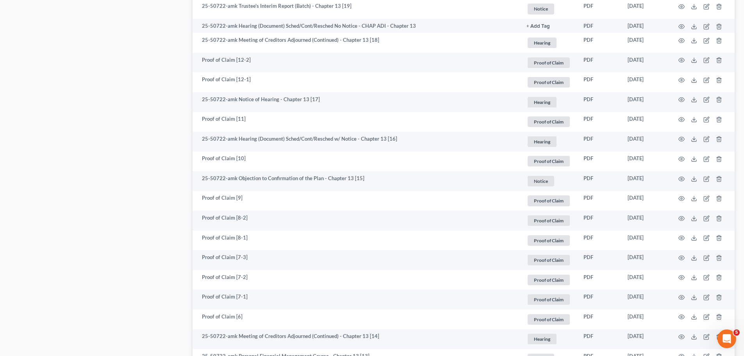
scroll to position [225, 0]
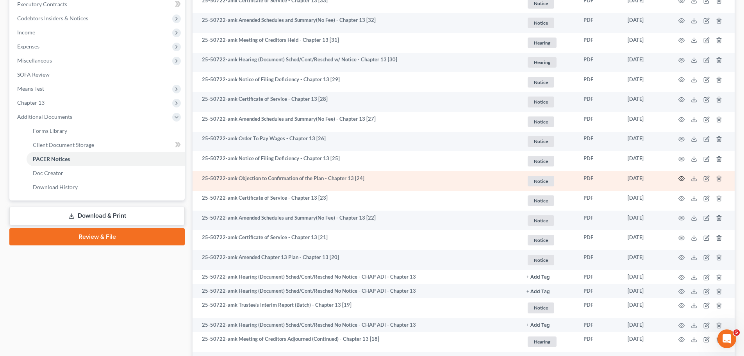
click at [681, 179] on icon "button" at bounding box center [682, 178] width 6 height 6
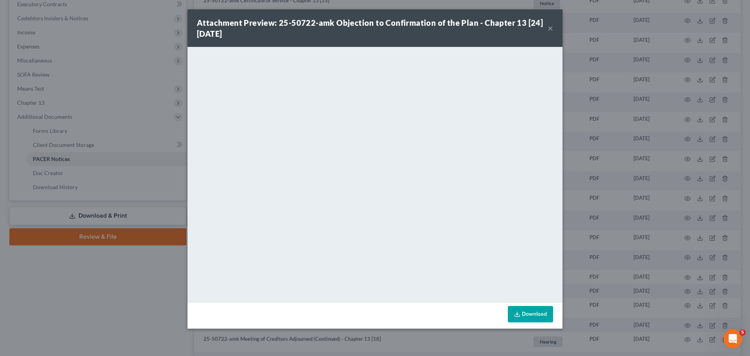
click at [585, 93] on div "Attachment Preview: 25-50722-amk Objection to Confirmation of the Plan - Chapte…" at bounding box center [375, 178] width 750 height 356
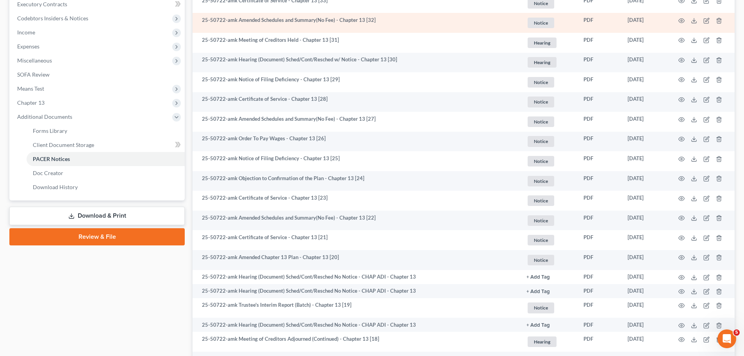
scroll to position [524, 0]
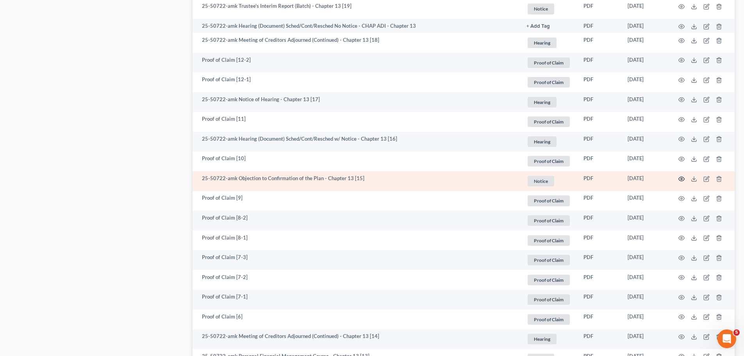
click at [685, 179] on icon "button" at bounding box center [682, 179] width 6 height 4
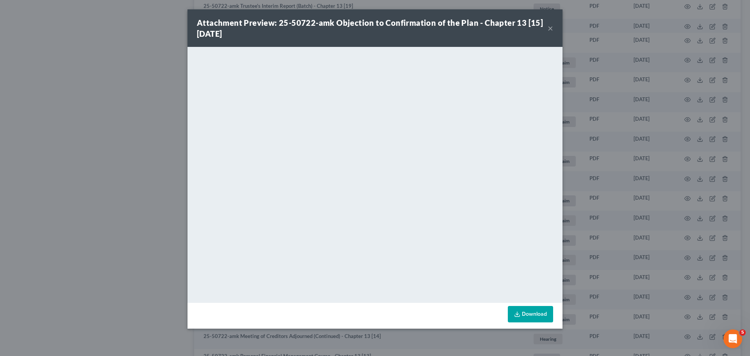
click at [655, 221] on div "Attachment Preview: 25-50722-amk Objection to Confirmation of the Plan - Chapte…" at bounding box center [375, 178] width 750 height 356
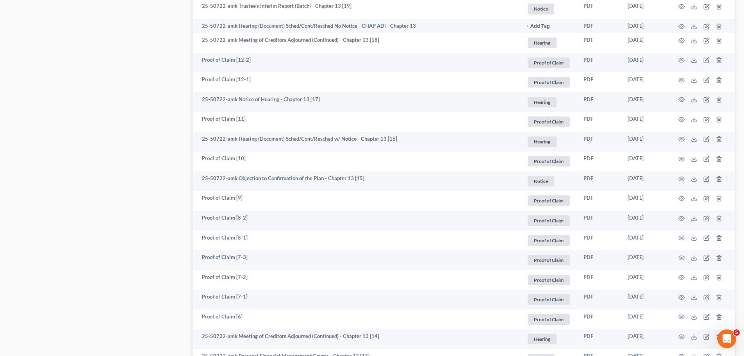
scroll to position [0, 0]
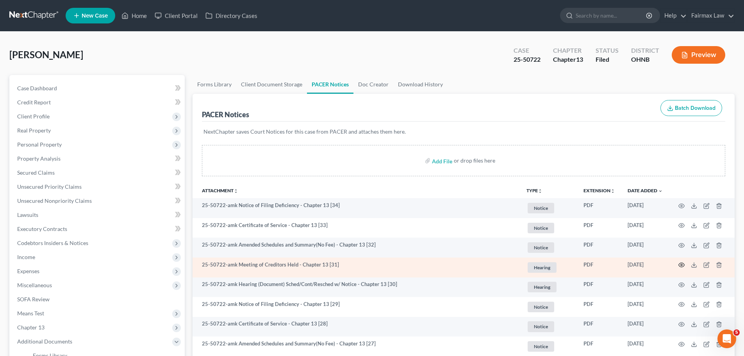
click at [682, 268] on icon "button" at bounding box center [682, 265] width 6 height 6
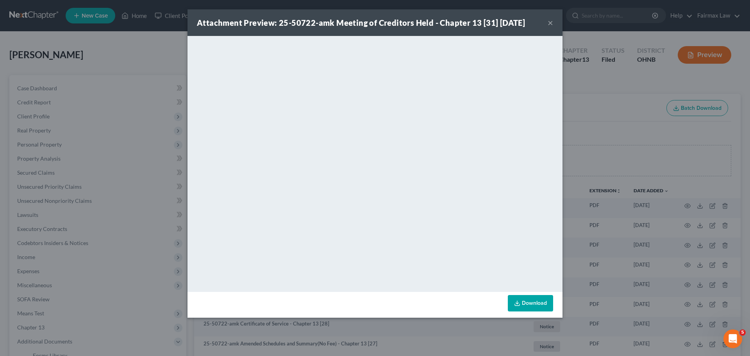
click at [593, 198] on div "Attachment Preview: 25-50722-amk Meeting of Creditors Held - Chapter 13 [31] 08…" at bounding box center [375, 178] width 750 height 356
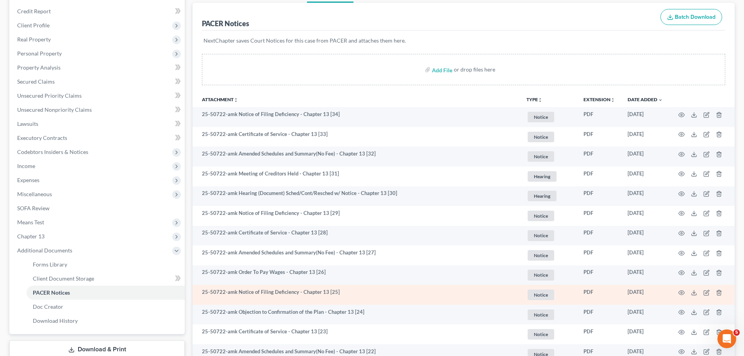
scroll to position [183, 0]
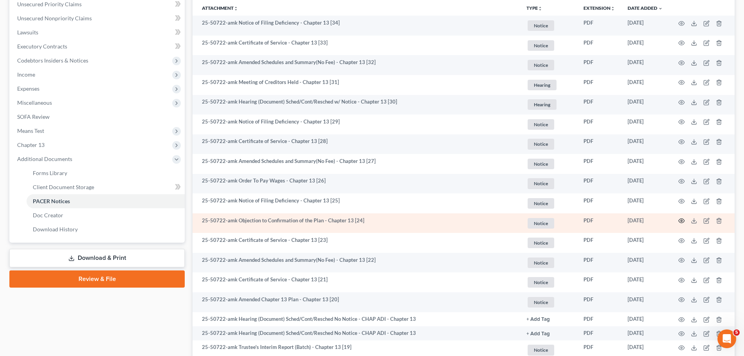
click at [679, 222] on icon "button" at bounding box center [682, 221] width 6 height 6
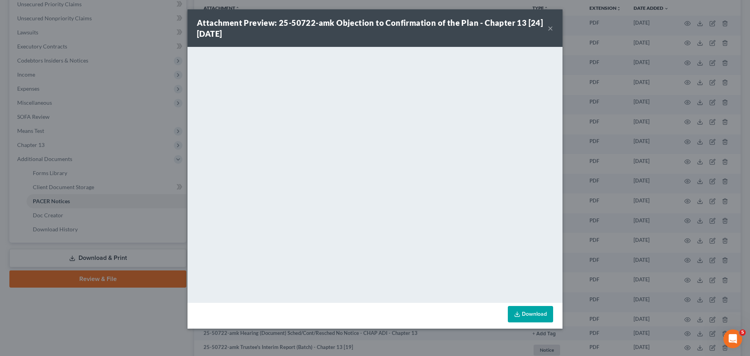
click at [600, 204] on div "Attachment Preview: 25-50722-amk Objection to Confirmation of the Plan - Chapte…" at bounding box center [375, 178] width 750 height 356
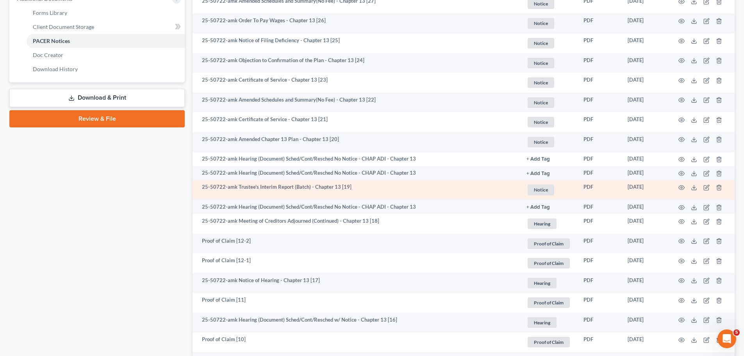
scroll to position [365, 0]
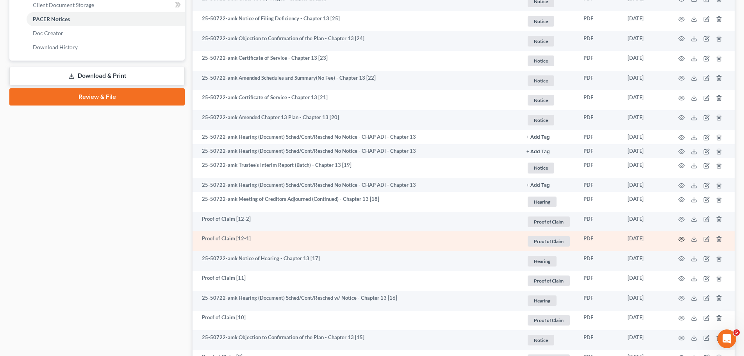
click at [682, 237] on icon "button" at bounding box center [682, 239] width 6 height 6
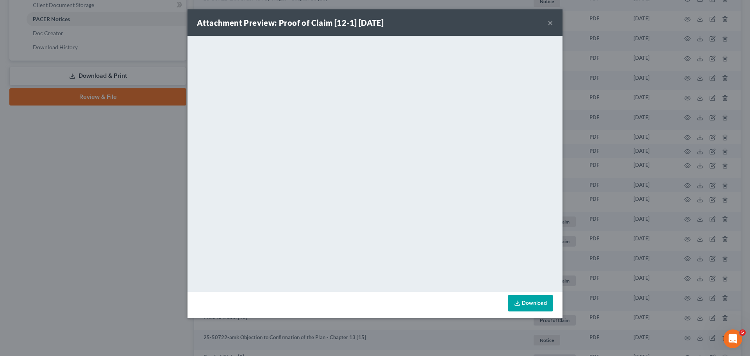
click at [587, 181] on div "Attachment Preview: Proof of Claim [12-1] 07/07/2025 × <object ng-attr-data='ht…" at bounding box center [375, 178] width 750 height 356
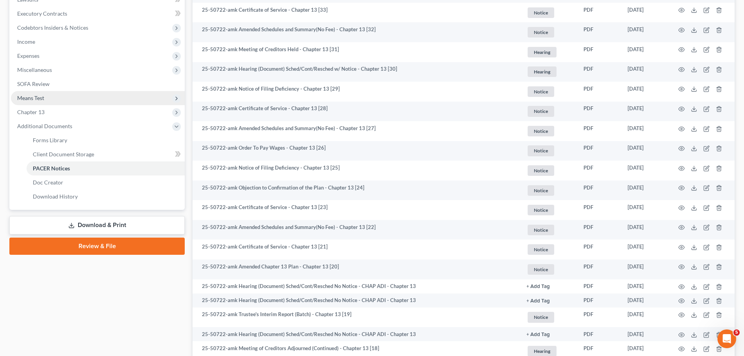
scroll to position [183, 0]
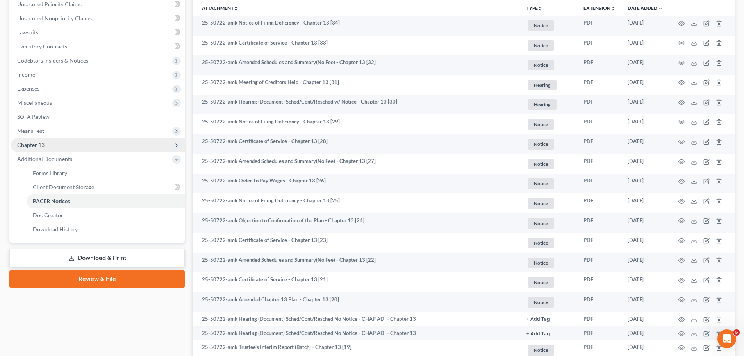
click at [44, 147] on span "Chapter 13" at bounding box center [30, 144] width 27 height 7
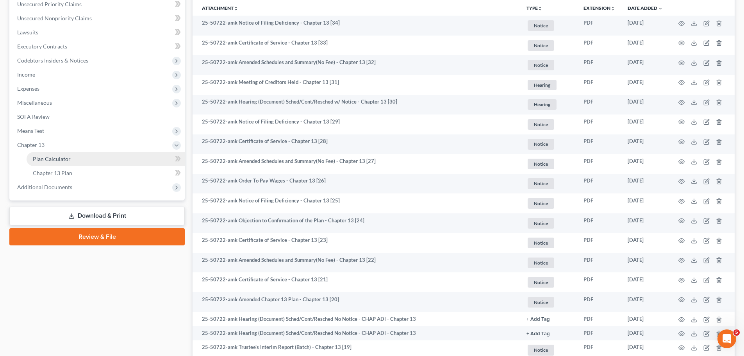
click at [48, 152] on link "Plan Calculator" at bounding box center [106, 159] width 158 height 14
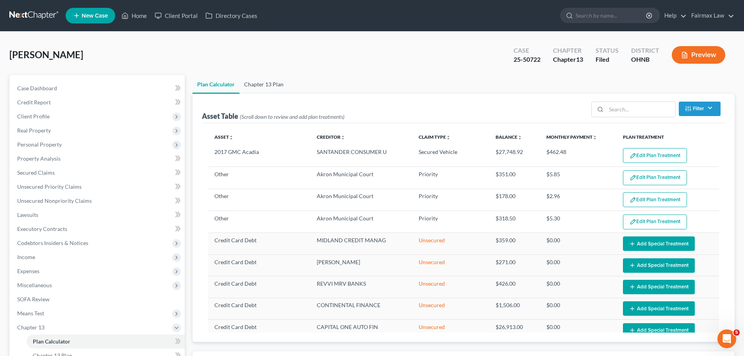
select select "59"
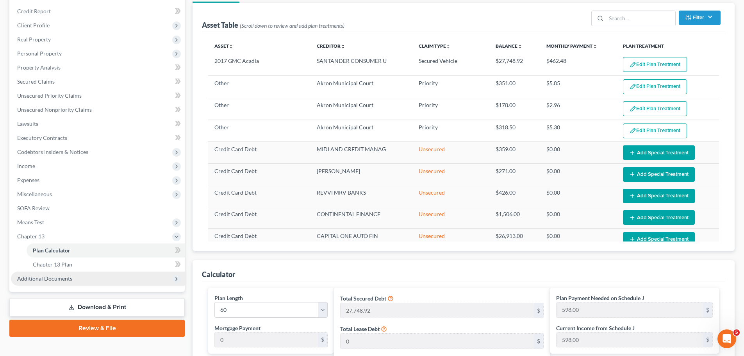
click at [109, 283] on span "Additional Documents" at bounding box center [98, 279] width 174 height 14
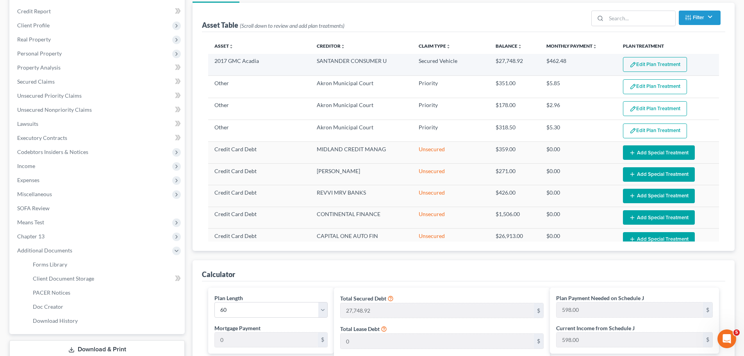
click at [623, 62] on button "Edit Plan Treatment" at bounding box center [655, 64] width 64 height 15
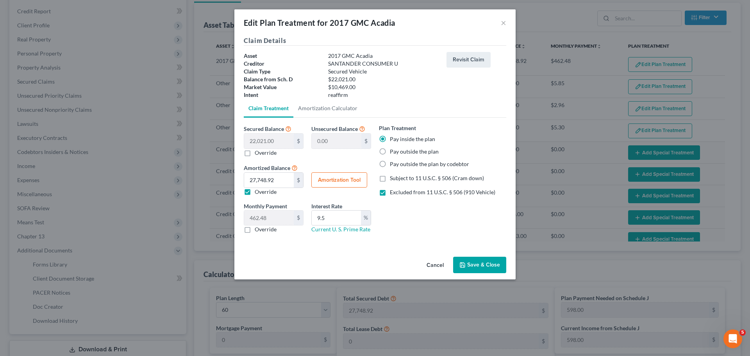
click at [442, 257] on div "Cancel Save & Close" at bounding box center [374, 267] width 281 height 26
click at [441, 268] on button "Cancel" at bounding box center [436, 266] width 30 height 16
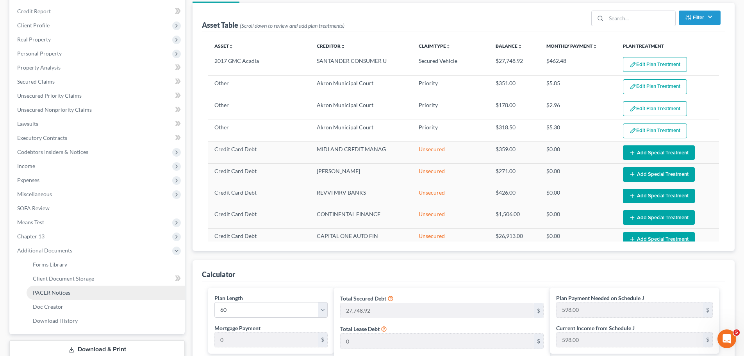
click at [55, 295] on span "PACER Notices" at bounding box center [52, 292] width 38 height 7
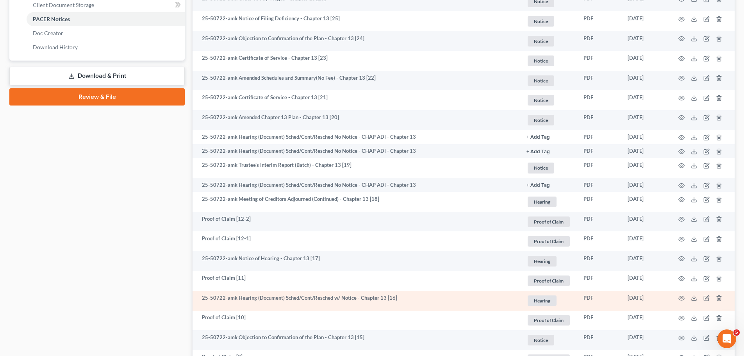
scroll to position [456, 0]
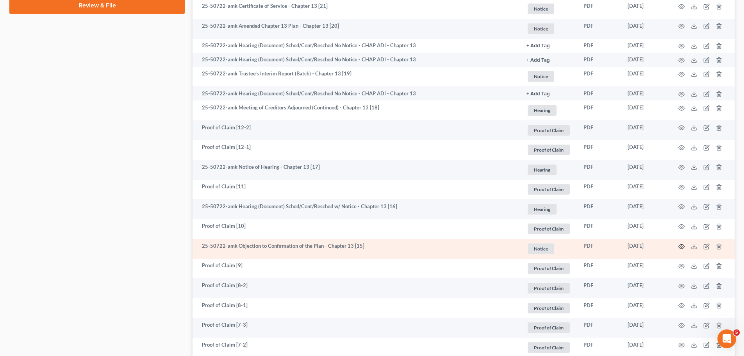
click at [684, 245] on icon "button" at bounding box center [682, 246] width 6 height 4
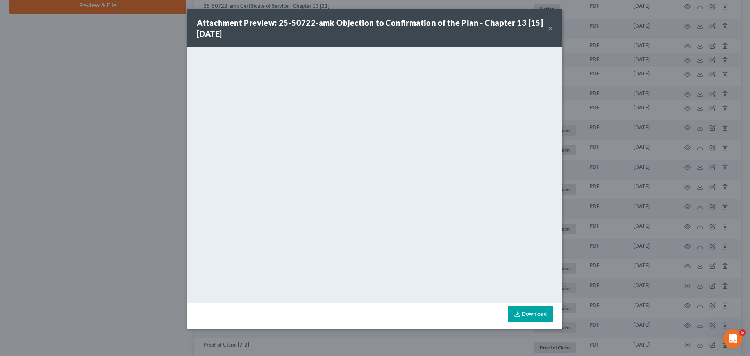
click at [685, 261] on div "Attachment Preview: 25-50722-amk Objection to Confirmation of the Plan - Chapte…" at bounding box center [375, 178] width 750 height 356
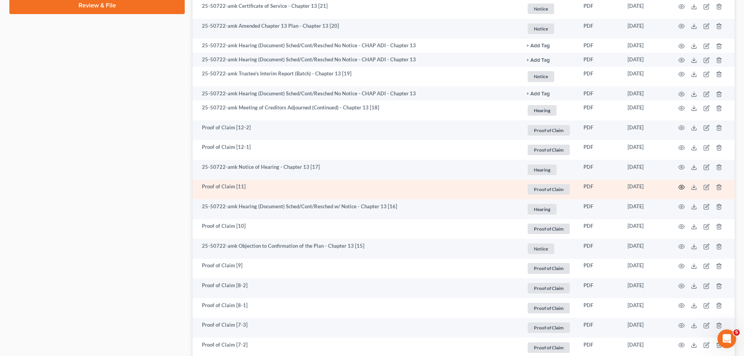
click at [682, 184] on icon "button" at bounding box center [682, 187] width 6 height 6
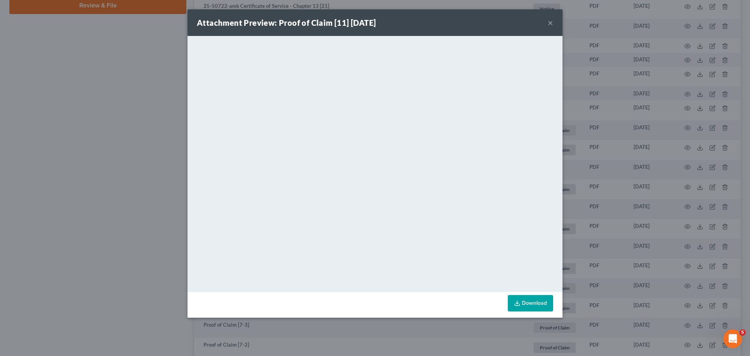
click at [585, 231] on div "Attachment Preview: Proof of Claim [11] 07/01/2025 × <object ng-attr-data='http…" at bounding box center [375, 178] width 750 height 356
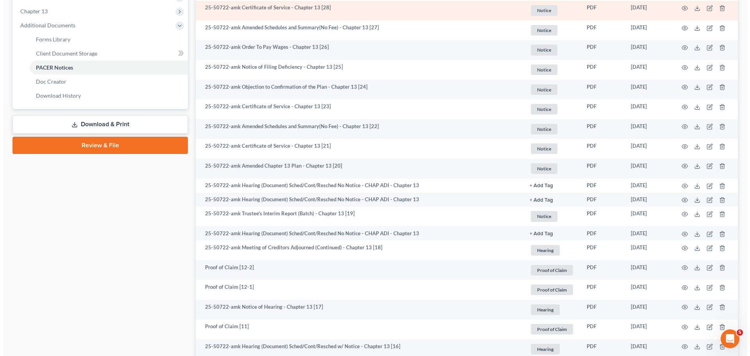
scroll to position [524, 0]
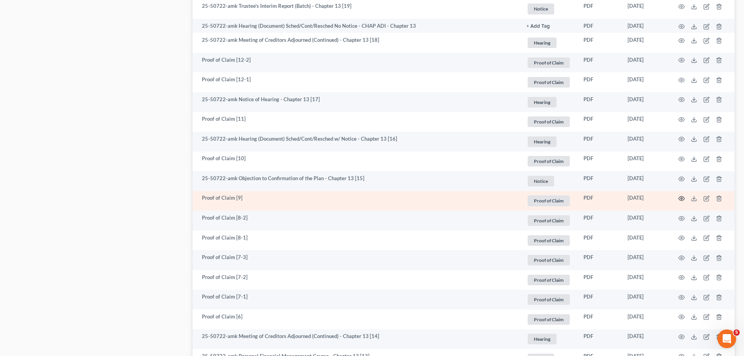
click at [679, 197] on icon "button" at bounding box center [682, 198] width 6 height 6
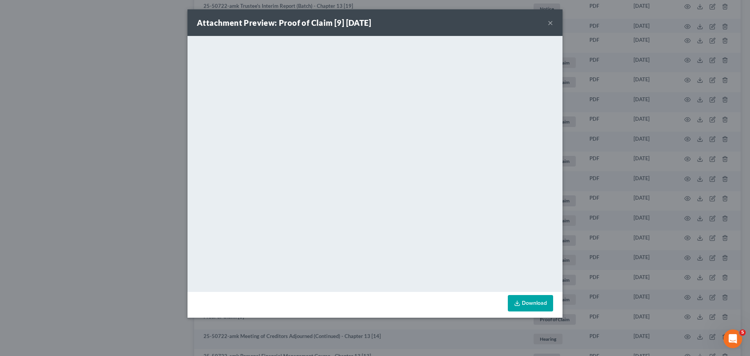
click at [671, 215] on div "Attachment Preview: Proof of Claim [9] 06/19/2025 × <object ng-attr-data='https…" at bounding box center [375, 178] width 750 height 356
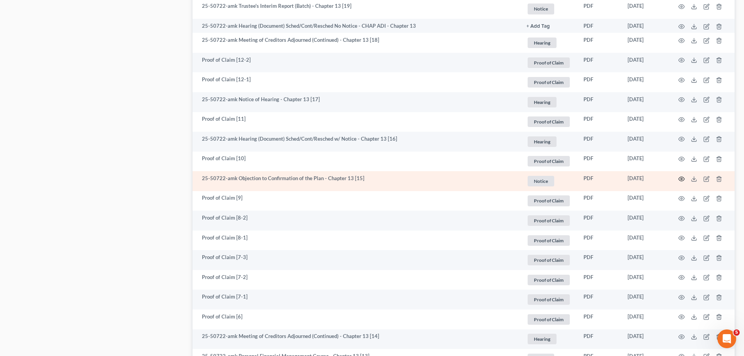
click at [682, 176] on icon "button" at bounding box center [682, 179] width 6 height 6
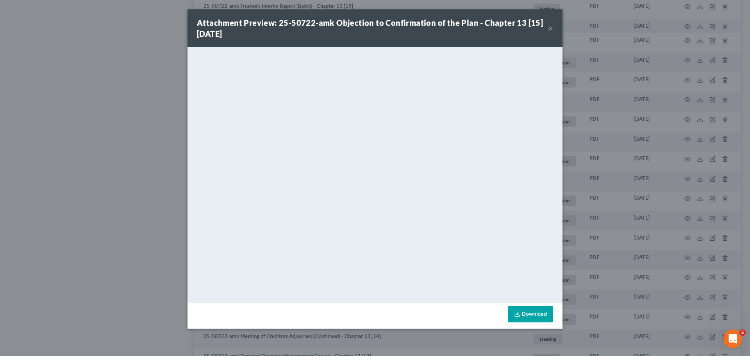
click at [610, 233] on div "Attachment Preview: 25-50722-amk Objection to Confirmation of the Plan - Chapte…" at bounding box center [375, 178] width 750 height 356
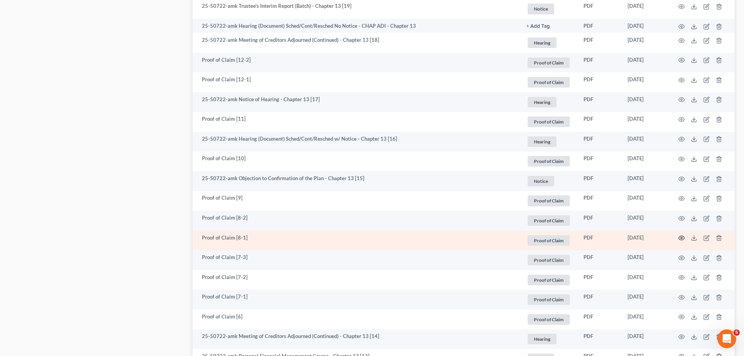
click at [684, 236] on icon "button" at bounding box center [682, 238] width 6 height 6
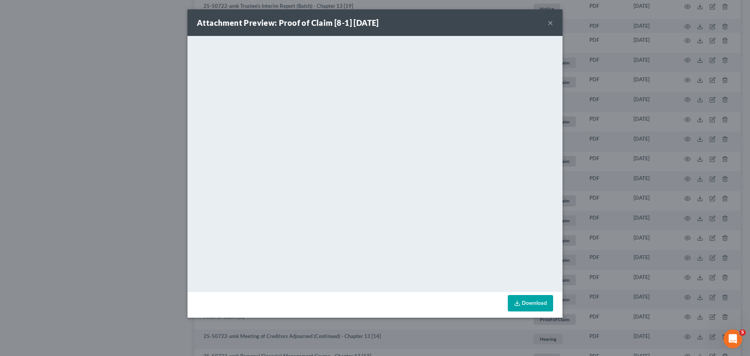
click at [633, 218] on div "Attachment Preview: Proof of Claim [8-1] 06/19/2025 × <object ng-attr-data='htt…" at bounding box center [375, 178] width 750 height 356
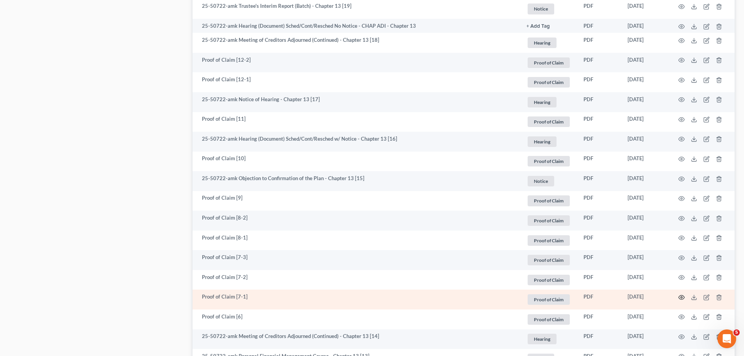
click at [681, 297] on icon "button" at bounding box center [682, 297] width 6 height 6
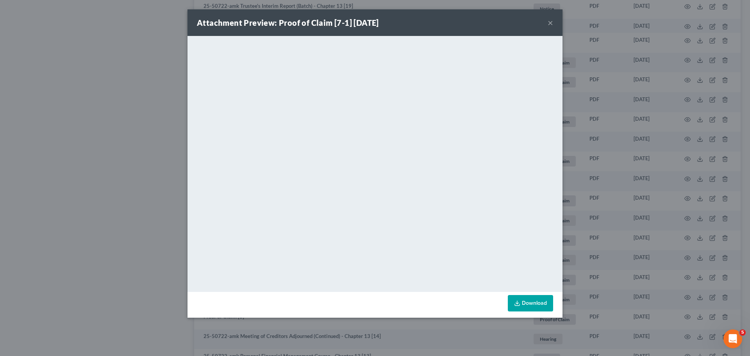
click at [688, 273] on div "Attachment Preview: Proof of Claim [7-1] 06/17/2025 × <object ng-attr-data='htt…" at bounding box center [375, 178] width 750 height 356
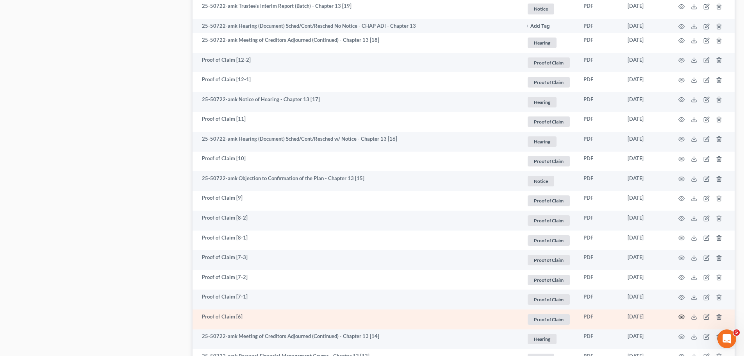
click at [681, 319] on icon "button" at bounding box center [682, 317] width 6 height 6
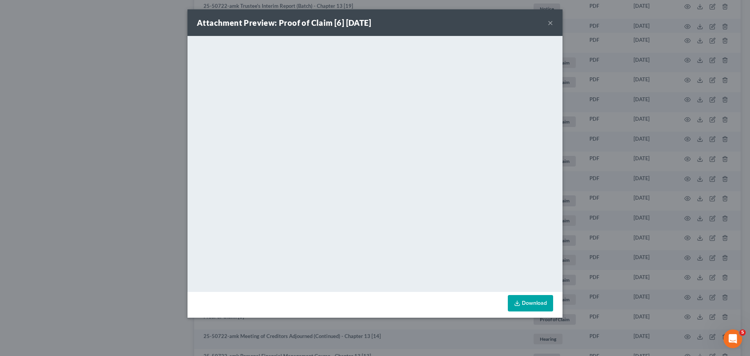
click at [66, 191] on div "Attachment Preview: Proof of Claim [6] 06/06/2025 × <object ng-attr-data='https…" at bounding box center [375, 178] width 750 height 356
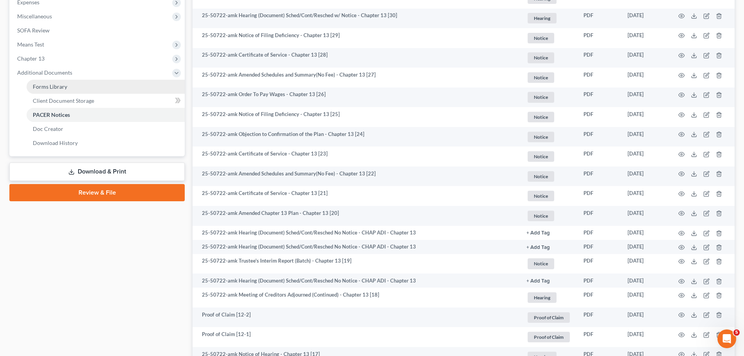
scroll to position [250, 0]
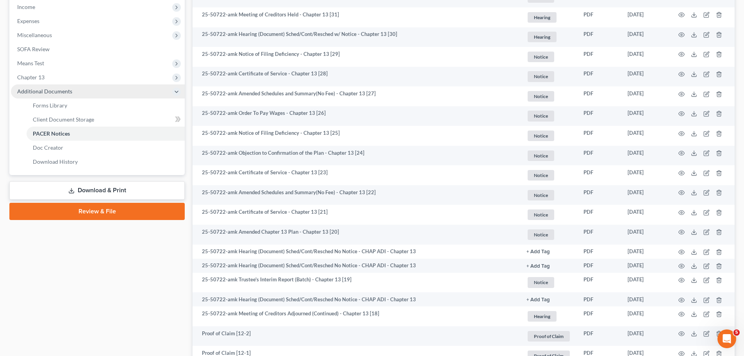
drag, startPoint x: 52, startPoint y: 77, endPoint x: 55, endPoint y: 86, distance: 9.7
click at [52, 76] on span "Chapter 13" at bounding box center [98, 77] width 174 height 14
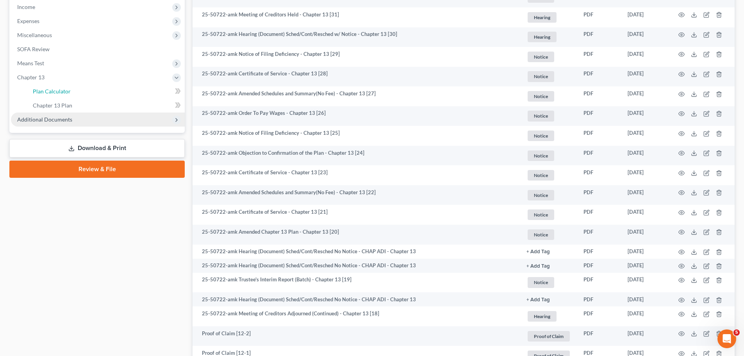
click at [55, 86] on link "Plan Calculator" at bounding box center [106, 91] width 158 height 14
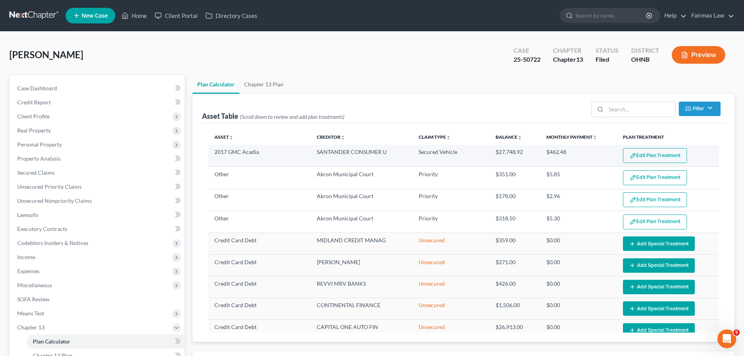
select select "59"
click at [664, 155] on button "Edit Plan Treatment" at bounding box center [655, 155] width 64 height 15
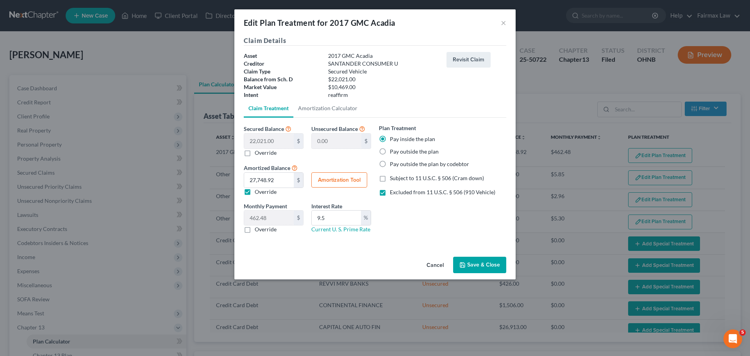
drag, startPoint x: 579, startPoint y: 197, endPoint x: 528, endPoint y: 183, distance: 53.5
click at [579, 197] on div "Edit Plan Treatment for 2017 GMC Acadia × Claim Details Asset 2017 GMC Acadia C…" at bounding box center [375, 178] width 750 height 356
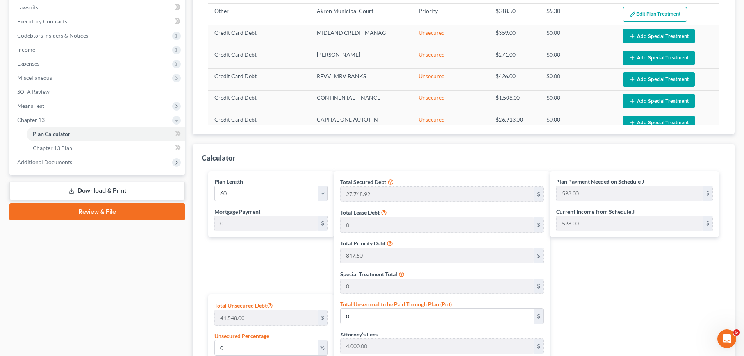
scroll to position [274, 0]
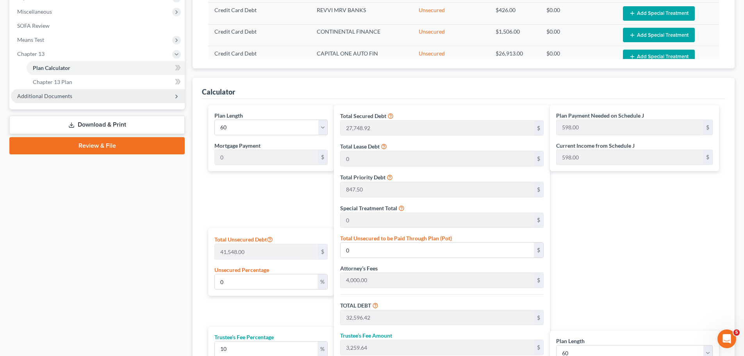
drag, startPoint x: 88, startPoint y: 95, endPoint x: 81, endPoint y: 122, distance: 27.5
click at [88, 95] on span "Additional Documents" at bounding box center [98, 96] width 174 height 14
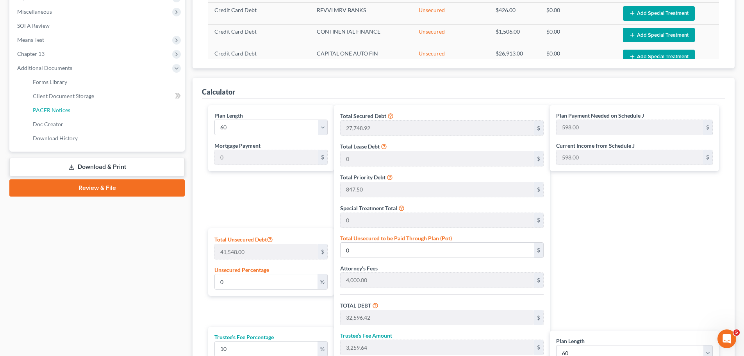
drag, startPoint x: 67, startPoint y: 113, endPoint x: 160, endPoint y: 106, distance: 93.3
click at [67, 112] on span "PACER Notices" at bounding box center [52, 110] width 38 height 7
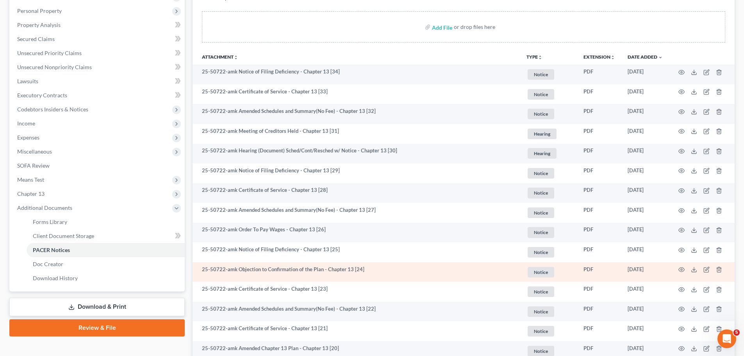
scroll to position [225, 0]
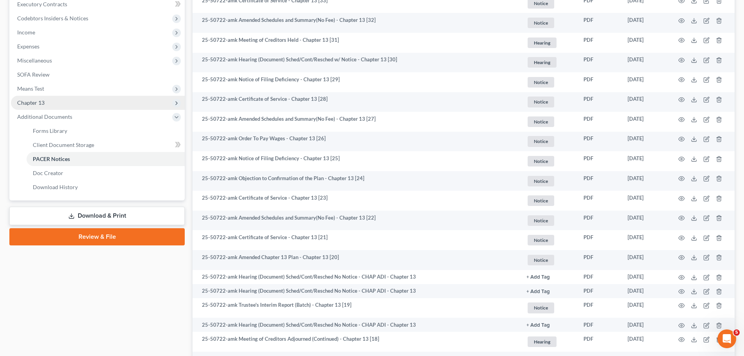
click at [54, 108] on span "Chapter 13" at bounding box center [98, 103] width 174 height 14
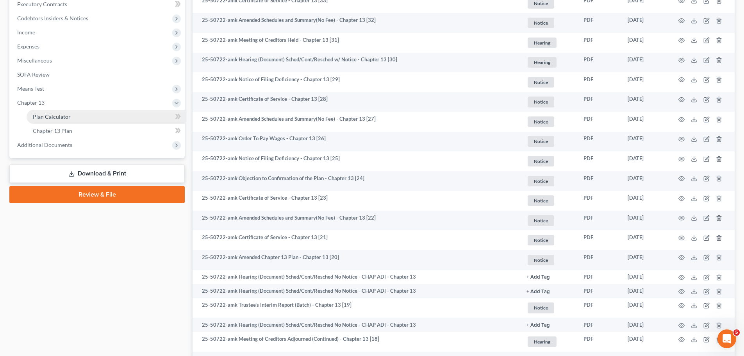
click at [54, 111] on link "Plan Calculator" at bounding box center [106, 117] width 158 height 14
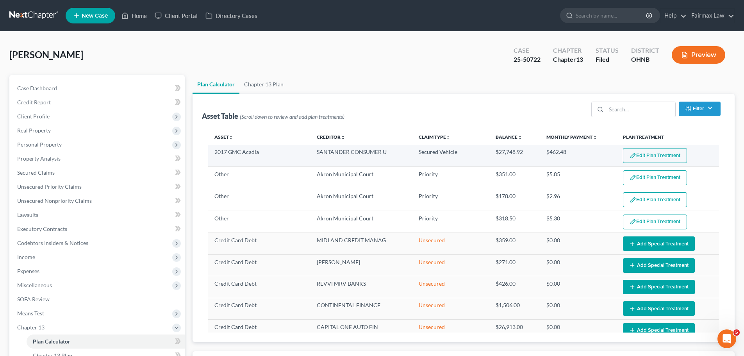
select select "59"
click at [650, 150] on button "Edit Plan Treatment" at bounding box center [655, 155] width 64 height 15
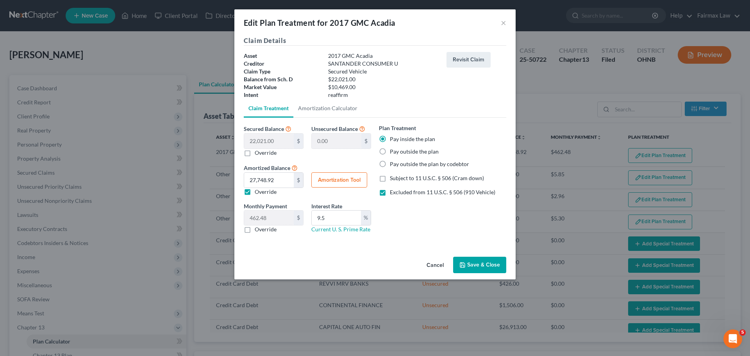
click at [267, 154] on label "Override" at bounding box center [266, 153] width 22 height 8
click at [263, 154] on input "Override" at bounding box center [260, 151] width 5 height 5
checkbox input "true"
type input "22,021.00"
click at [280, 141] on input "0.00" at bounding box center [269, 141] width 50 height 15
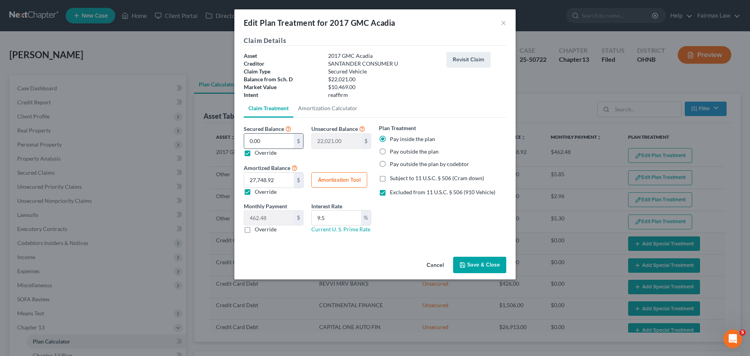
type input "2"
type input "22,019.00"
type input "22"
type input "21,999.00"
type input "227"
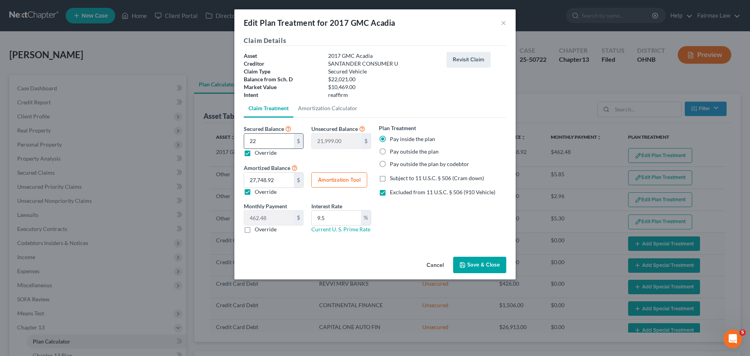
type input "21,794.00"
type input "2277"
type input "19,744.00"
type input "22,777"
type input "-756.00"
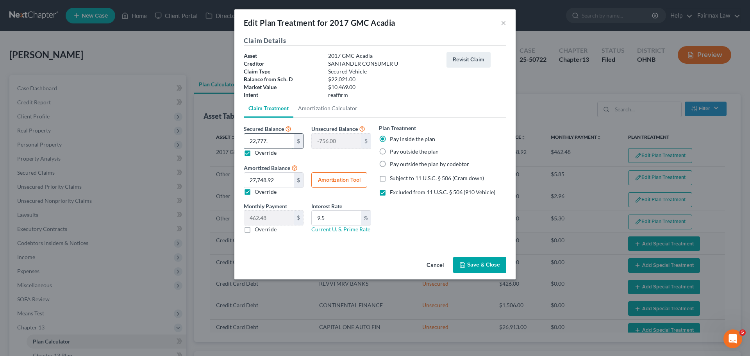
type input "22,777.4"
type input "-756.40"
type input "22,777.42"
type input "-756.41"
type input "22,777.42"
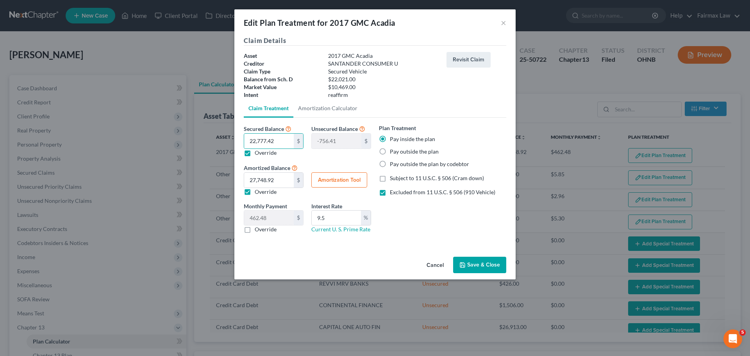
click at [352, 178] on button "Amortization Tool" at bounding box center [339, 180] width 56 height 16
type input "22,777.42"
type input "9.5"
type input "60"
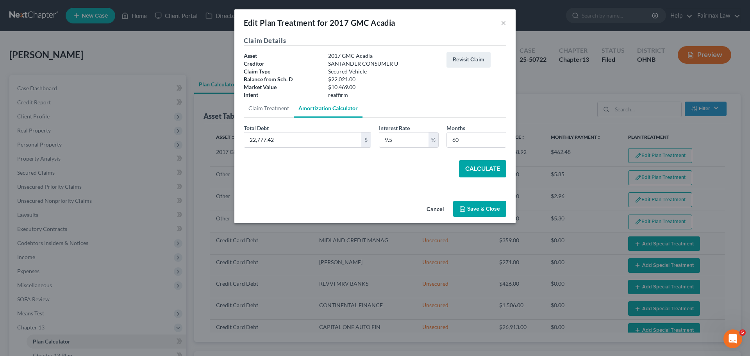
click at [479, 167] on button "Calculate" at bounding box center [482, 168] width 47 height 17
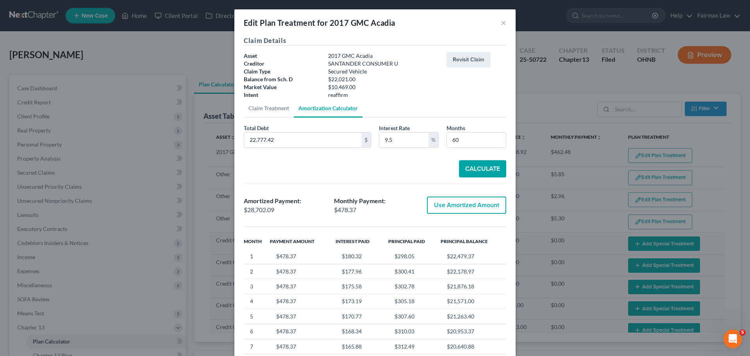
click at [452, 204] on button "Use Amortized Amount" at bounding box center [466, 205] width 79 height 17
type input "28,702.09"
type input "478.36"
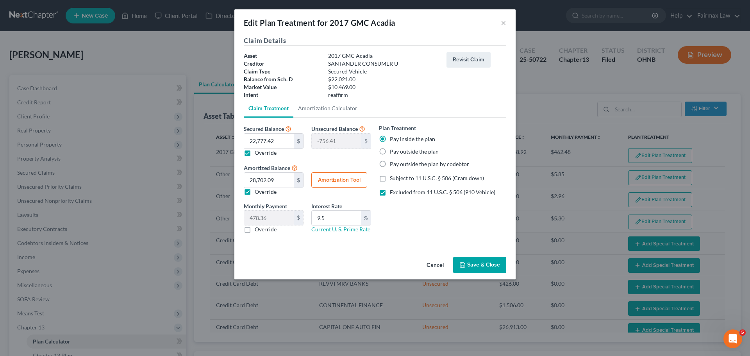
click at [481, 263] on button "Save & Close" at bounding box center [479, 265] width 53 height 16
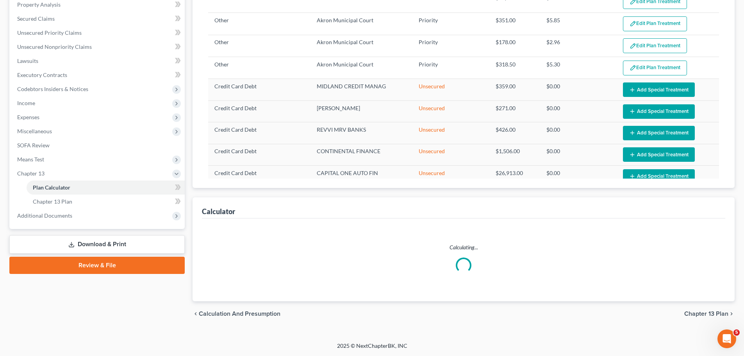
select select "59"
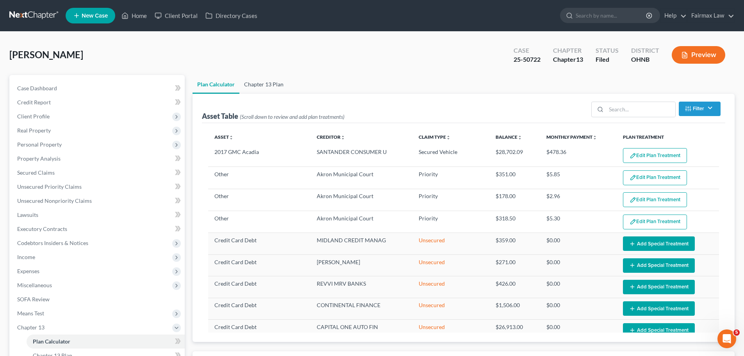
click at [269, 75] on link "Chapter 13 Plan" at bounding box center [264, 84] width 49 height 19
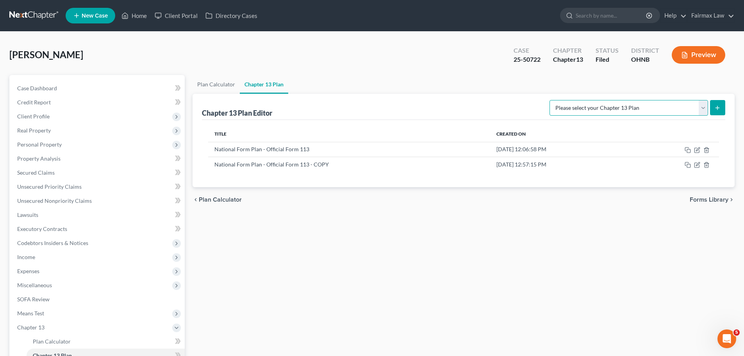
drag, startPoint x: 678, startPoint y: 108, endPoint x: 675, endPoint y: 115, distance: 7.7
click at [678, 108] on select "Please select your Chapter 13 Plan National Form Plan - Official Form 113 North…" at bounding box center [629, 108] width 159 height 16
drag, startPoint x: 655, startPoint y: 190, endPoint x: 680, endPoint y: 176, distance: 29.4
click at [655, 190] on div "chevron_left Plan Calculator Forms Library chevron_right" at bounding box center [464, 199] width 542 height 25
click at [698, 168] on icon "button" at bounding box center [697, 165] width 5 height 5
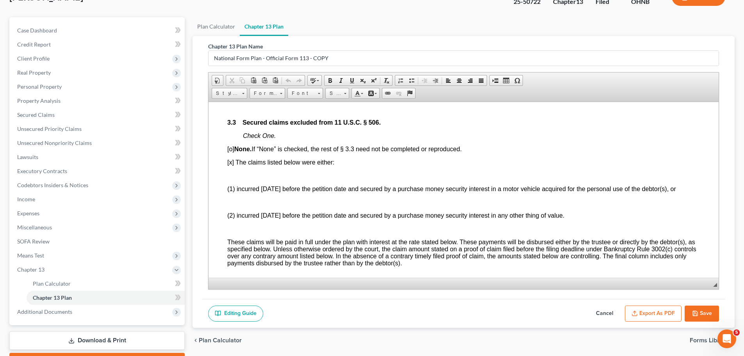
scroll to position [102, 0]
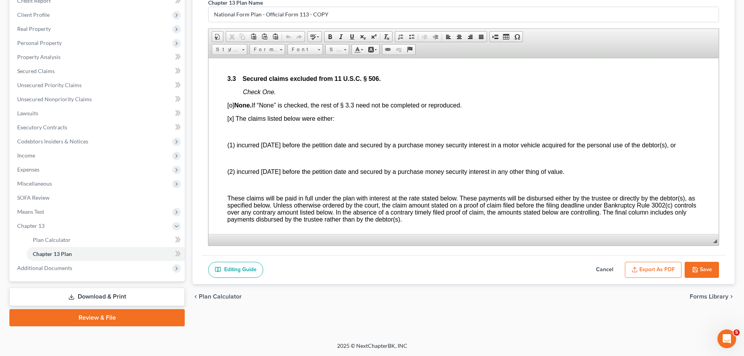
click at [659, 272] on button "Export as PDF" at bounding box center [653, 270] width 57 height 16
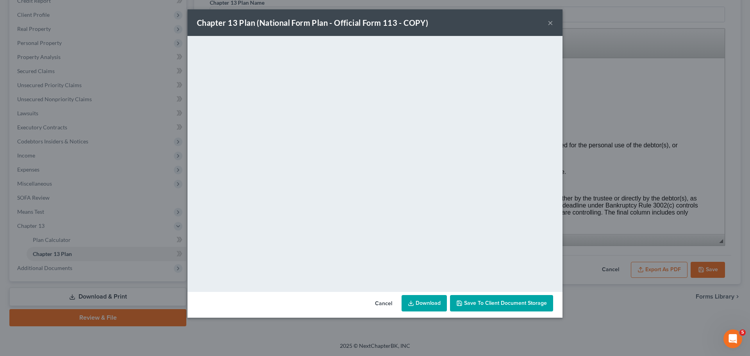
click at [386, 308] on button "Cancel" at bounding box center [384, 304] width 30 height 16
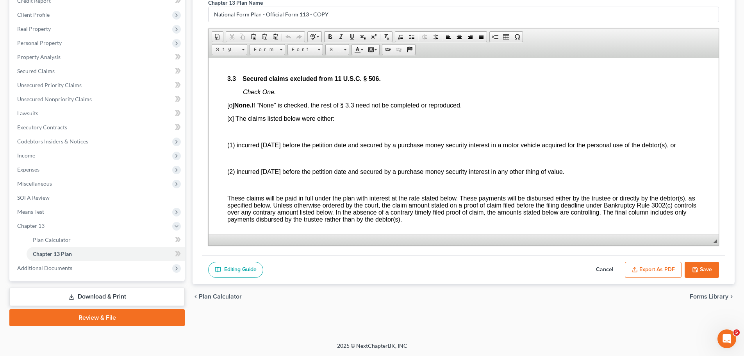
click at [596, 269] on button "Cancel" at bounding box center [605, 270] width 34 height 16
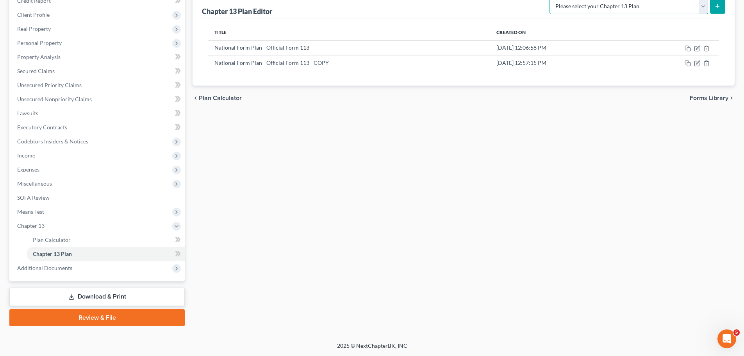
click at [702, 6] on select "Please select your Chapter 13 Plan National Form Plan - Official Form 113 North…" at bounding box center [629, 6] width 159 height 16
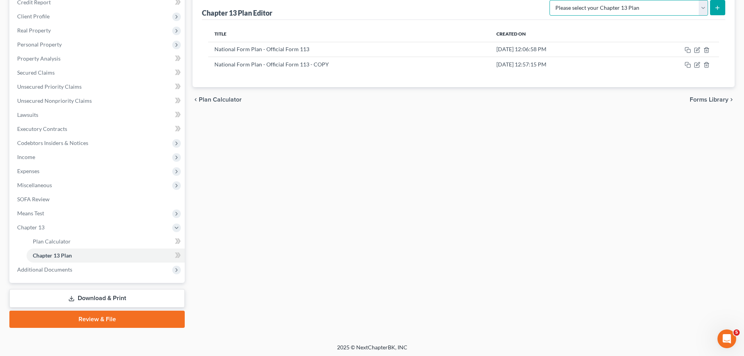
select select "0"
click at [596, 0] on select "Please select your Chapter 13 Plan National Form Plan - Official Form 113 North…" at bounding box center [629, 8] width 159 height 16
click at [716, 13] on button "submit" at bounding box center [717, 7] width 15 height 15
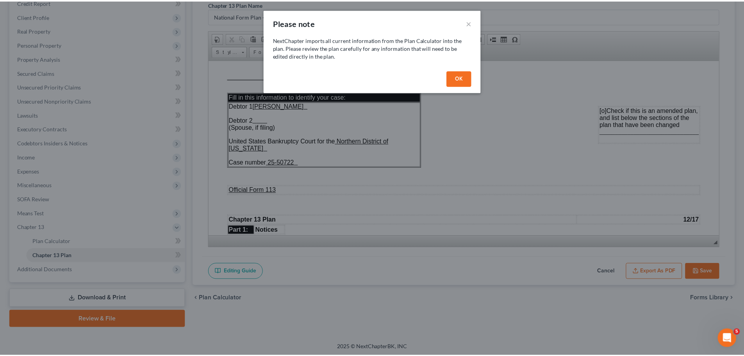
scroll to position [0, 0]
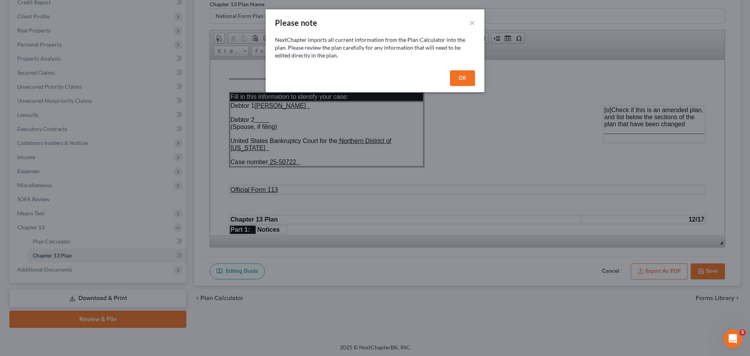
click at [469, 71] on button "OK" at bounding box center [462, 78] width 25 height 16
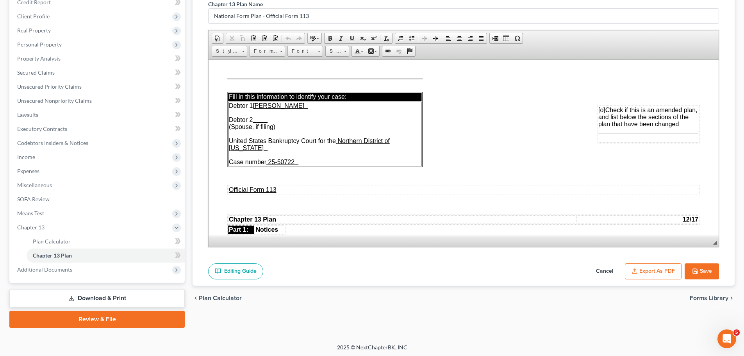
click at [599, 109] on span "[o]" at bounding box center [602, 109] width 7 height 7
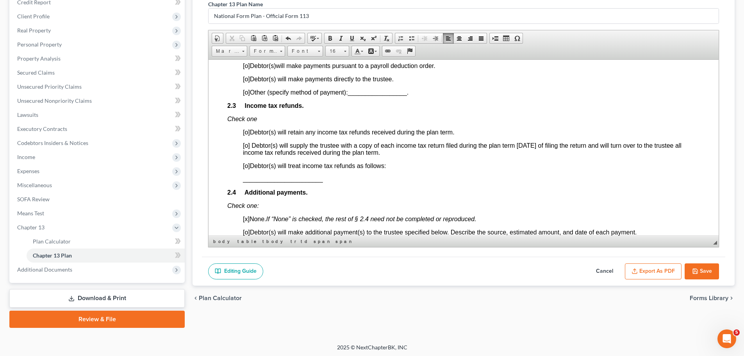
scroll to position [547, 0]
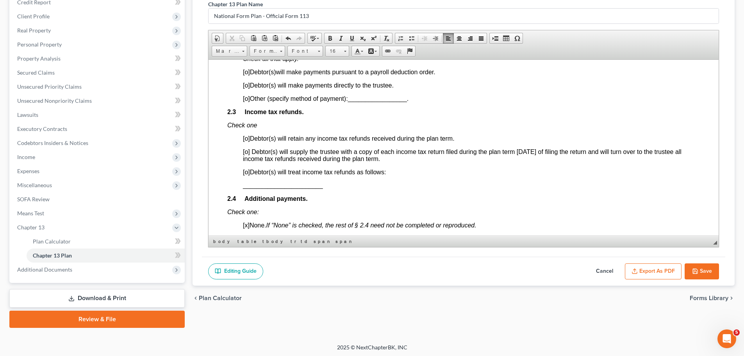
click at [243, 75] on p "[o] Debtor(s) will make payments pursuant to a payroll deduction order." at bounding box center [471, 71] width 457 height 7
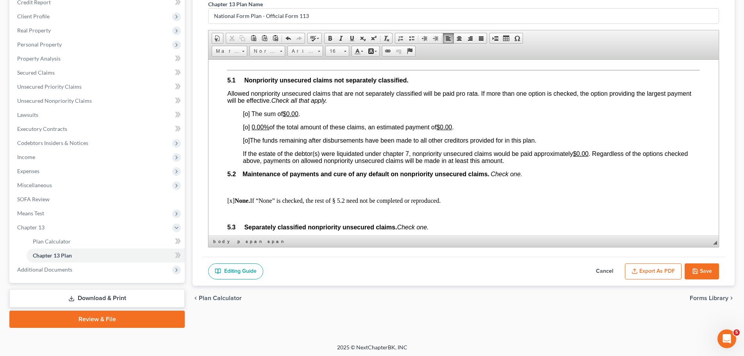
scroll to position [1641, 0]
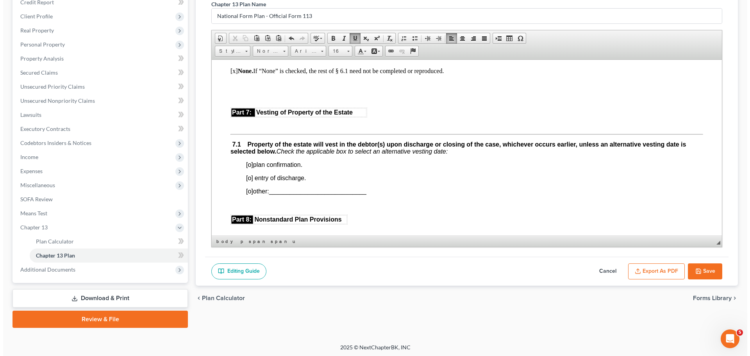
scroll to position [1915, 0]
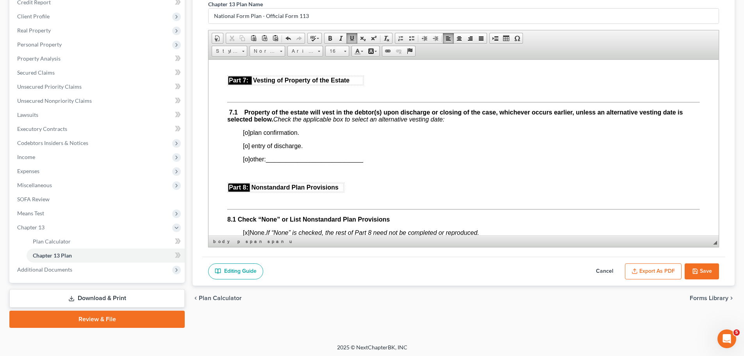
click at [247, 136] on span "[o]" at bounding box center [246, 132] width 7 height 7
click at [638, 276] on button "Export as PDF" at bounding box center [653, 271] width 57 height 16
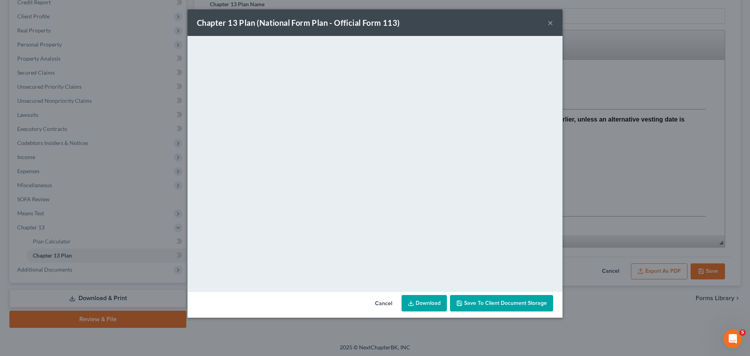
click at [422, 306] on link "Download" at bounding box center [424, 303] width 45 height 16
